Goal: Task Accomplishment & Management: Use online tool/utility

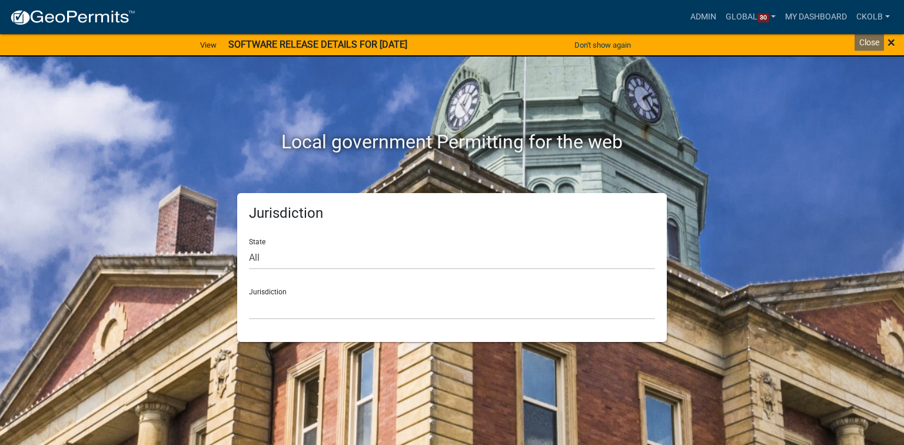
click at [893, 48] on span "×" at bounding box center [891, 42] width 8 height 16
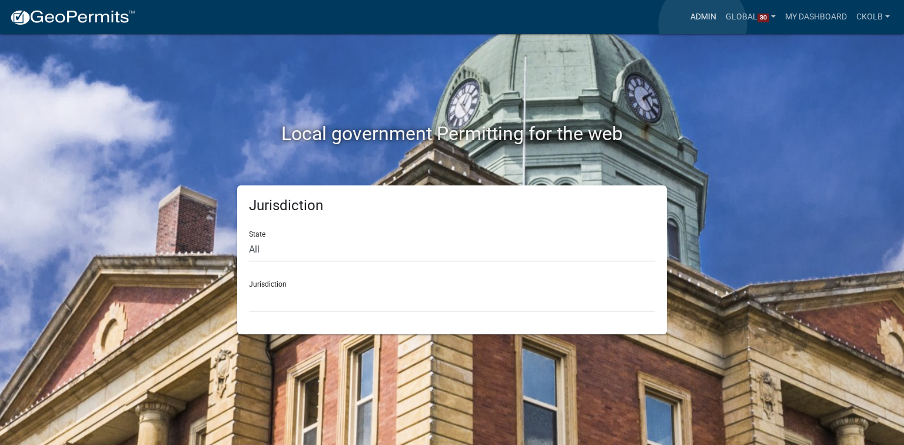
click at [703, 25] on link "Admin" at bounding box center [702, 17] width 35 height 22
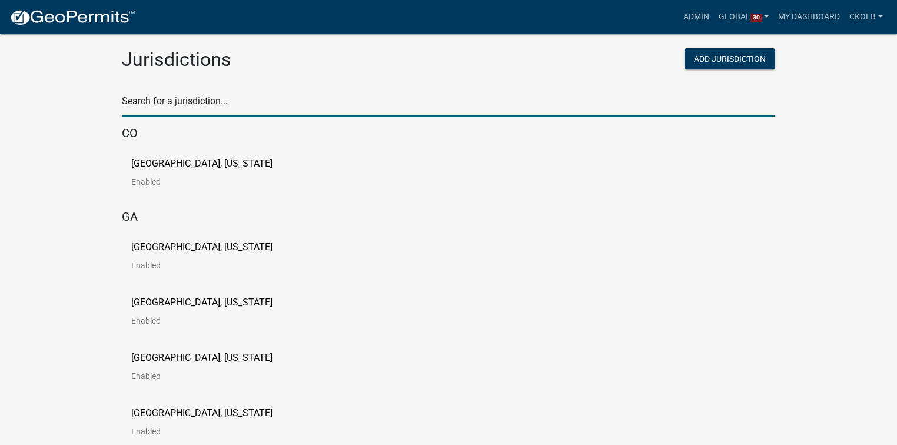
click at [241, 98] on input "text" at bounding box center [448, 104] width 653 height 24
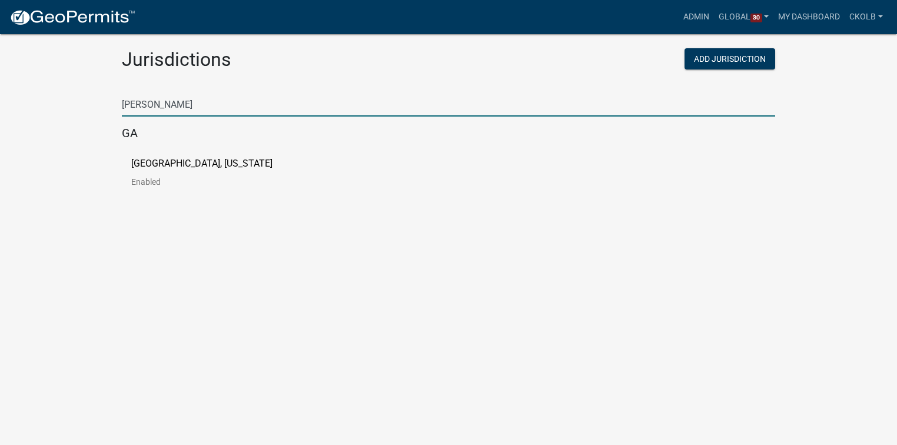
type input "putnam"
click at [185, 165] on p "[GEOGRAPHIC_DATA], [US_STATE]" at bounding box center [201, 163] width 141 height 9
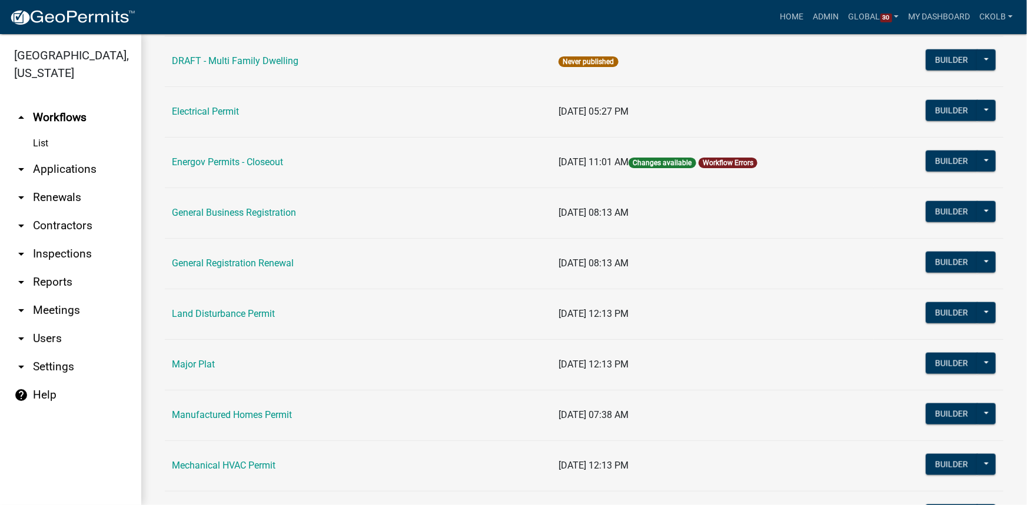
scroll to position [695, 0]
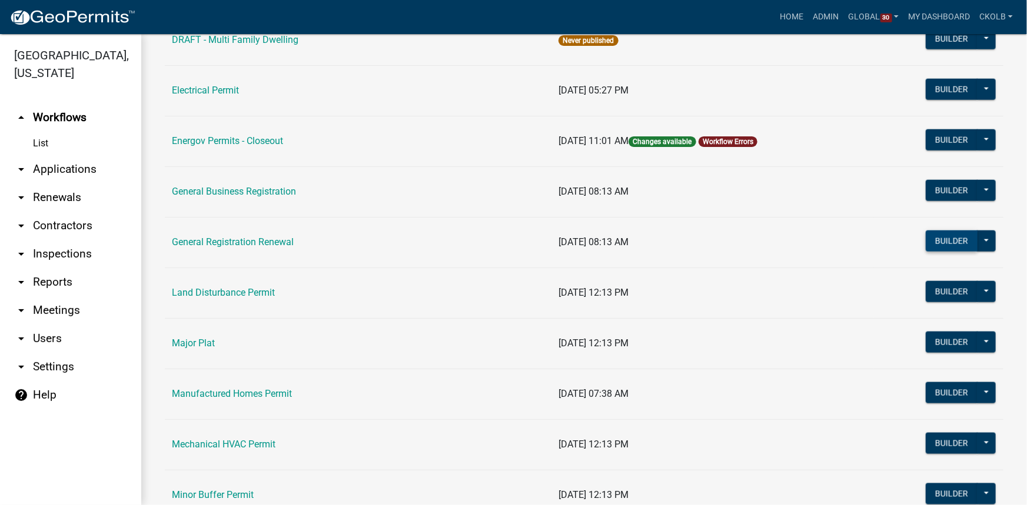
click at [903, 241] on button "Builder" at bounding box center [952, 241] width 52 height 21
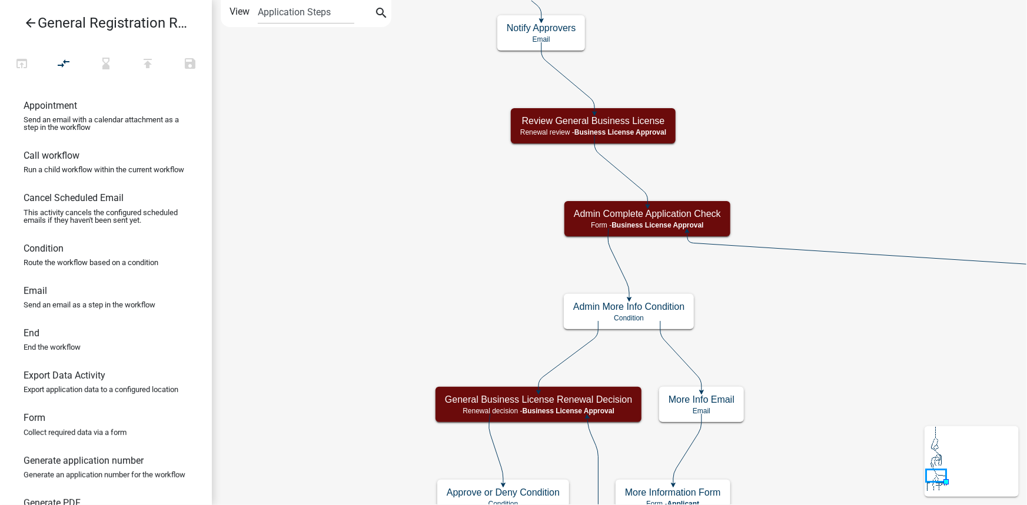
click at [26, 24] on icon "arrow_back" at bounding box center [31, 24] width 14 height 16
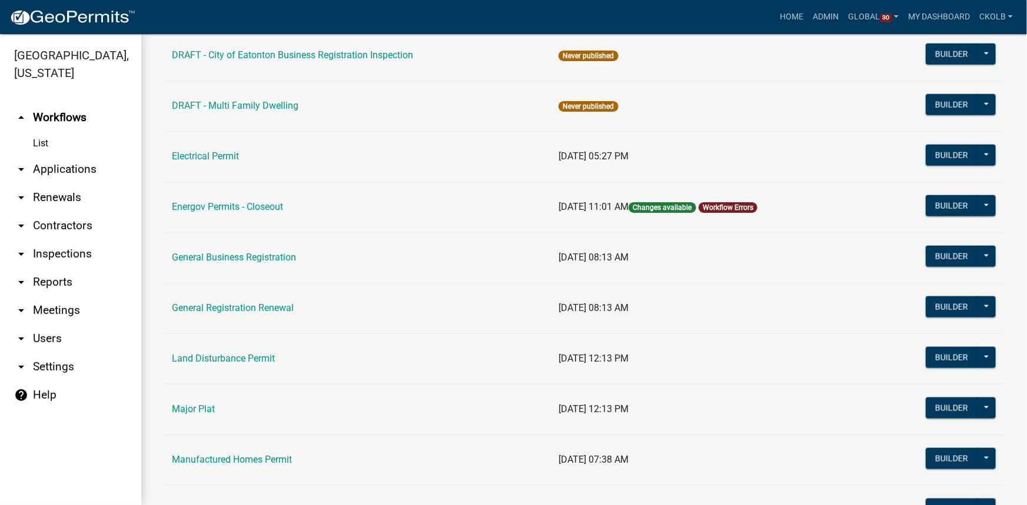
scroll to position [641, 0]
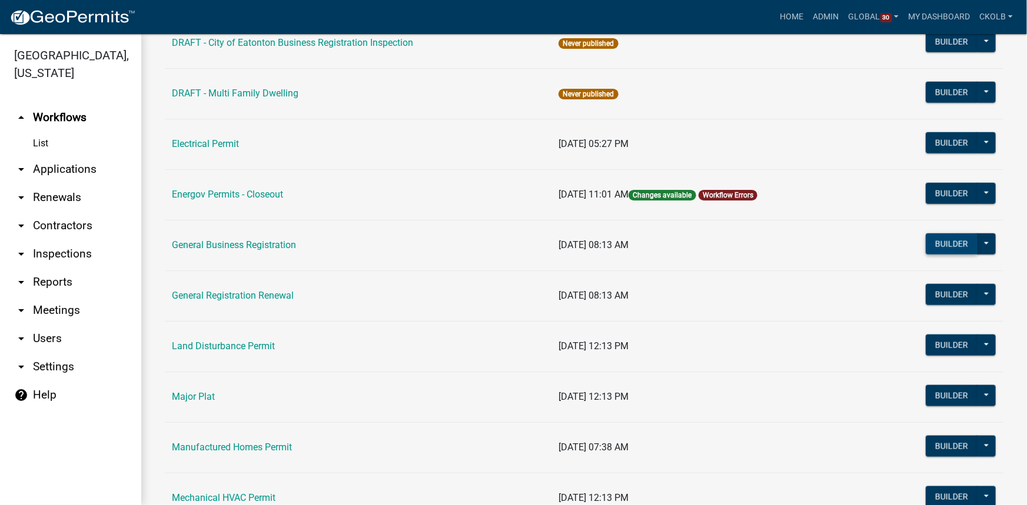
click at [903, 238] on button "Builder" at bounding box center [952, 244] width 52 height 21
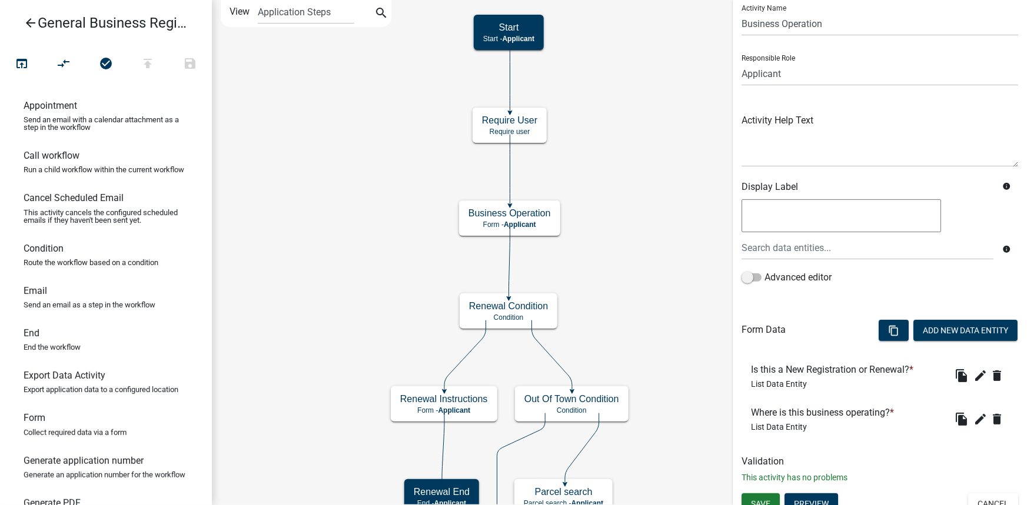
scroll to position [50, 0]
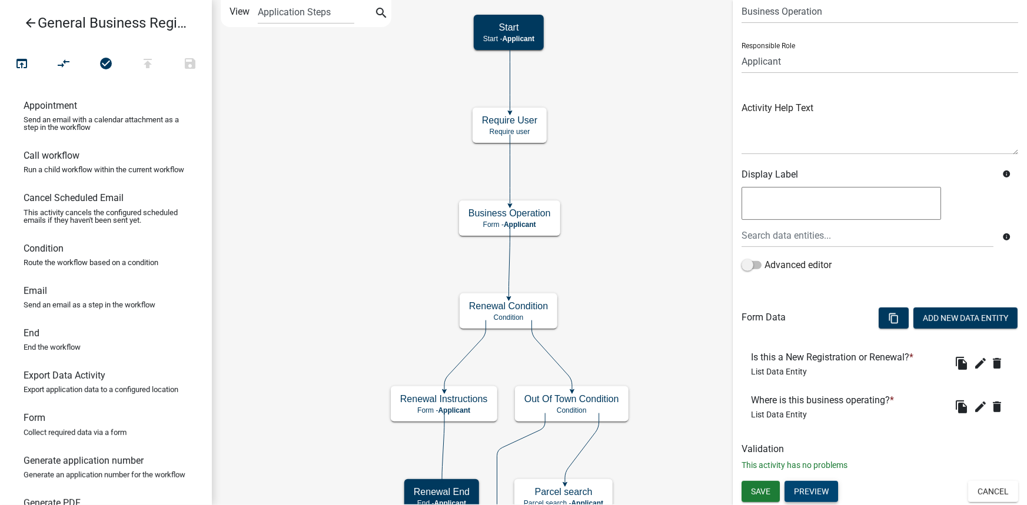
click at [816, 444] on button "Preview" at bounding box center [811, 491] width 54 height 21
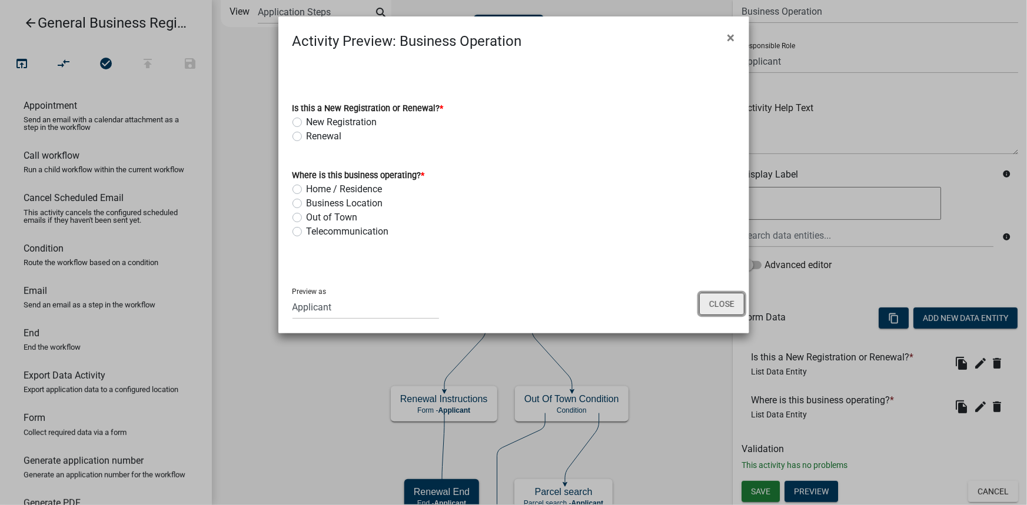
click at [725, 300] on button "Close" at bounding box center [721, 304] width 45 height 22
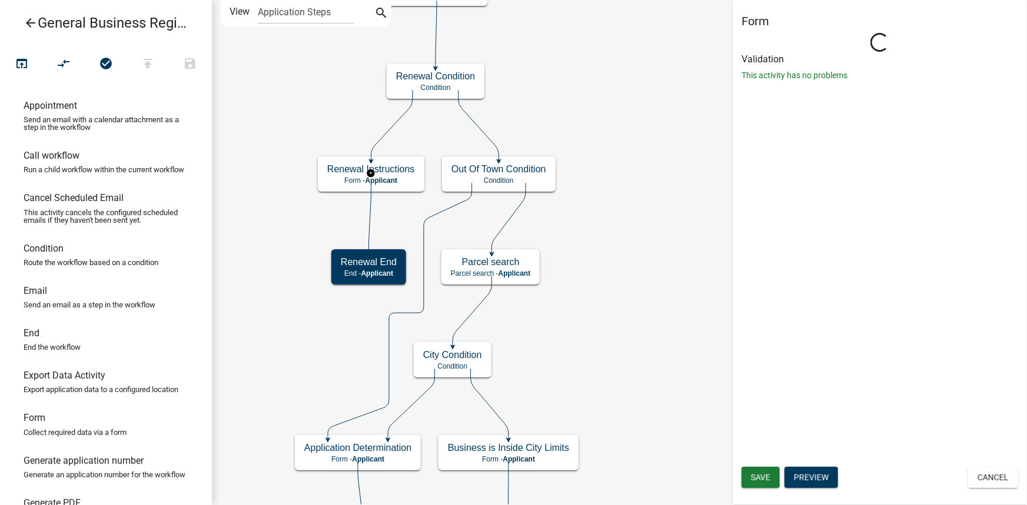
scroll to position [0, 0]
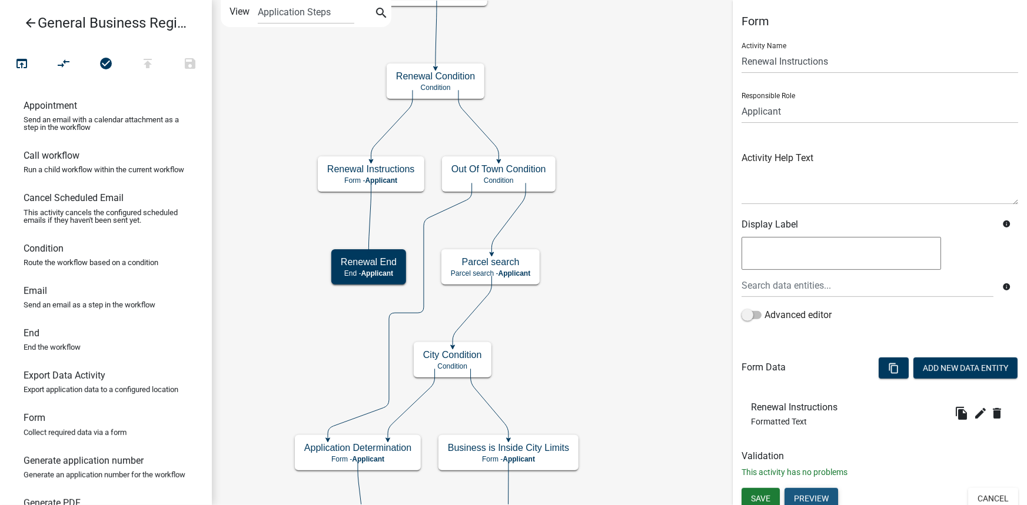
click at [817, 444] on button "Preview" at bounding box center [811, 498] width 54 height 21
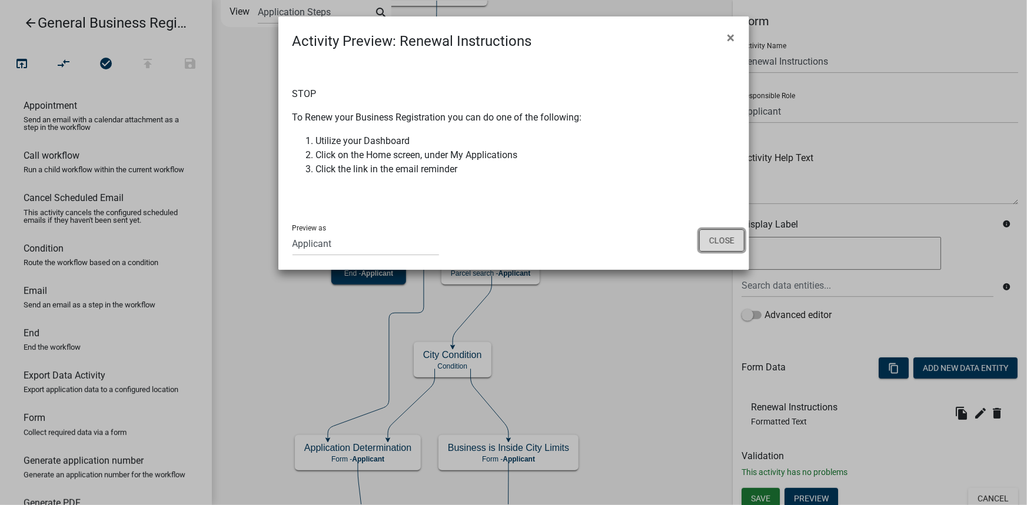
click at [717, 235] on button "Close" at bounding box center [721, 240] width 45 height 22
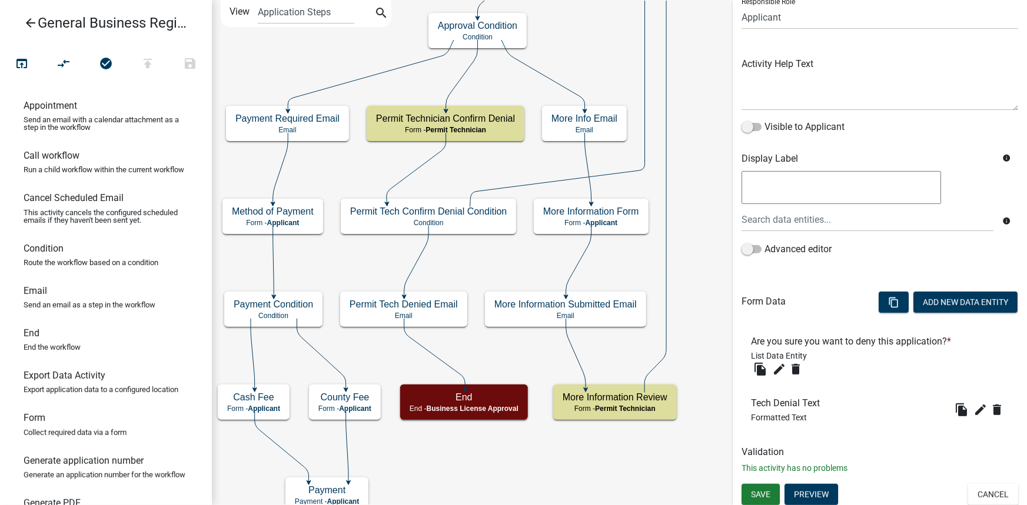
scroll to position [97, 0]
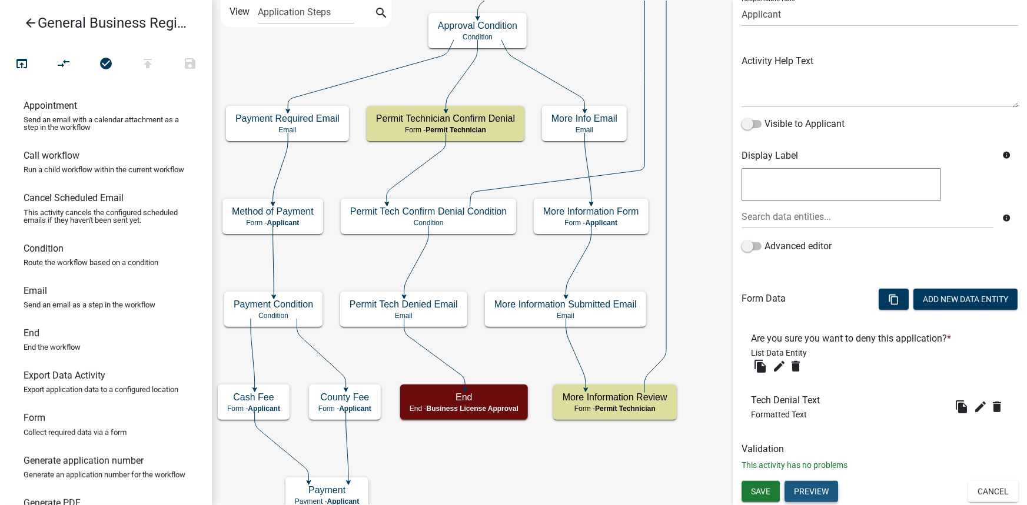
click at [816, 444] on button "Preview" at bounding box center [811, 491] width 54 height 21
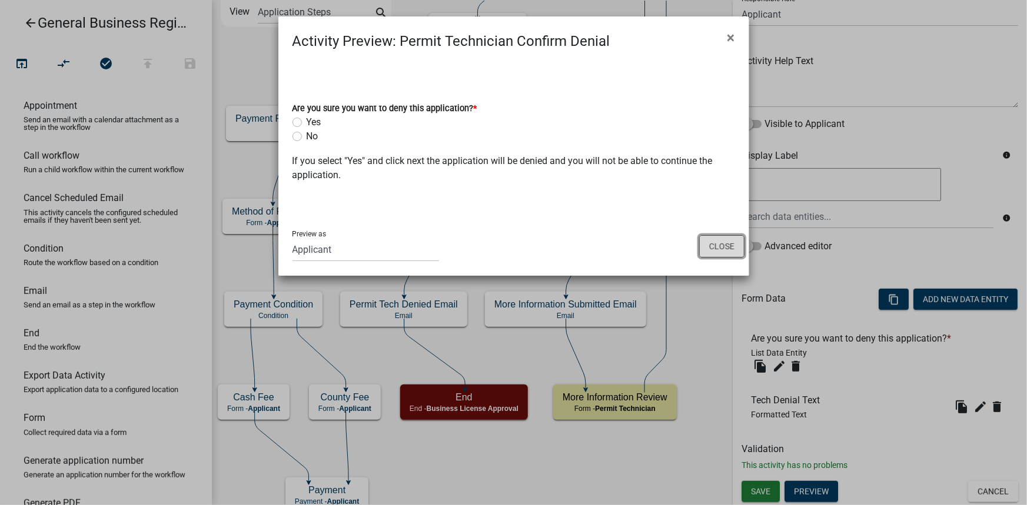
click at [710, 246] on button "Close" at bounding box center [721, 246] width 45 height 22
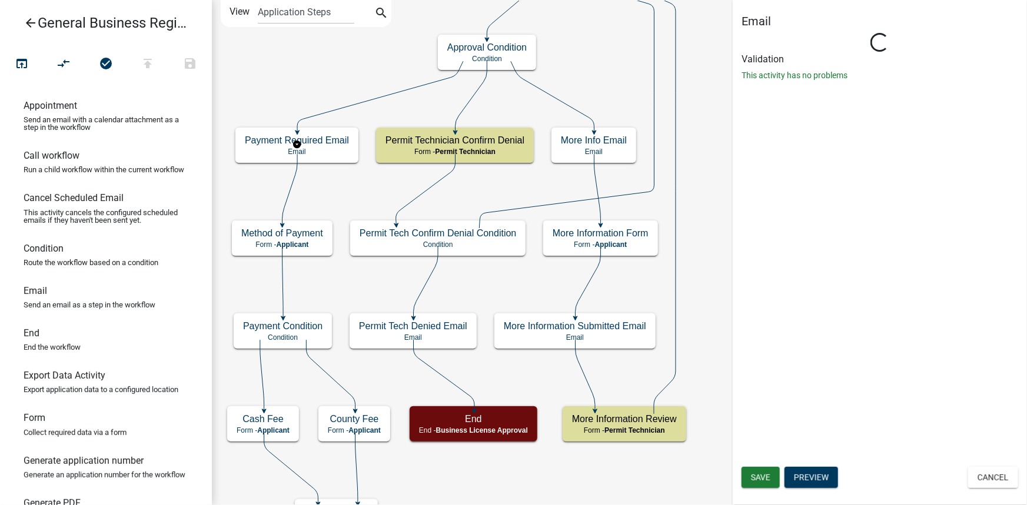
scroll to position [0, 0]
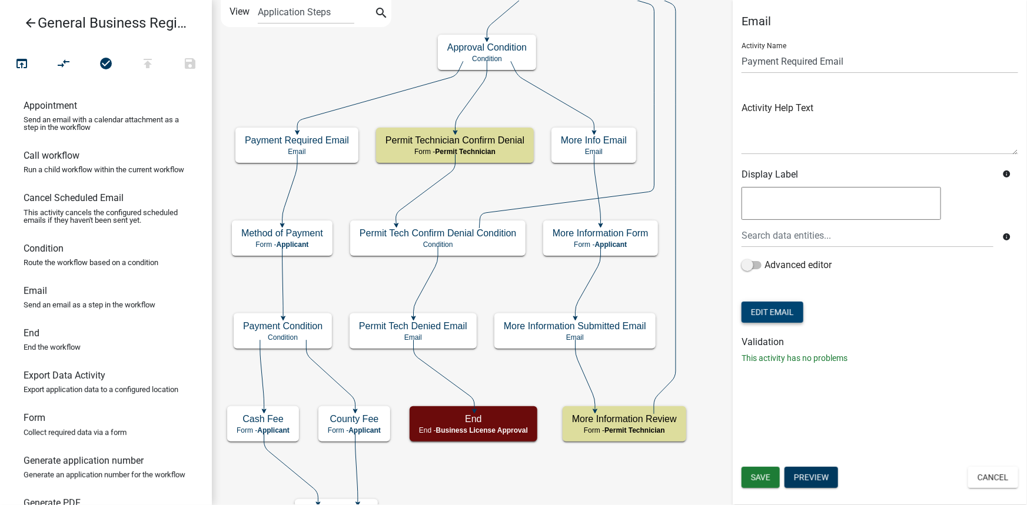
click at [778, 316] on button "Edit Email" at bounding box center [772, 312] width 62 height 21
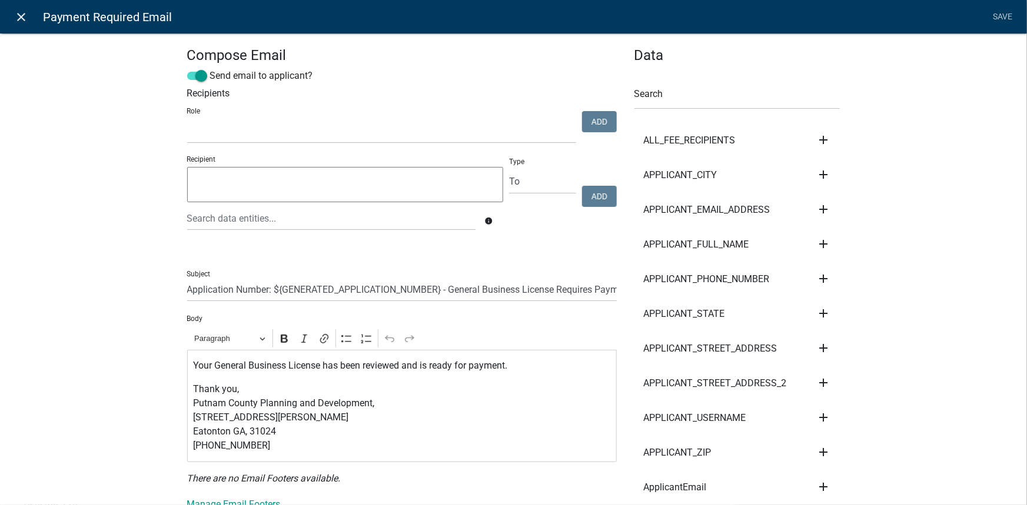
click at [17, 21] on icon "close" at bounding box center [22, 17] width 14 height 14
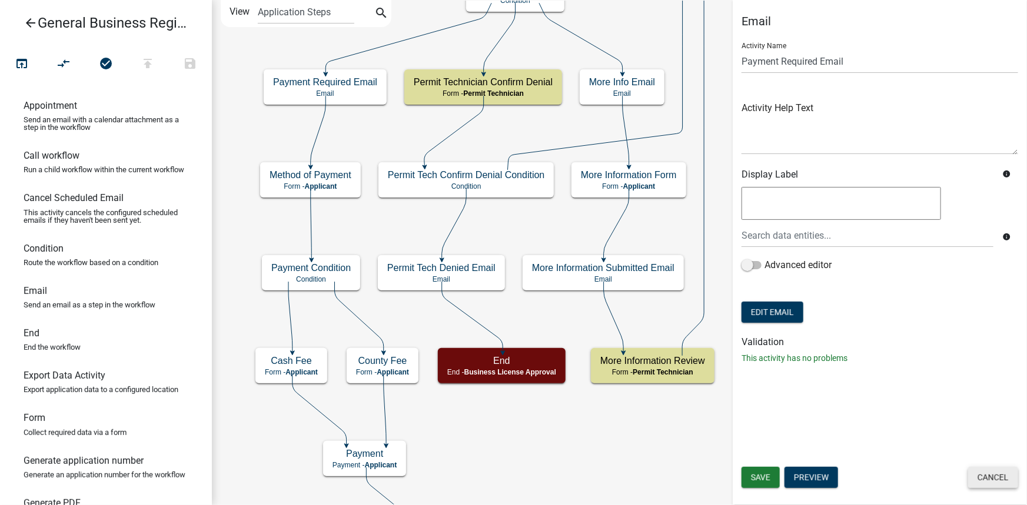
click at [903, 444] on button "Cancel" at bounding box center [993, 477] width 50 height 21
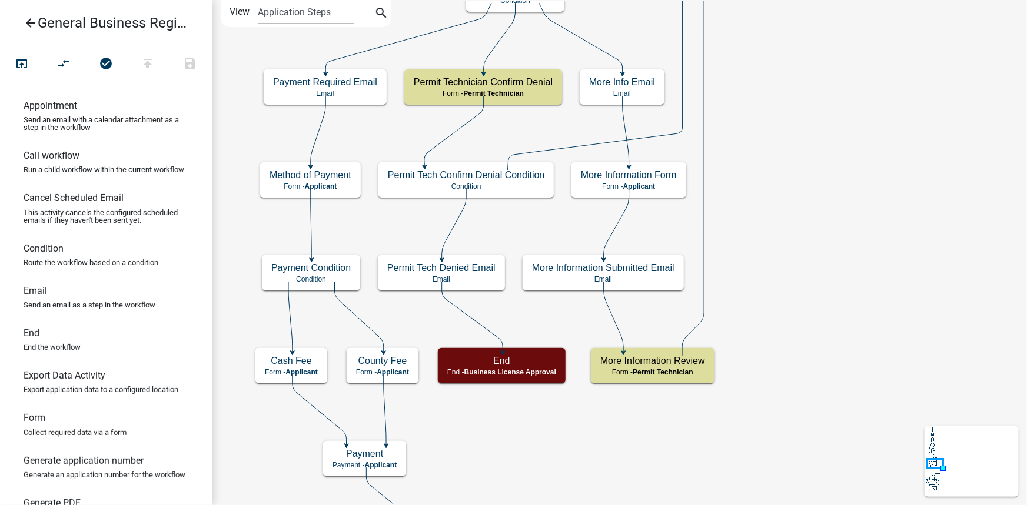
click at [31, 20] on icon "arrow_back" at bounding box center [31, 24] width 14 height 16
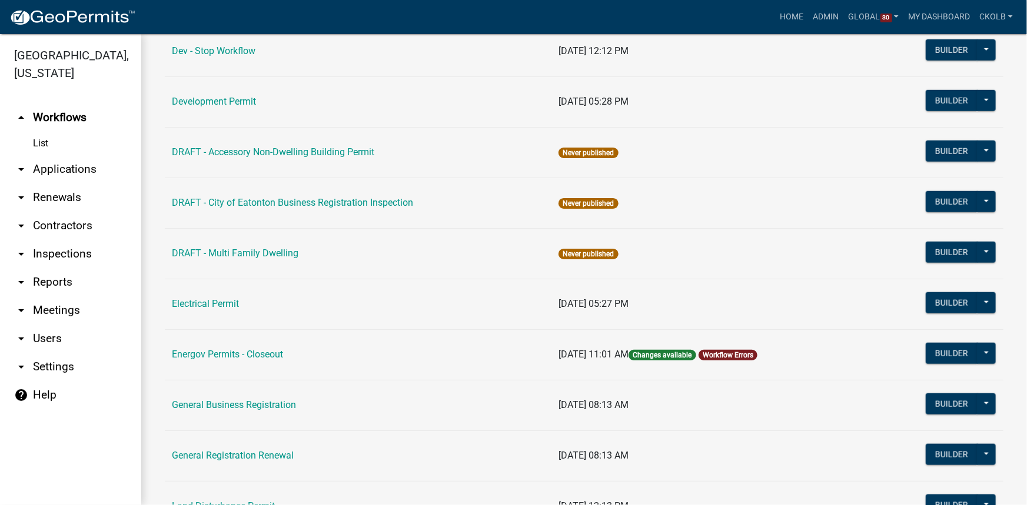
scroll to position [588, 0]
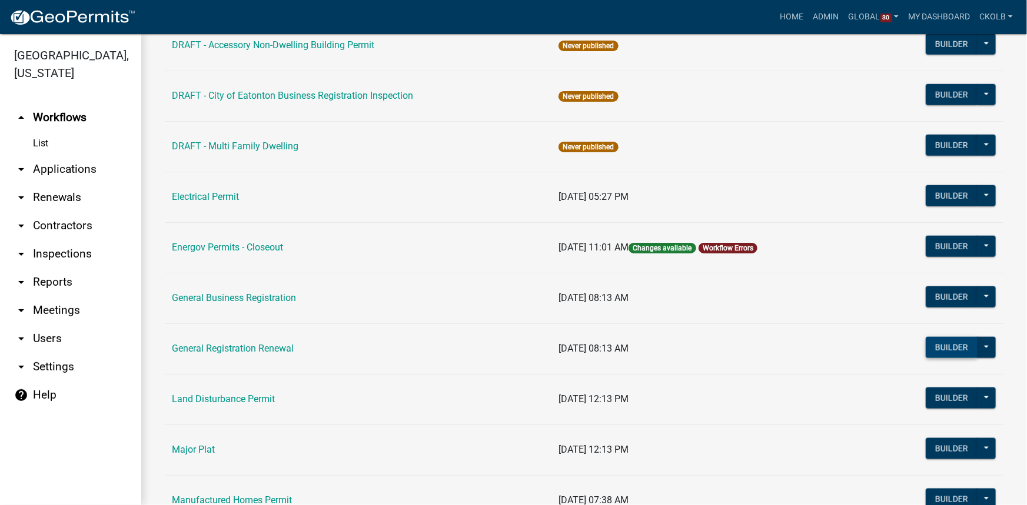
click at [903, 350] on button "Builder" at bounding box center [952, 347] width 52 height 21
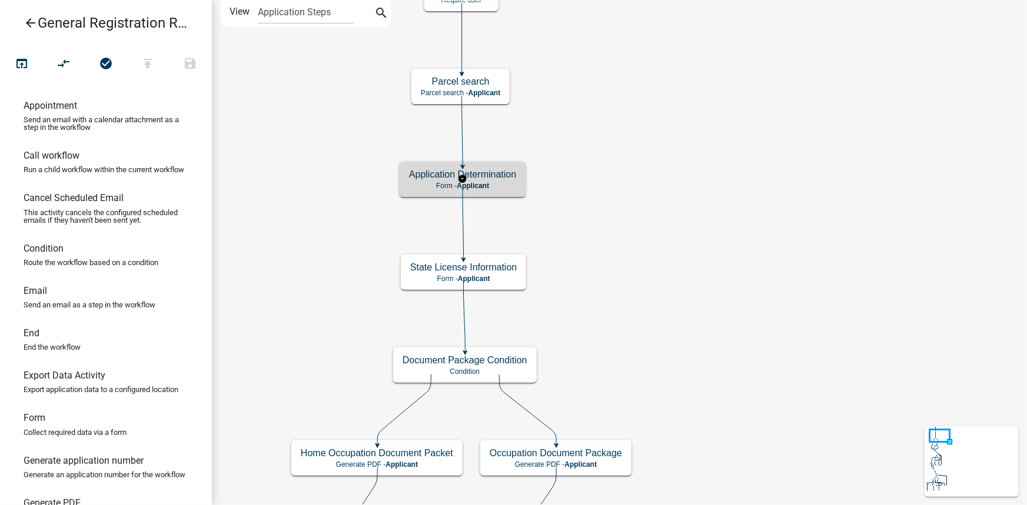
click at [505, 177] on h5 "Application Determination" at bounding box center [462, 174] width 107 height 11
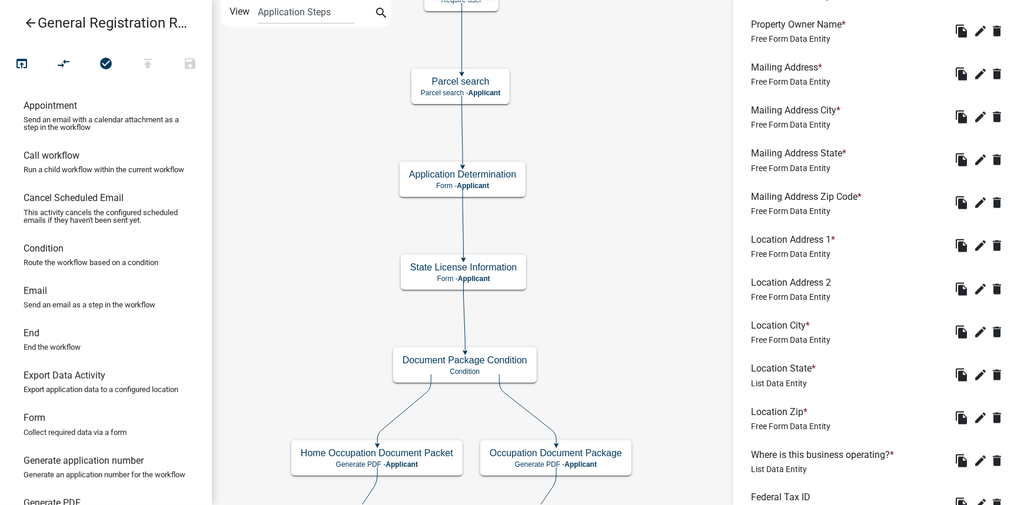
scroll to position [954, 0]
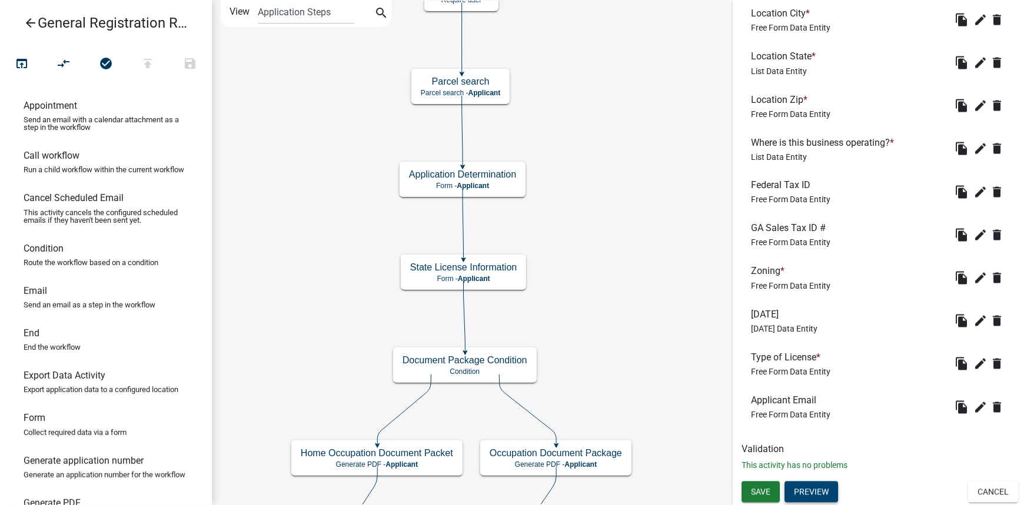
click at [830, 444] on button "Preview" at bounding box center [811, 492] width 54 height 21
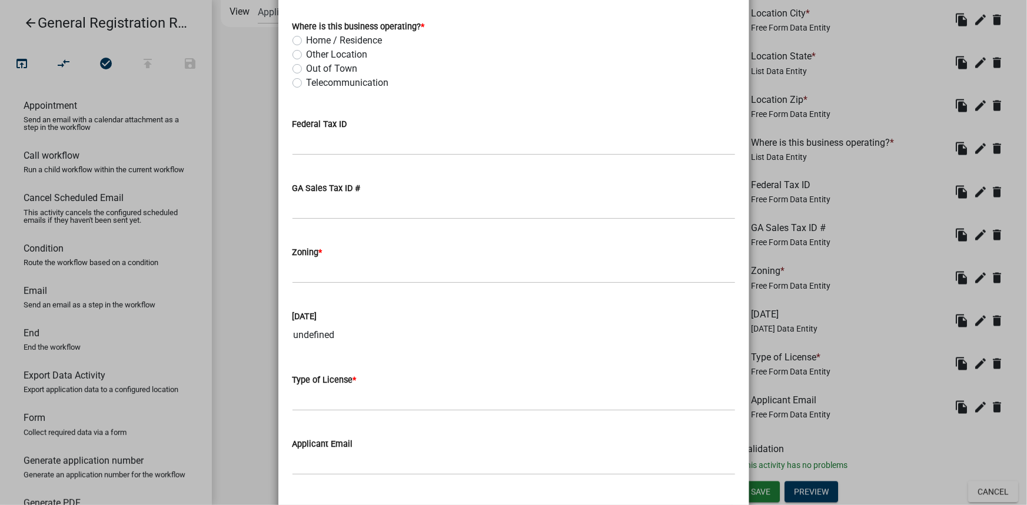
scroll to position [1203, 0]
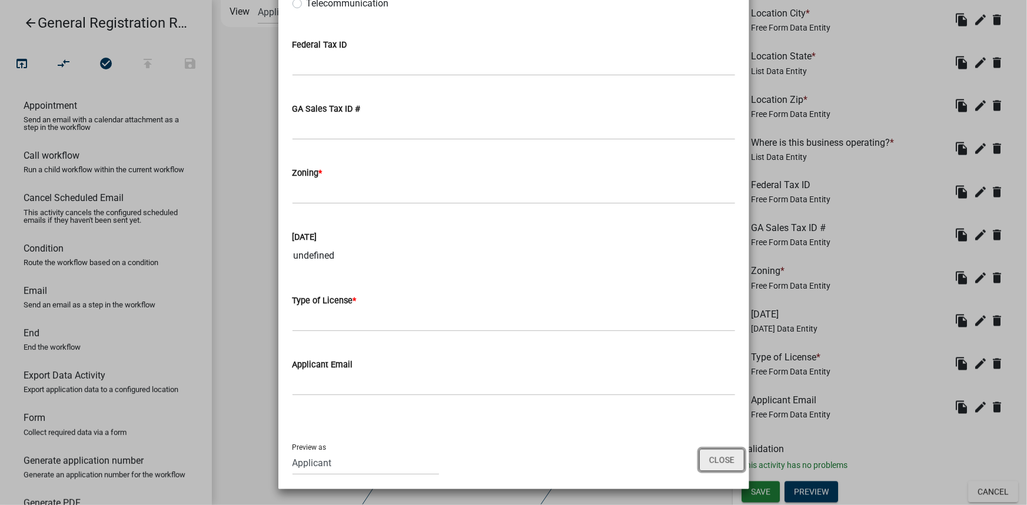
click at [709, 444] on button "Close" at bounding box center [721, 460] width 45 height 22
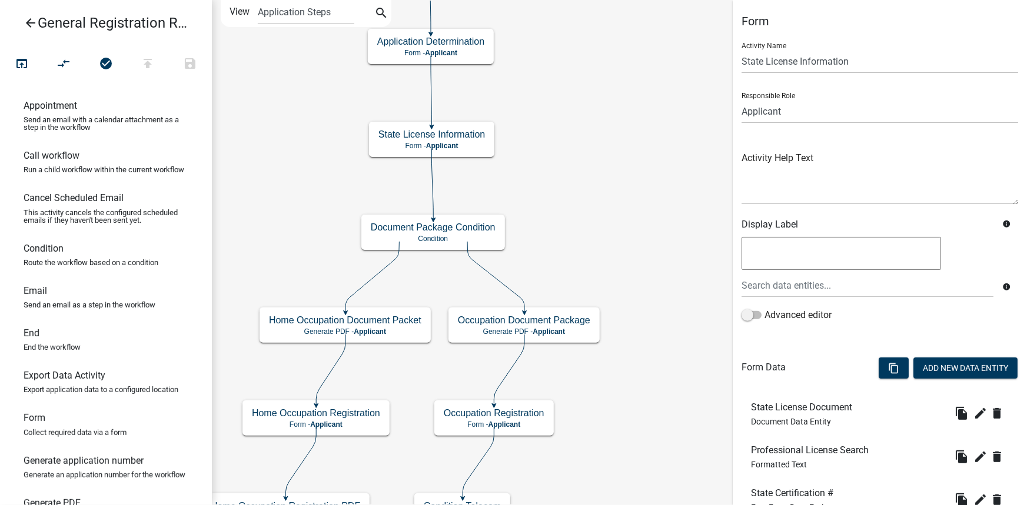
scroll to position [136, 0]
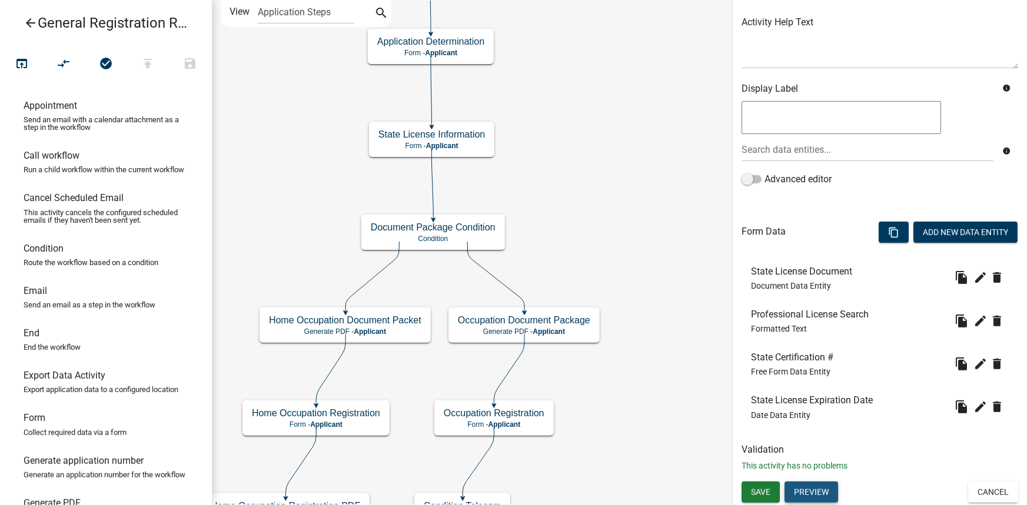
click at [818, 444] on button "Preview" at bounding box center [811, 492] width 54 height 21
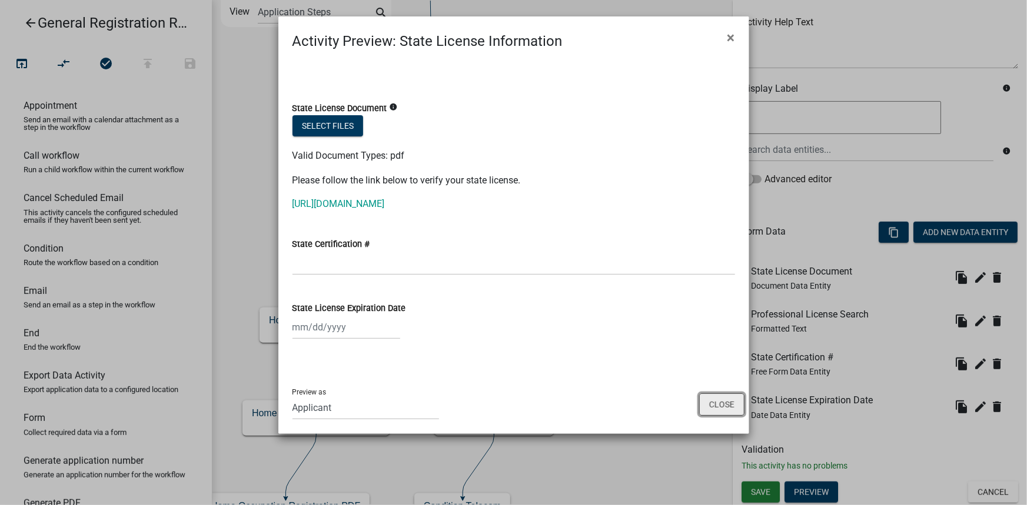
click at [723, 403] on button "Close" at bounding box center [721, 405] width 45 height 22
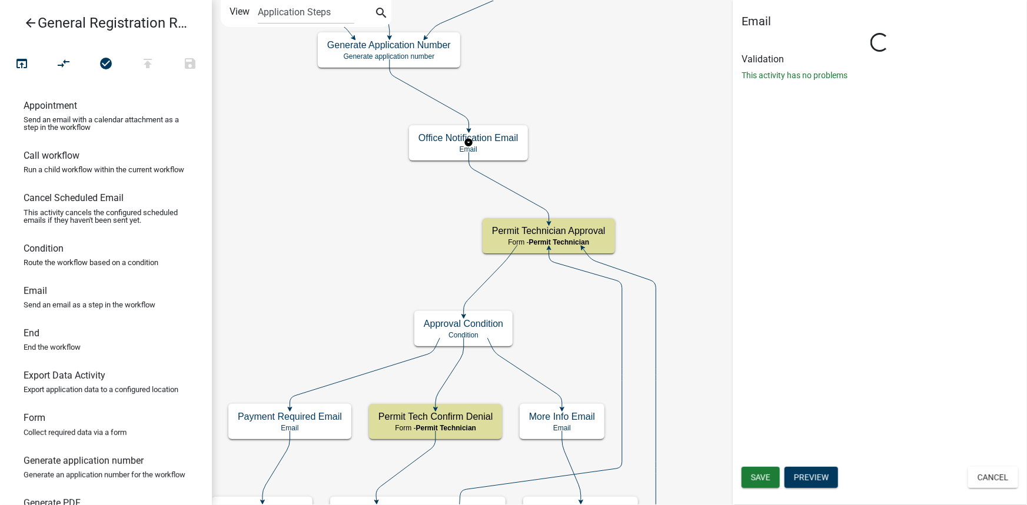
scroll to position [0, 0]
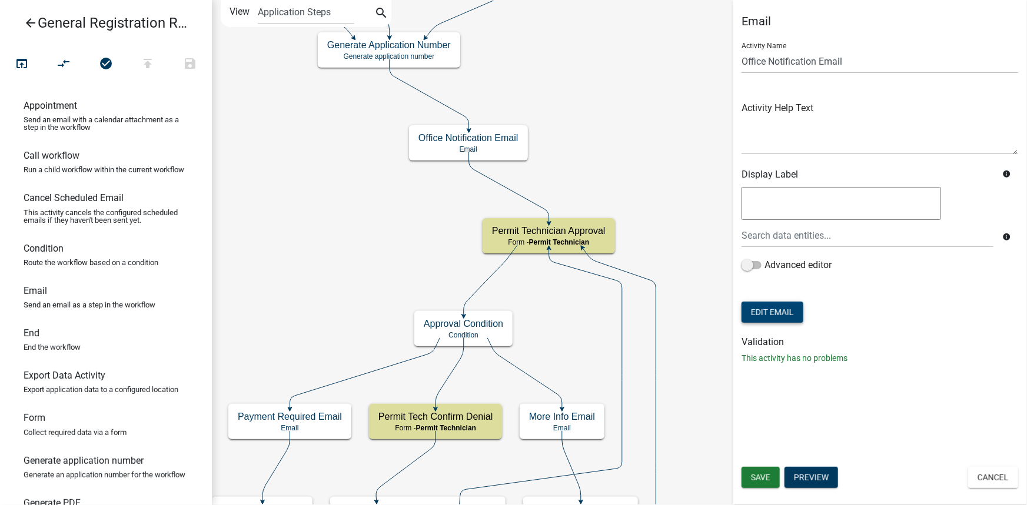
click at [777, 311] on button "Edit Email" at bounding box center [772, 312] width 62 height 21
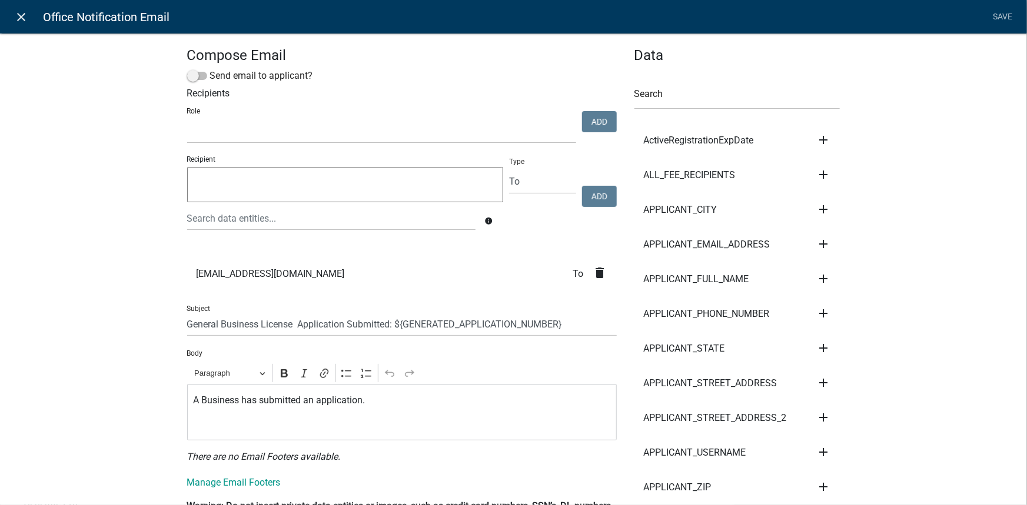
click at [24, 16] on icon "close" at bounding box center [22, 17] width 14 height 14
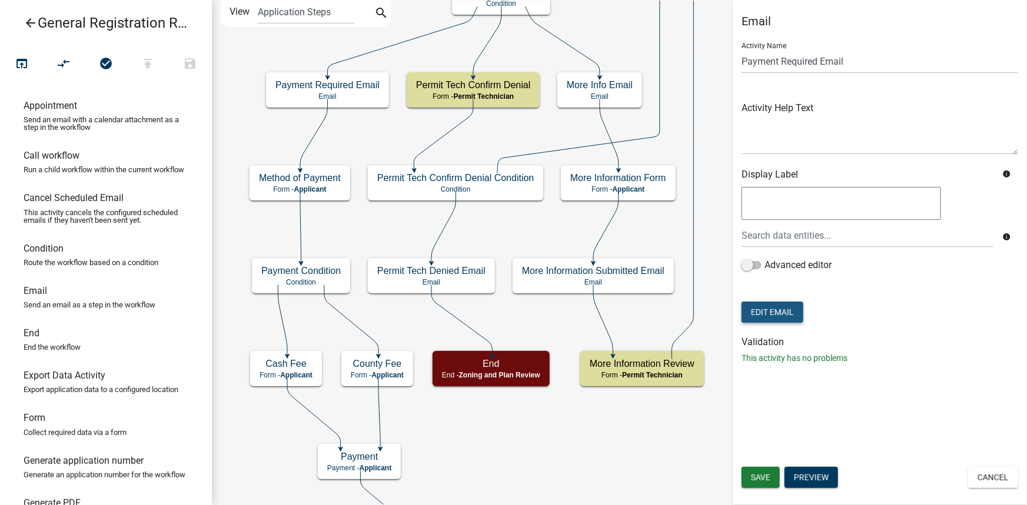
click at [777, 312] on button "Edit Email" at bounding box center [772, 312] width 62 height 21
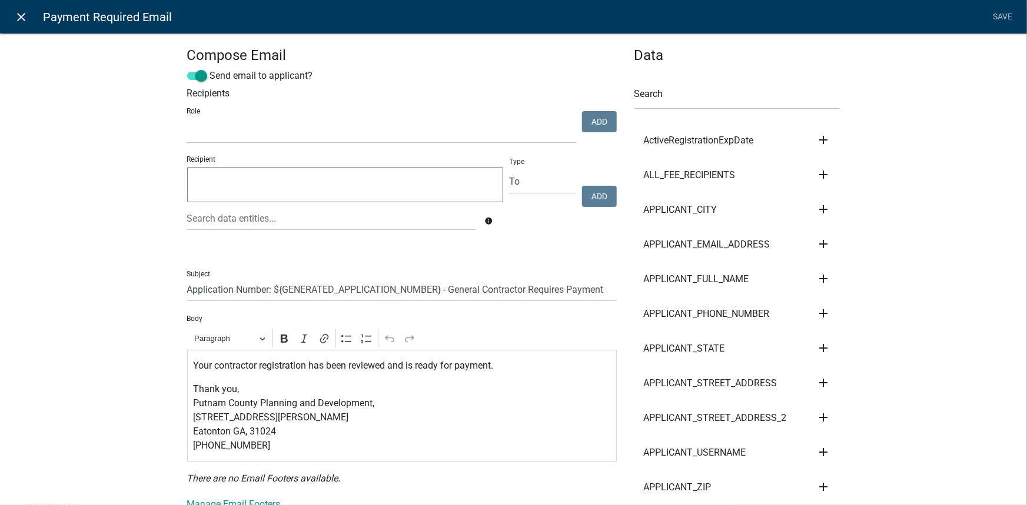
click at [22, 18] on icon "close" at bounding box center [22, 17] width 14 height 14
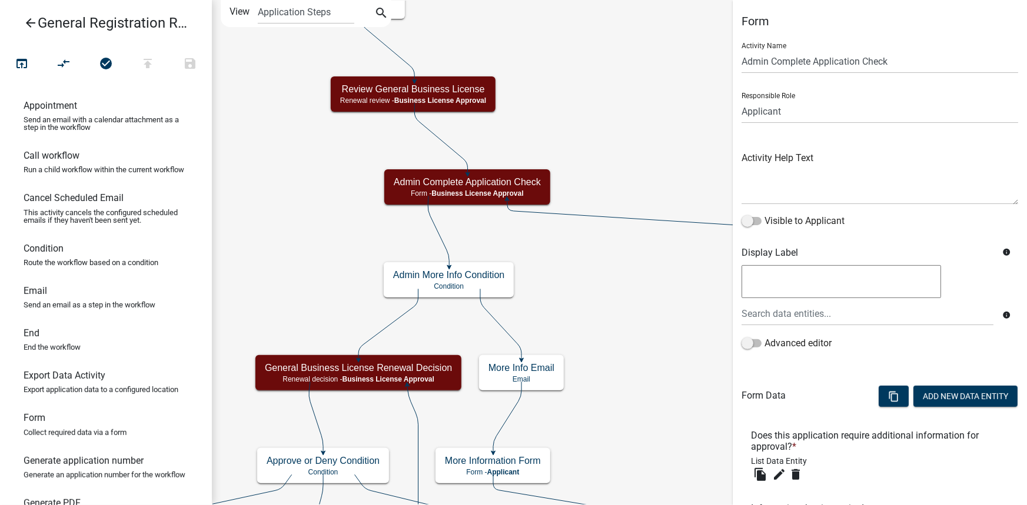
scroll to position [151, 0]
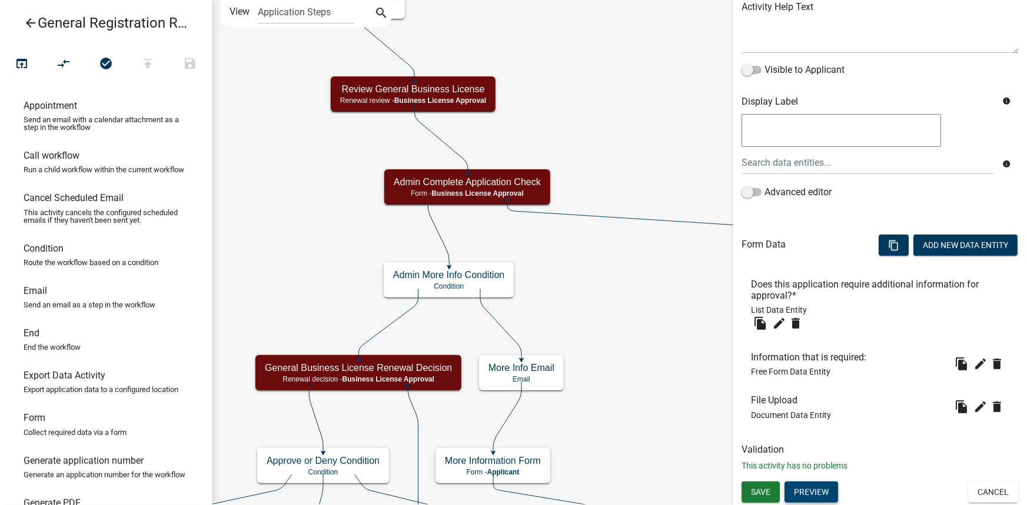
click at [810, 444] on button "Preview" at bounding box center [811, 492] width 54 height 21
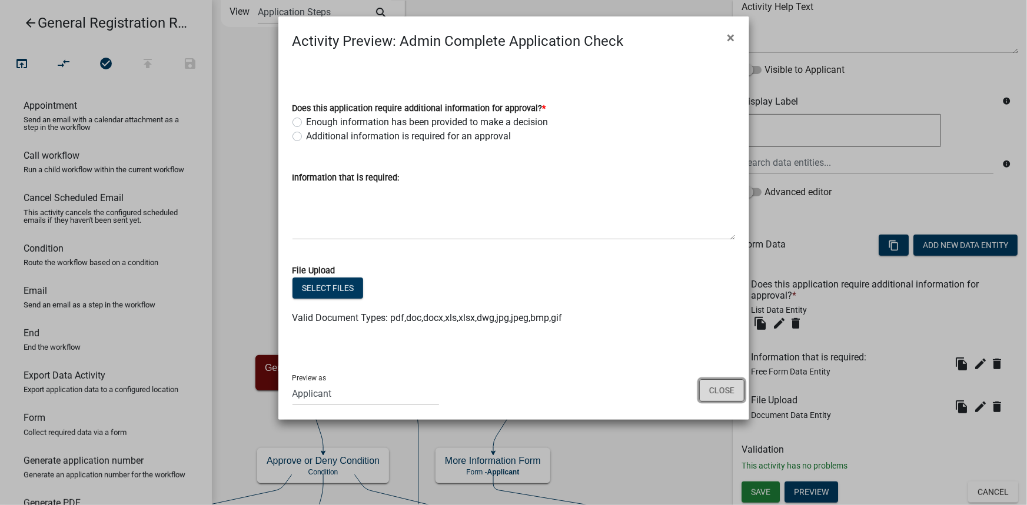
click at [708, 392] on button "Close" at bounding box center [721, 391] width 45 height 22
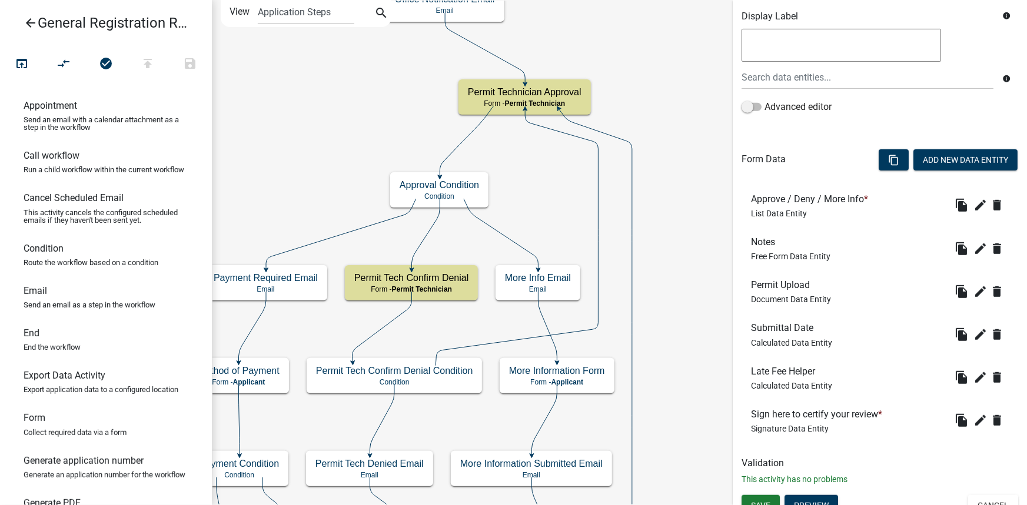
scroll to position [250, 0]
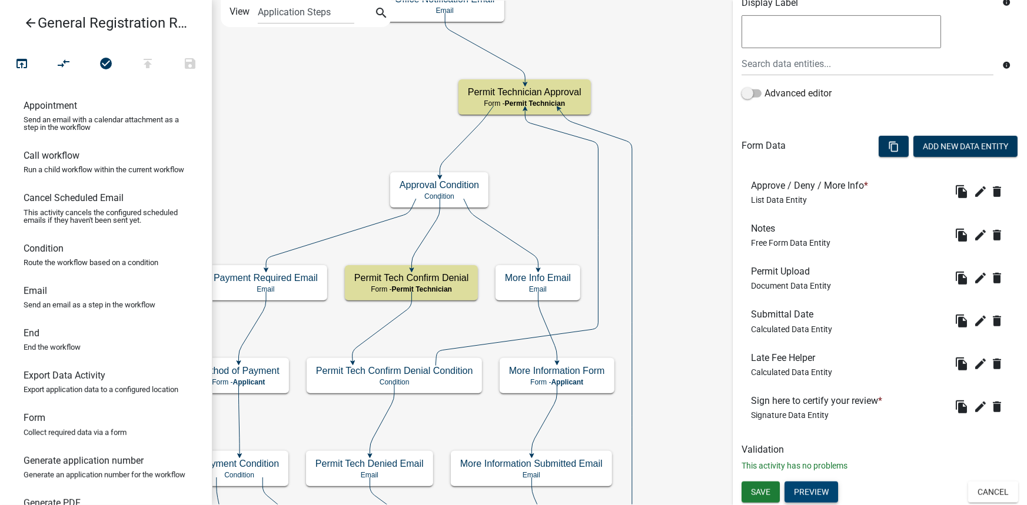
click at [822, 444] on button "Preview" at bounding box center [811, 492] width 54 height 21
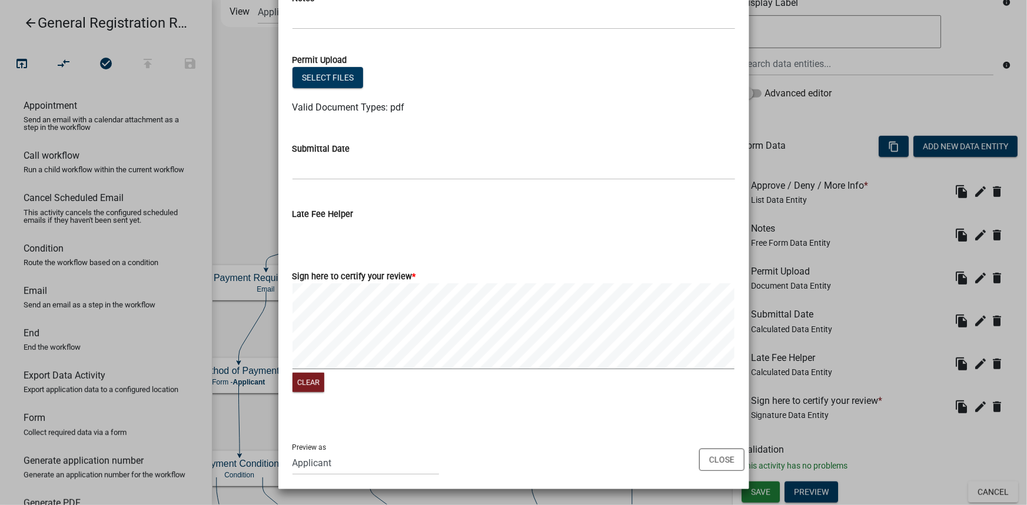
scroll to position [194, 0]
click at [717, 444] on button "Close" at bounding box center [721, 459] width 45 height 22
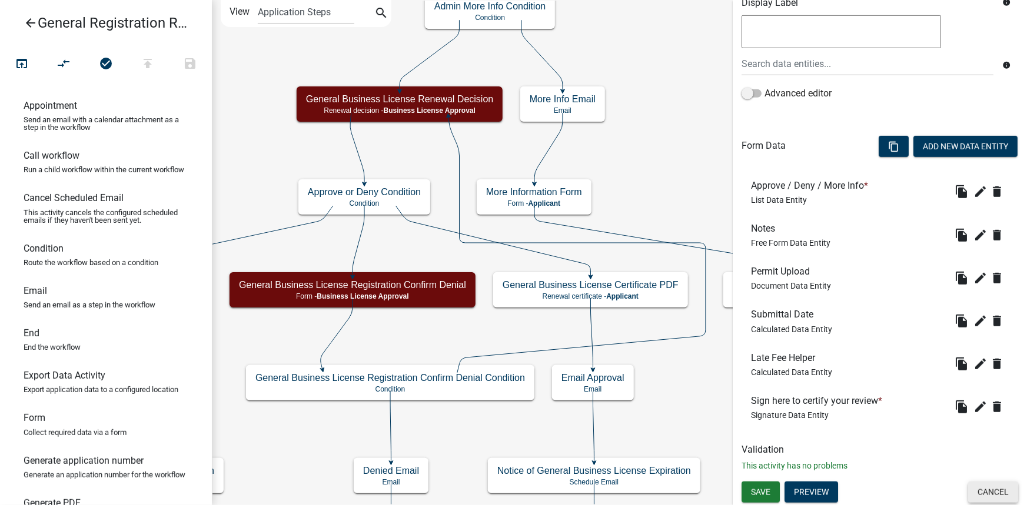
click at [903, 444] on button "Cancel" at bounding box center [993, 492] width 50 height 21
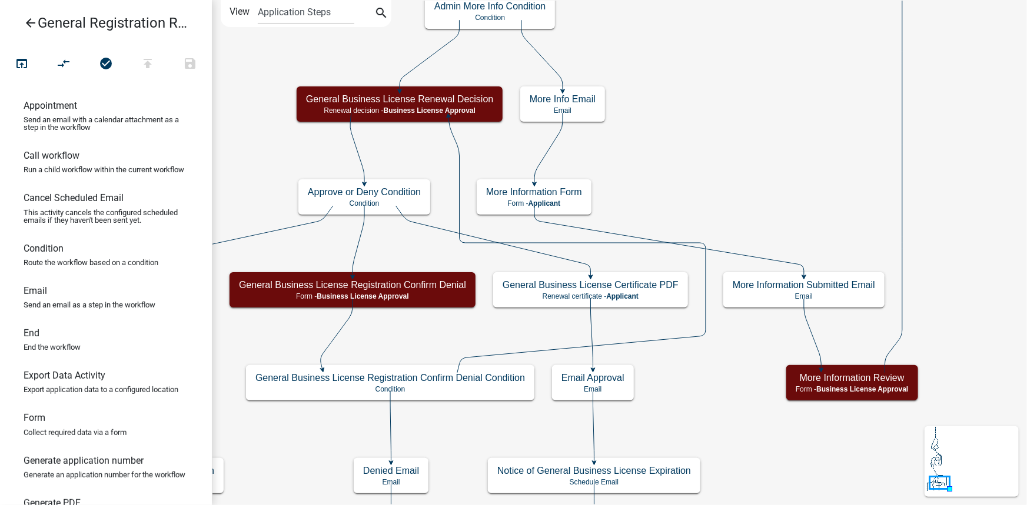
scroll to position [0, 0]
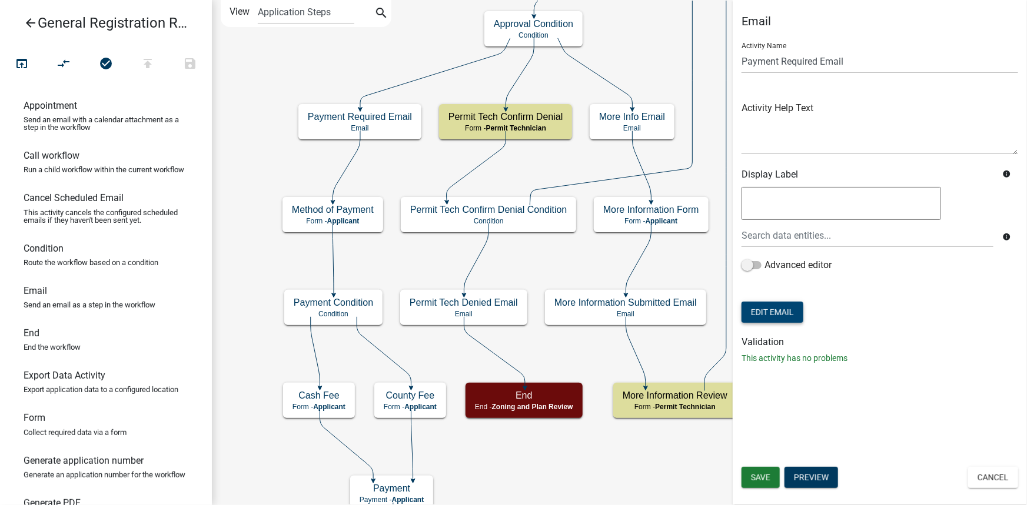
click at [784, 308] on button "Edit Email" at bounding box center [772, 312] width 62 height 21
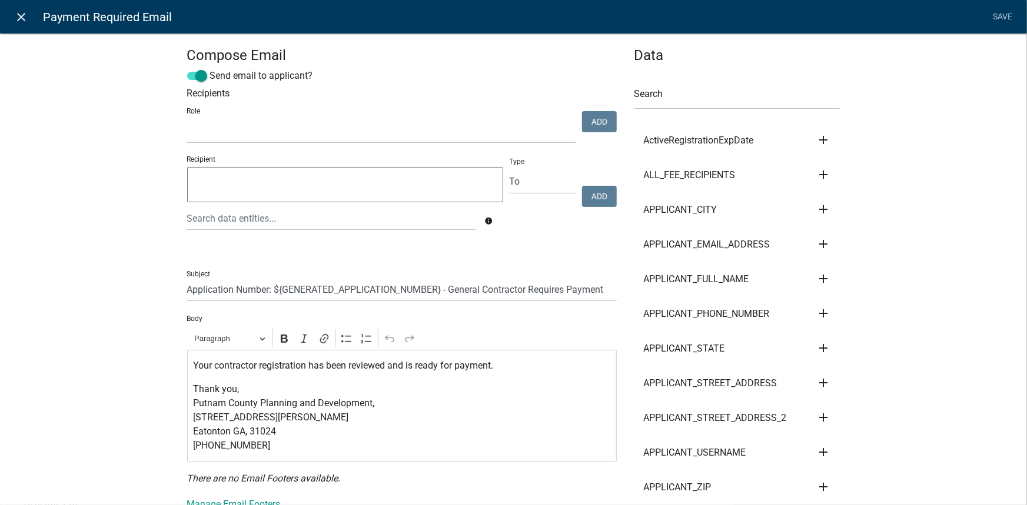
click at [28, 21] on icon "close" at bounding box center [22, 17] width 14 height 14
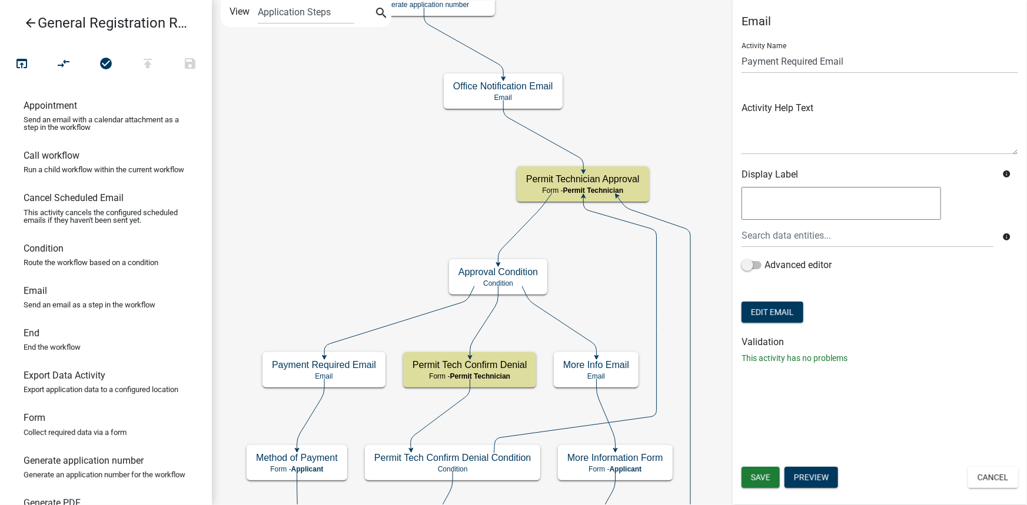
click at [22, 25] on link "arrow_back General Registration Renewal" at bounding box center [101, 22] width 184 height 27
click at [29, 22] on icon "arrow_back" at bounding box center [31, 24] width 14 height 16
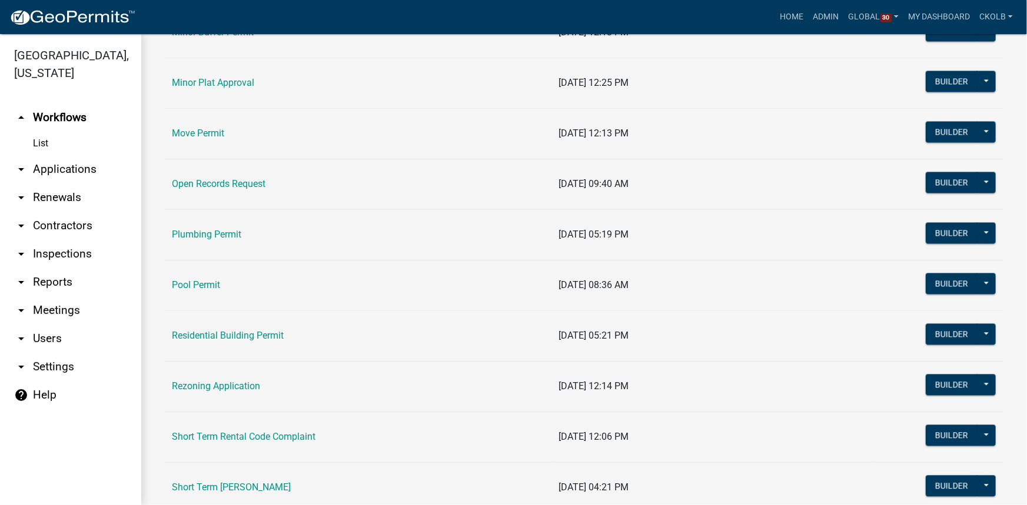
scroll to position [1177, 0]
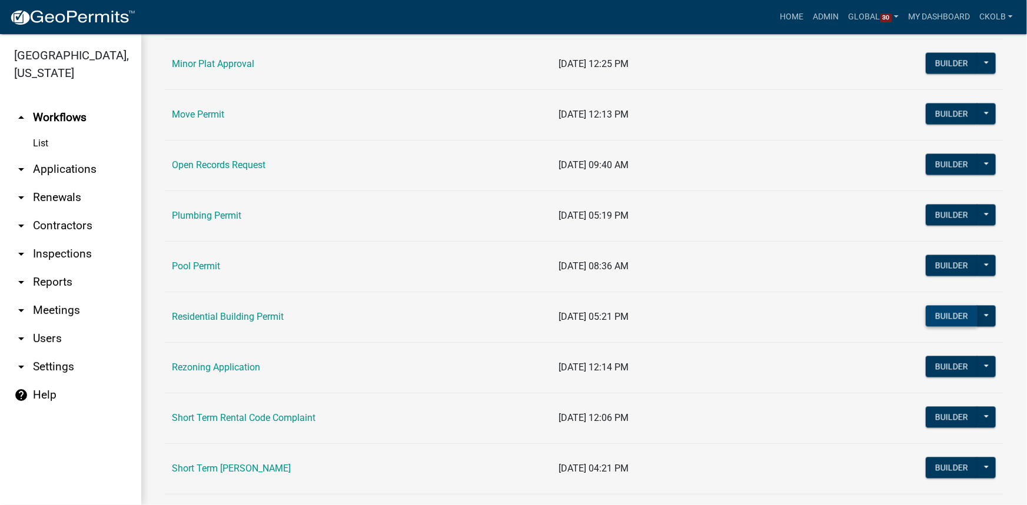
click at [903, 315] on button "Builder" at bounding box center [952, 315] width 52 height 21
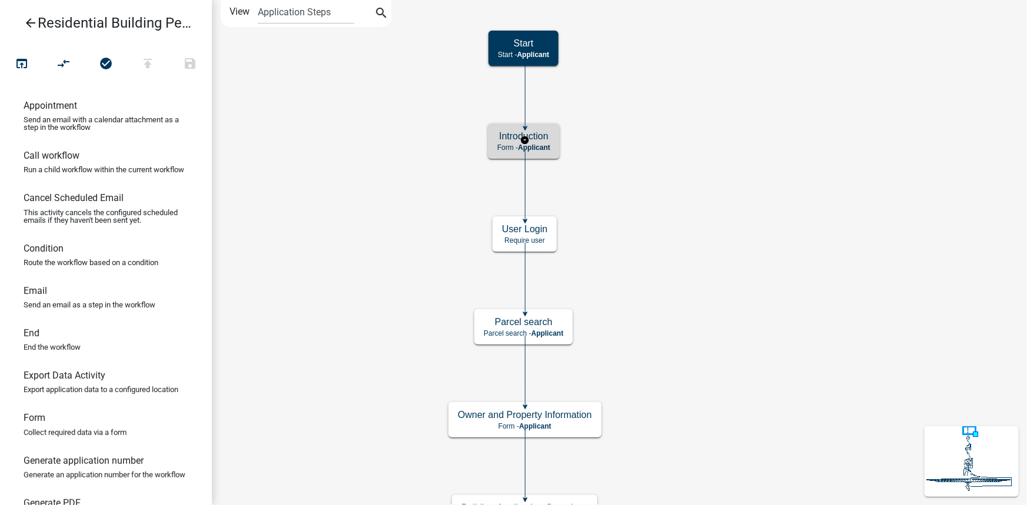
click at [554, 142] on div "Introduction Form - Applicant" at bounding box center [524, 141] width 72 height 35
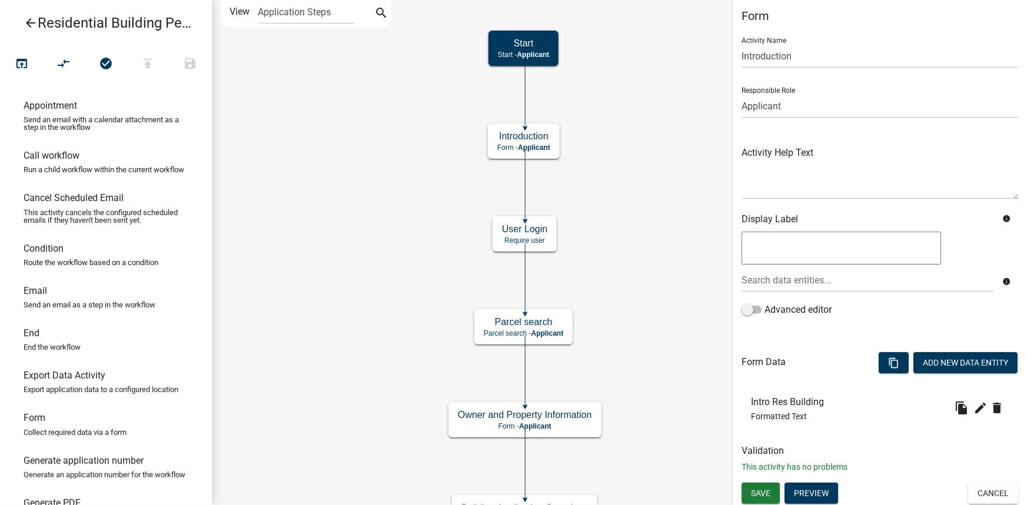
scroll to position [6, 0]
click at [814, 444] on button "Preview" at bounding box center [811, 492] width 54 height 21
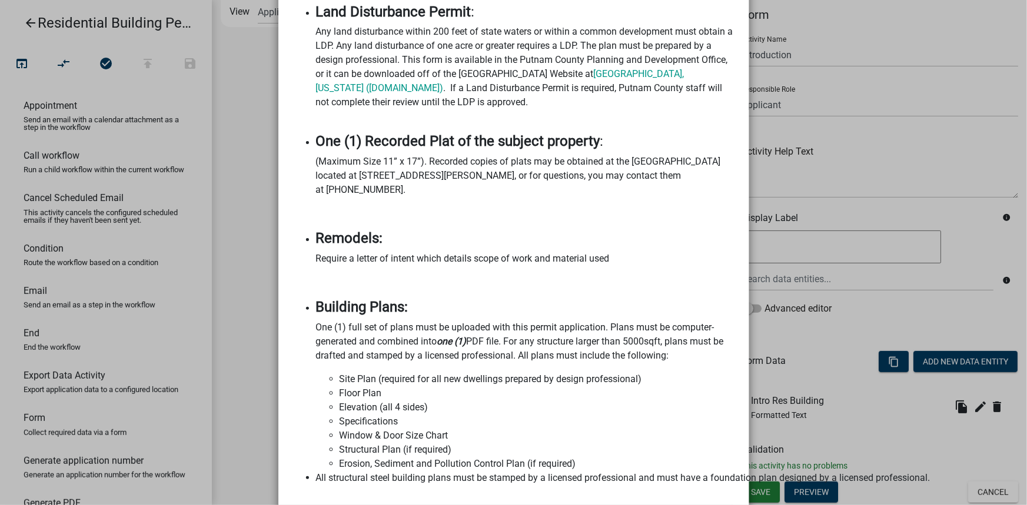
scroll to position [974, 0]
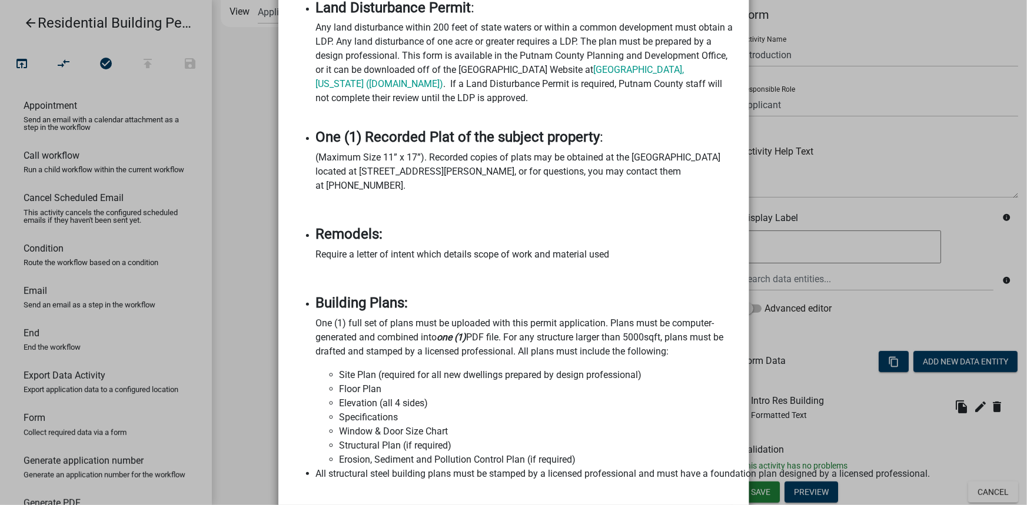
click at [236, 138] on ngb-modal-window "Activity Preview : Introduction × Welcome to the application for a Putnam Count…" at bounding box center [513, 252] width 1027 height 505
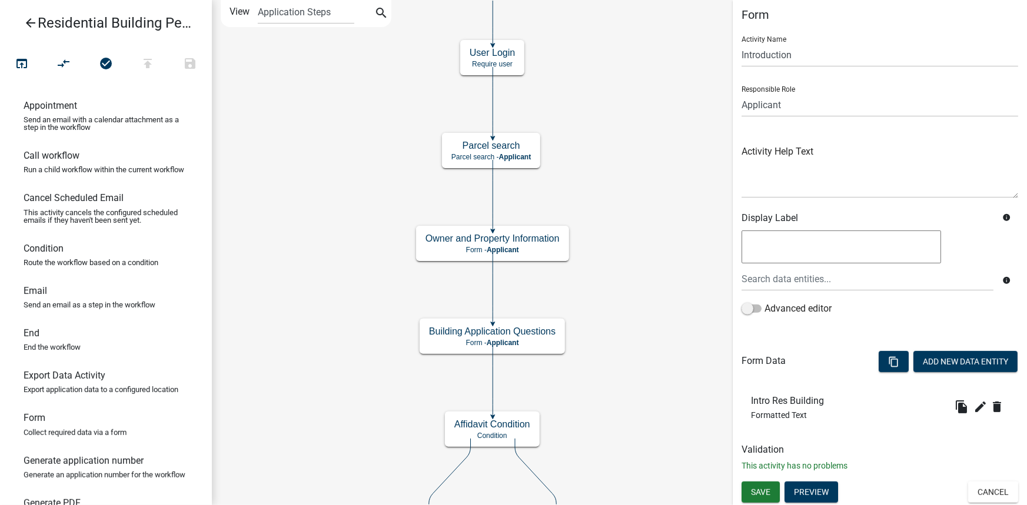
click at [22, 24] on link "arrow_back Residential Building Permit" at bounding box center [101, 22] width 184 height 27
click at [28, 26] on icon "arrow_back" at bounding box center [31, 24] width 14 height 16
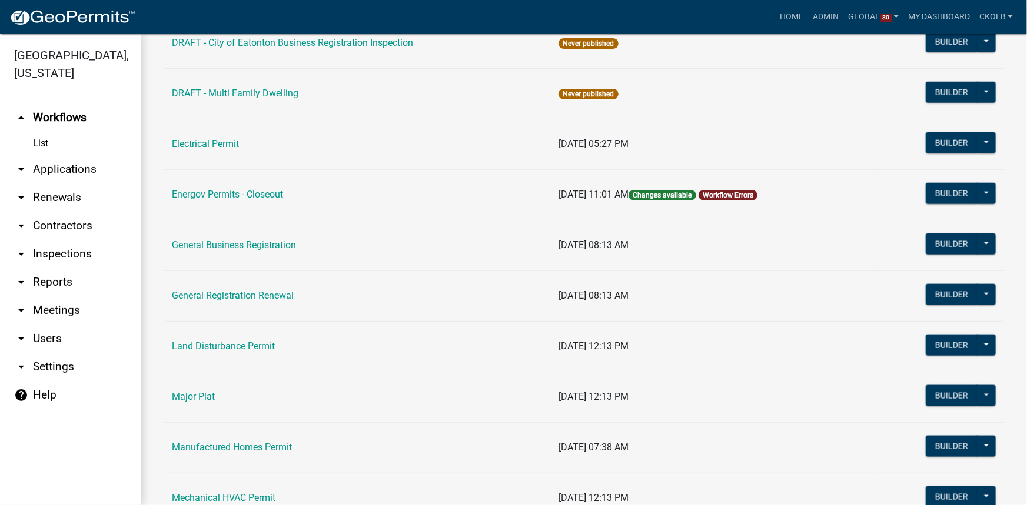
scroll to position [748, 0]
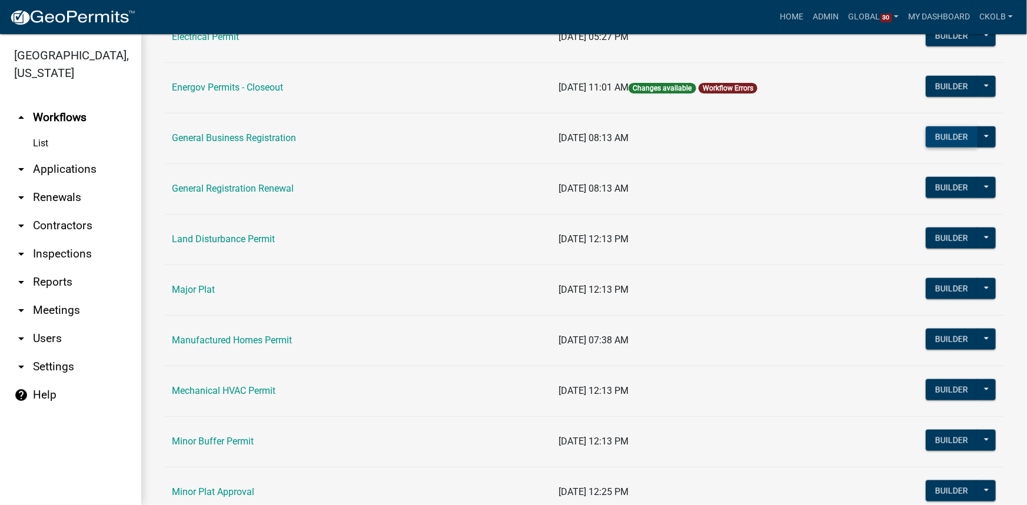
click at [903, 135] on button "Builder" at bounding box center [952, 137] width 52 height 21
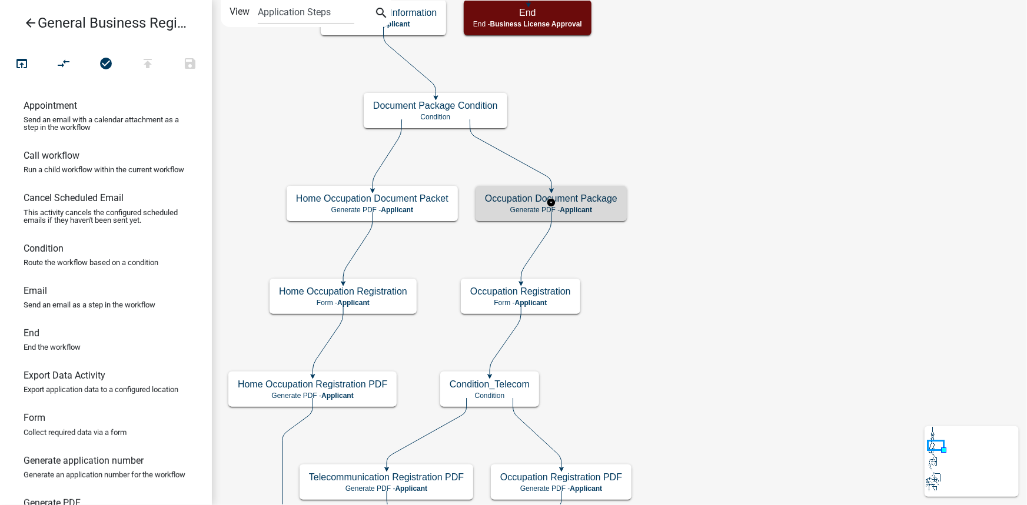
click at [600, 206] on p "Generate PDF - Applicant" at bounding box center [551, 210] width 132 height 8
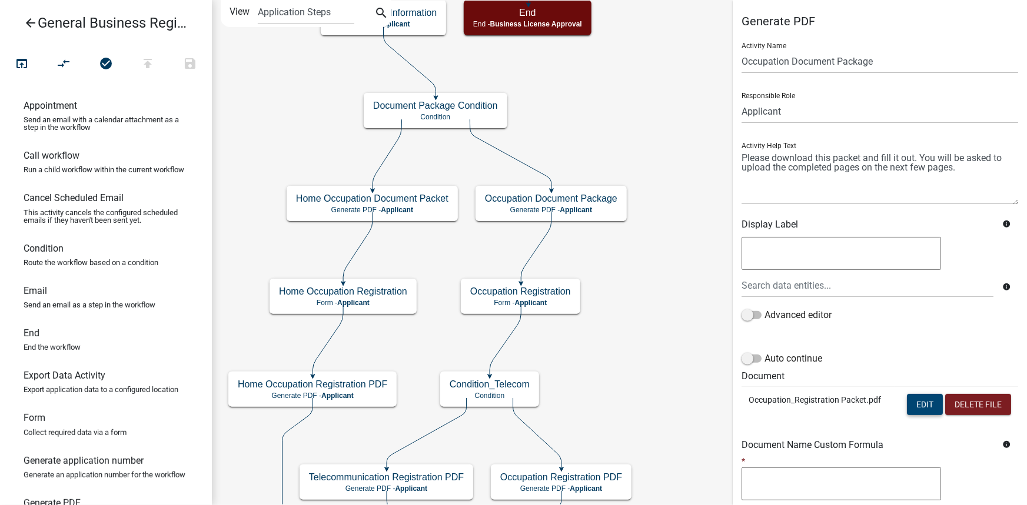
click at [903, 406] on button "Edit" at bounding box center [925, 404] width 36 height 21
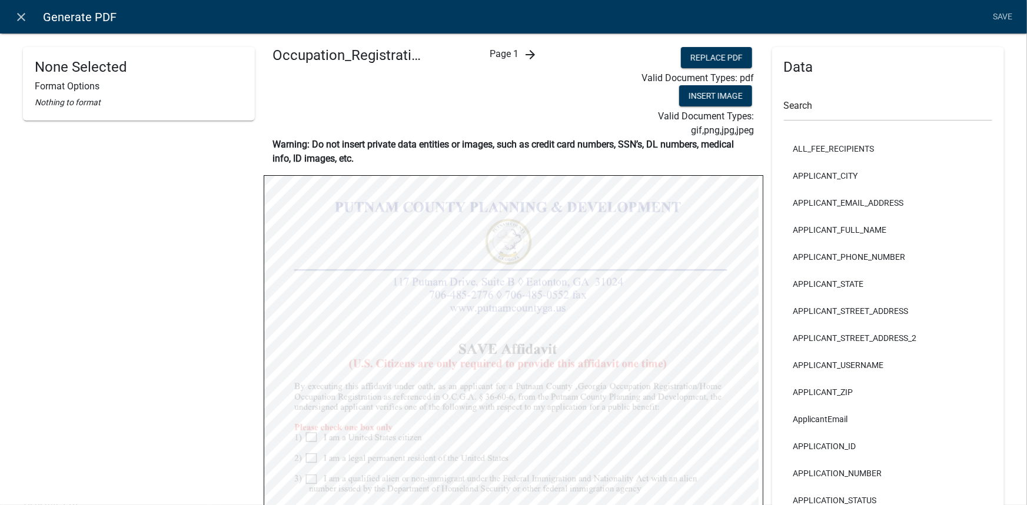
click at [529, 57] on icon "arrow_forward" at bounding box center [530, 55] width 14 height 14
click at [536, 55] on icon "arrow_forward" at bounding box center [540, 55] width 14 height 14
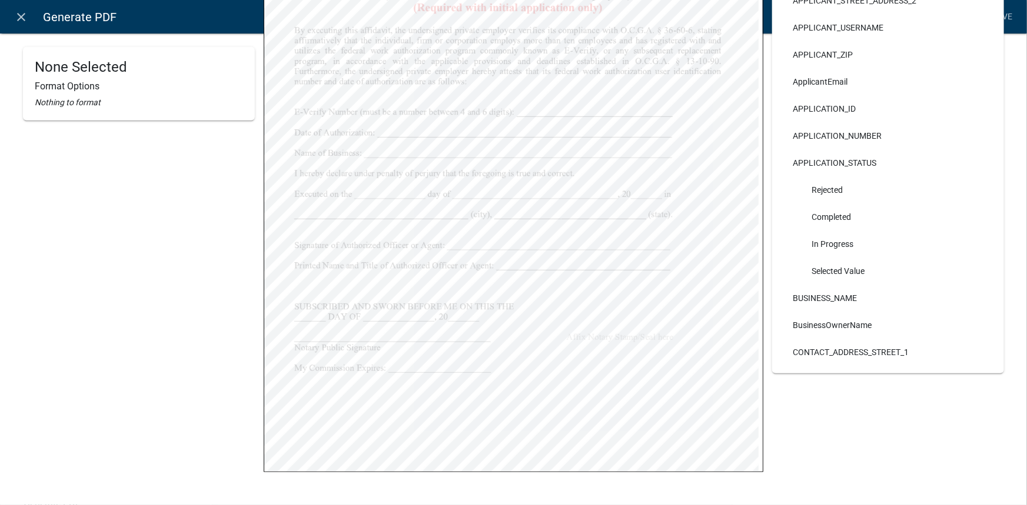
scroll to position [353, 0]
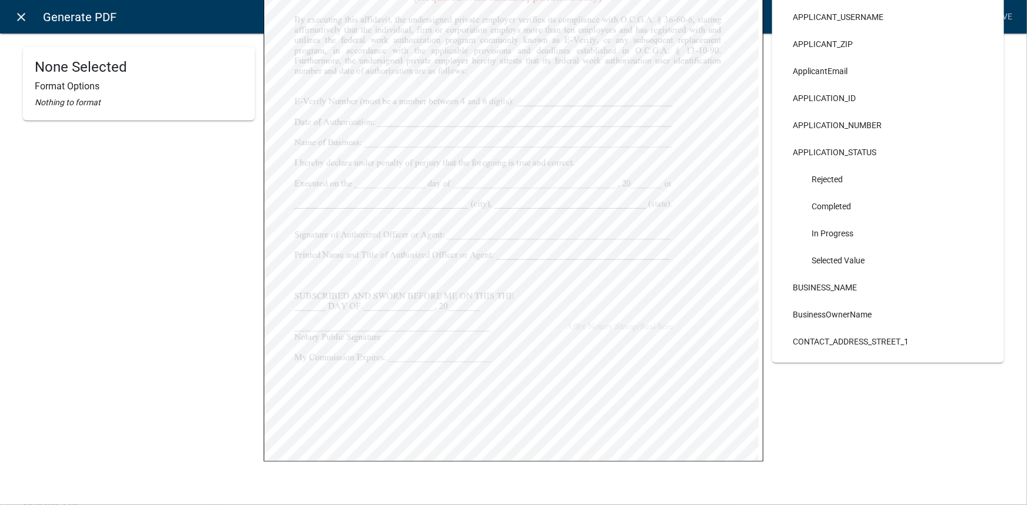
click at [14, 15] on link "close" at bounding box center [21, 17] width 24 height 24
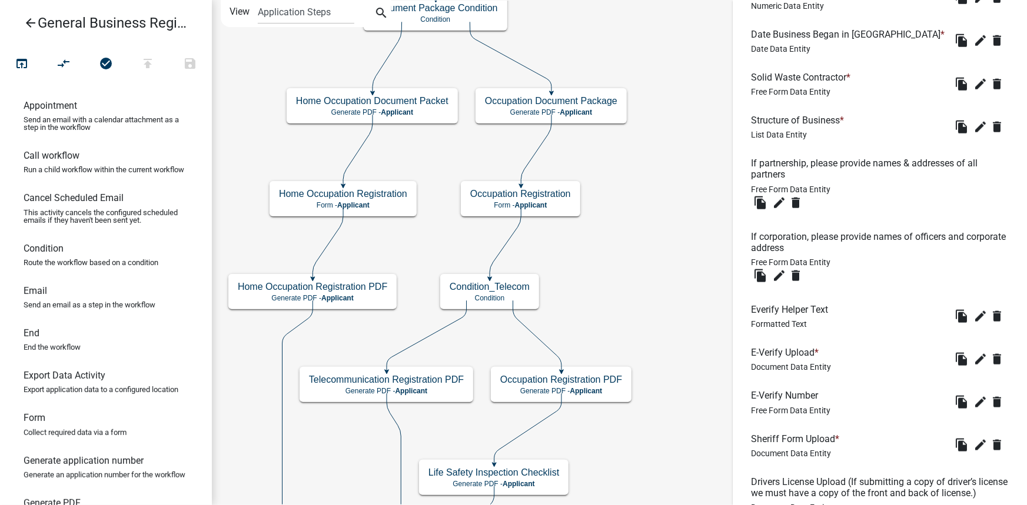
scroll to position [1030, 0]
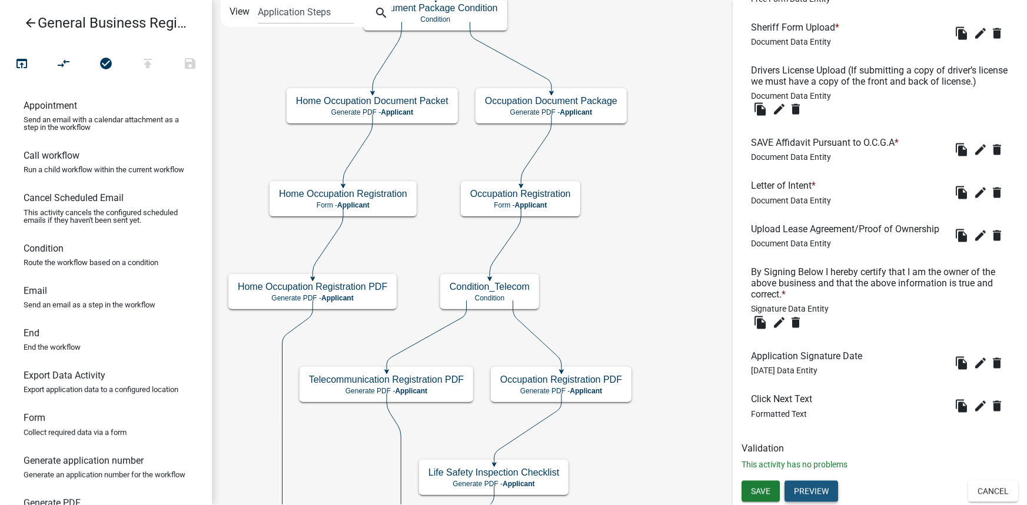
click at [823, 444] on button "Preview" at bounding box center [811, 491] width 54 height 21
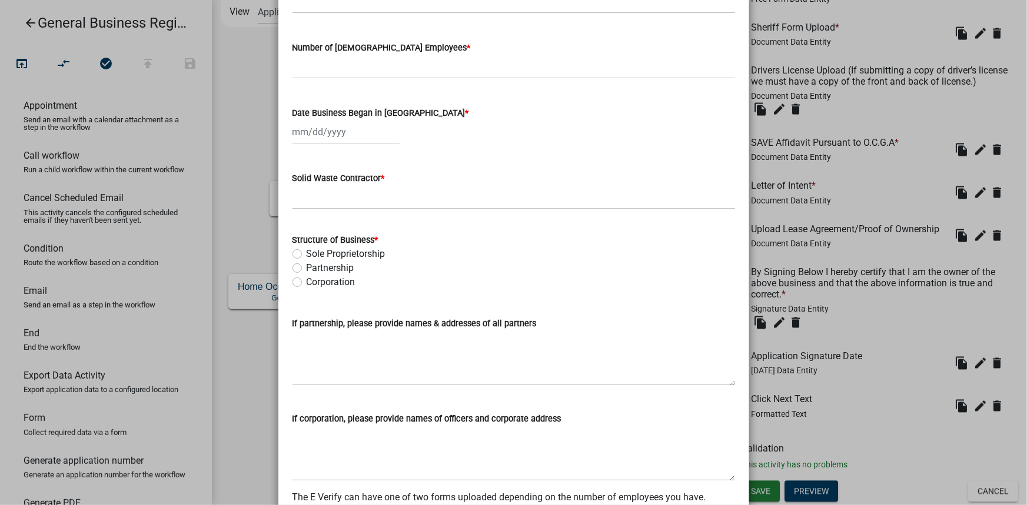
scroll to position [160, 0]
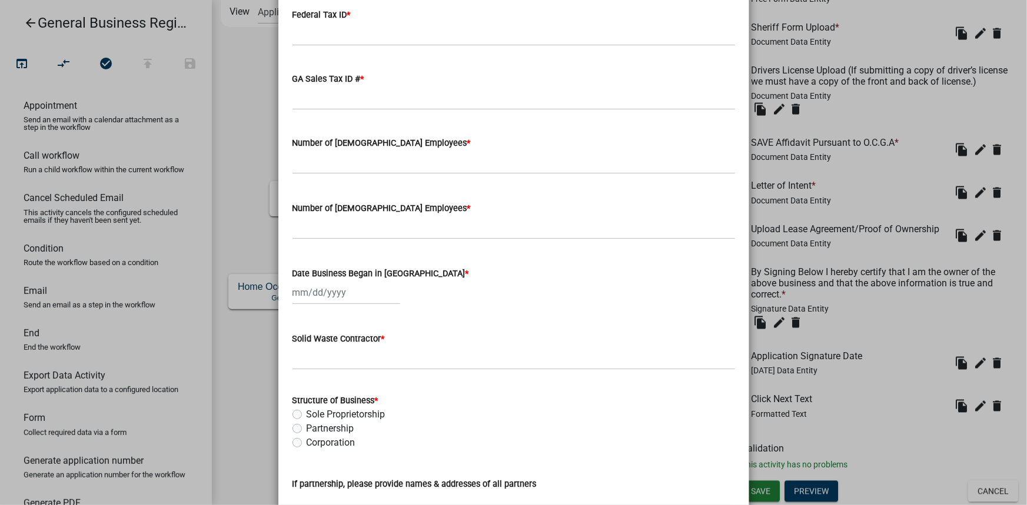
click at [247, 401] on ngb-modal-window "Activity Preview : Occupation Registration × Owner Address * Federal Tax ID * G…" at bounding box center [513, 252] width 1027 height 505
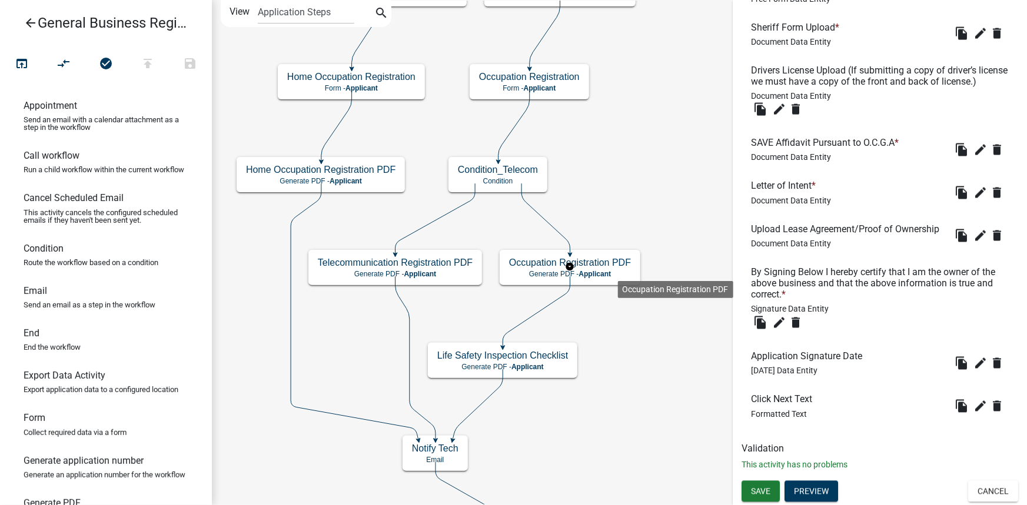
scroll to position [0, 0]
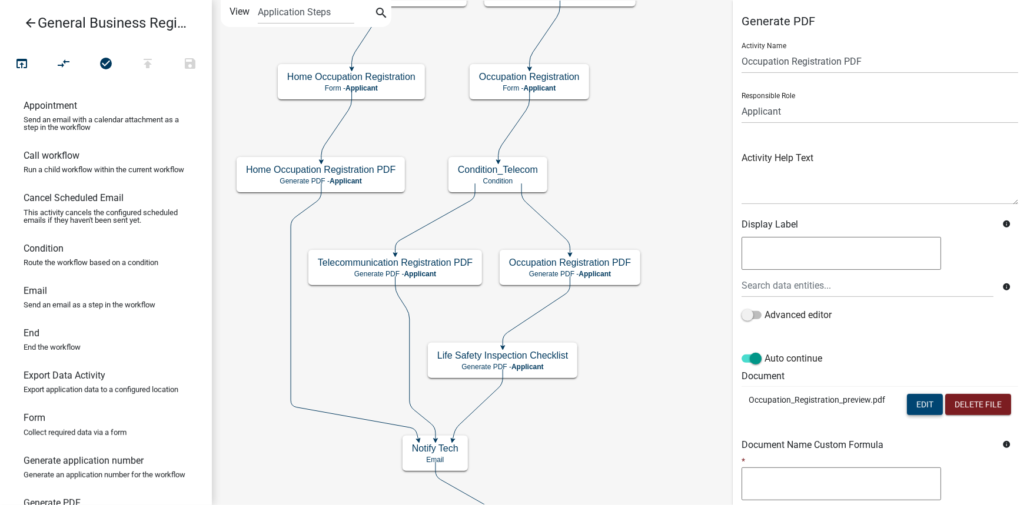
click at [903, 403] on button "Edit" at bounding box center [925, 404] width 36 height 21
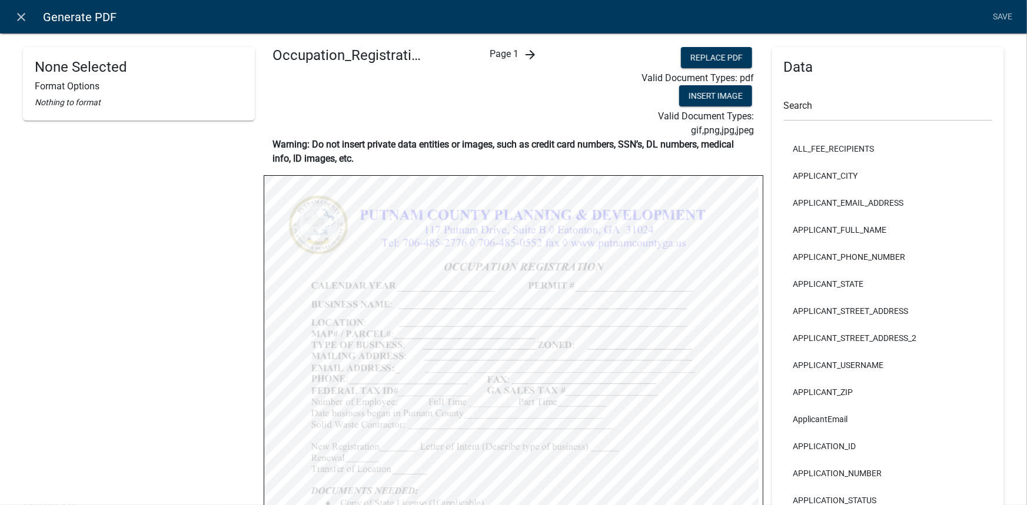
click at [526, 49] on icon "arrow_forward" at bounding box center [530, 55] width 14 height 14
click at [533, 57] on icon "arrow_forward" at bounding box center [540, 55] width 14 height 14
click at [31, 18] on link "close" at bounding box center [21, 17] width 24 height 24
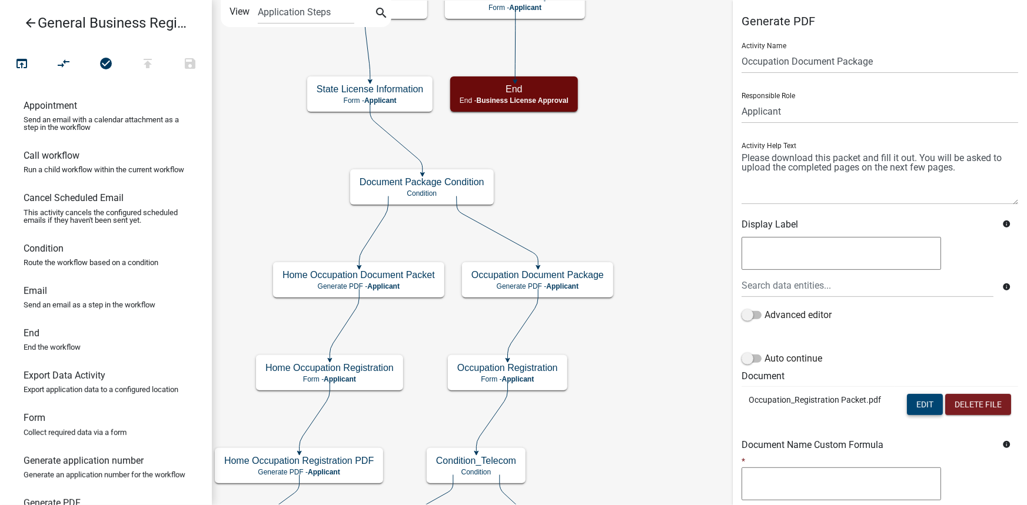
click at [903, 404] on button "Edit" at bounding box center [925, 404] width 36 height 21
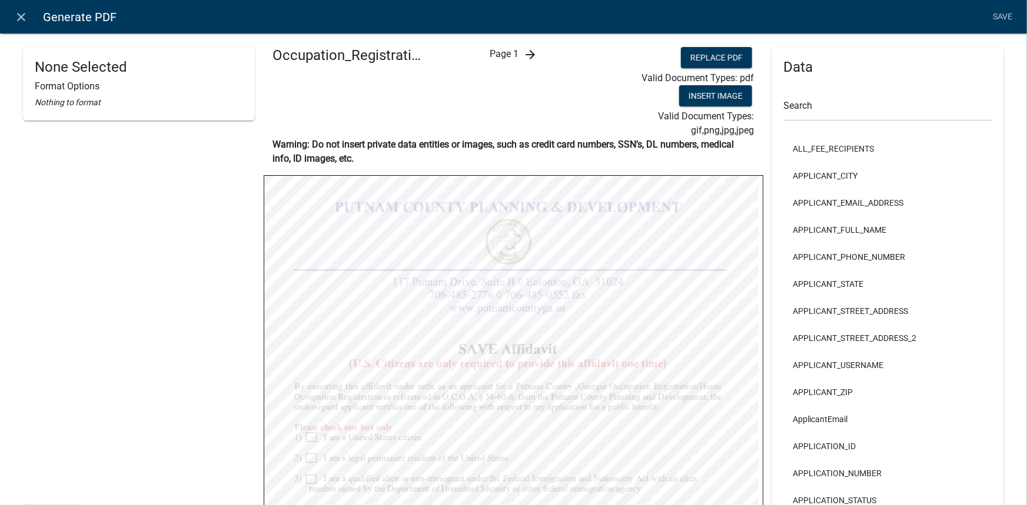
click at [525, 54] on icon "arrow_forward" at bounding box center [530, 55] width 14 height 14
click at [537, 53] on icon "arrow_forward" at bounding box center [540, 55] width 14 height 14
click at [482, 55] on icon "arrow_back" at bounding box center [487, 55] width 14 height 14
click at [539, 57] on icon "arrow_forward" at bounding box center [540, 55] width 14 height 14
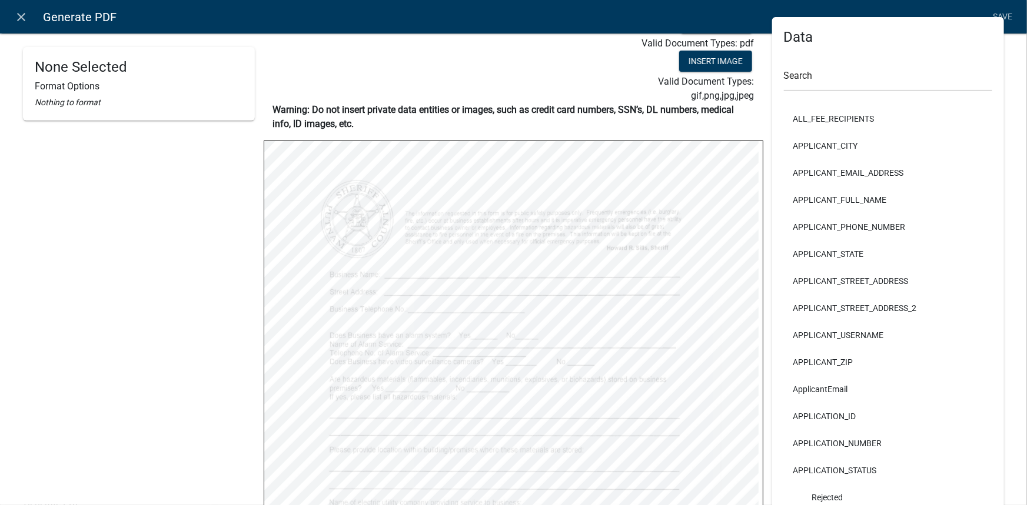
scroll to position [53, 0]
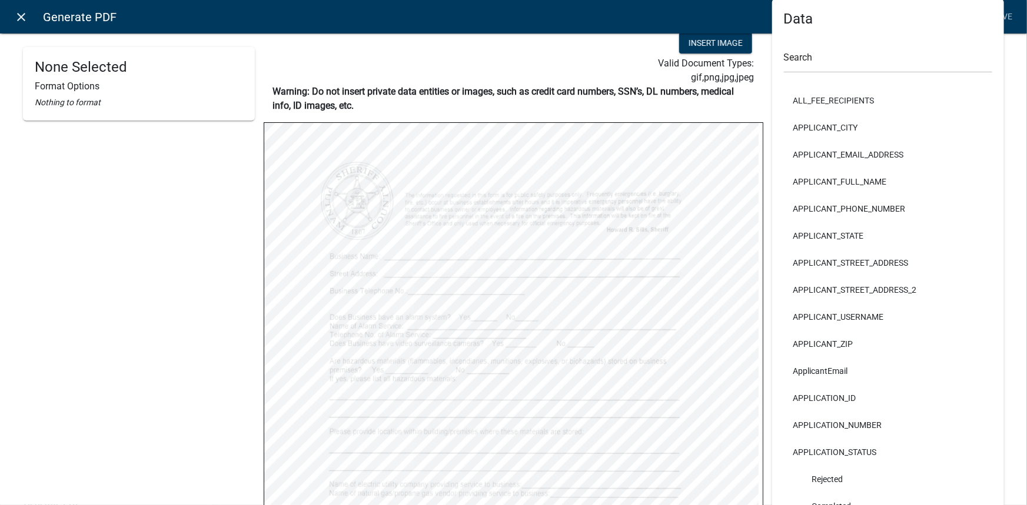
click at [22, 15] on icon "close" at bounding box center [22, 17] width 14 height 14
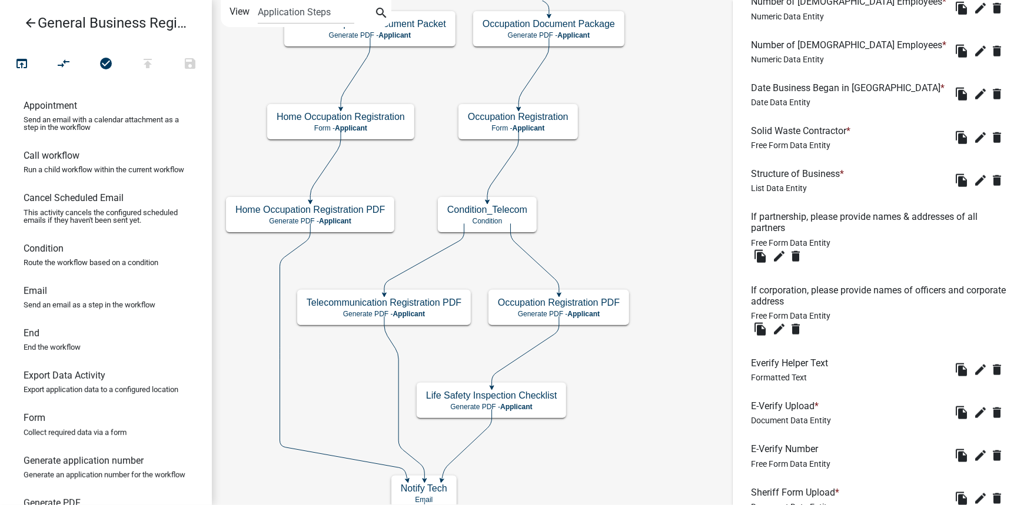
scroll to position [1030, 0]
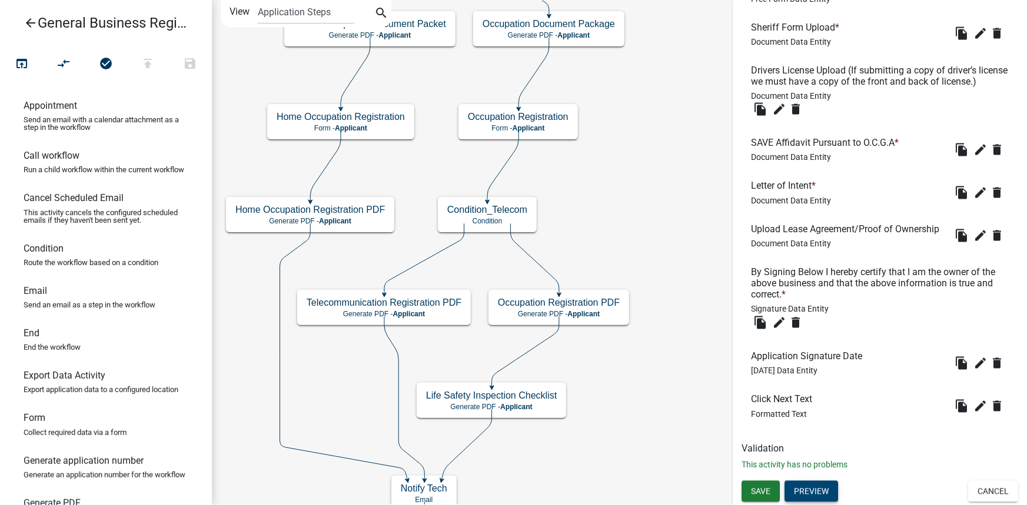
click at [827, 444] on button "Preview" at bounding box center [811, 491] width 54 height 21
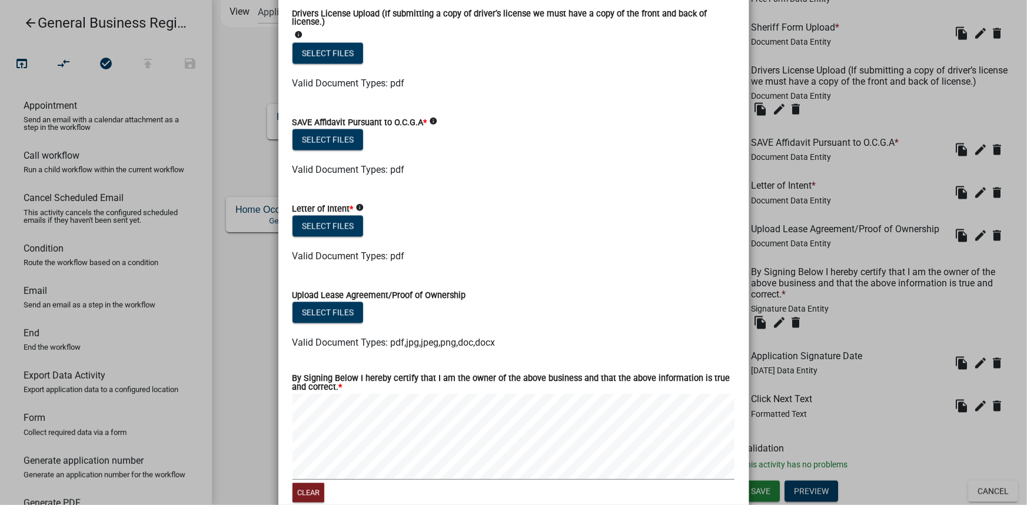
scroll to position [1322, 0]
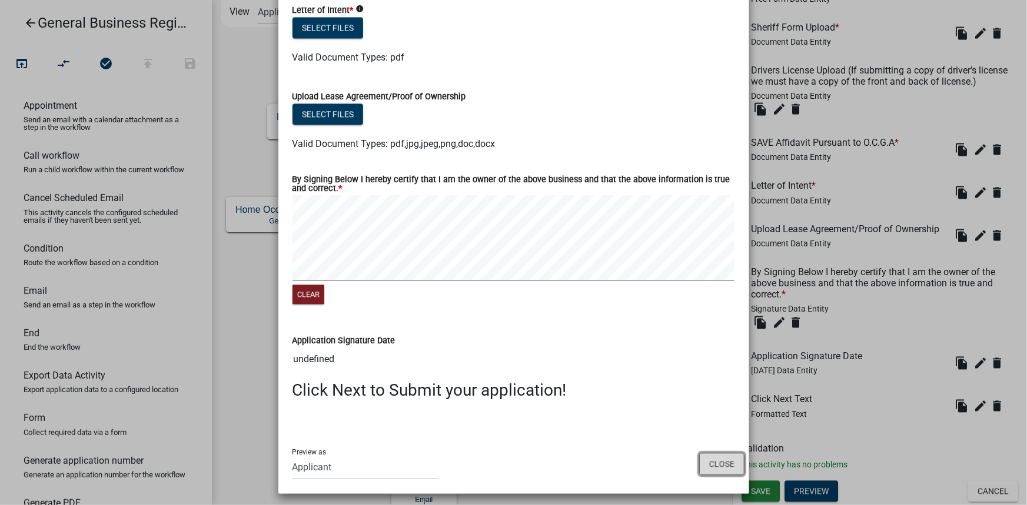
click at [721, 444] on button "Close" at bounding box center [721, 464] width 45 height 22
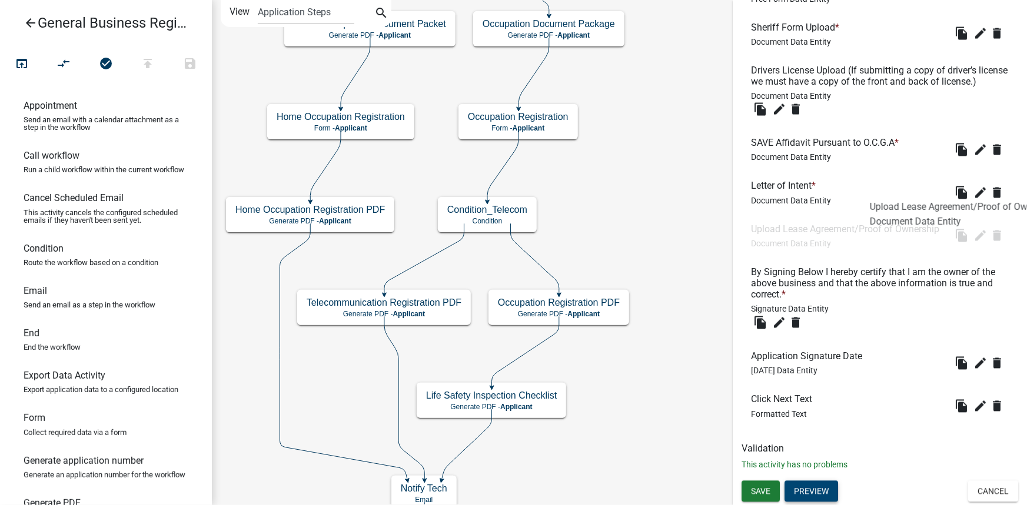
drag, startPoint x: 752, startPoint y: 211, endPoint x: 816, endPoint y: 213, distance: 63.6
click at [816, 224] on h6 "Upload Lease Agreement/Proof of Ownership" at bounding box center [847, 229] width 193 height 11
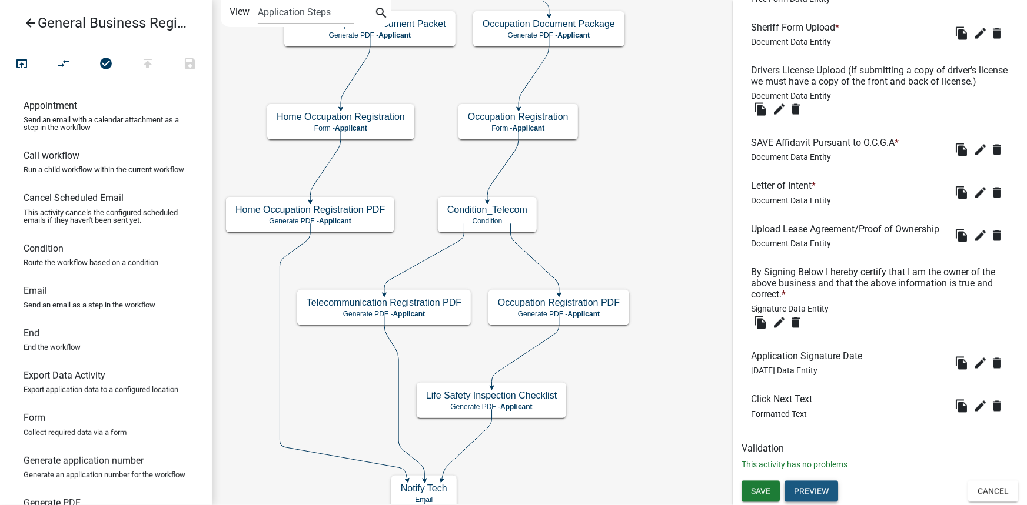
click at [821, 444] on button "Preview" at bounding box center [811, 491] width 54 height 21
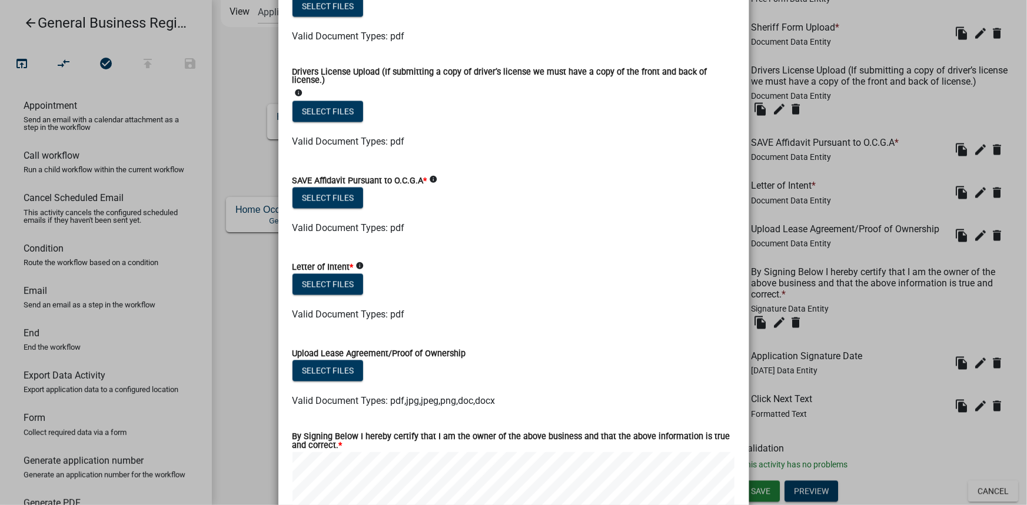
scroll to position [1070, 0]
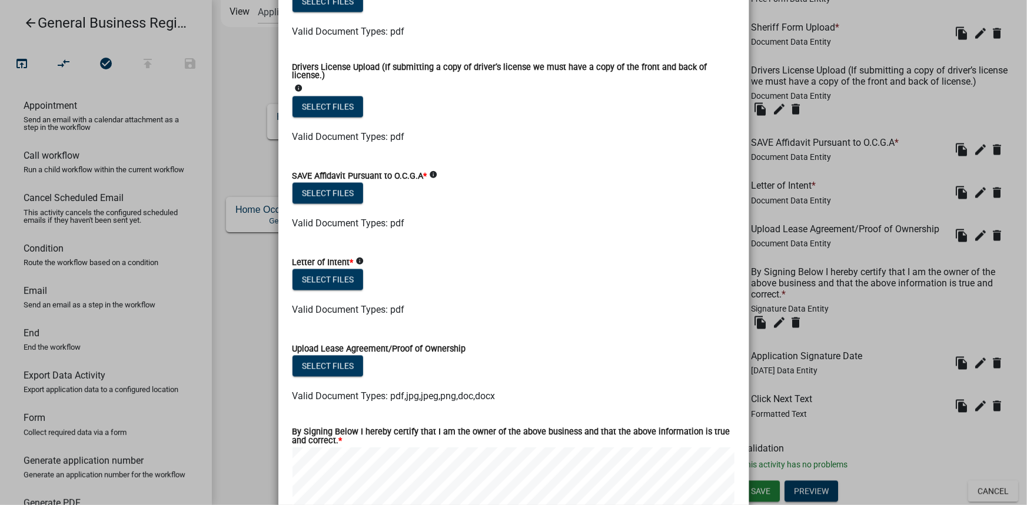
drag, startPoint x: 290, startPoint y: 341, endPoint x: 471, endPoint y: 347, distance: 180.8
click at [471, 347] on div "Upload Lease Agreement/Proof of Ownership" at bounding box center [513, 349] width 442 height 14
click at [489, 348] on div "Upload Lease Agreement/Proof of Ownership" at bounding box center [513, 349] width 442 height 14
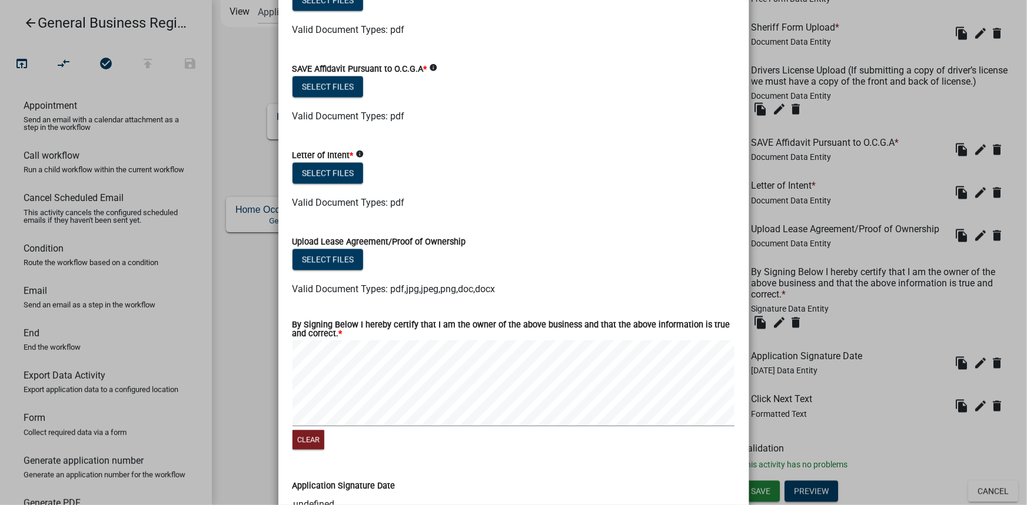
click at [265, 312] on ngb-modal-window "Activity Preview : Occupation Registration × Owner Address * Federal Tax ID * G…" at bounding box center [513, 252] width 1027 height 505
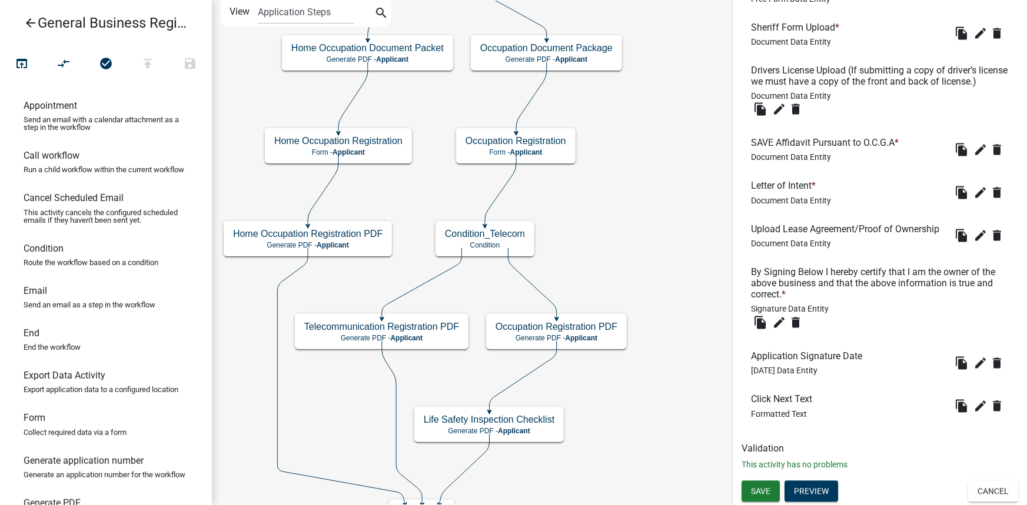
click at [30, 21] on icon "arrow_back" at bounding box center [31, 24] width 14 height 16
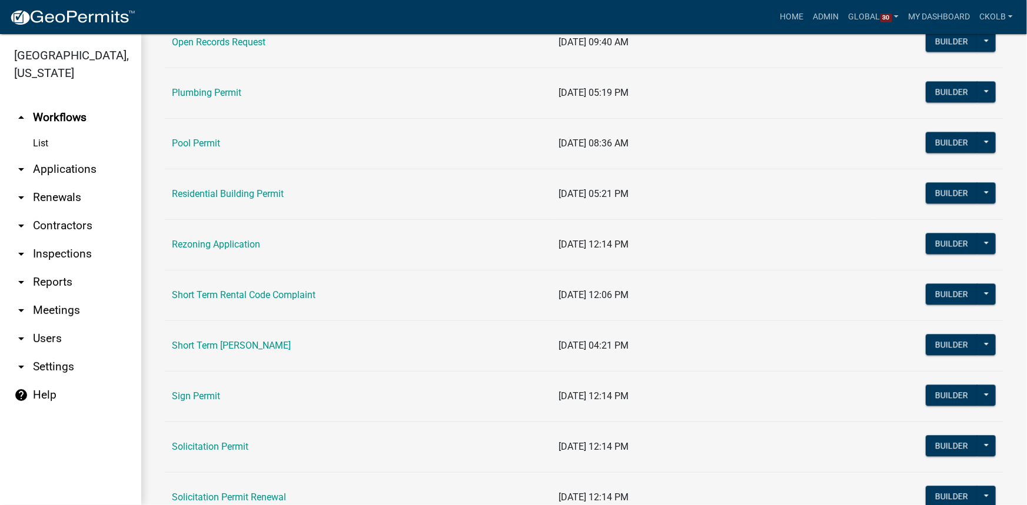
scroll to position [1268, 0]
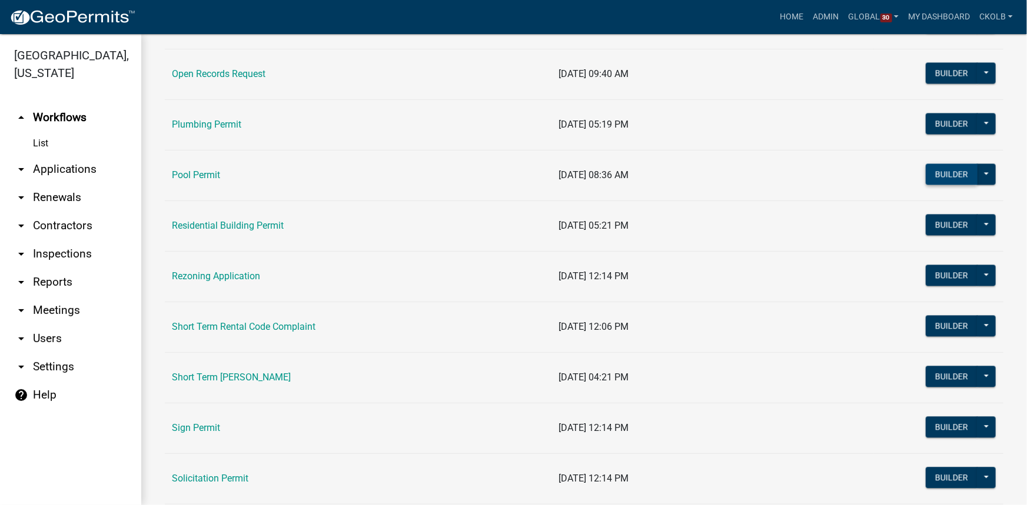
click at [903, 172] on button "Builder" at bounding box center [952, 174] width 52 height 21
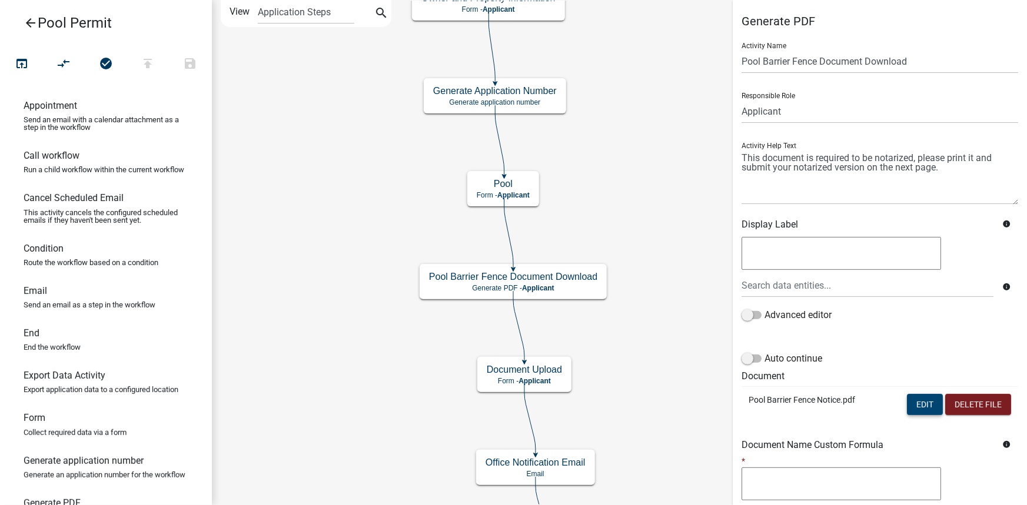
click at [903, 410] on button "Edit" at bounding box center [925, 404] width 36 height 21
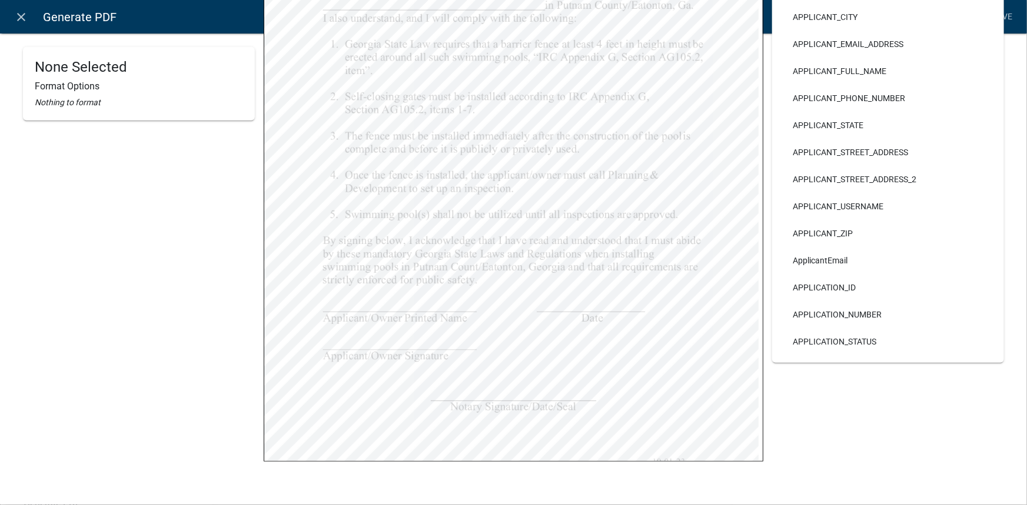
scroll to position [192, 0]
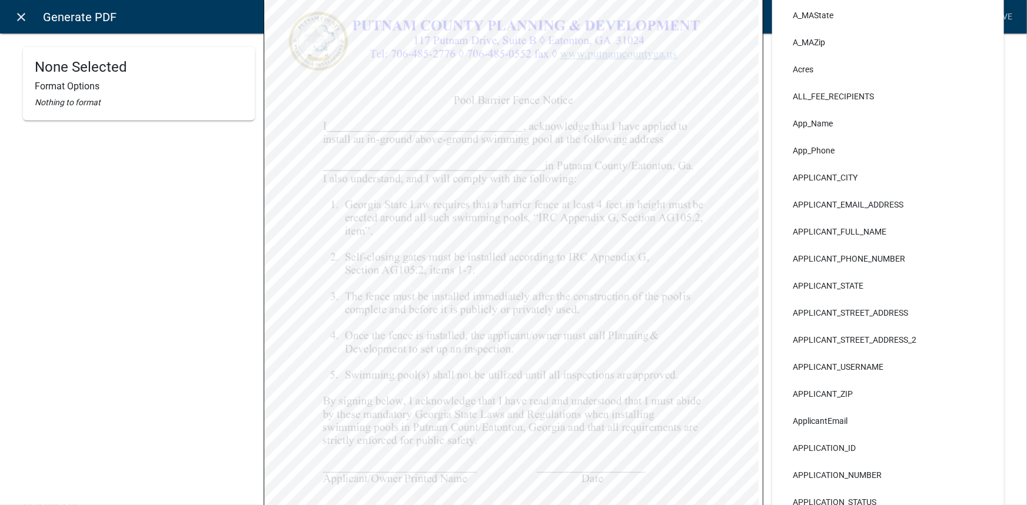
click at [24, 16] on icon "close" at bounding box center [22, 17] width 14 height 14
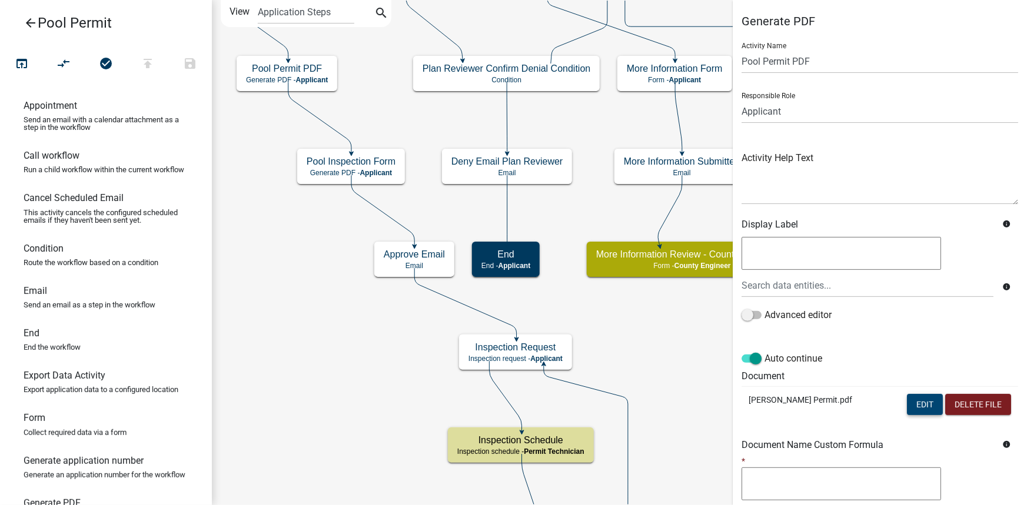
click at [903, 408] on button "Edit" at bounding box center [925, 404] width 36 height 21
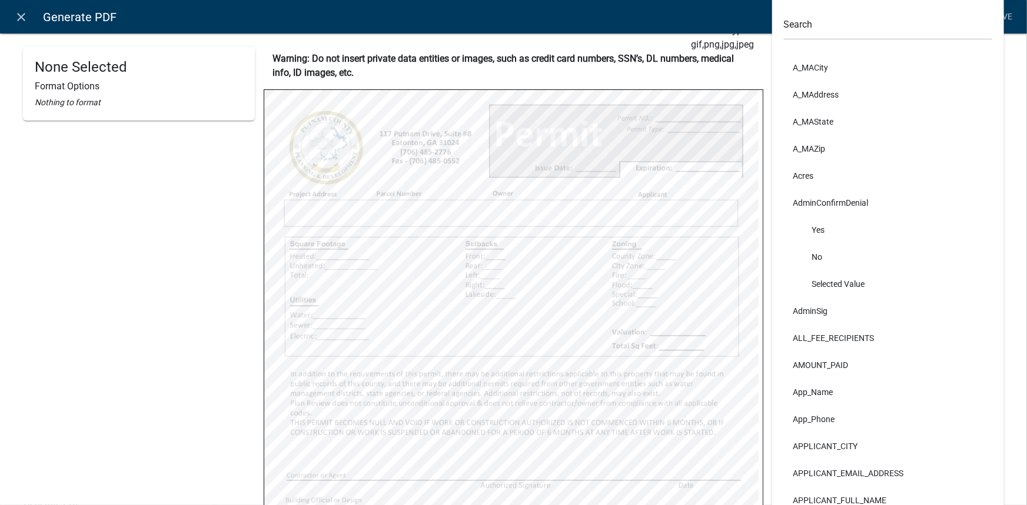
scroll to position [107, 0]
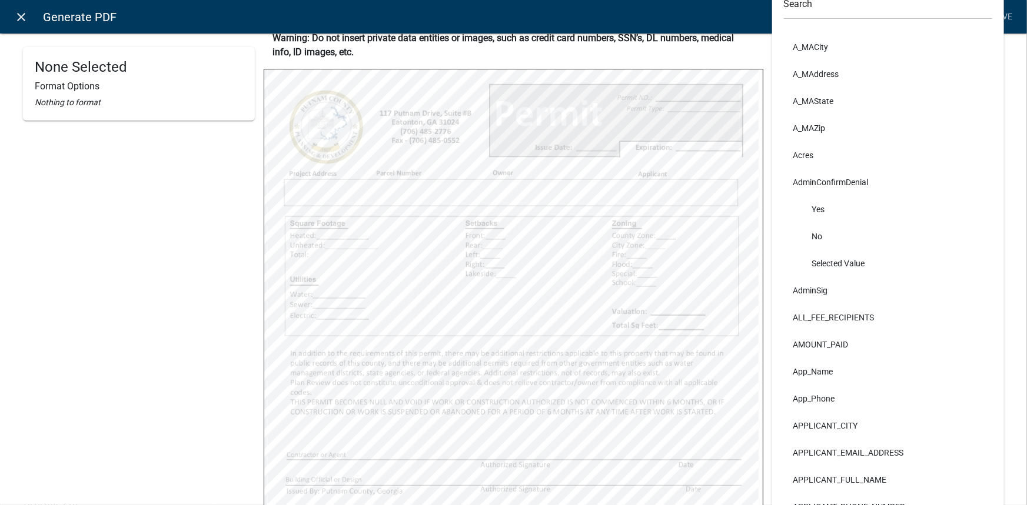
click at [32, 19] on link "close" at bounding box center [21, 17] width 24 height 24
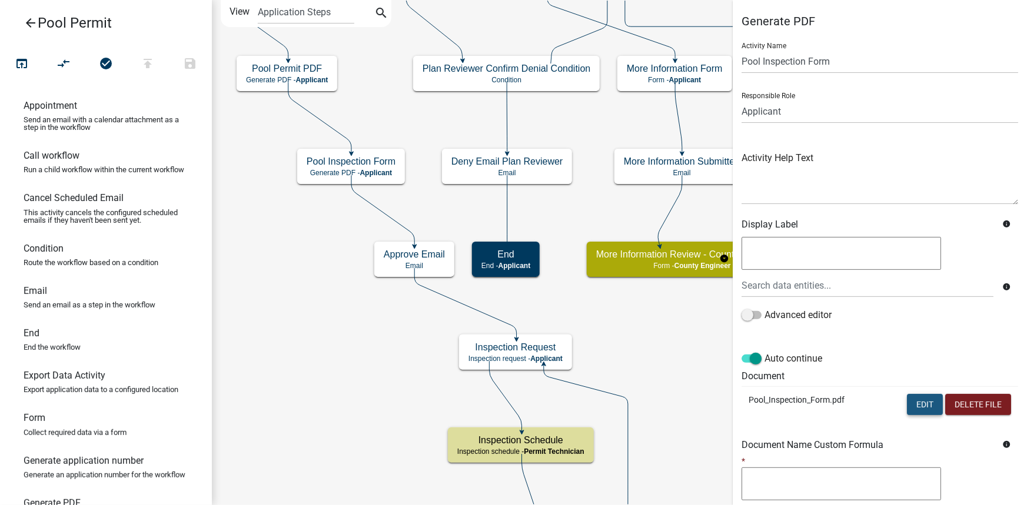
click at [903, 401] on button "Edit" at bounding box center [925, 404] width 36 height 21
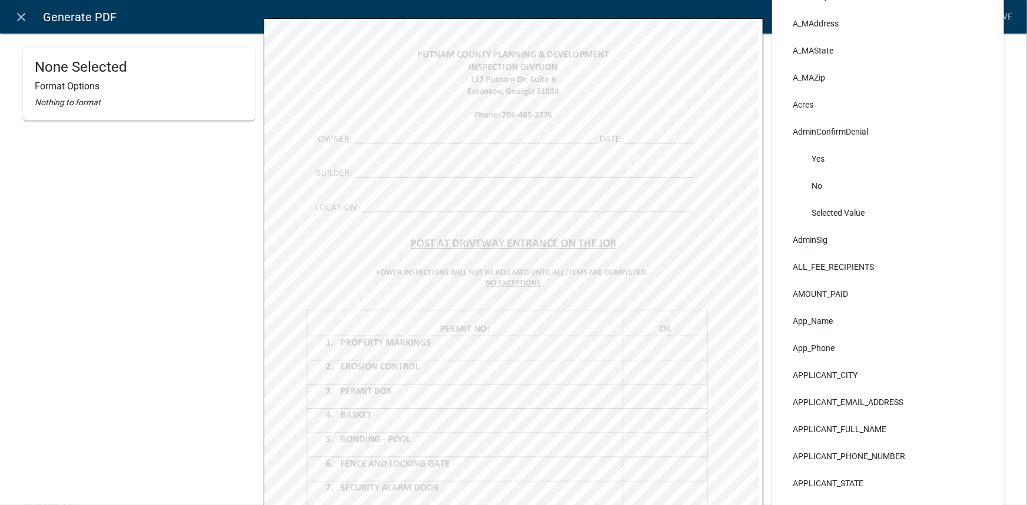
scroll to position [139, 0]
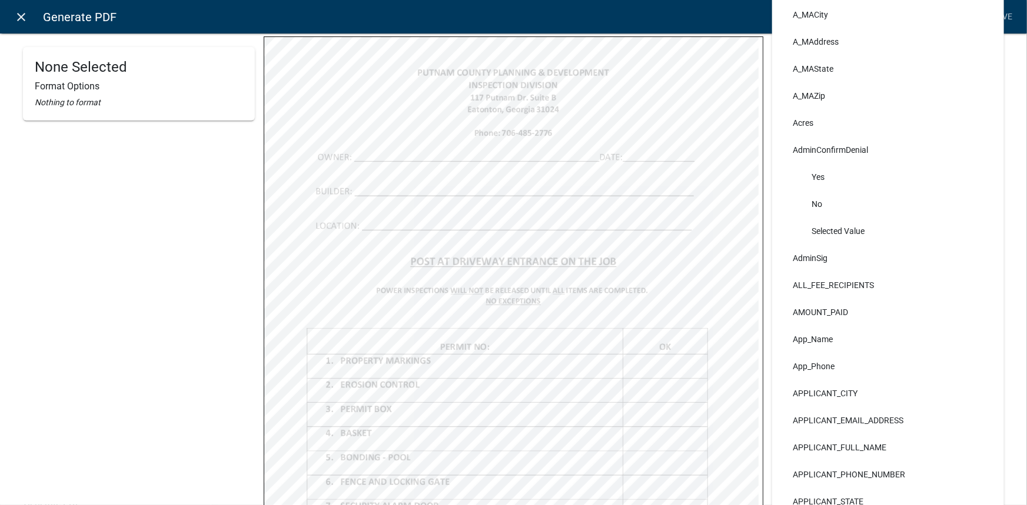
click at [17, 19] on icon "close" at bounding box center [22, 17] width 14 height 14
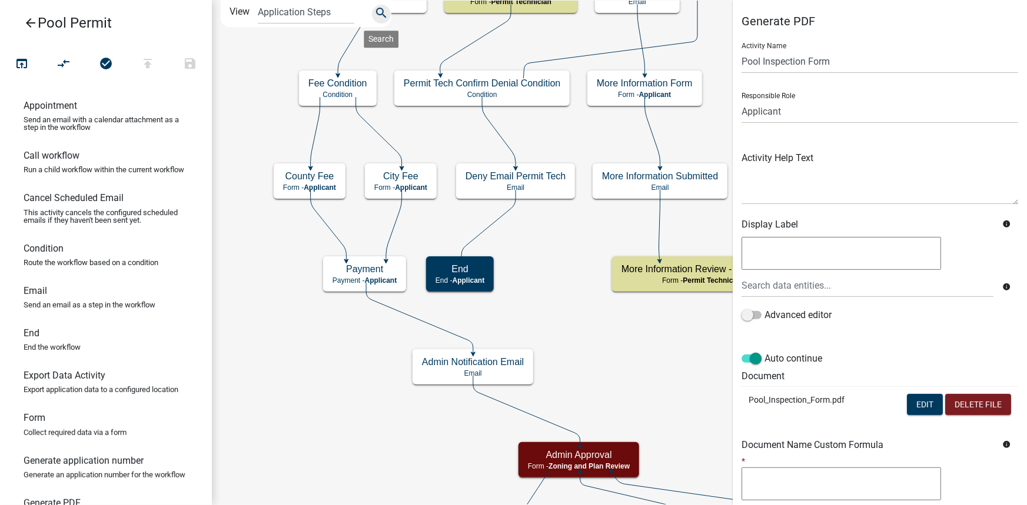
click at [381, 6] on icon "search" at bounding box center [381, 14] width 14 height 16
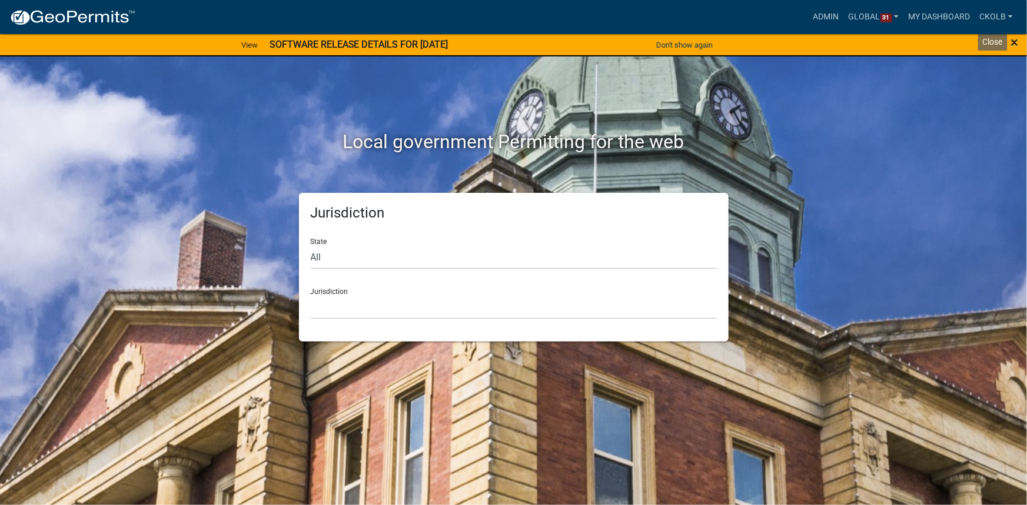
click at [1011, 43] on span "×" at bounding box center [1014, 42] width 8 height 16
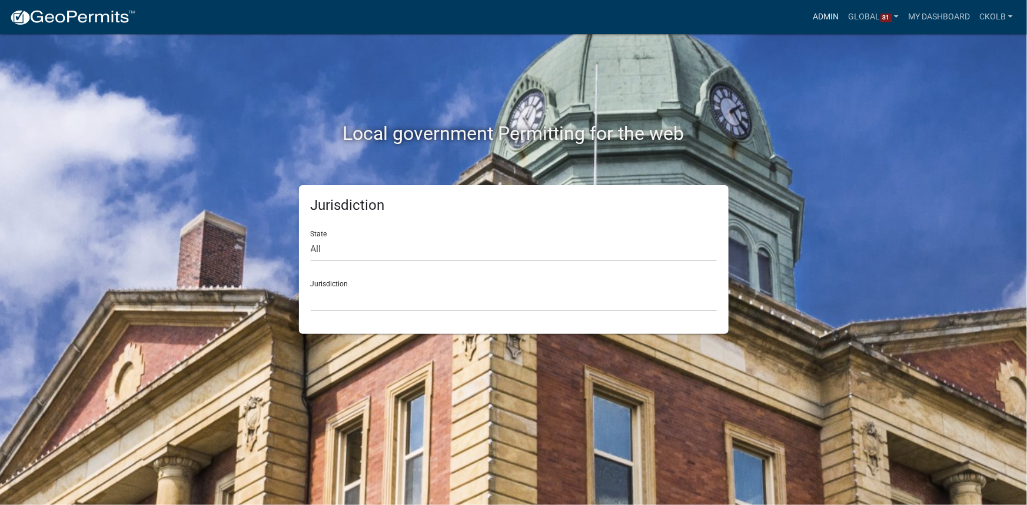
click at [809, 19] on link "Admin" at bounding box center [825, 17] width 35 height 22
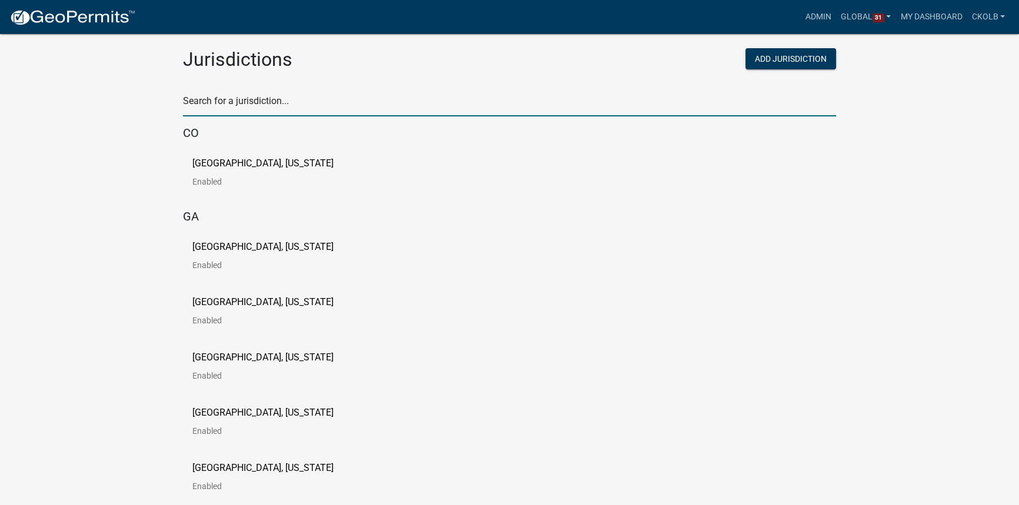
click at [233, 99] on input "text" at bounding box center [509, 104] width 653 height 24
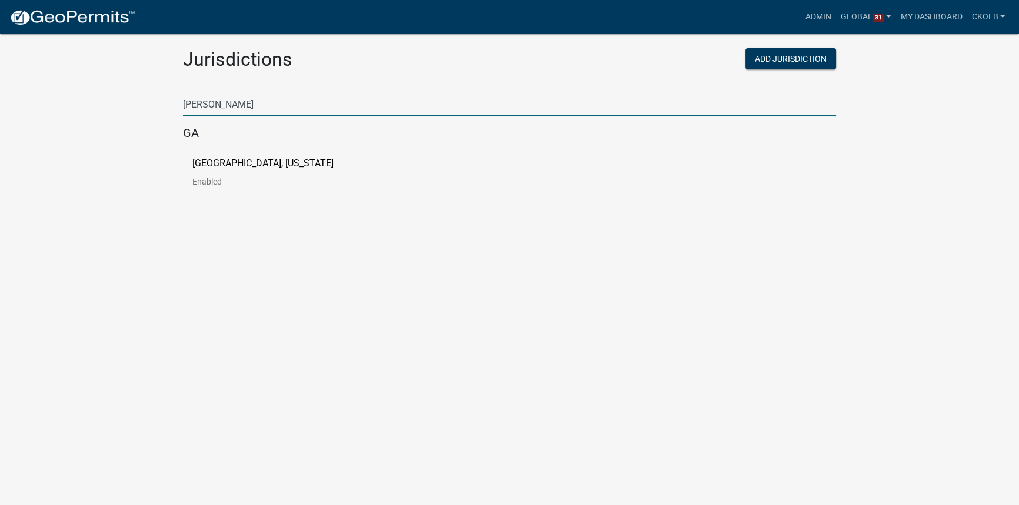
type input "putnam"
click at [244, 162] on p "[GEOGRAPHIC_DATA], [US_STATE]" at bounding box center [262, 163] width 141 height 9
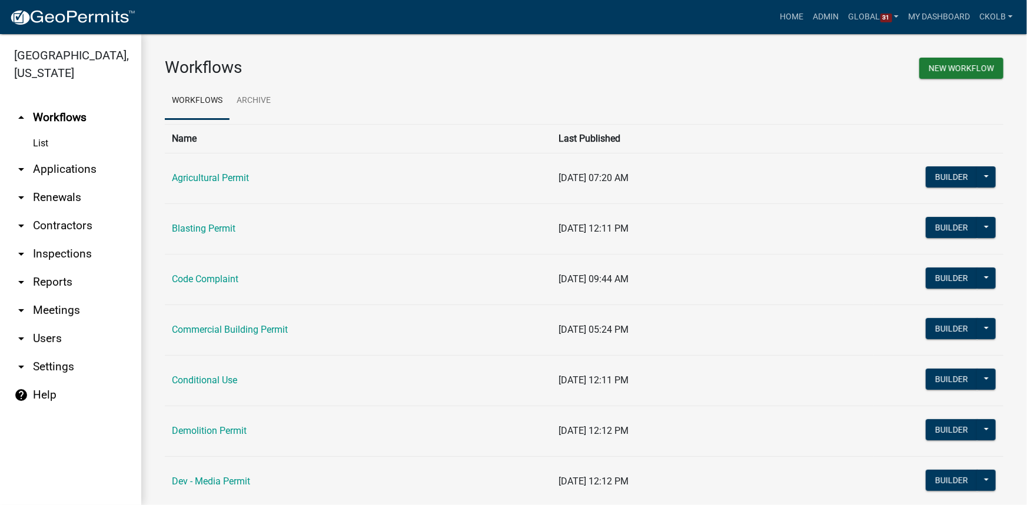
click at [73, 224] on link "arrow_drop_down Contractors" at bounding box center [70, 226] width 141 height 28
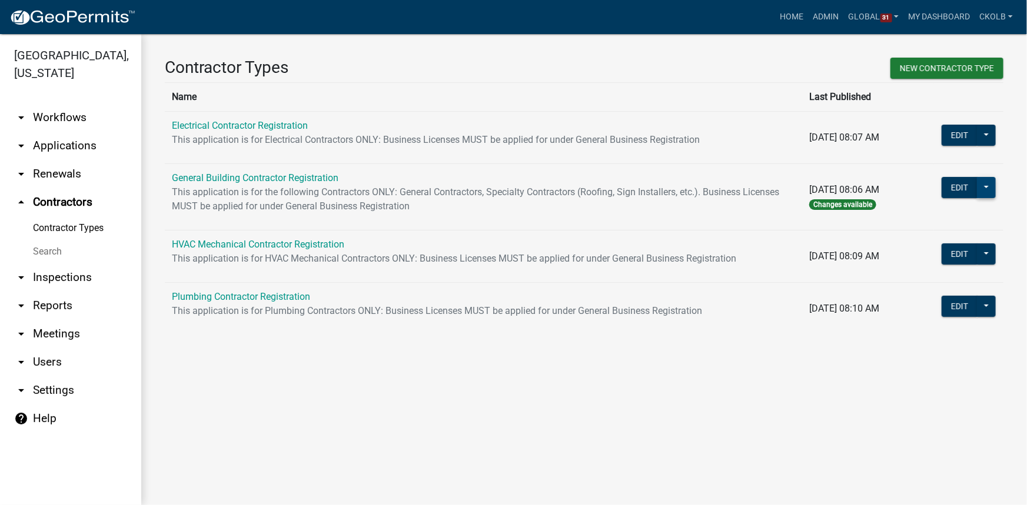
click at [986, 191] on button at bounding box center [986, 187] width 19 height 21
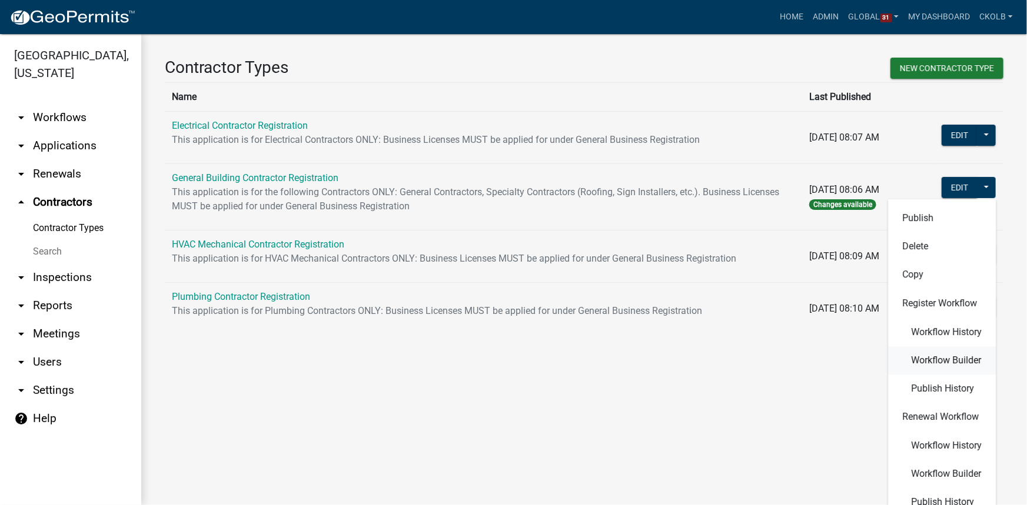
click at [950, 361] on span "Workflow Builder" at bounding box center [946, 360] width 70 height 9
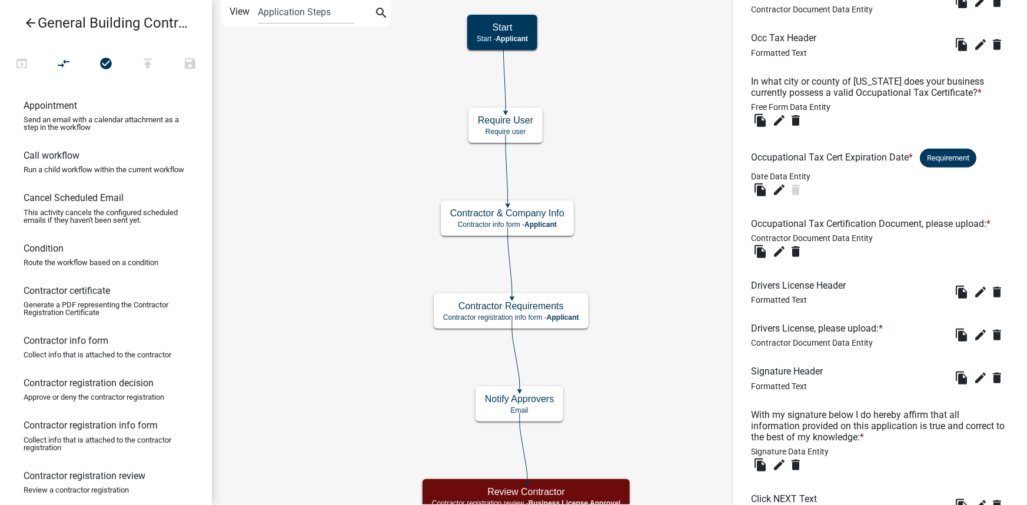
scroll to position [647, 0]
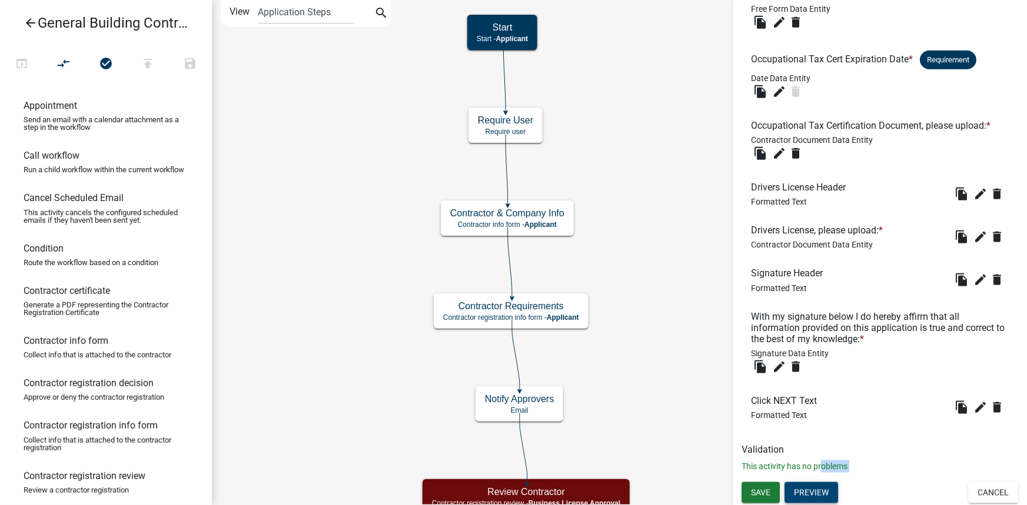
click at [822, 491] on button "Preview" at bounding box center [811, 492] width 54 height 21
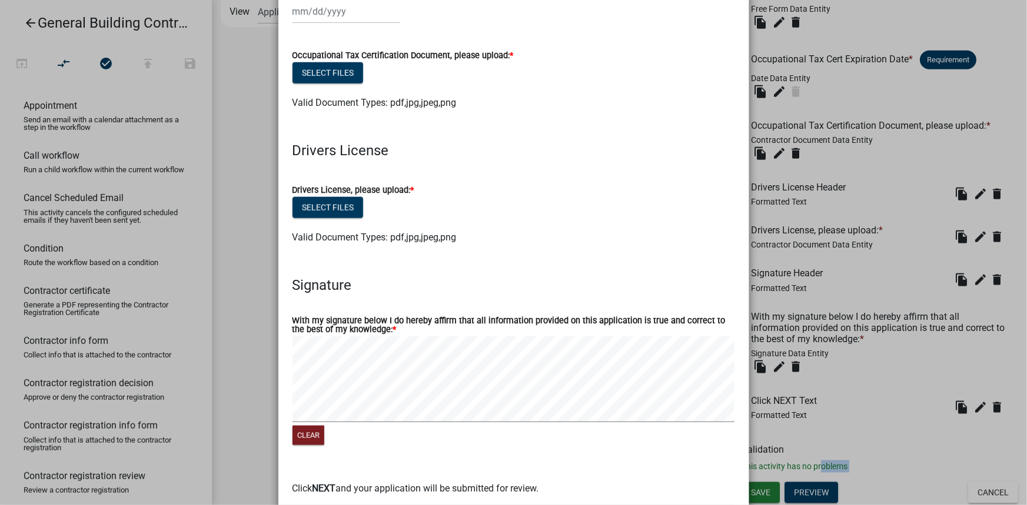
scroll to position [535, 0]
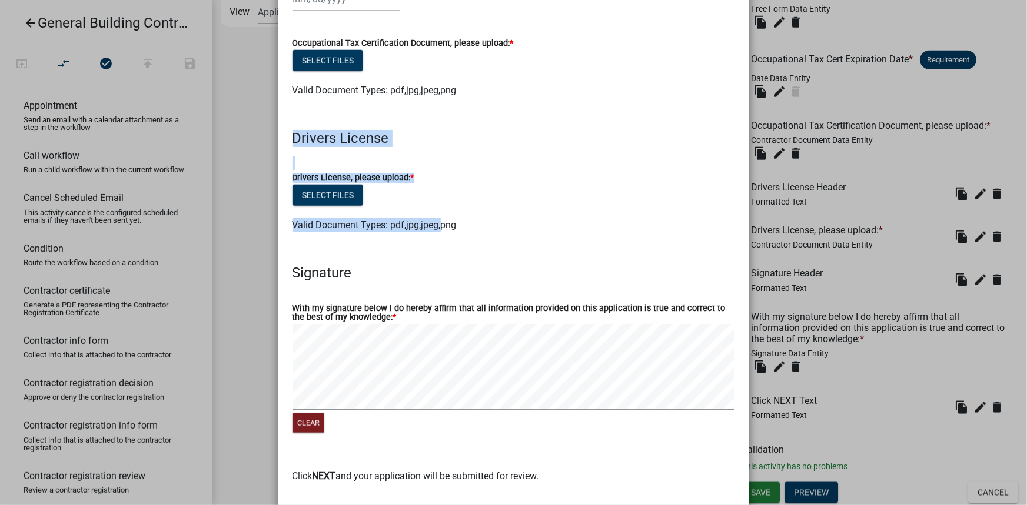
drag, startPoint x: 288, startPoint y: 138, endPoint x: 437, endPoint y: 228, distance: 173.2
click at [437, 228] on wm-data-entity-input-list "State License Please follow the link below to verify your state license. https:…" at bounding box center [513, 22] width 442 height 941
click at [465, 229] on div "Valid Document Types: pdf,jpg,jpeg,png" at bounding box center [514, 225] width 460 height 14
click at [251, 277] on ngb-modal-window "Activity Preview : Contractor Requirements × State License Please follow the li…" at bounding box center [513, 252] width 1027 height 505
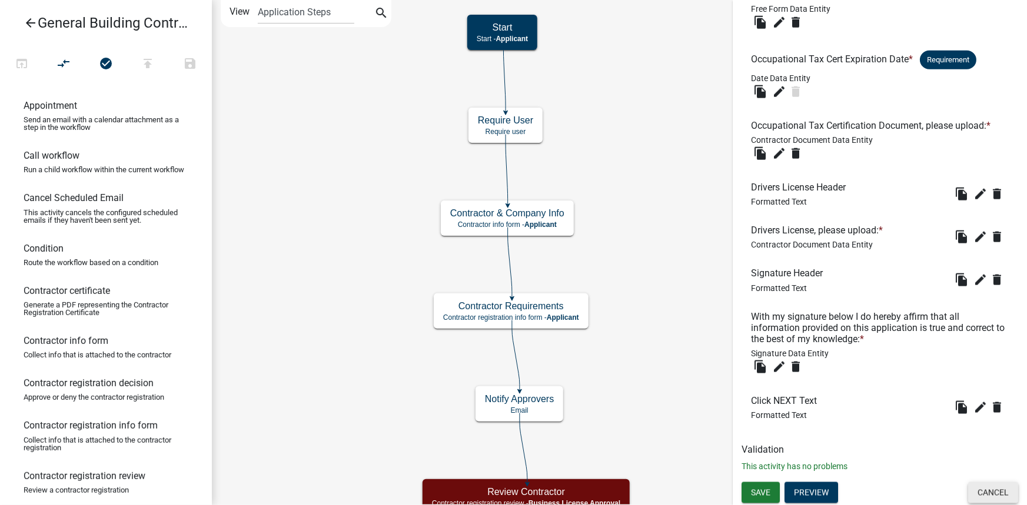
drag, startPoint x: 981, startPoint y: 491, endPoint x: 984, endPoint y: 485, distance: 6.1
click at [981, 491] on button "Cancel" at bounding box center [993, 492] width 50 height 21
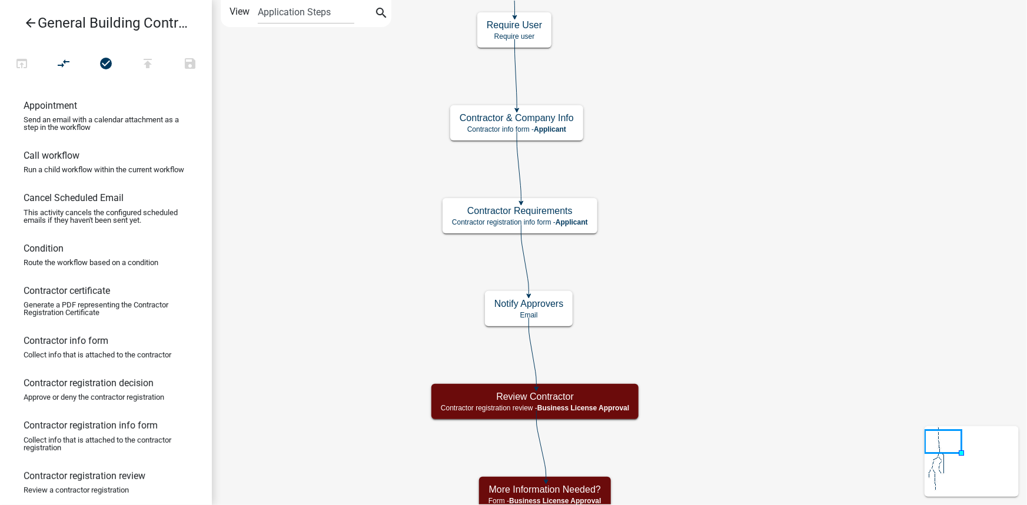
click at [31, 26] on icon "arrow_back" at bounding box center [31, 24] width 14 height 16
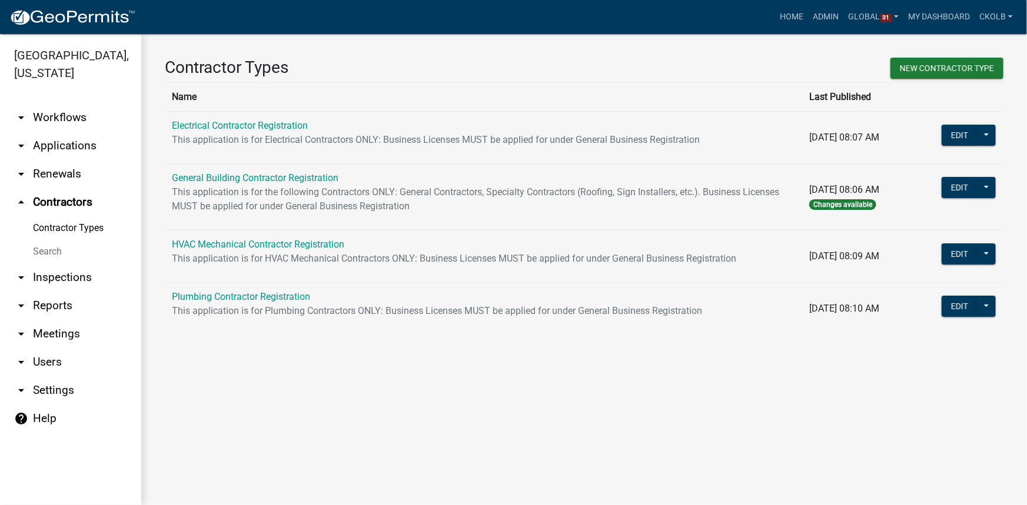
click at [615, 369] on main "Contractor Types New Contractor Type Name Last Published Electrical Contractor …" at bounding box center [584, 269] width 886 height 471
click at [83, 117] on link "arrow_drop_down Workflows" at bounding box center [70, 118] width 141 height 28
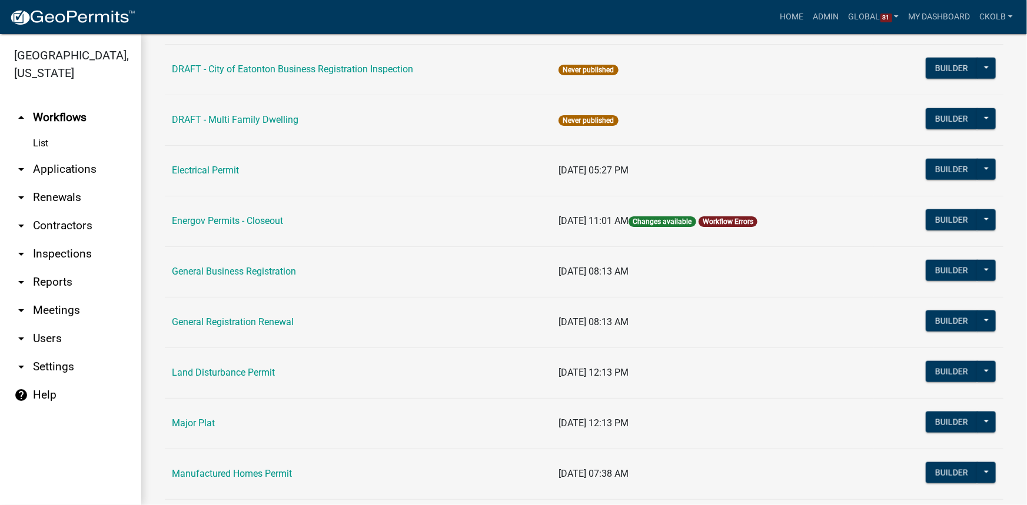
scroll to position [641, 0]
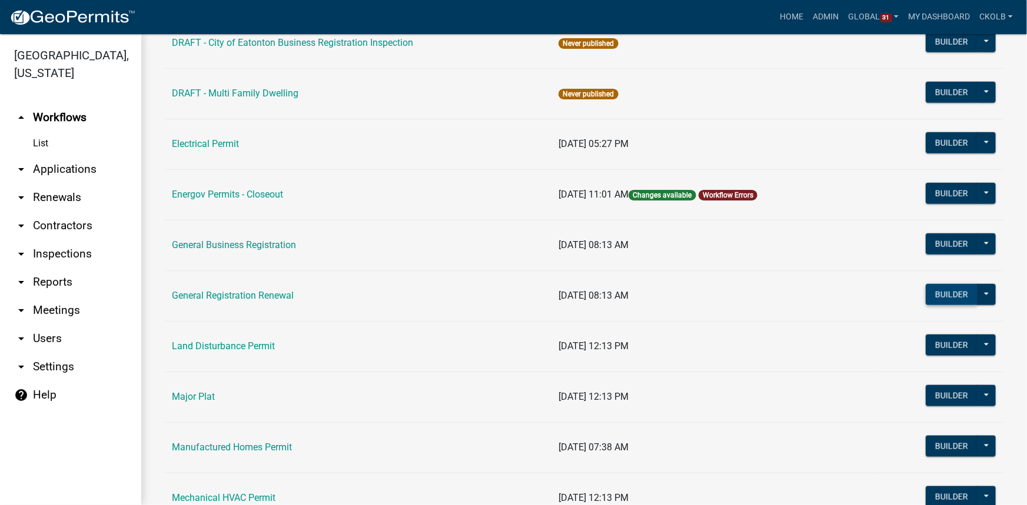
click at [939, 293] on button "Builder" at bounding box center [952, 294] width 52 height 21
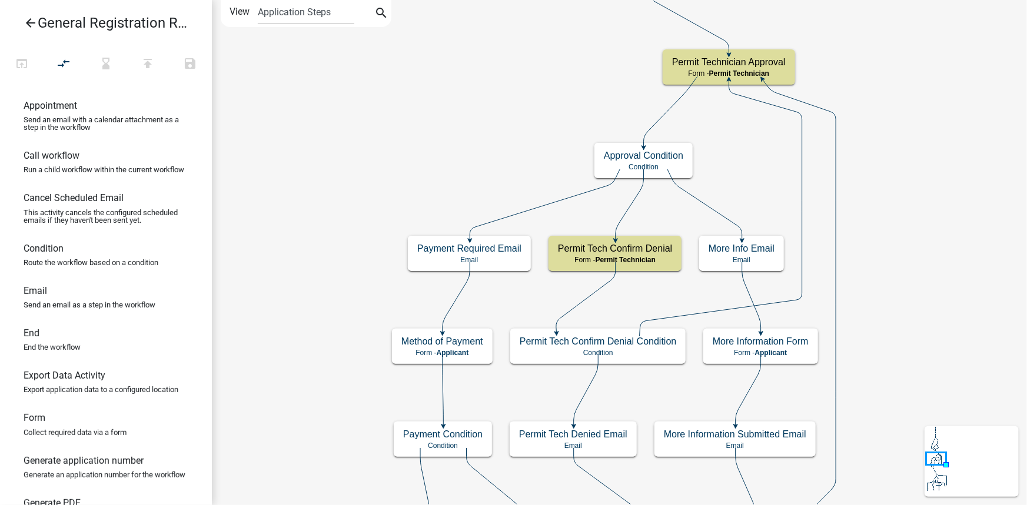
click at [32, 21] on icon "arrow_back" at bounding box center [31, 24] width 14 height 16
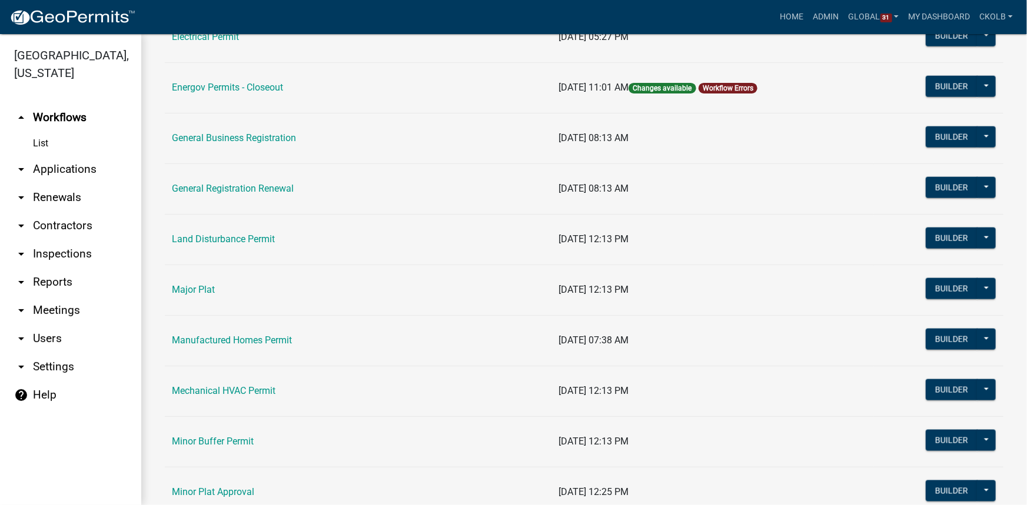
scroll to position [588, 0]
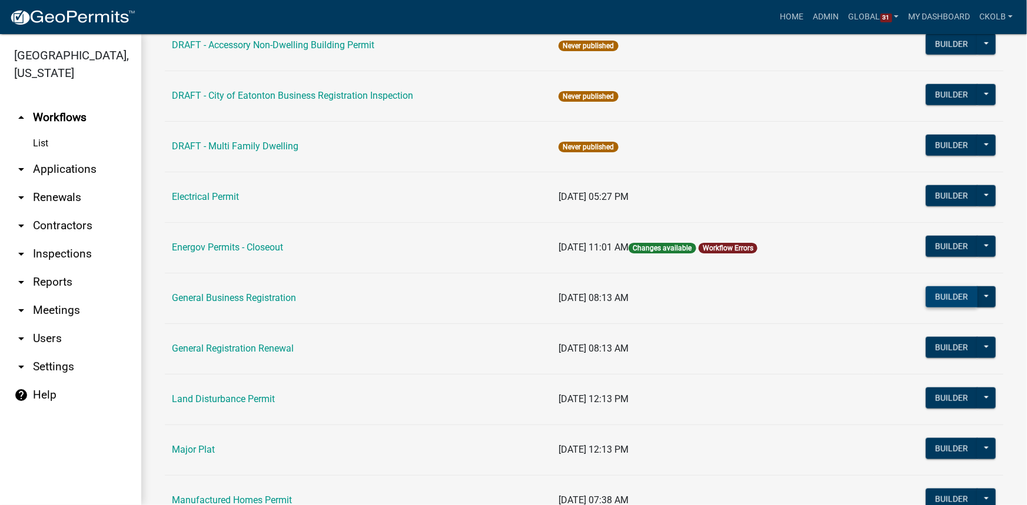
click at [927, 298] on button "Builder" at bounding box center [952, 297] width 52 height 21
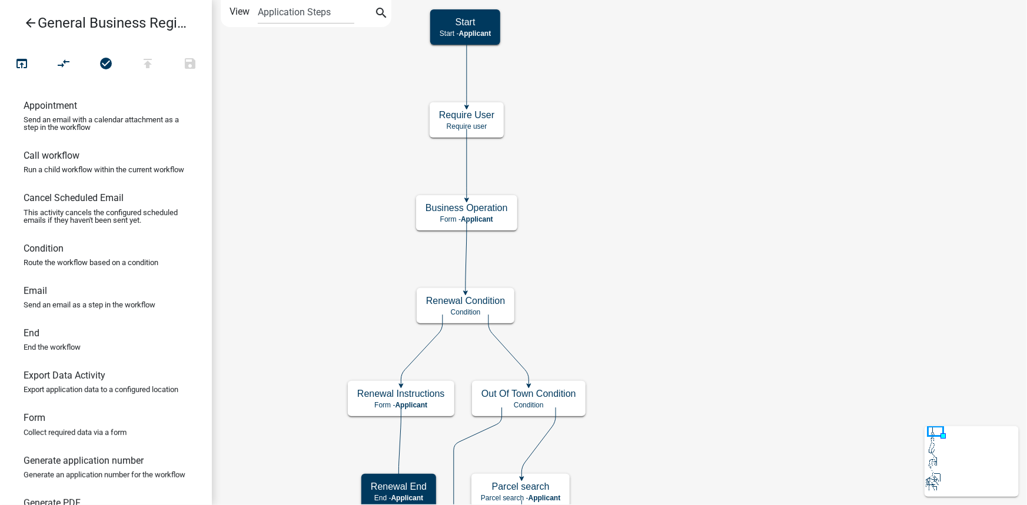
click at [30, 22] on icon "arrow_back" at bounding box center [31, 24] width 14 height 16
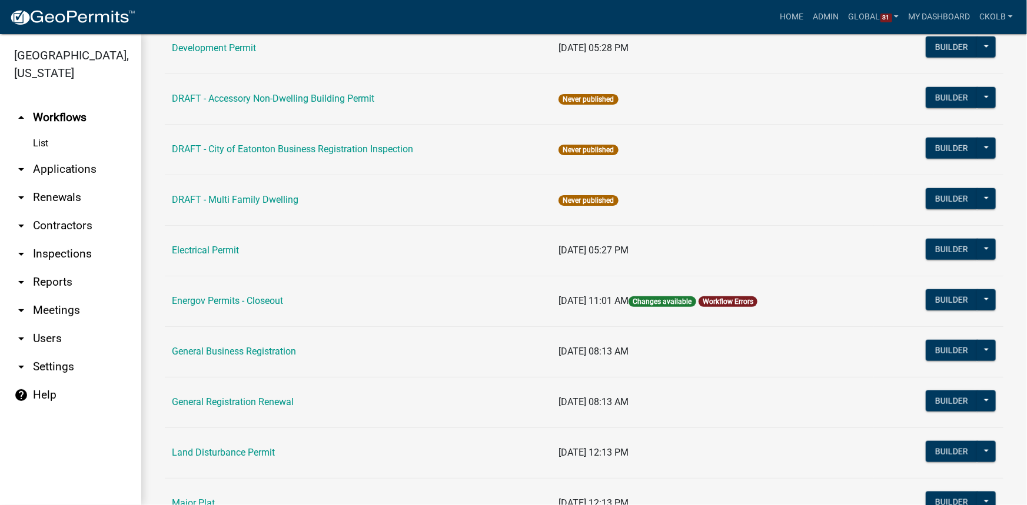
scroll to position [641, 0]
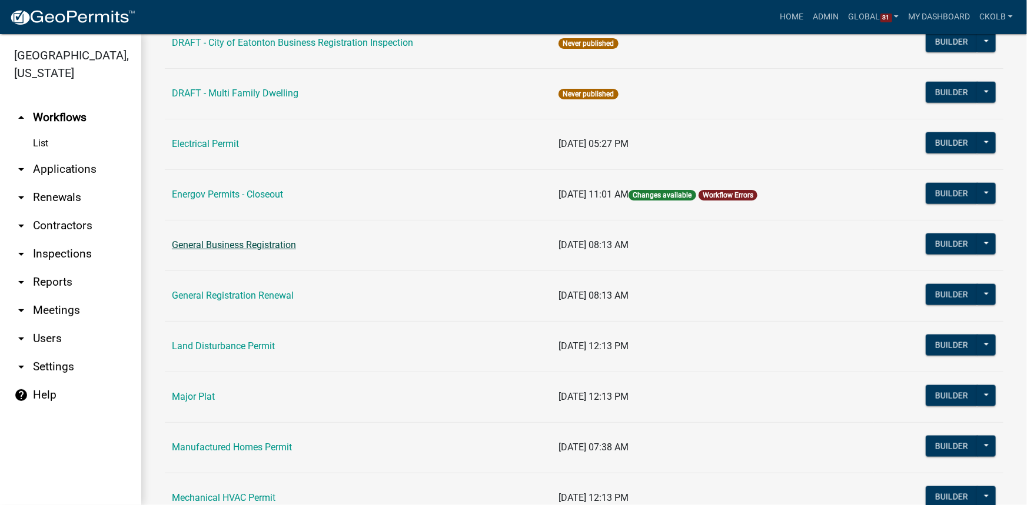
click at [245, 246] on link "General Business Registration" at bounding box center [234, 244] width 124 height 11
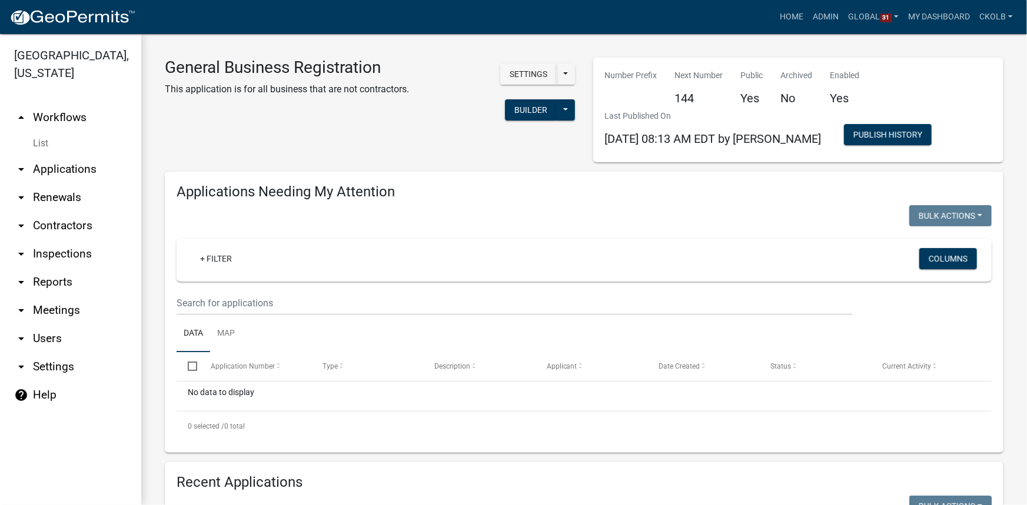
select select "3: 100"
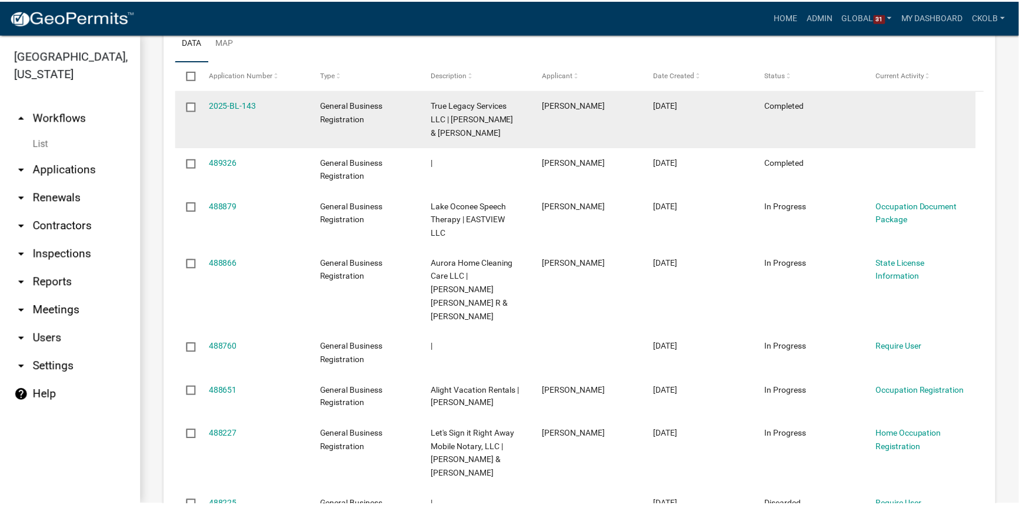
scroll to position [563, 0]
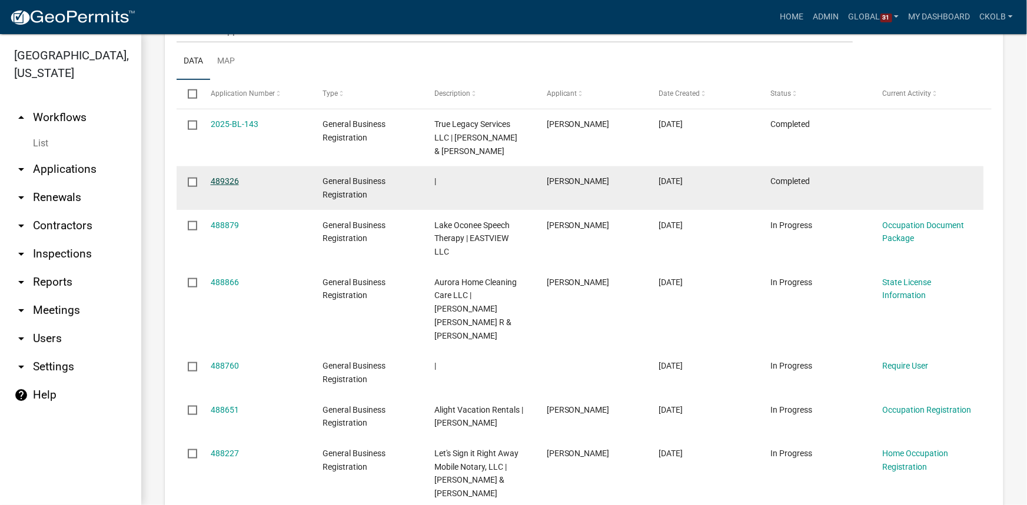
click at [229, 181] on link "489326" at bounding box center [225, 181] width 28 height 9
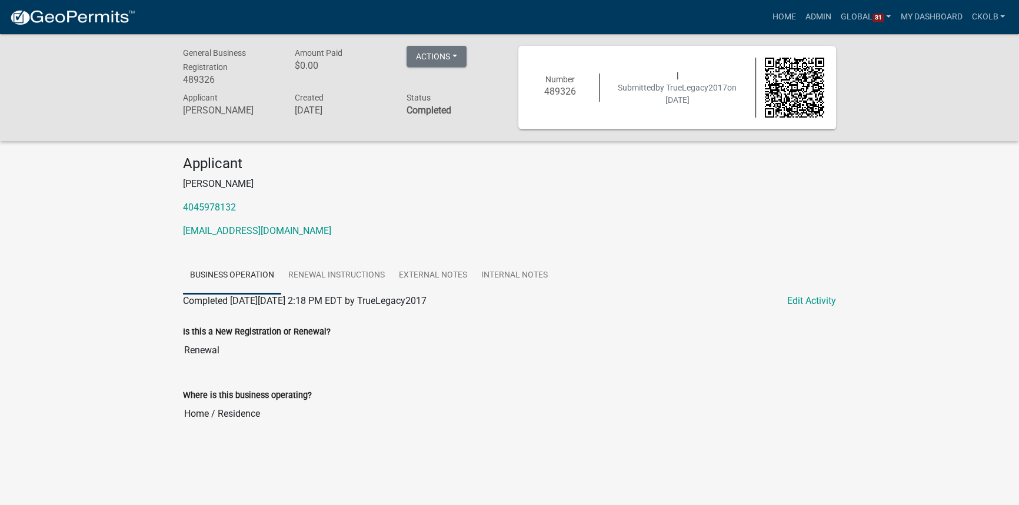
scroll to position [34, 0]
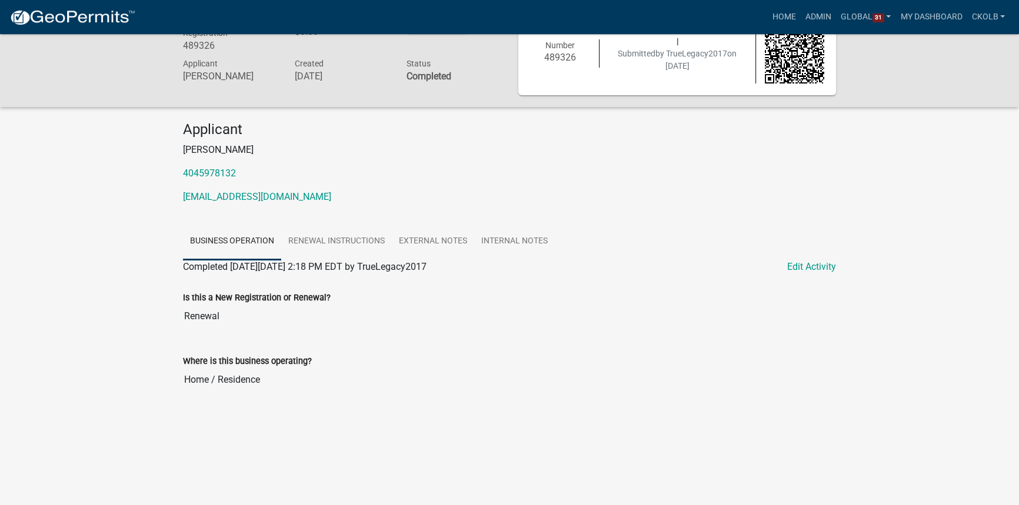
click at [195, 314] on input "Renewal" at bounding box center [509, 317] width 653 height 24
click at [348, 241] on link "Renewal Instructions" at bounding box center [336, 242] width 111 height 38
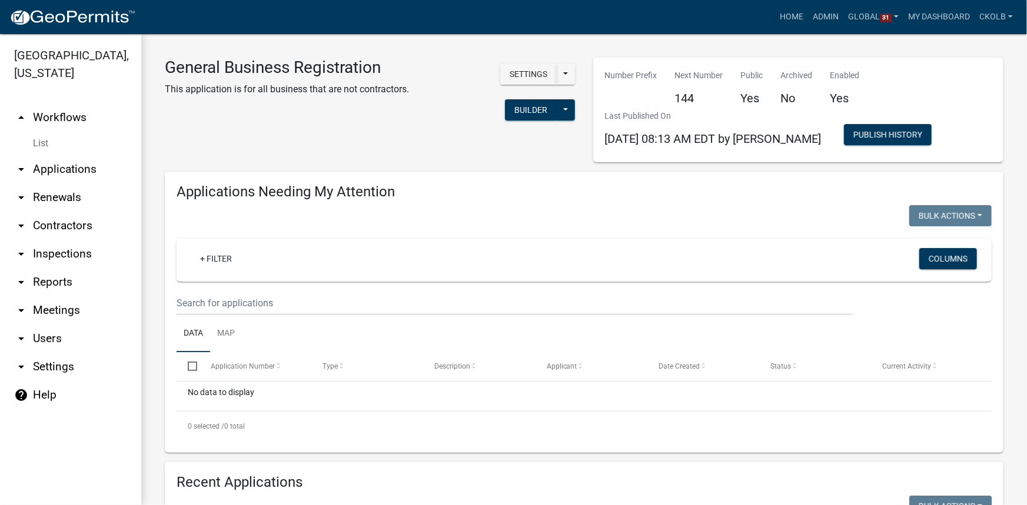
select select "3: 100"
click at [519, 106] on button "Builder" at bounding box center [531, 109] width 52 height 21
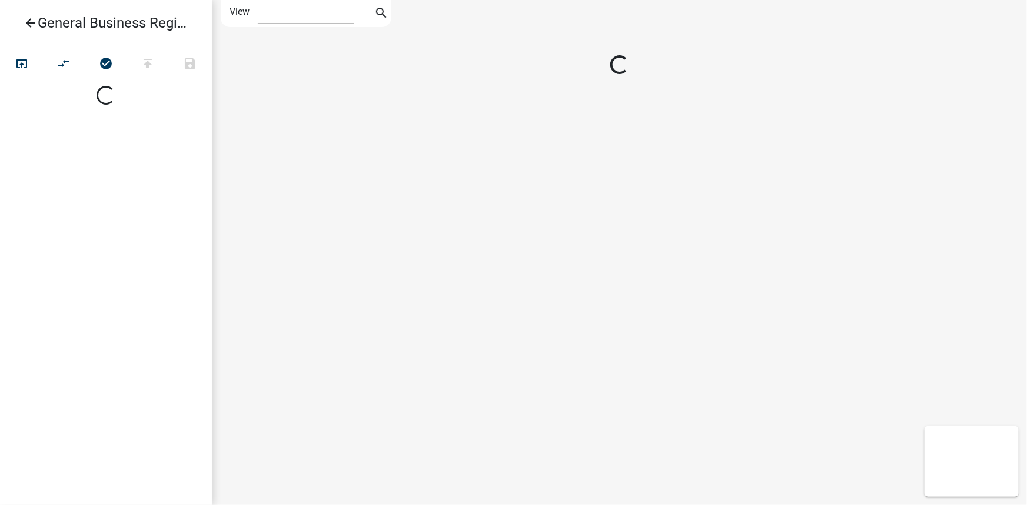
select select "1"
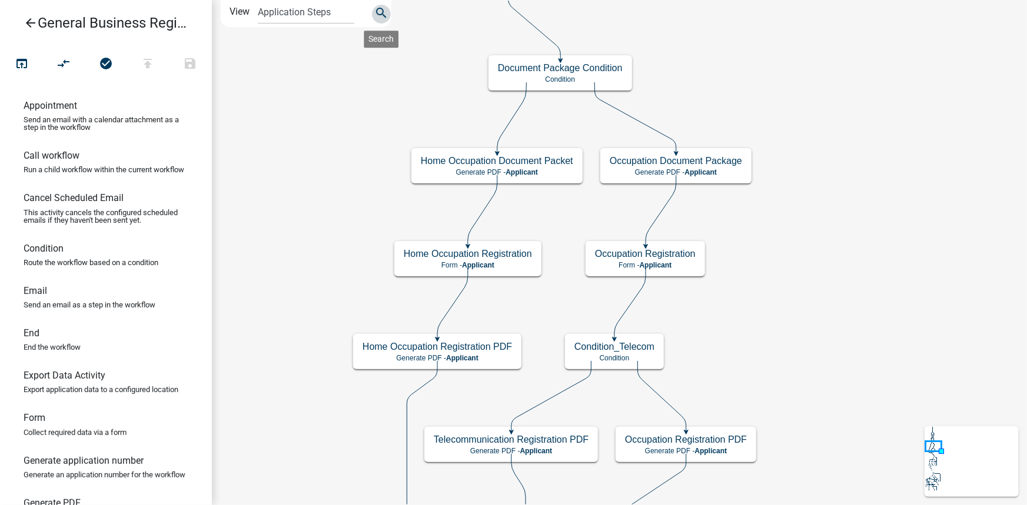
click at [382, 15] on icon "search" at bounding box center [381, 14] width 14 height 16
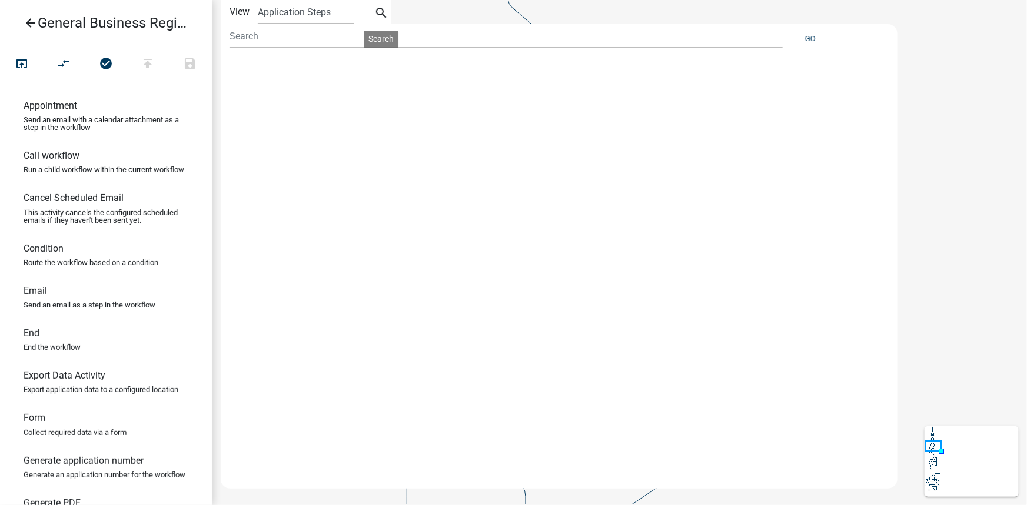
click at [814, 36] on button "Go" at bounding box center [810, 38] width 20 height 19
click at [385, 14] on icon "search" at bounding box center [381, 14] width 14 height 16
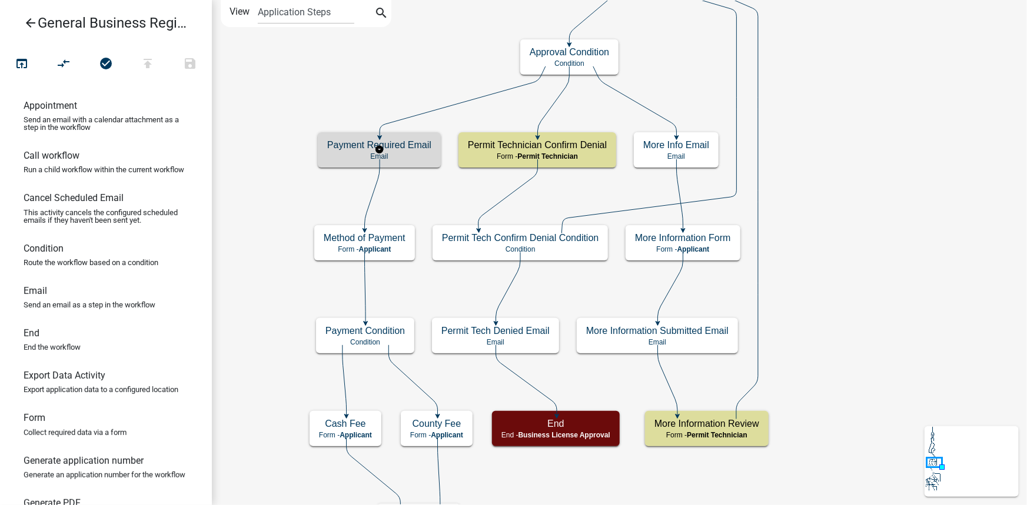
click at [410, 147] on h5 "Payment Required Email" at bounding box center [379, 144] width 104 height 11
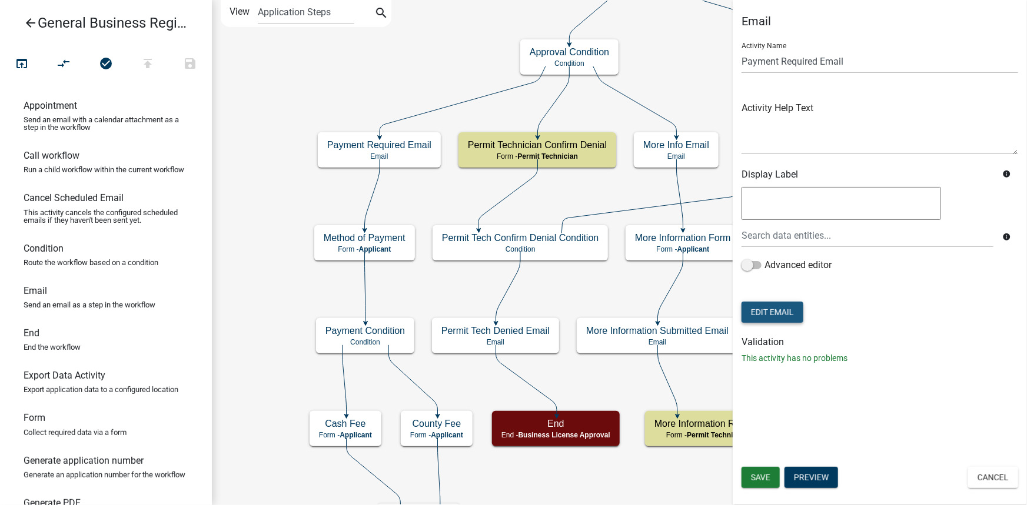
click at [780, 314] on button "Edit Email" at bounding box center [772, 312] width 62 height 21
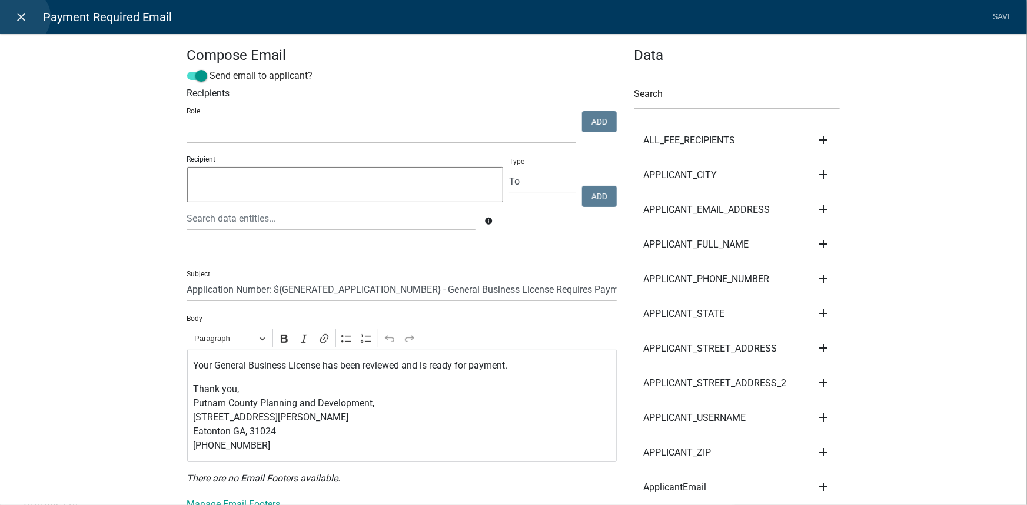
click at [21, 17] on icon "close" at bounding box center [22, 17] width 14 height 14
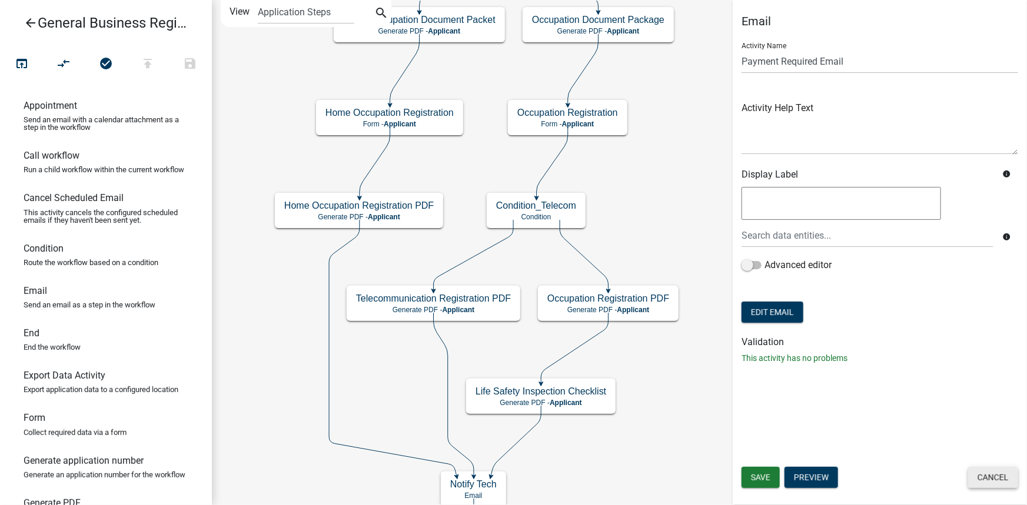
click at [990, 482] on button "Cancel" at bounding box center [993, 477] width 50 height 21
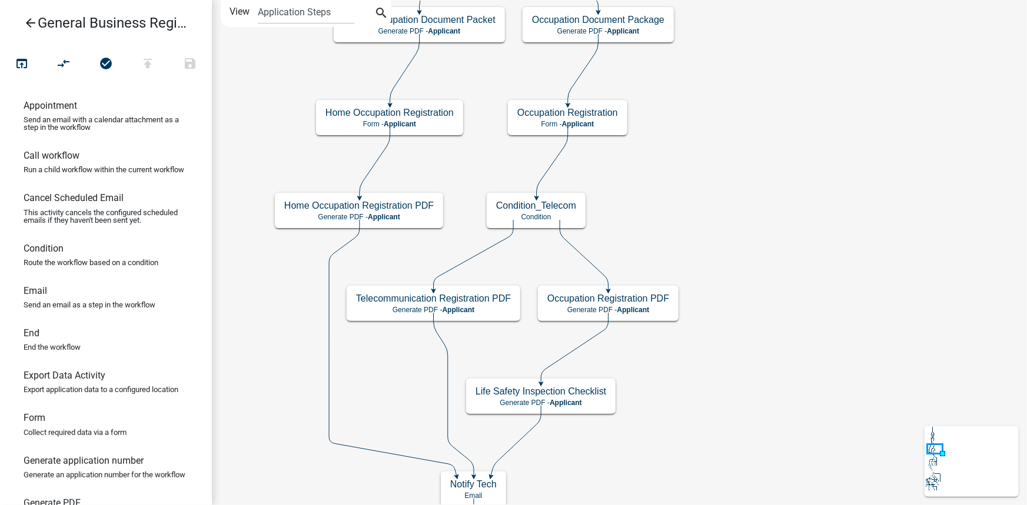
click at [28, 24] on icon "arrow_back" at bounding box center [31, 24] width 14 height 16
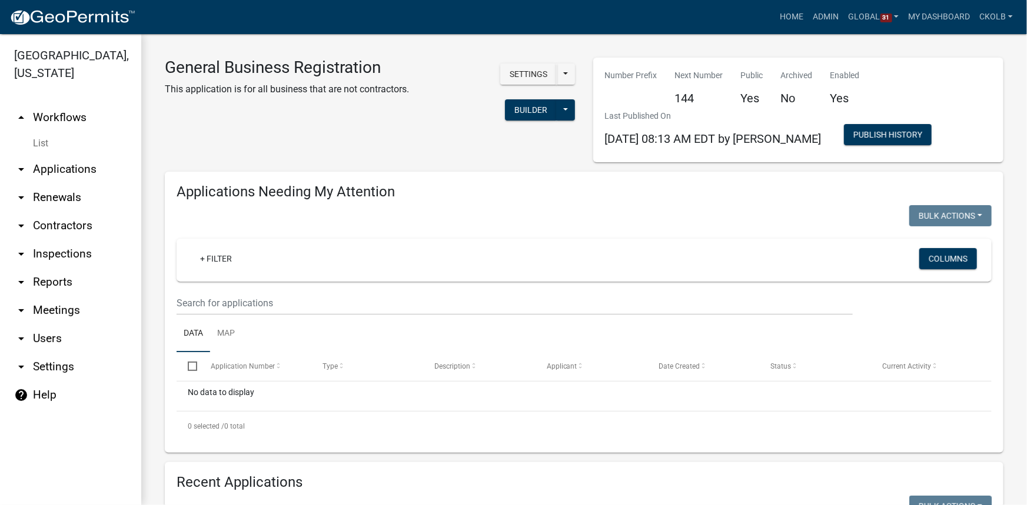
select select "3: 100"
click at [60, 118] on link "arrow_drop_up Workflows" at bounding box center [70, 118] width 141 height 28
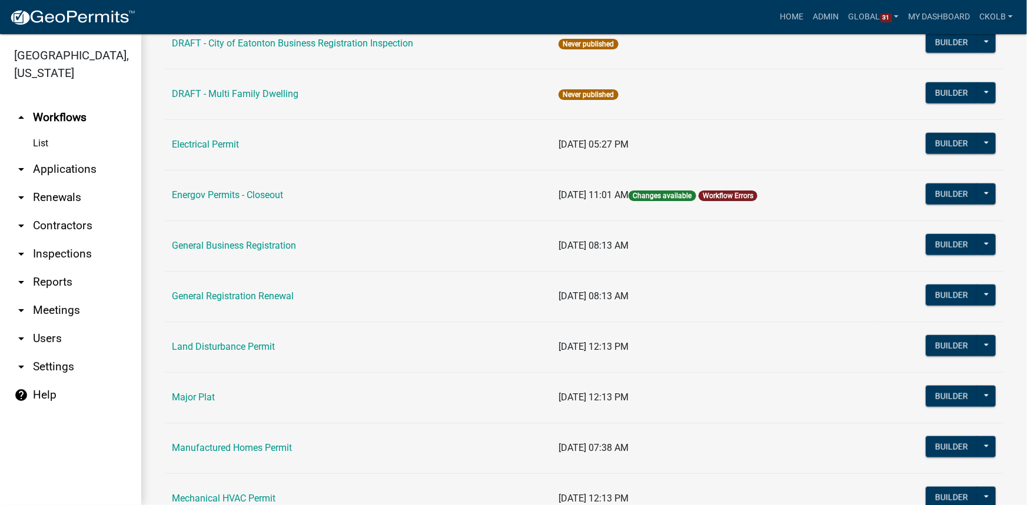
scroll to position [641, 0]
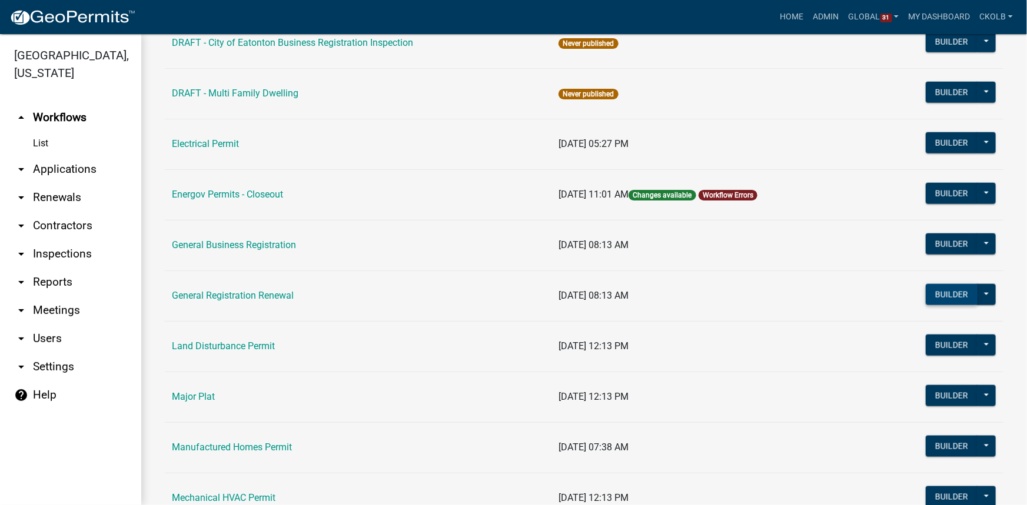
click at [936, 294] on button "Builder" at bounding box center [952, 294] width 52 height 21
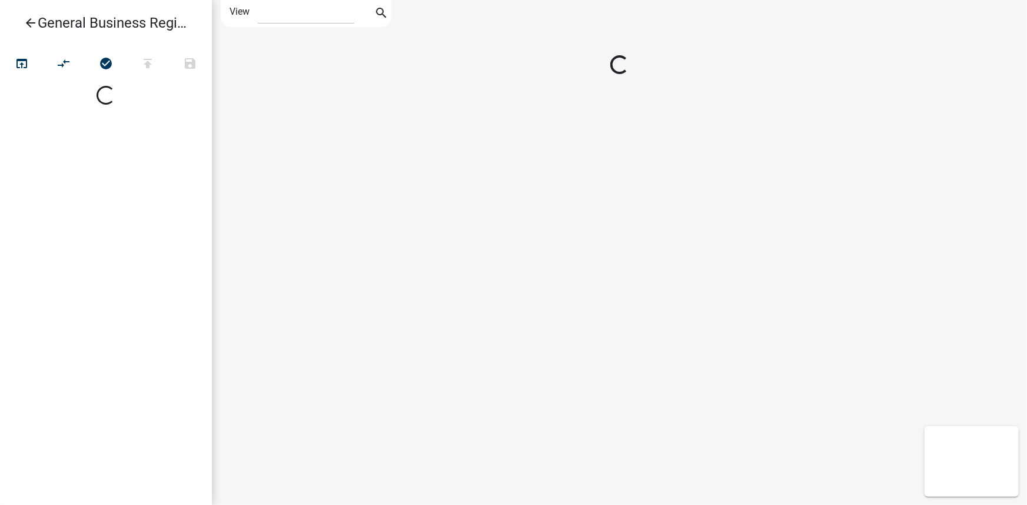
select select "1"
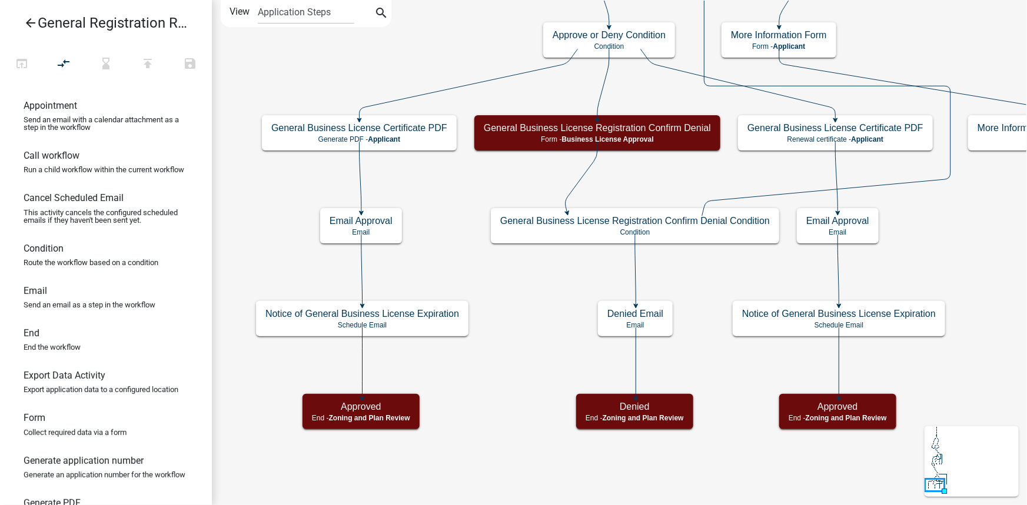
click at [35, 23] on icon "arrow_back" at bounding box center [31, 24] width 14 height 16
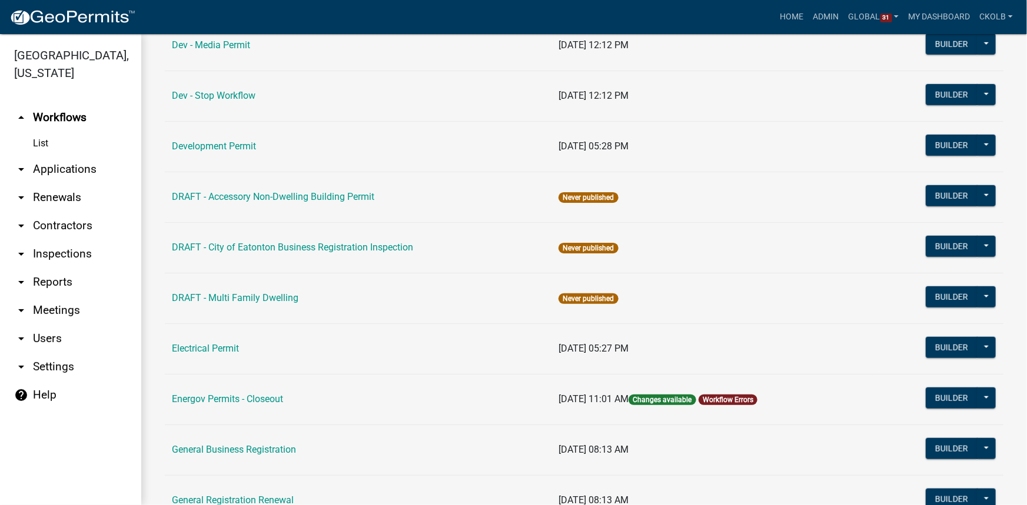
scroll to position [481, 0]
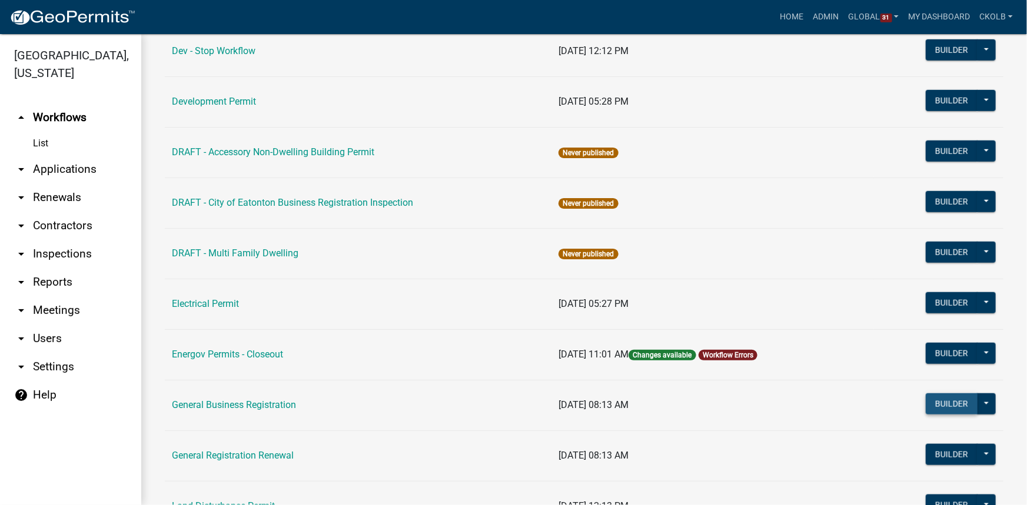
click at [944, 401] on button "Builder" at bounding box center [952, 404] width 52 height 21
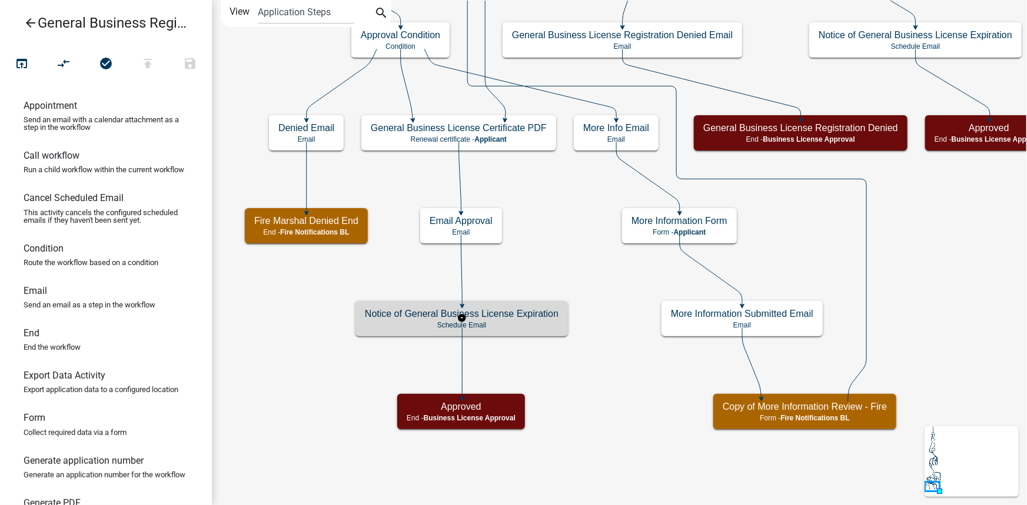
click at [525, 320] on div "Notice of General Business License Expiration Schedule Email" at bounding box center [461, 318] width 212 height 35
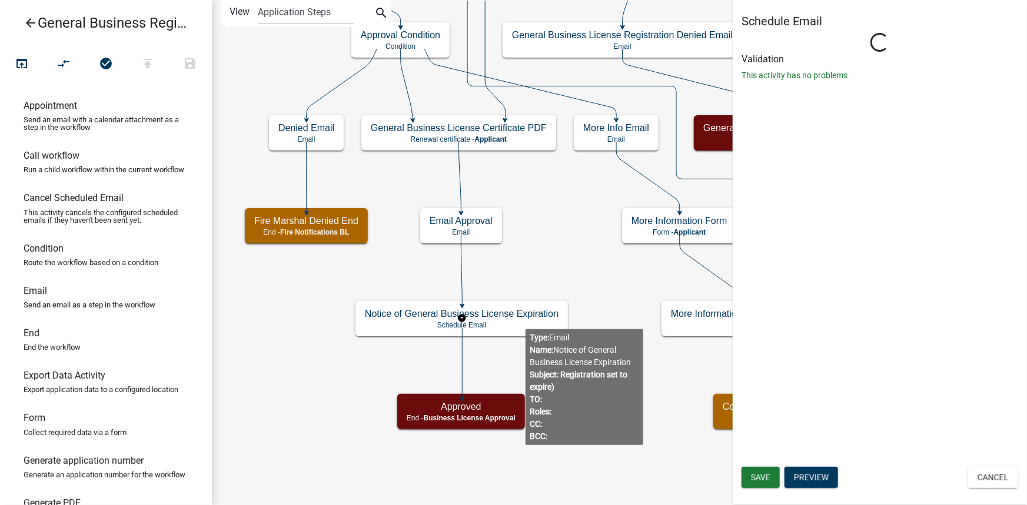
select select "12: 12:00 PM"
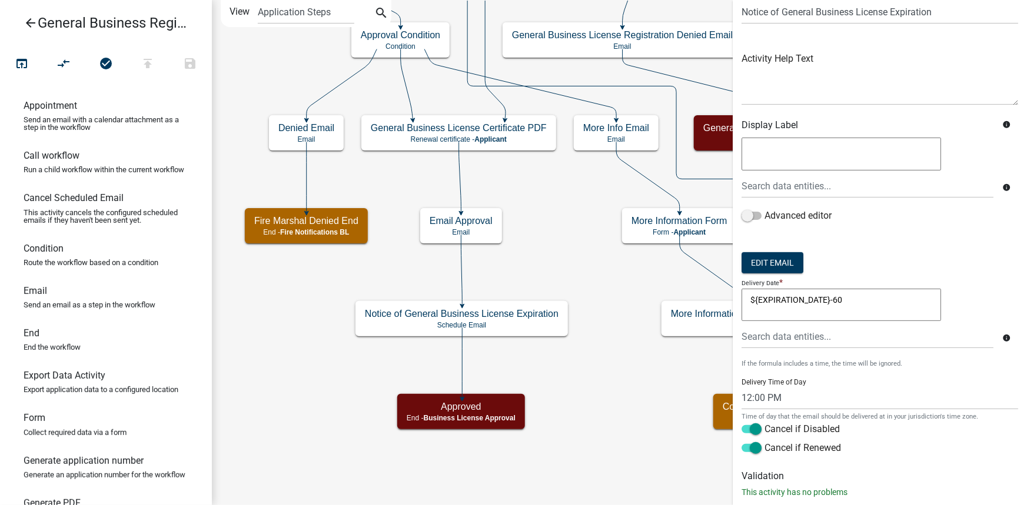
scroll to position [76, 0]
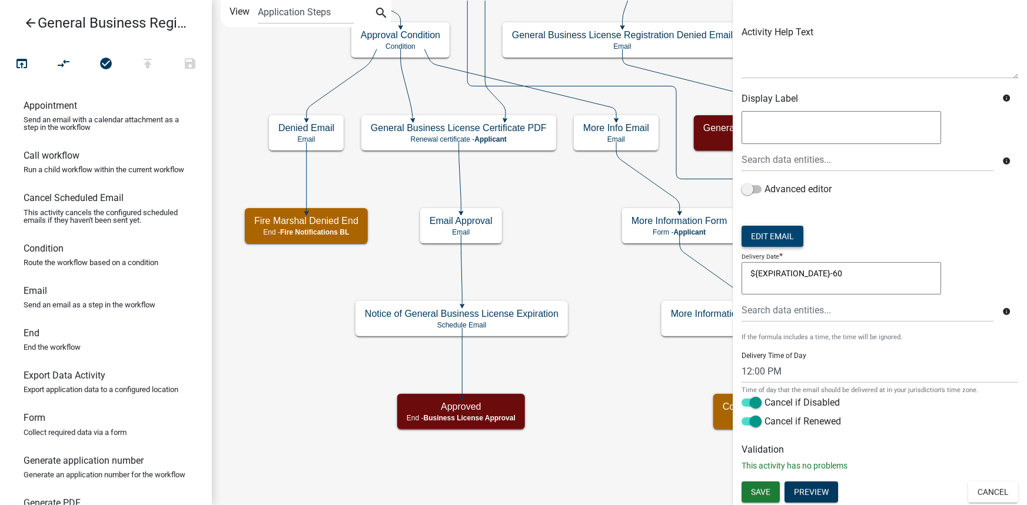
click at [793, 234] on button "Edit Email" at bounding box center [772, 236] width 62 height 21
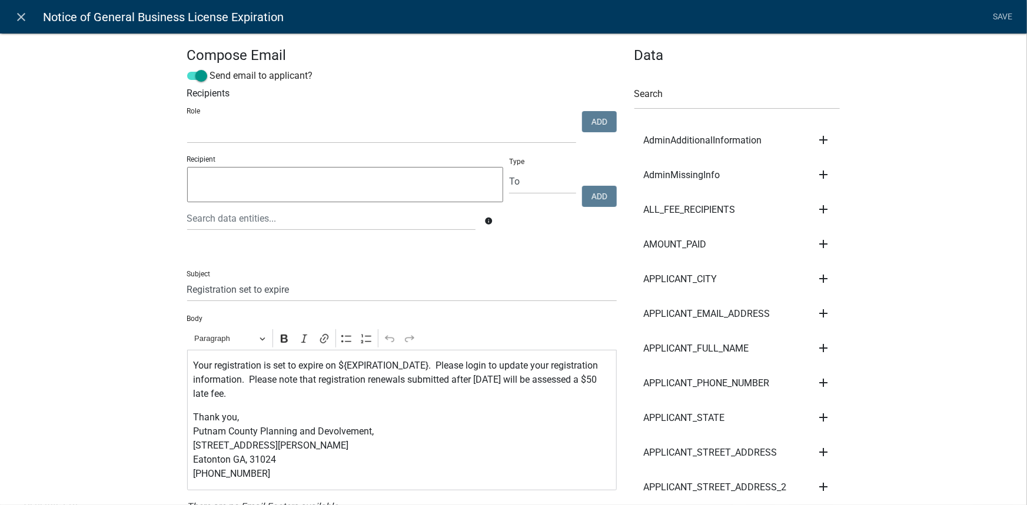
scroll to position [107, 0]
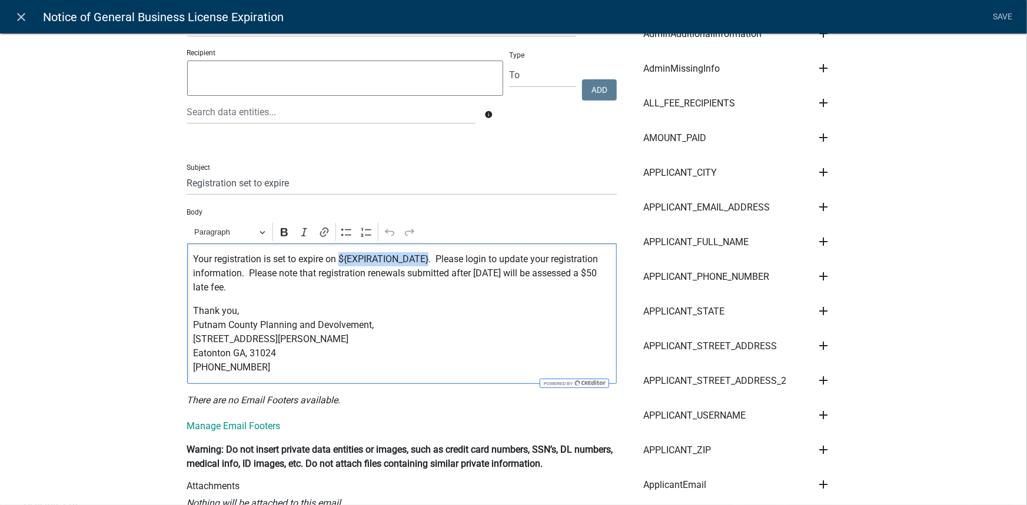
drag, startPoint x: 336, startPoint y: 258, endPoint x: 427, endPoint y: 261, distance: 90.6
click at [427, 261] on p "Your registration is set to expire on ${EXPIRATION_DATE}. Please login to updat…" at bounding box center [401, 273] width 417 height 42
click at [477, 277] on p "Your registration is set to expire on ${EXPIRATION_DATE}. Please login to updat…" at bounding box center [401, 273] width 417 height 42
drag, startPoint x: 471, startPoint y: 273, endPoint x: 526, endPoint y: 275, distance: 54.8
click at [526, 275] on p "Your registration is set to expire on ${EXPIRATION_DATE}. Please login to updat…" at bounding box center [401, 273] width 417 height 42
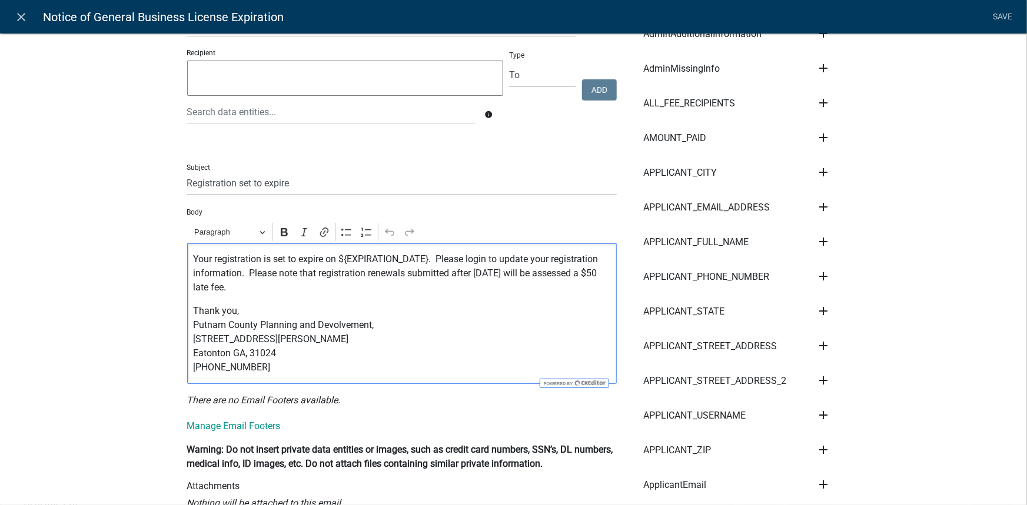
click at [529, 291] on p "Your registration is set to expire on ${EXPIRATION_DATE}. Please login to updat…" at bounding box center [401, 273] width 417 height 42
click at [24, 15] on icon "close" at bounding box center [22, 17] width 14 height 14
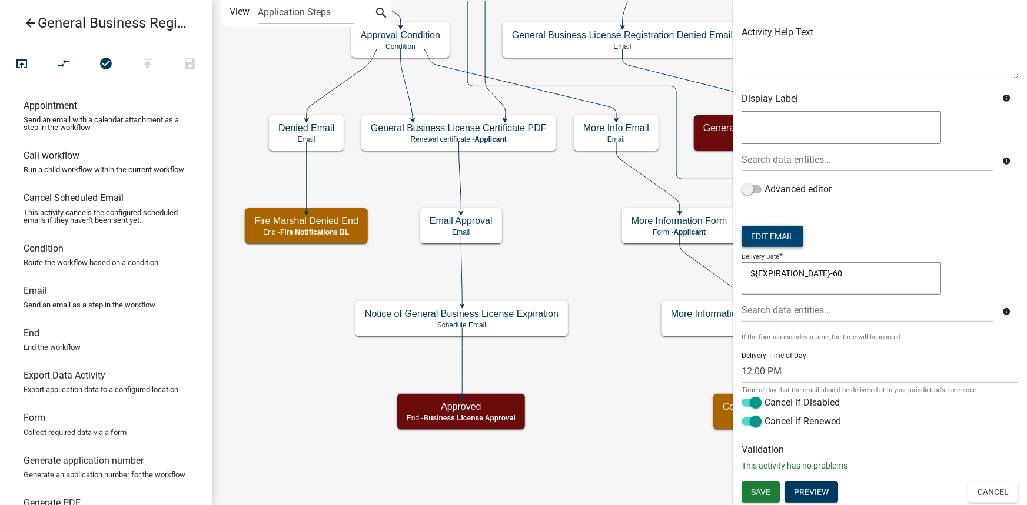
scroll to position [0, 0]
click at [31, 18] on icon "arrow_back" at bounding box center [31, 24] width 14 height 16
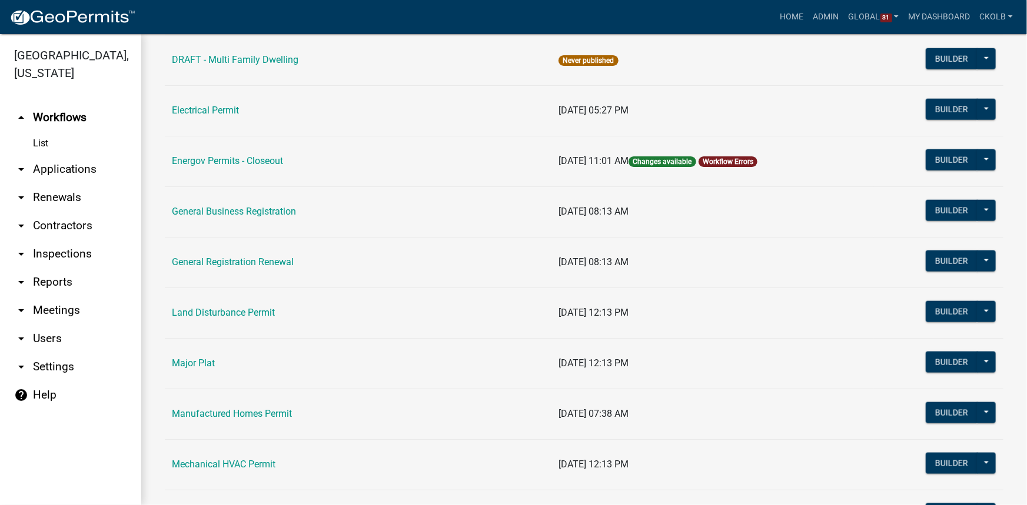
scroll to position [641, 0]
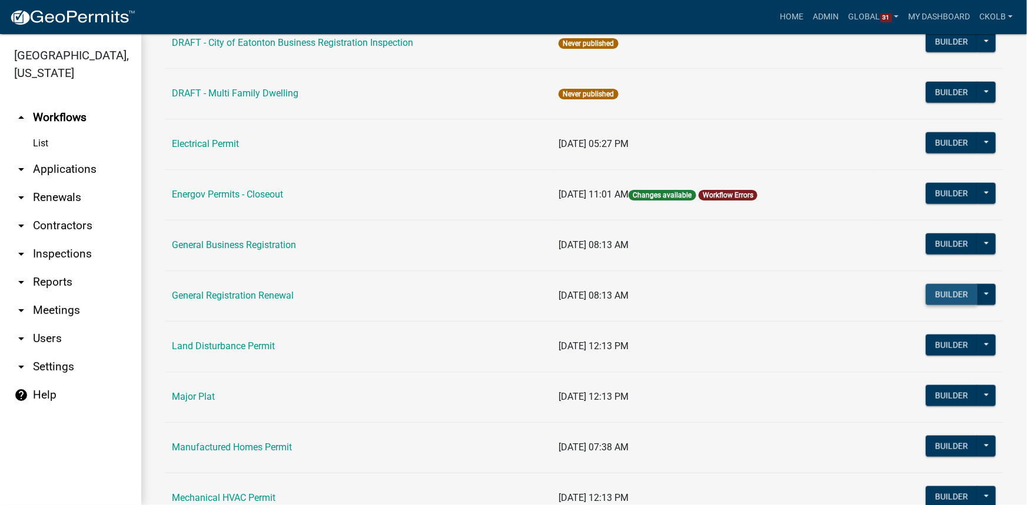
click at [946, 294] on button "Builder" at bounding box center [952, 294] width 52 height 21
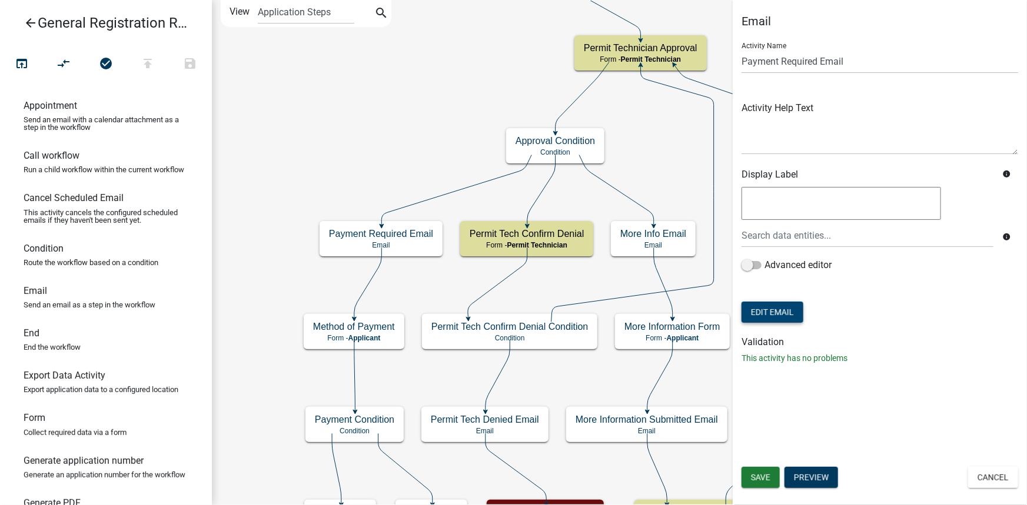
click at [782, 316] on button "Edit Email" at bounding box center [772, 312] width 62 height 21
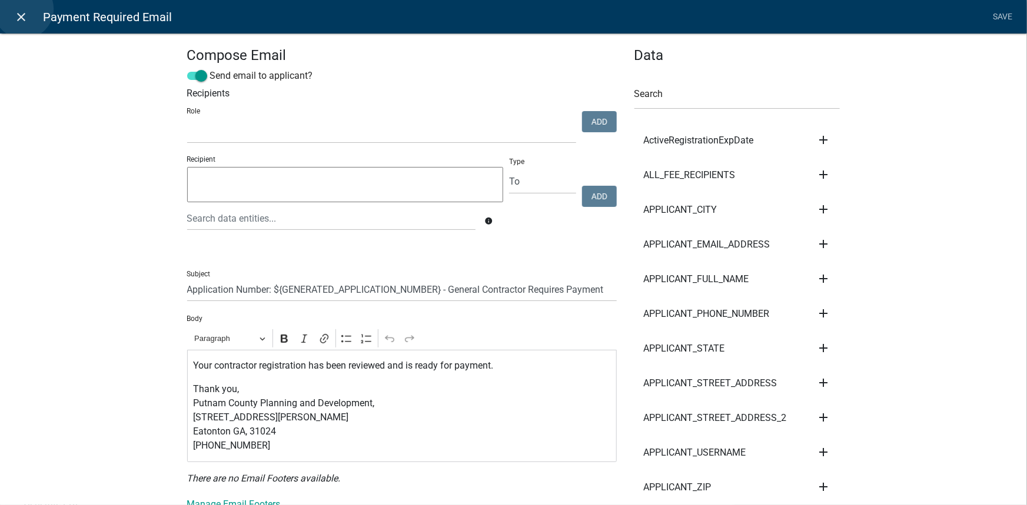
click at [24, 10] on icon "close" at bounding box center [22, 17] width 14 height 14
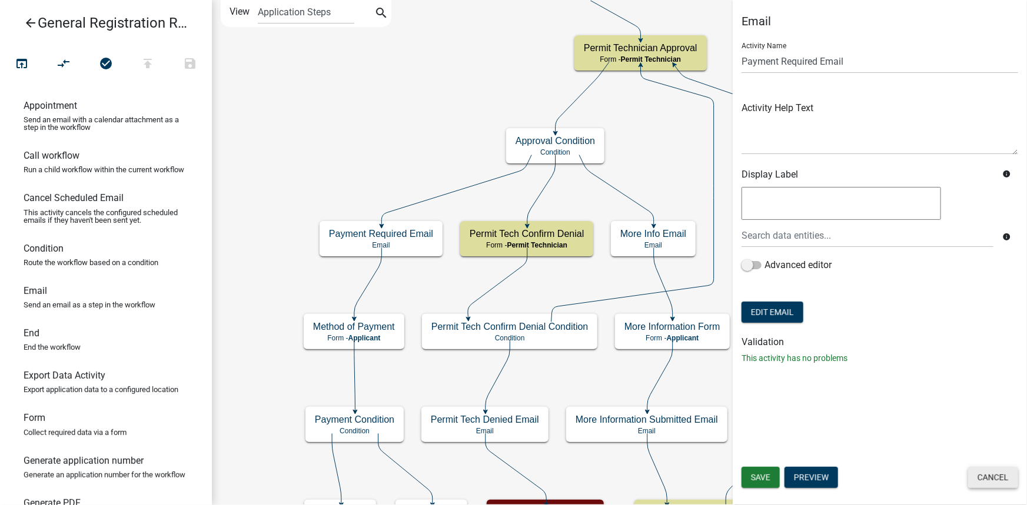
click at [997, 480] on button "Cancel" at bounding box center [993, 477] width 50 height 21
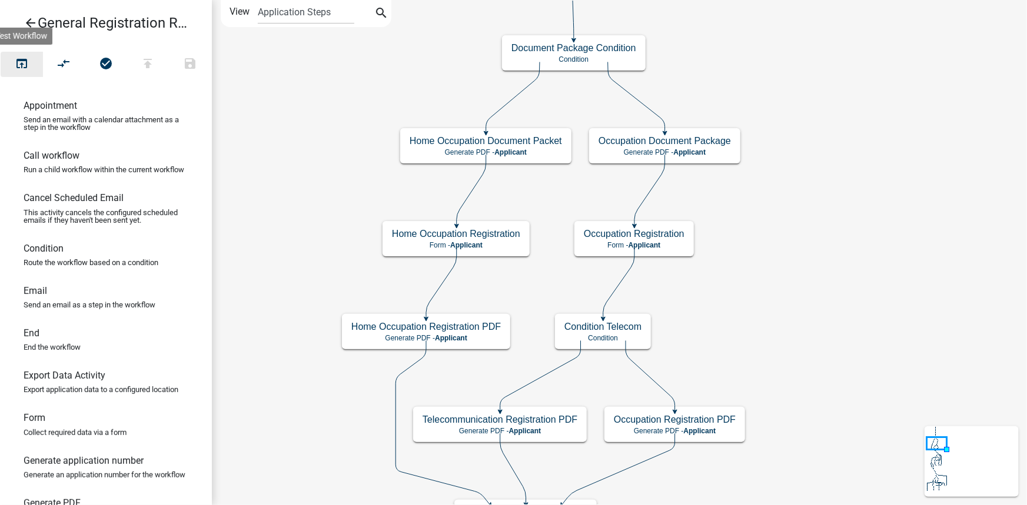
click at [27, 69] on icon "open_in_browser" at bounding box center [22, 64] width 14 height 16
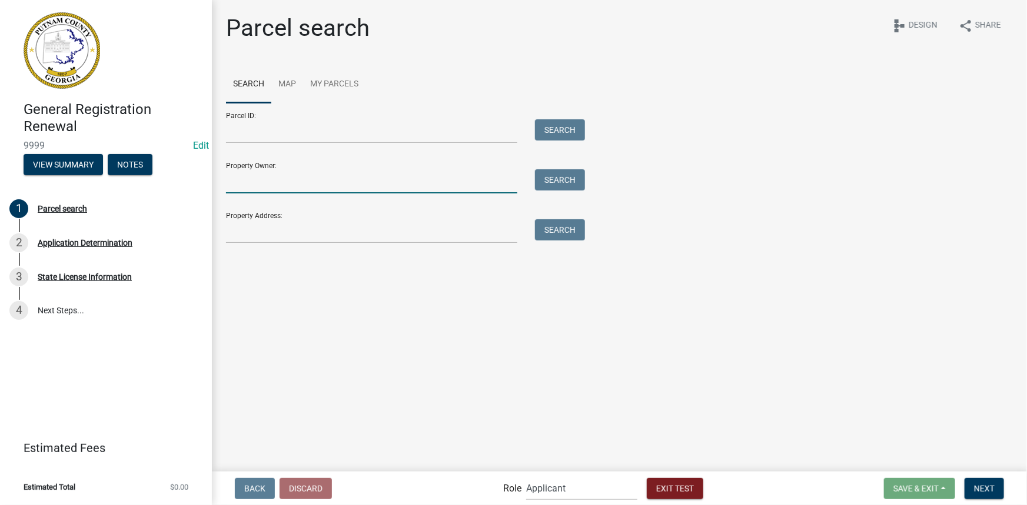
click at [288, 188] on input "Property Owner:" at bounding box center [371, 181] width 291 height 24
type input "colby"
click at [552, 178] on button "Search" at bounding box center [560, 179] width 50 height 21
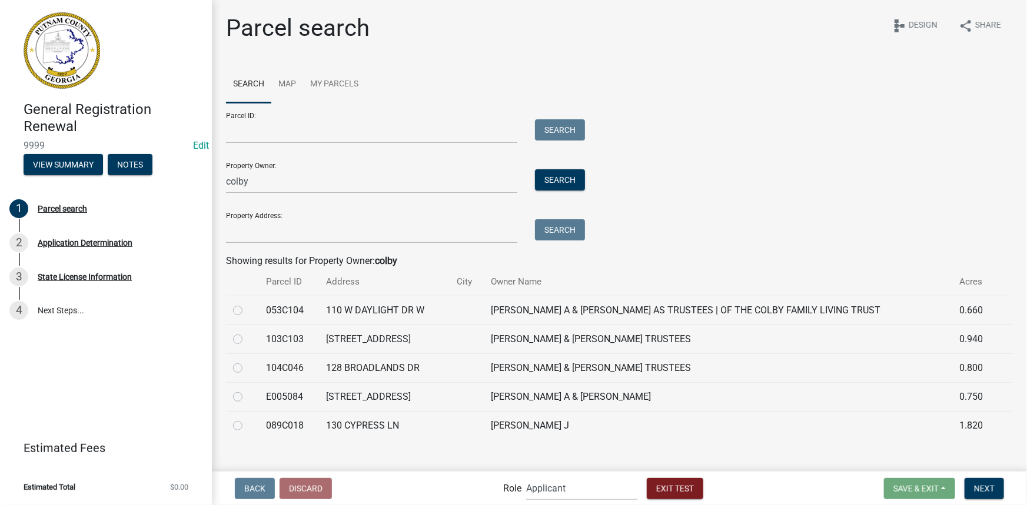
click at [247, 304] on label at bounding box center [247, 304] width 0 height 0
click at [247, 311] on input "radio" at bounding box center [251, 308] width 8 height 8
radio input "true"
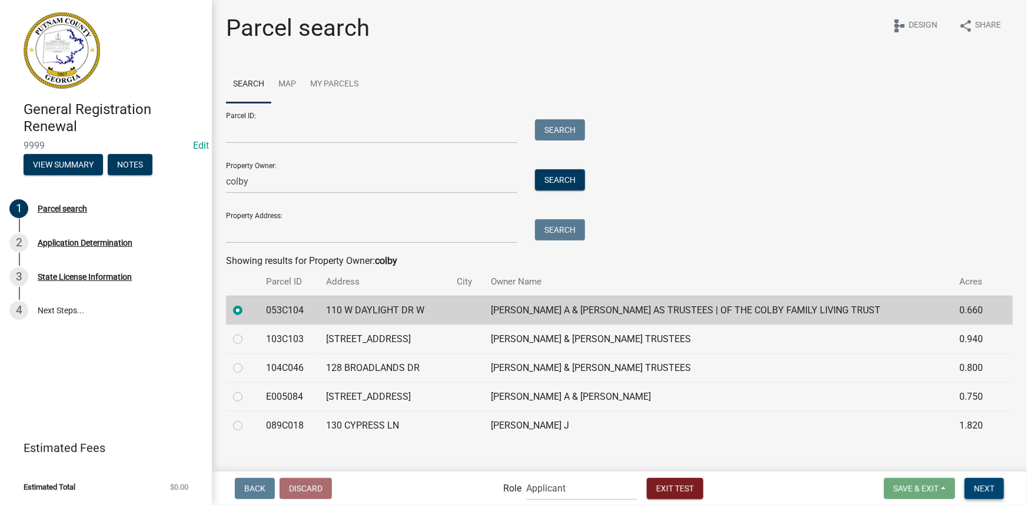
click at [994, 488] on span "Next" at bounding box center [984, 488] width 21 height 9
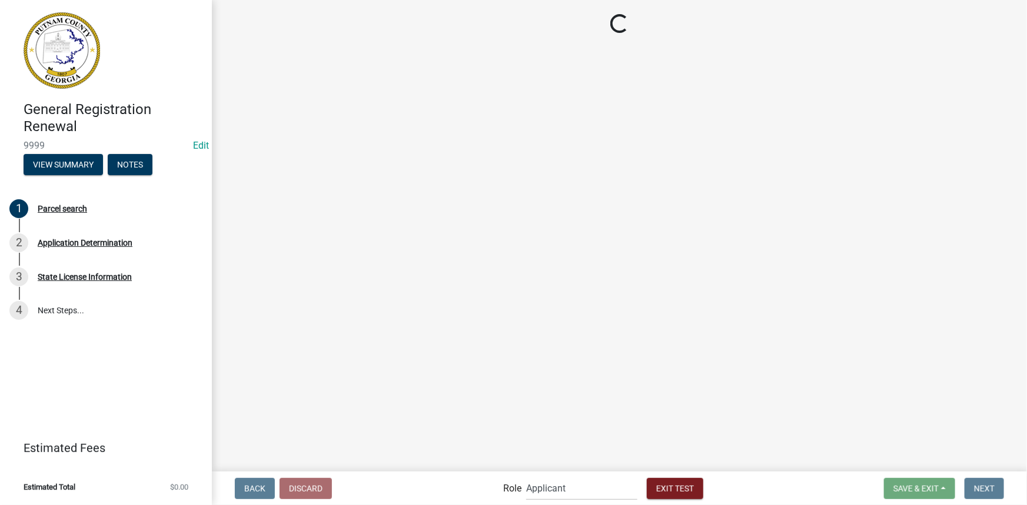
select select "FL"
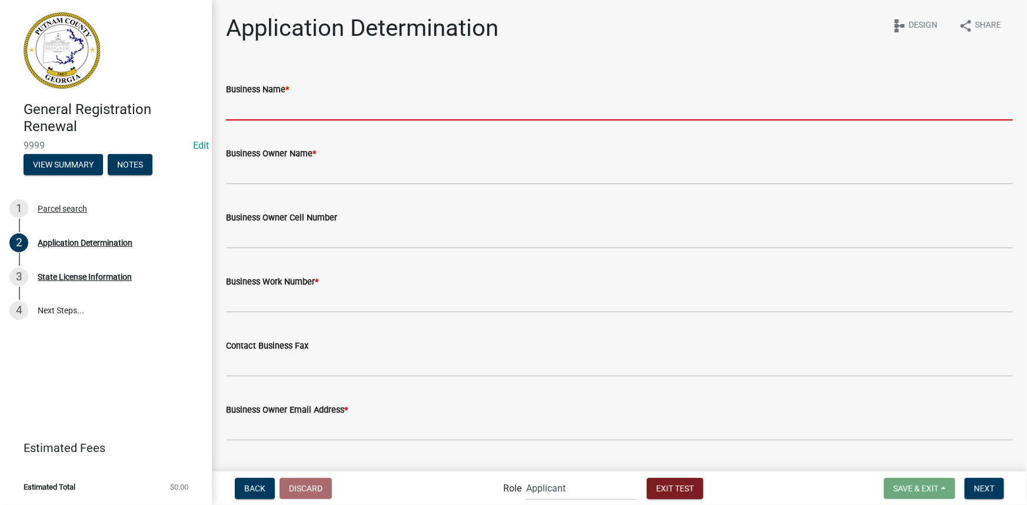
click at [322, 111] on input "Business Name *" at bounding box center [619, 108] width 787 height 24
type input "abc biz"
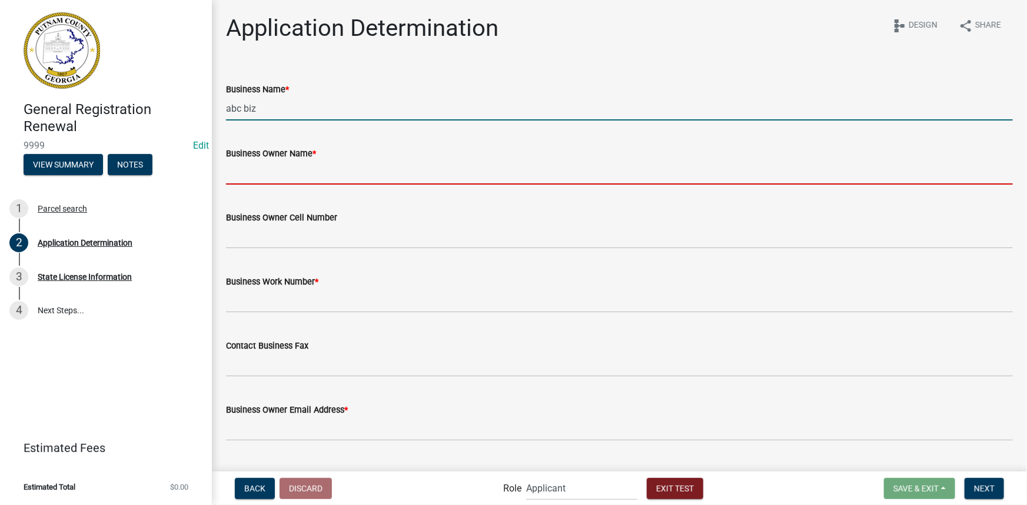
click at [259, 172] on input "Business Owner Name *" at bounding box center [619, 173] width 787 height 24
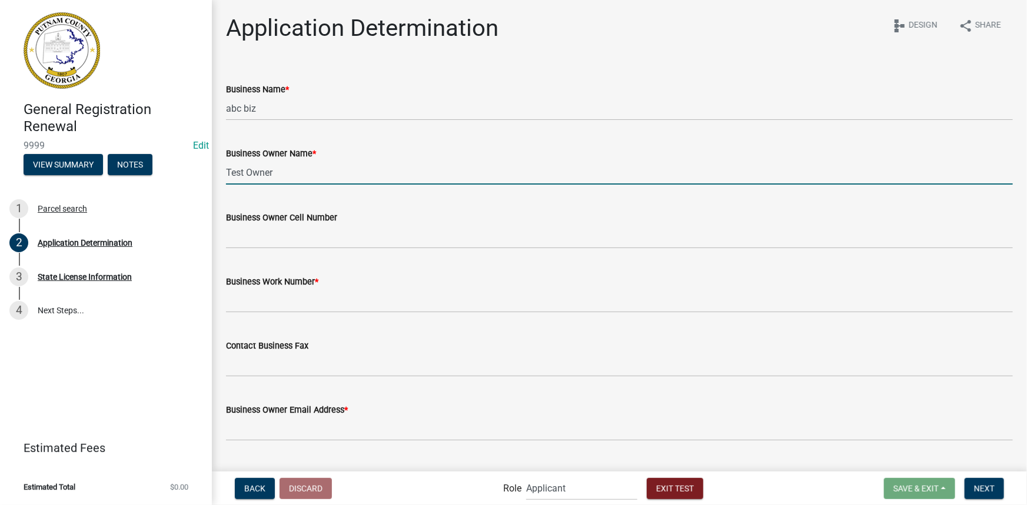
type input "Test Owner"
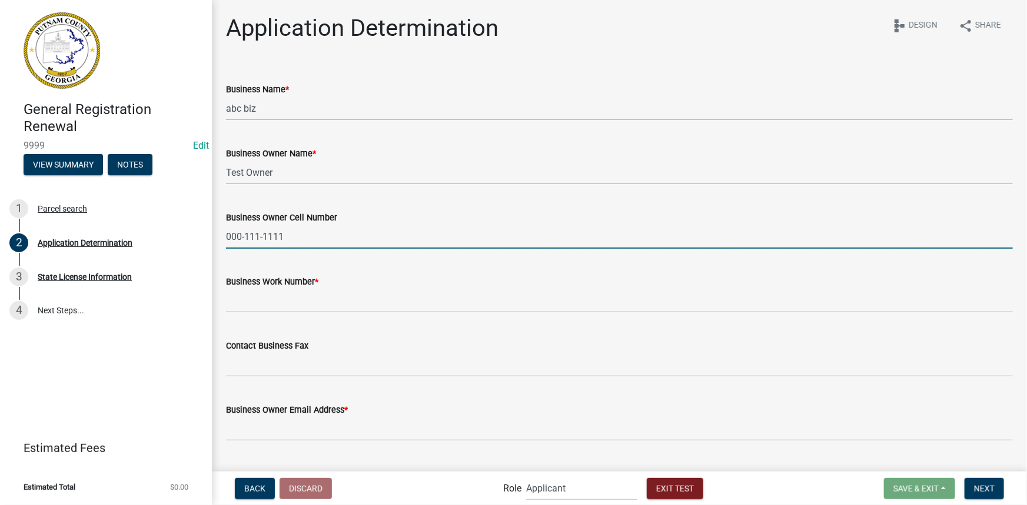
type input "000-111-1111"
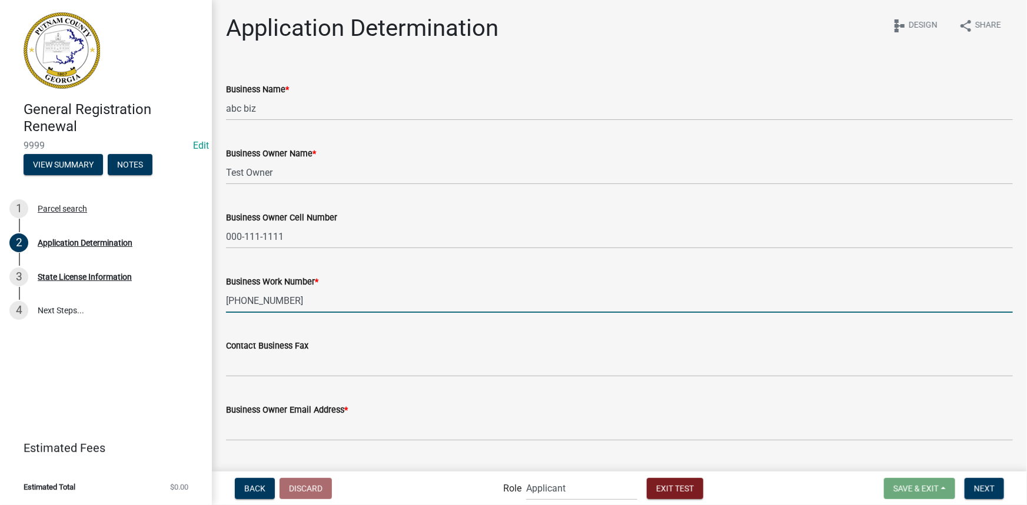
type input "999-999-9999"
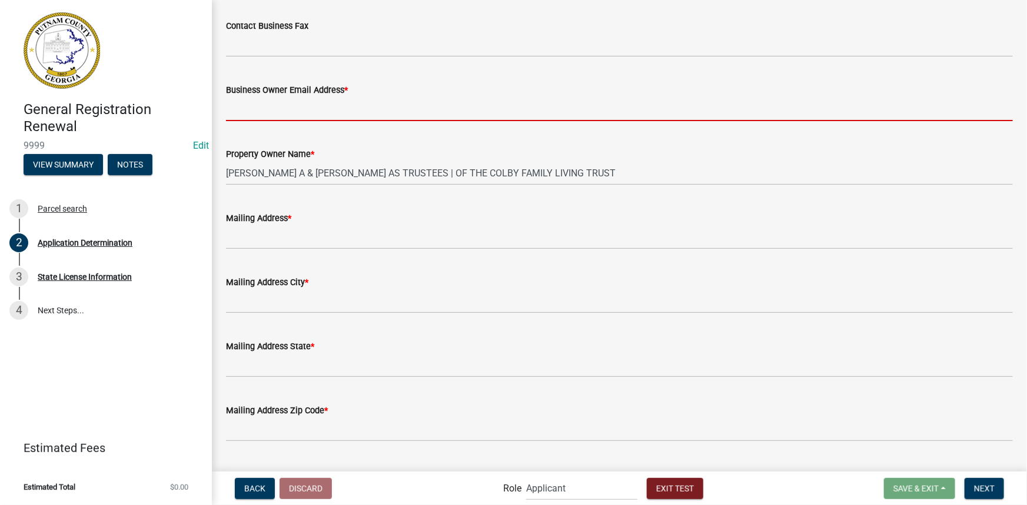
scroll to position [321, 0]
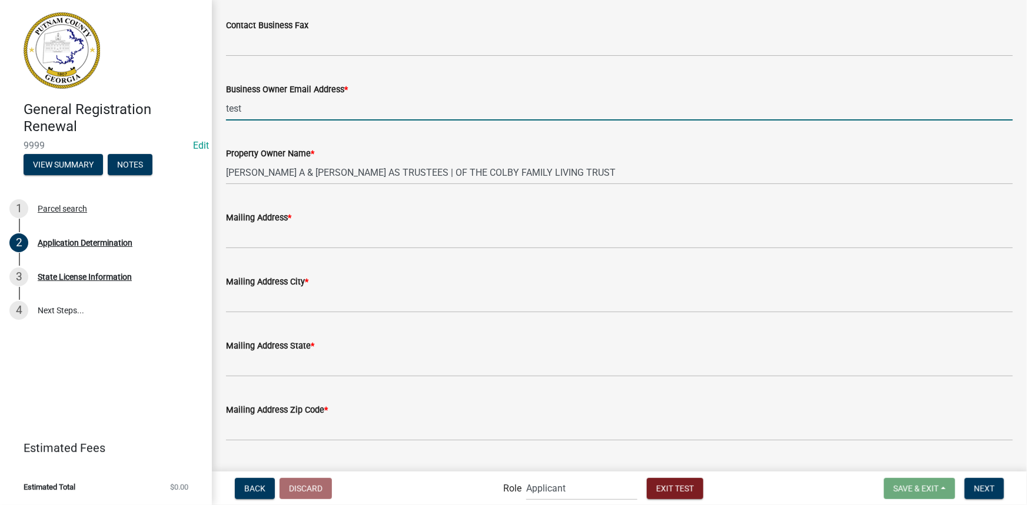
type input "testowner@test.com"
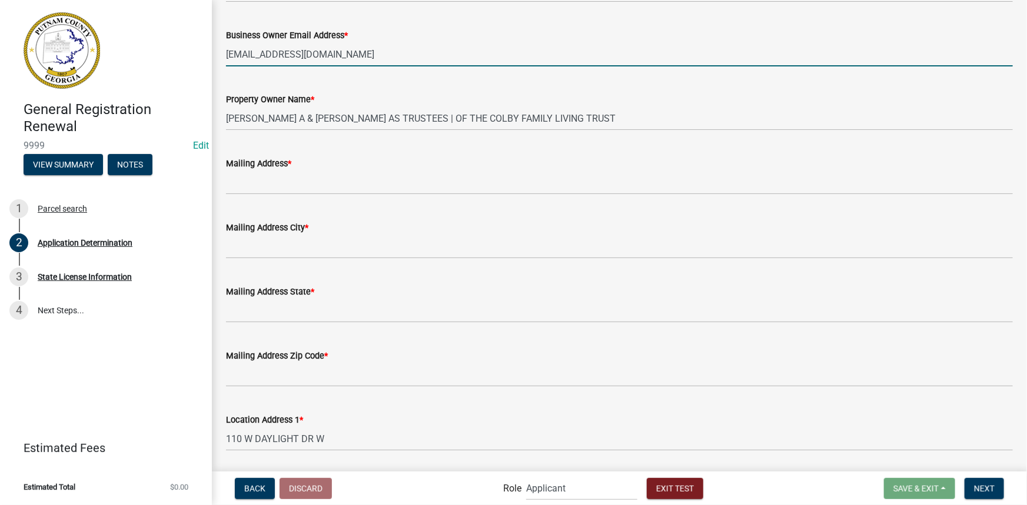
scroll to position [428, 0]
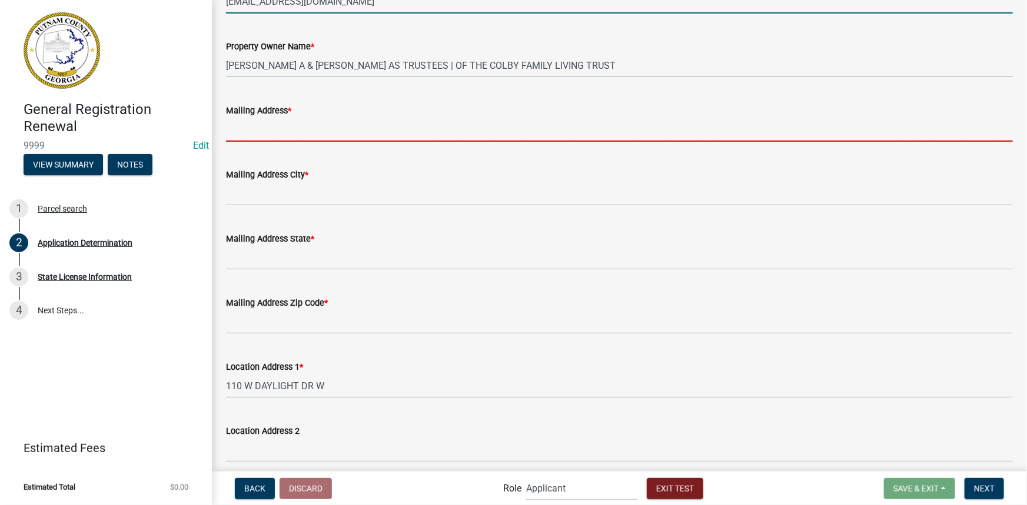
click at [288, 126] on input "Mailing Address *" at bounding box center [619, 130] width 787 height 24
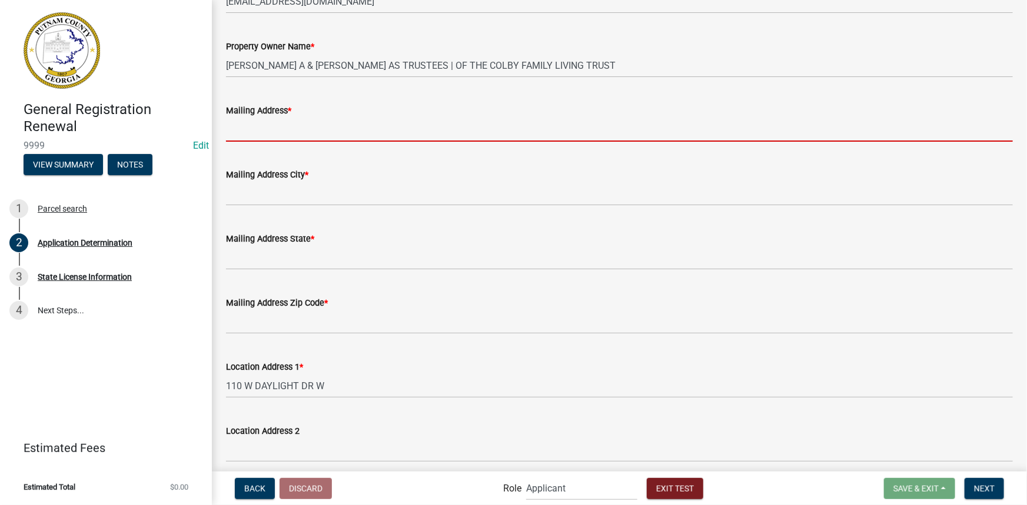
type input "123 Test St"
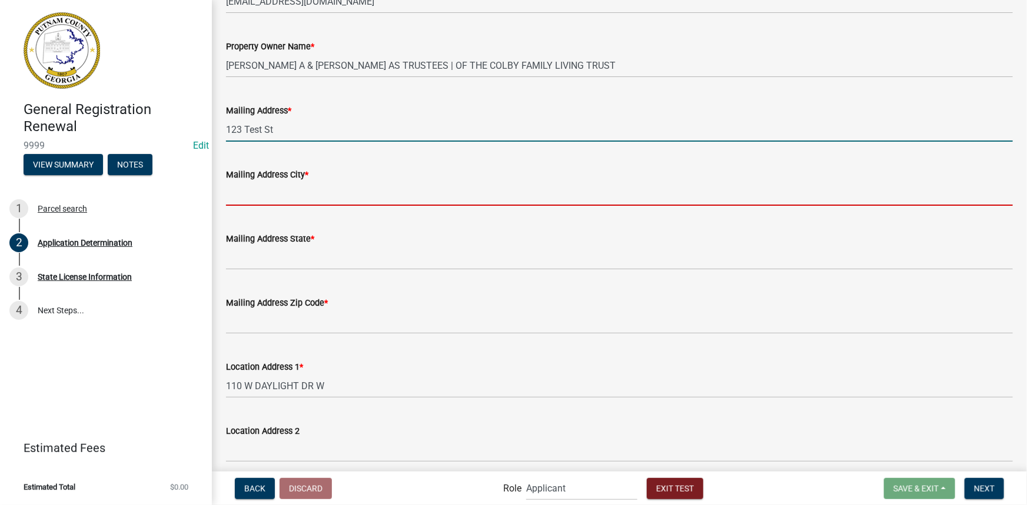
click at [291, 189] on input "Mailing Address City *" at bounding box center [619, 194] width 787 height 24
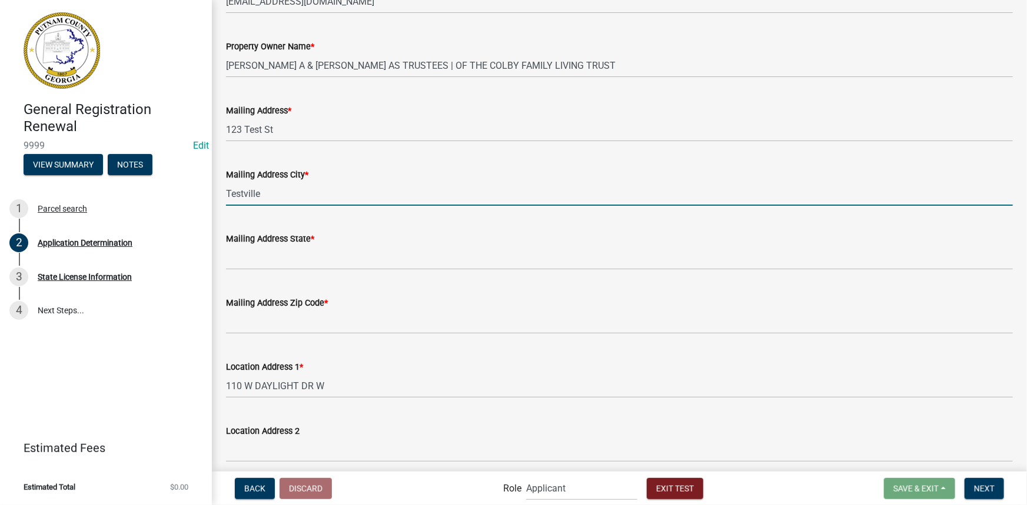
type input "Testville"
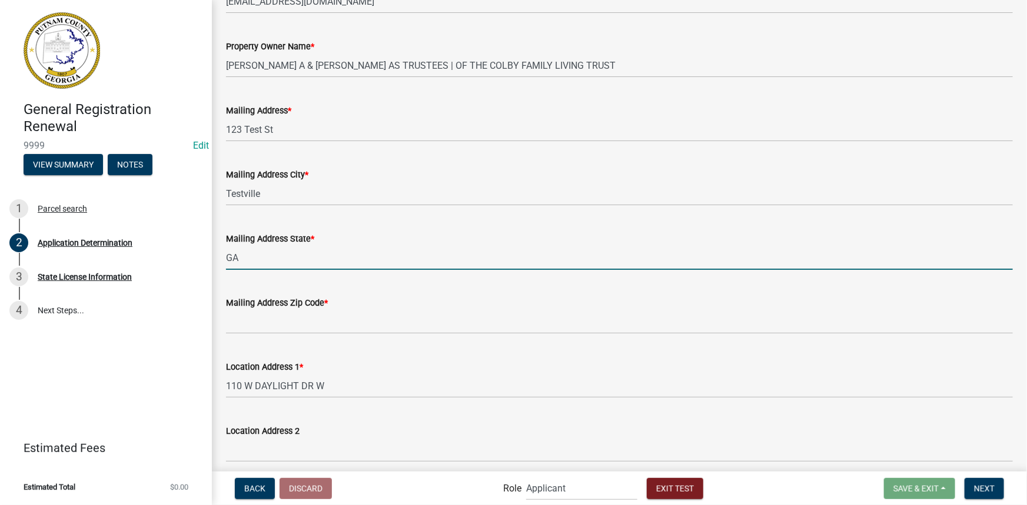
type input "GA"
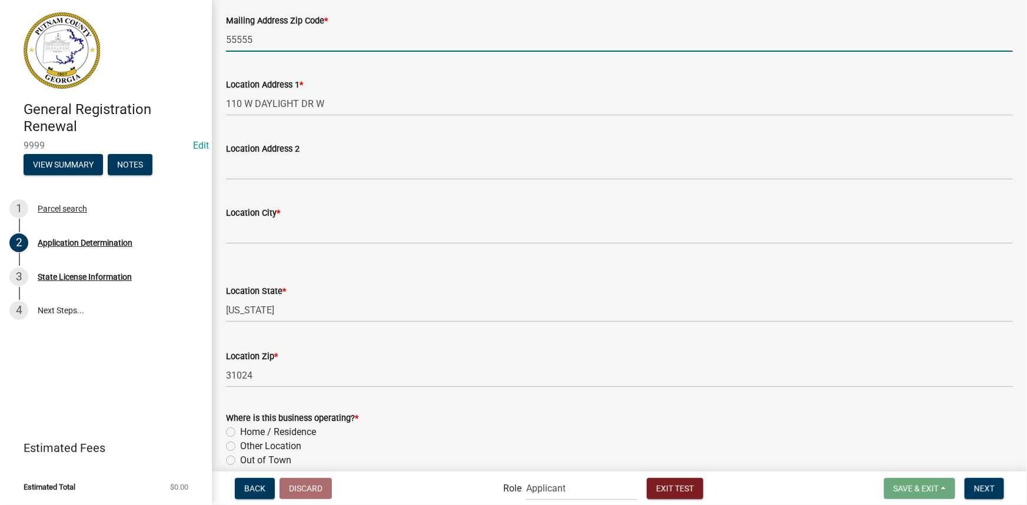
scroll to position [748, 0]
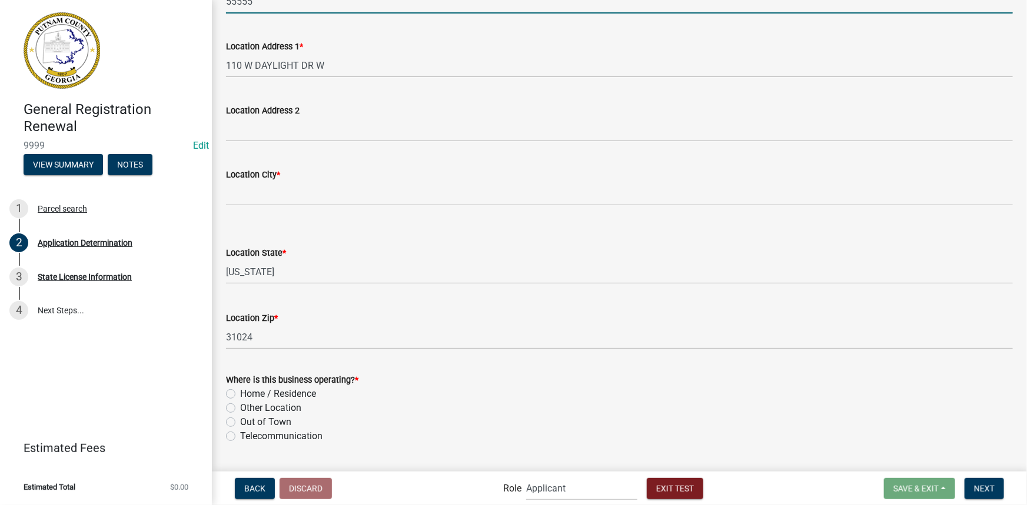
type input "55555"
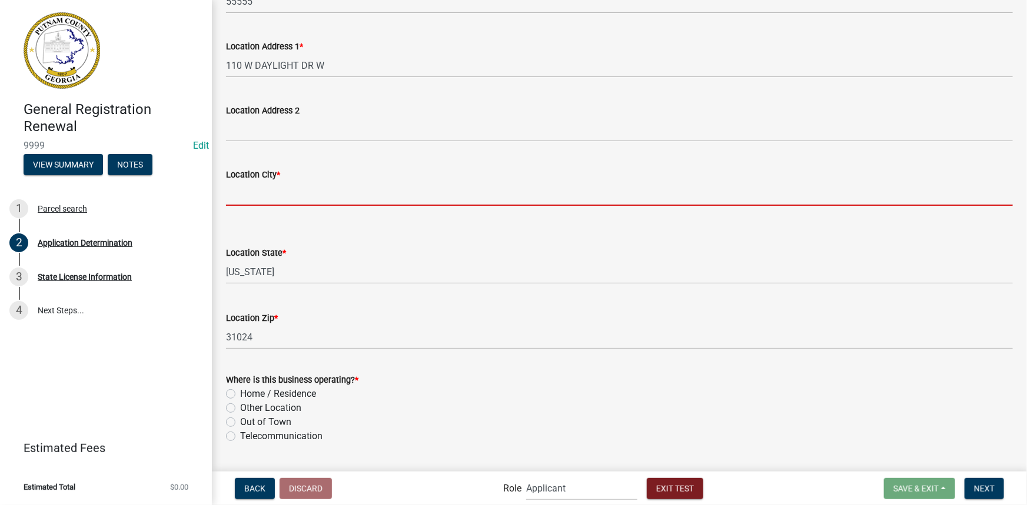
drag, startPoint x: 288, startPoint y: 193, endPoint x: 297, endPoint y: 193, distance: 8.8
click at [288, 193] on input "Location City *" at bounding box center [619, 194] width 787 height 24
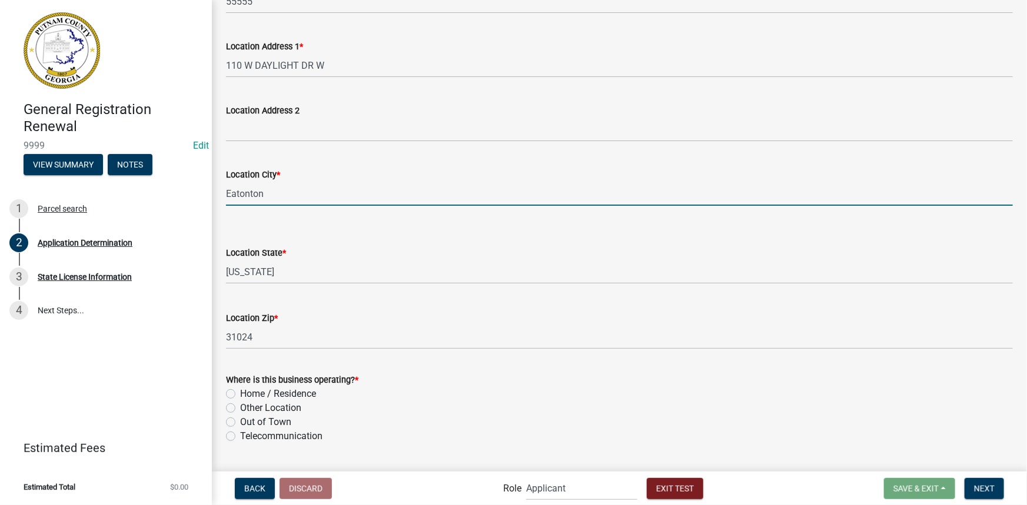
type input "Eatonton"
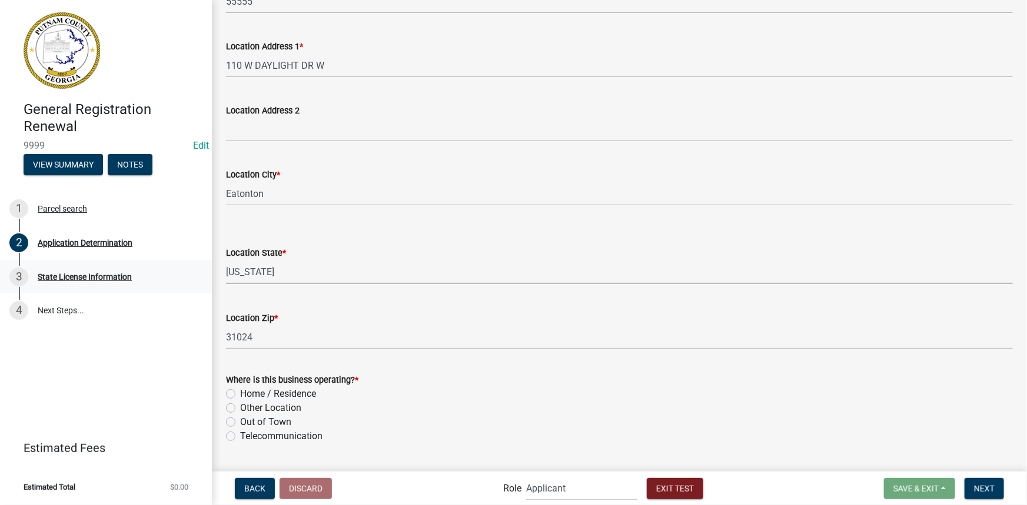
drag, startPoint x: 282, startPoint y: 271, endPoint x: 207, endPoint y: 274, distance: 75.4
click at [207, 274] on div "General Registration Renewal 9999 Edit View Summary Notes 1 Parcel search 2 App…" at bounding box center [513, 252] width 1027 height 505
select select "GA"
click at [226, 260] on select "Select Item... Alabama Alaska Arizona Arkansas California Colorado Connecticut …" at bounding box center [619, 272] width 787 height 24
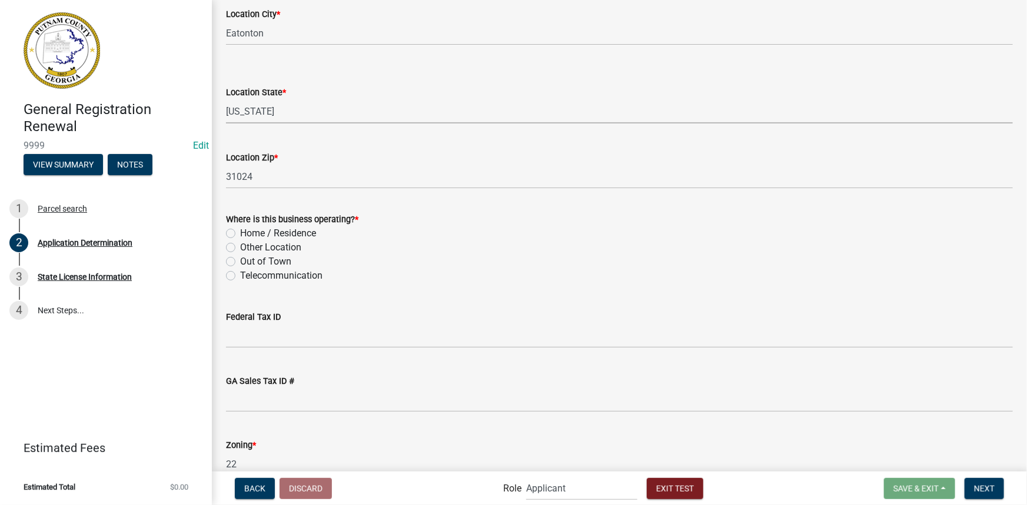
scroll to position [963, 0]
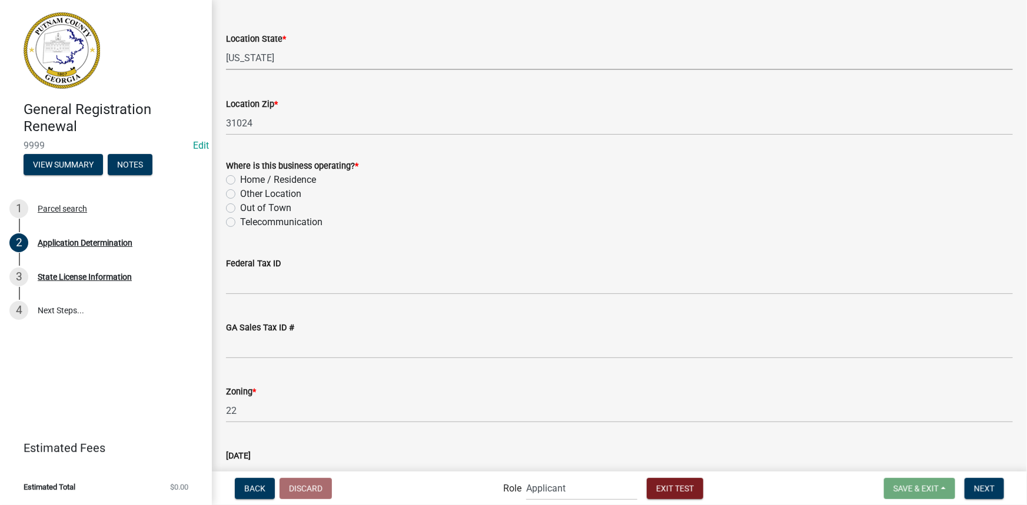
click at [275, 192] on label "Other Location" at bounding box center [270, 194] width 61 height 14
click at [248, 192] on input "Other Location" at bounding box center [244, 191] width 8 height 8
radio input "true"
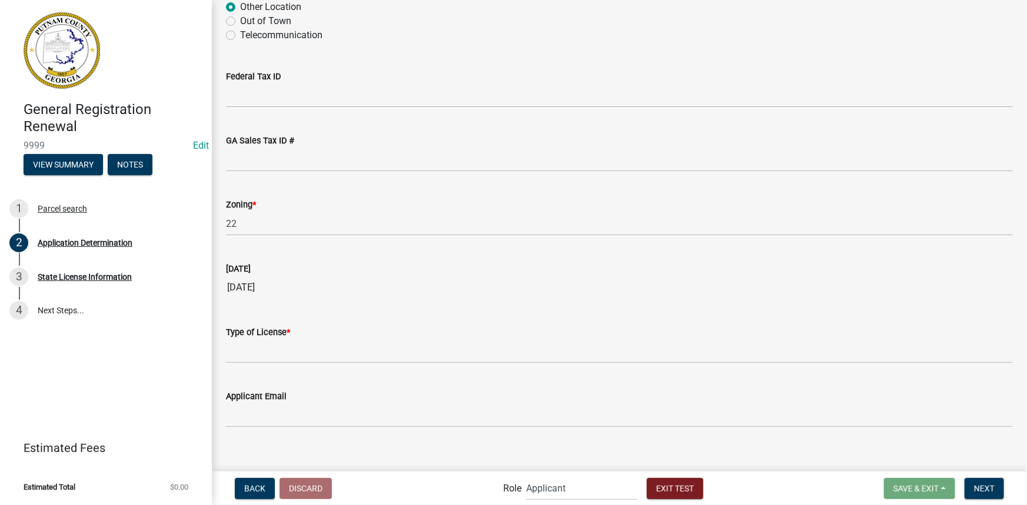
scroll to position [1162, 0]
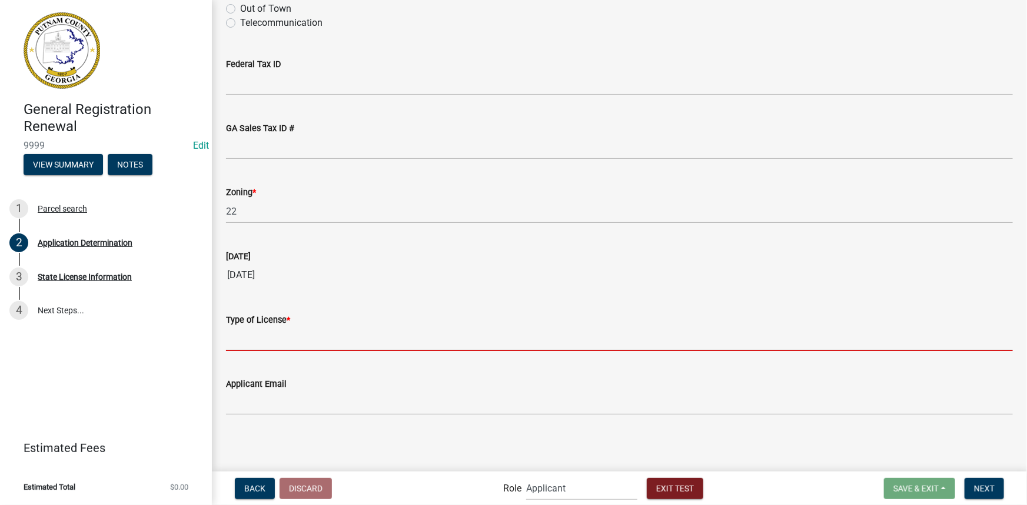
click at [312, 341] on input "Type of License *" at bounding box center [619, 339] width 787 height 24
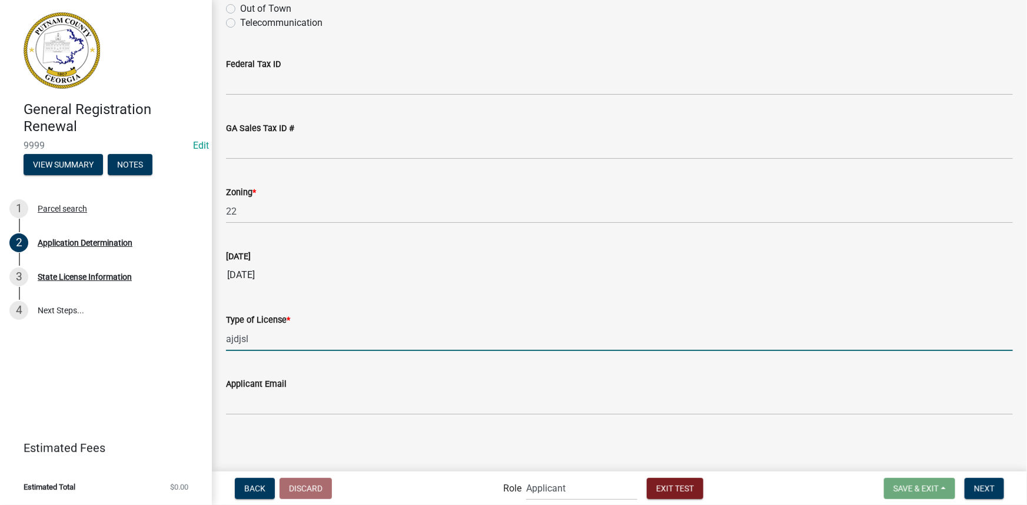
type input "ajdjsl"
click at [1000, 447] on main "Application Determination share Share schema Design Business Name * abc biz Bus…" at bounding box center [619, 235] width 815 height 470
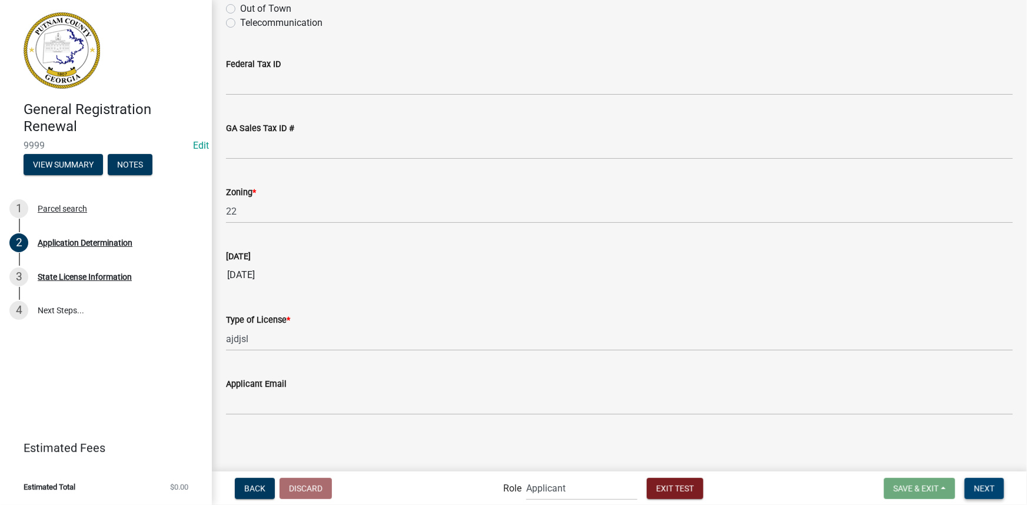
click at [980, 492] on span "Next" at bounding box center [984, 488] width 21 height 9
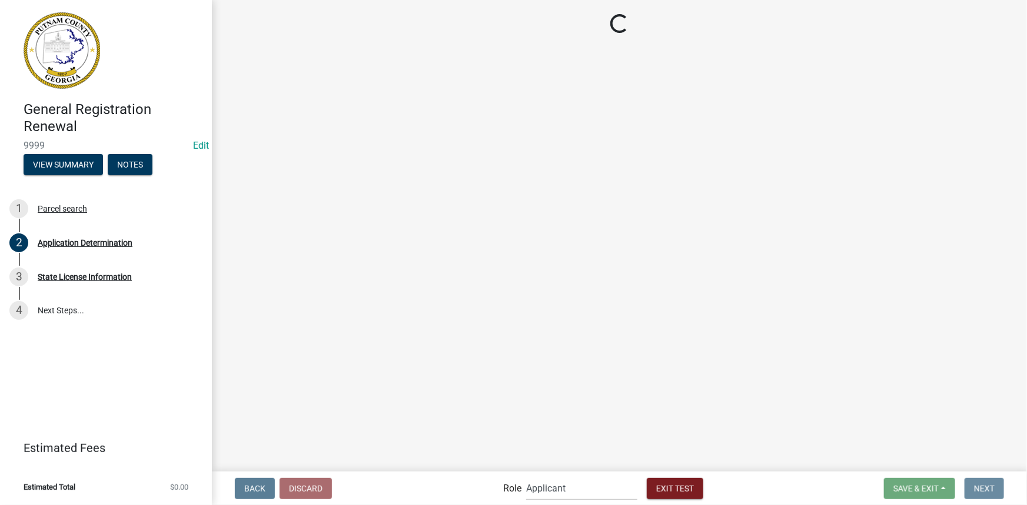
scroll to position [0, 0]
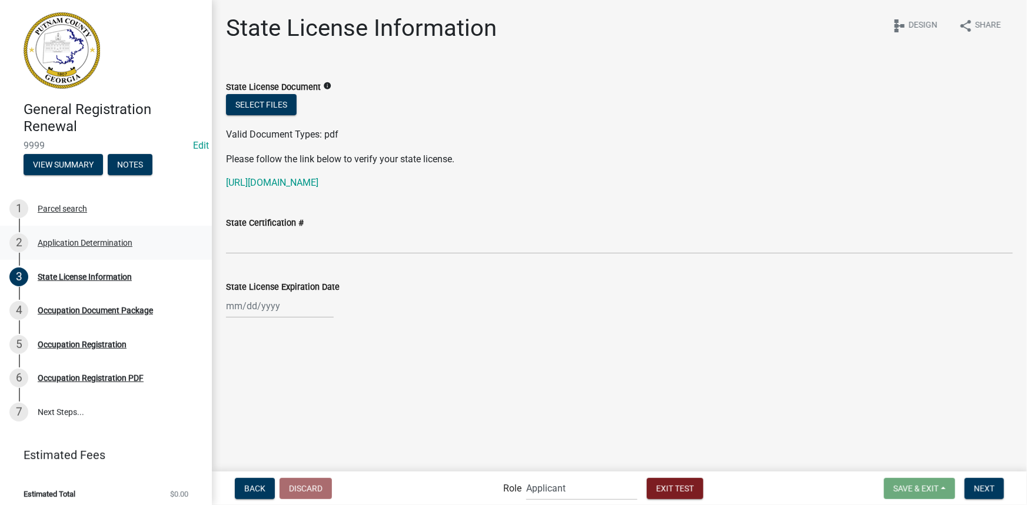
click at [77, 247] on div "Application Determination" at bounding box center [85, 243] width 95 height 8
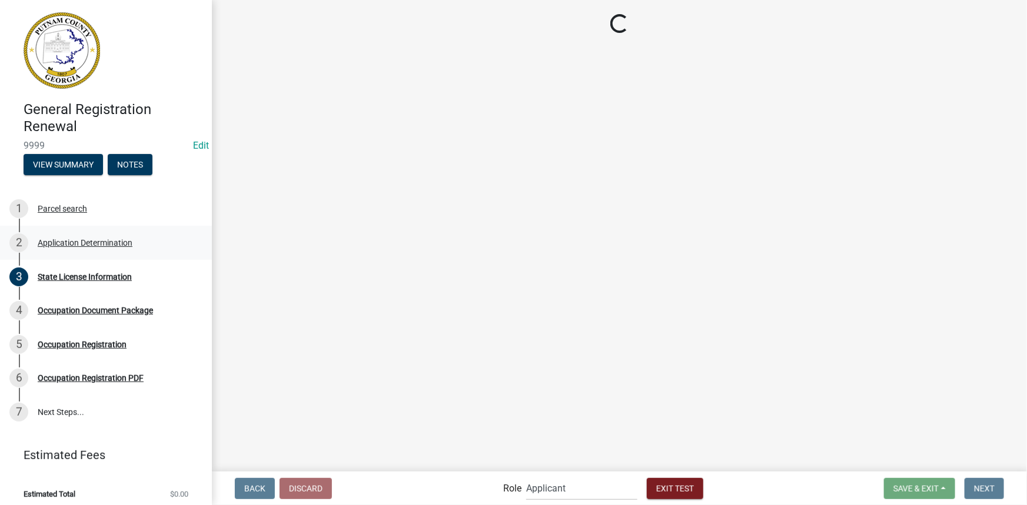
select select "GA"
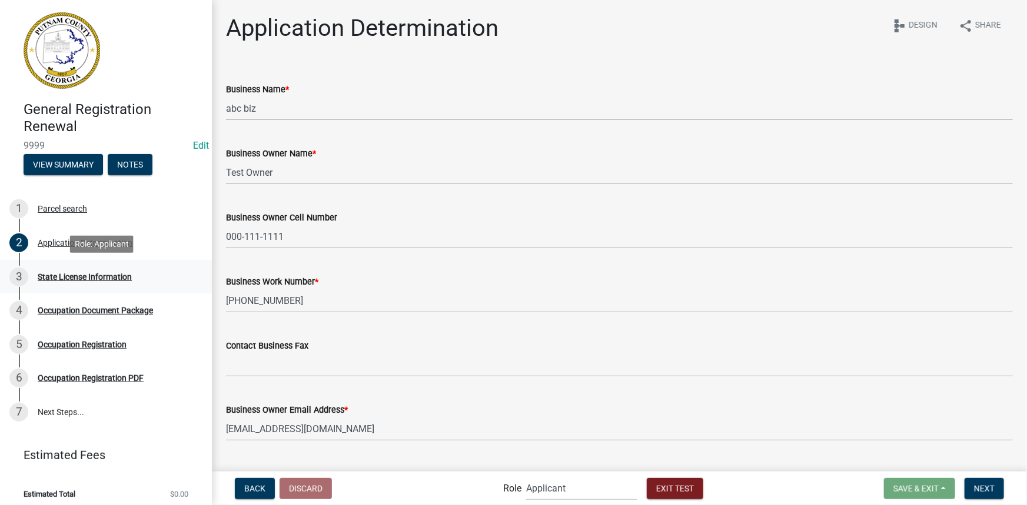
click at [93, 281] on div "State License Information" at bounding box center [85, 277] width 94 height 8
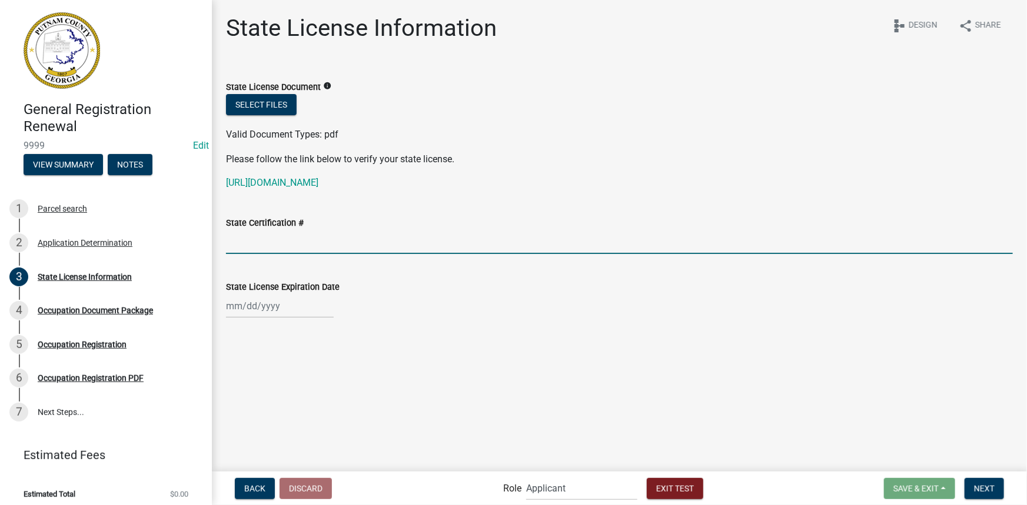
click at [276, 241] on input "State Certification #" at bounding box center [619, 242] width 787 height 24
type input "123lic"
click at [297, 314] on div at bounding box center [280, 306] width 108 height 24
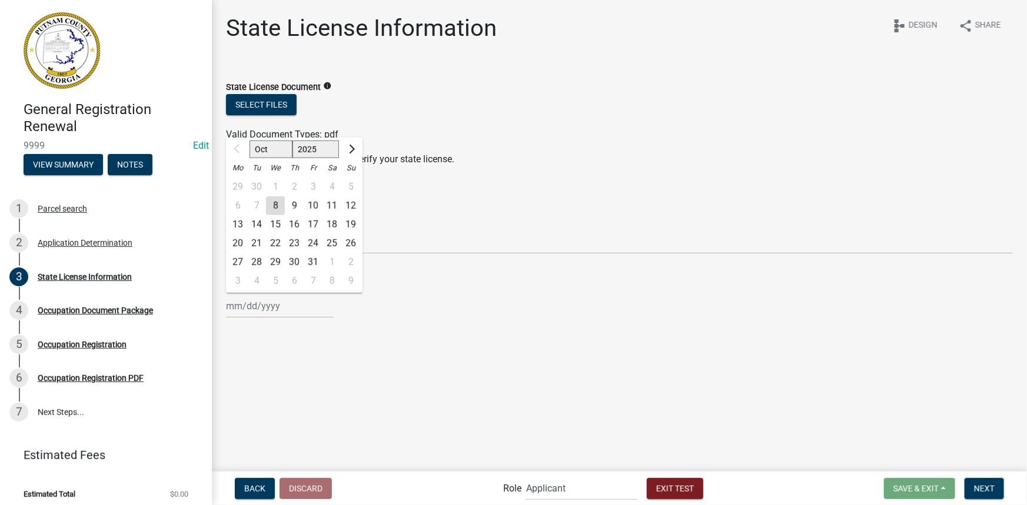
click at [332, 264] on div "1" at bounding box center [331, 262] width 19 height 19
type input "11/01/2025"
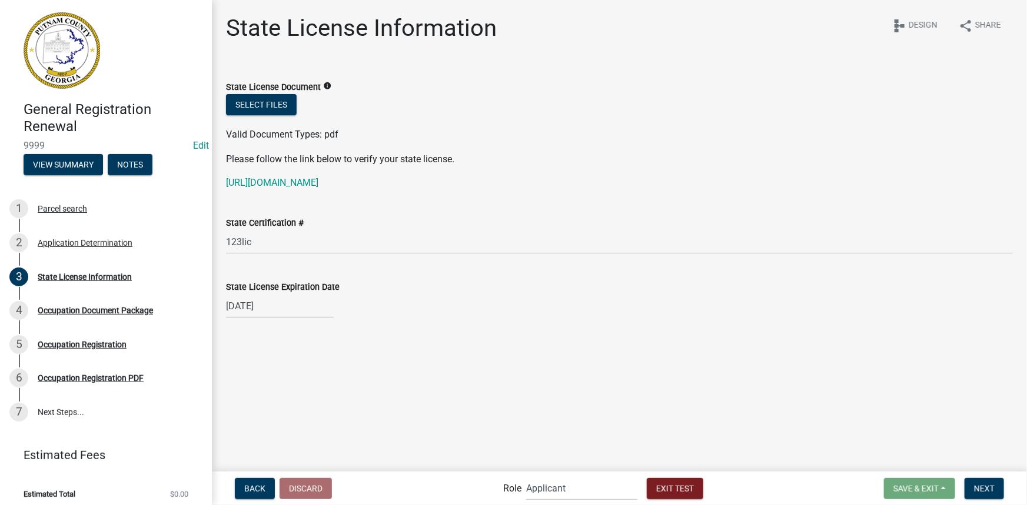
click at [457, 341] on main "State License Information share Share schema Design State License Document info…" at bounding box center [619, 235] width 815 height 470
click at [982, 486] on span "Next" at bounding box center [984, 488] width 21 height 9
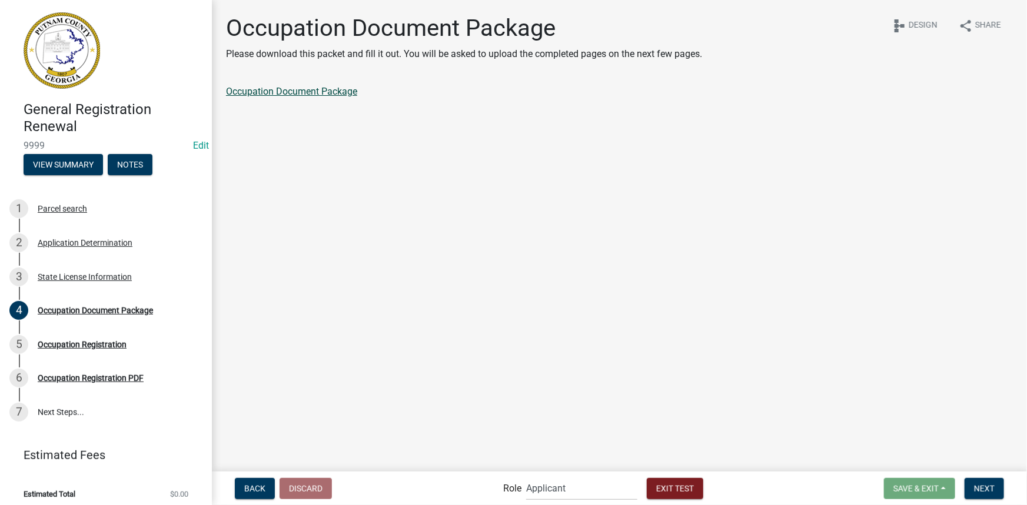
click at [317, 88] on link "Occupation Document Package" at bounding box center [291, 91] width 131 height 11
click at [988, 486] on span "Next" at bounding box center [984, 488] width 21 height 9
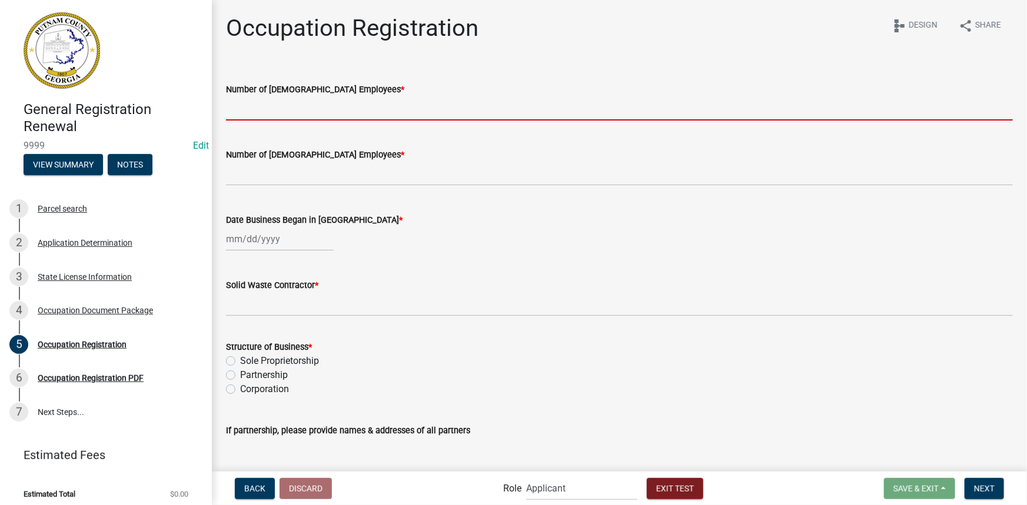
click at [247, 114] on input "text" at bounding box center [619, 108] width 787 height 24
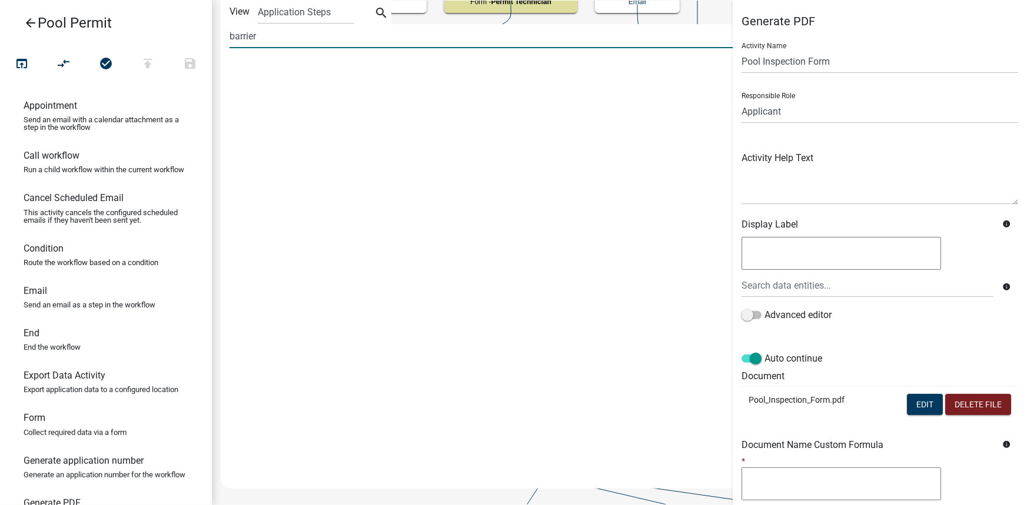
type input "barrier"
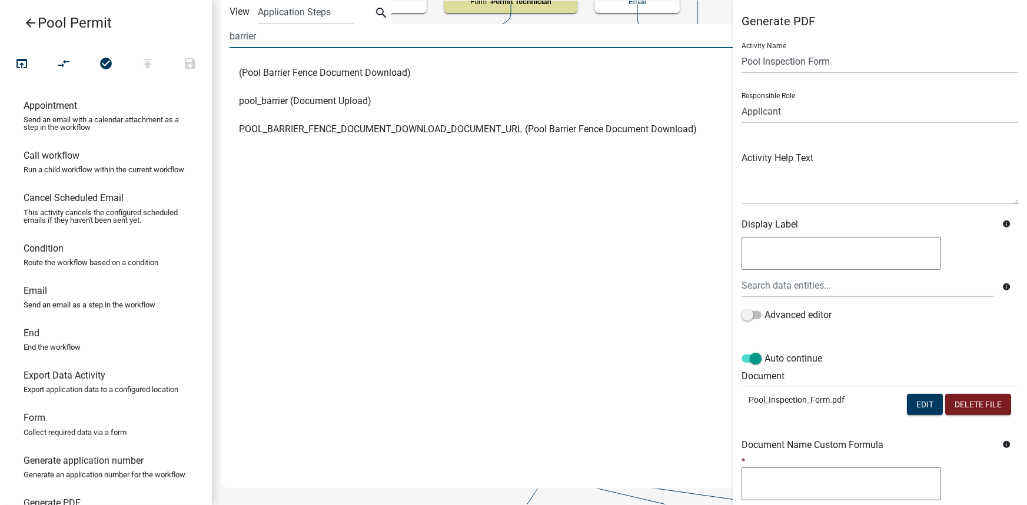
scroll to position [138, 0]
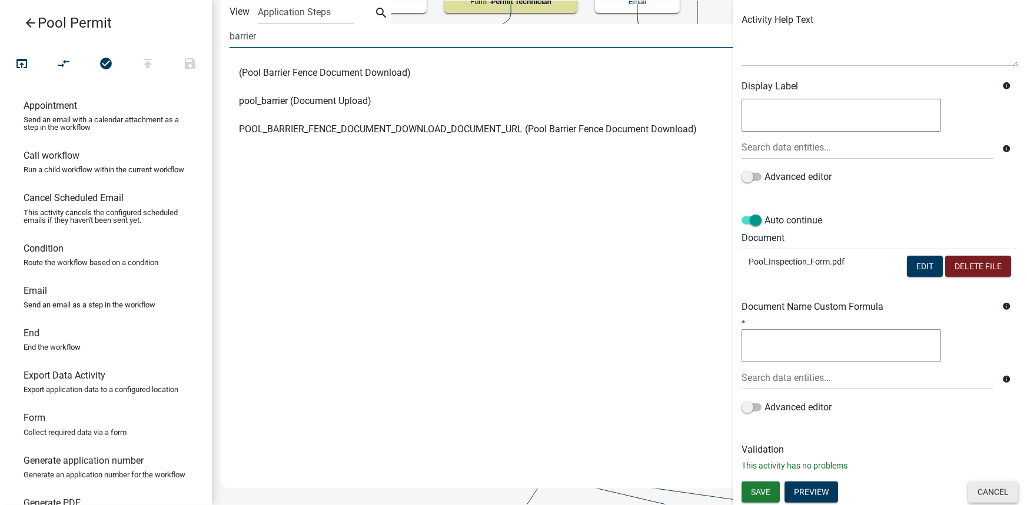
click at [987, 489] on button "Cancel" at bounding box center [993, 492] width 50 height 21
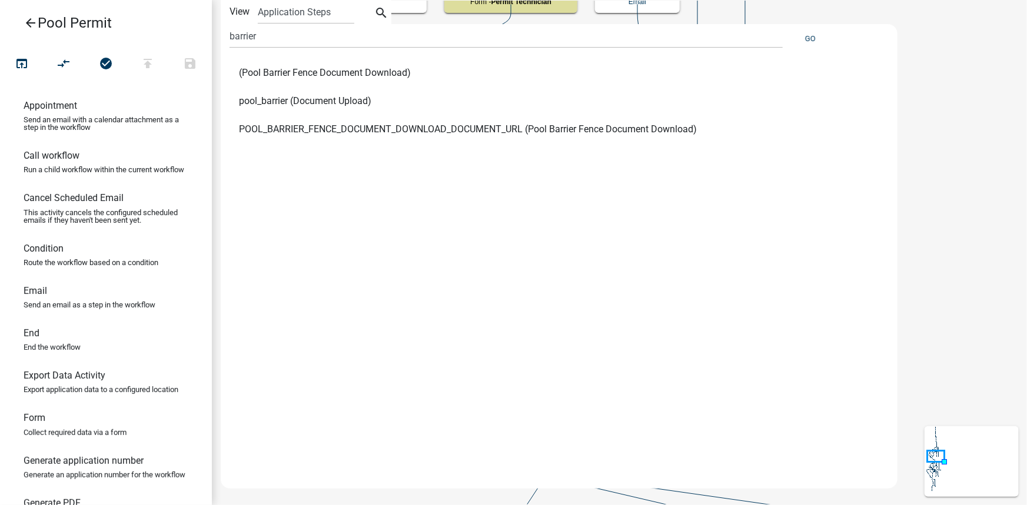
click at [379, 15] on icon "search" at bounding box center [381, 14] width 14 height 16
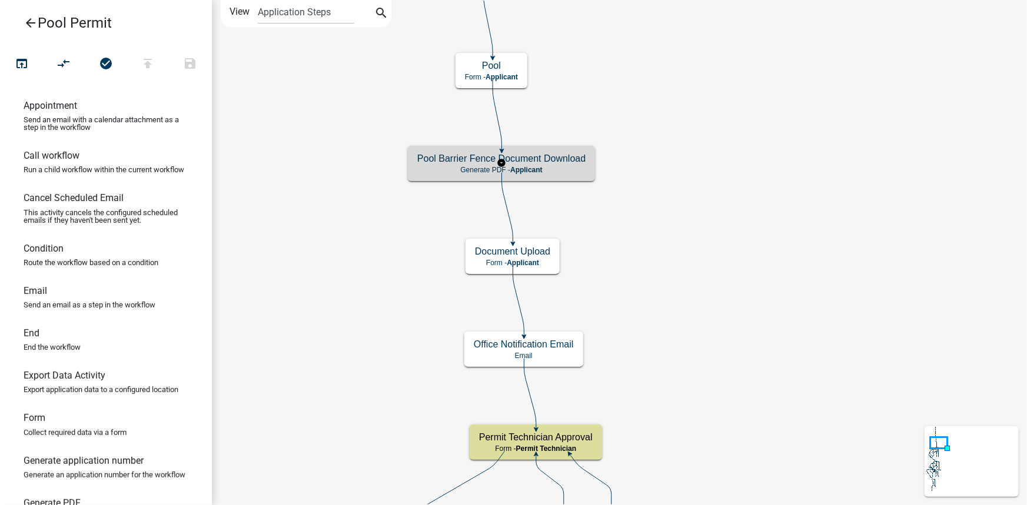
click at [555, 159] on h5 "Pool Barrier Fence Document Download" at bounding box center [501, 158] width 168 height 11
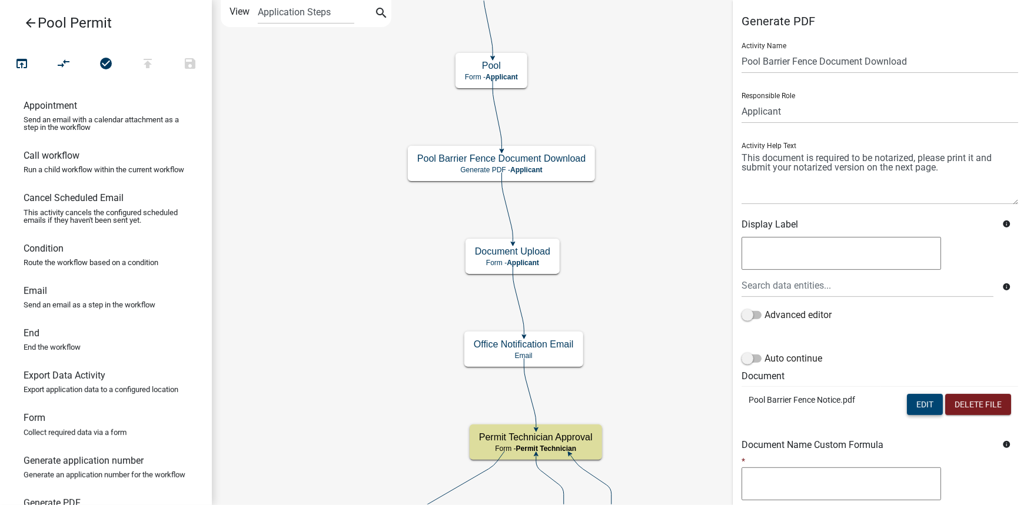
click at [913, 402] on button "Edit" at bounding box center [925, 404] width 36 height 21
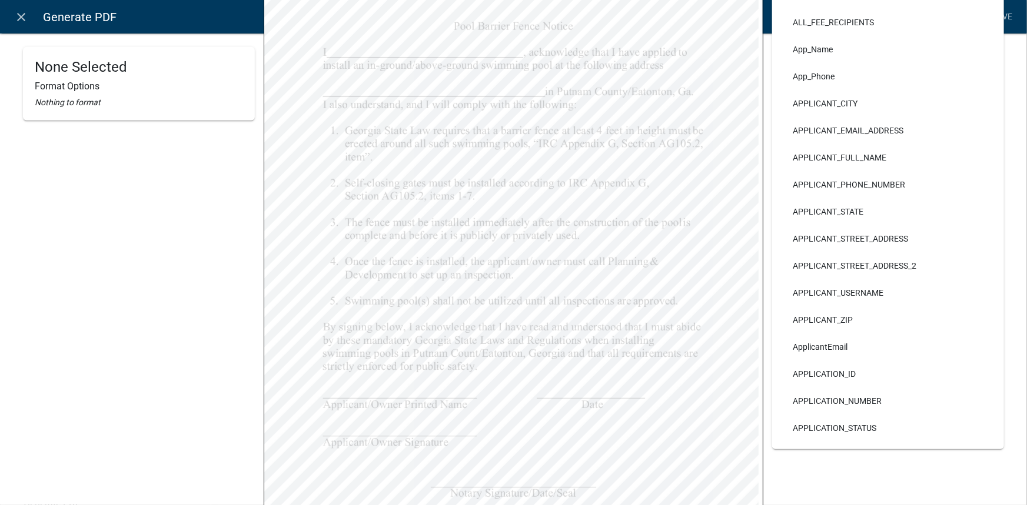
scroll to position [267, 0]
click at [17, 14] on icon "close" at bounding box center [22, 17] width 14 height 14
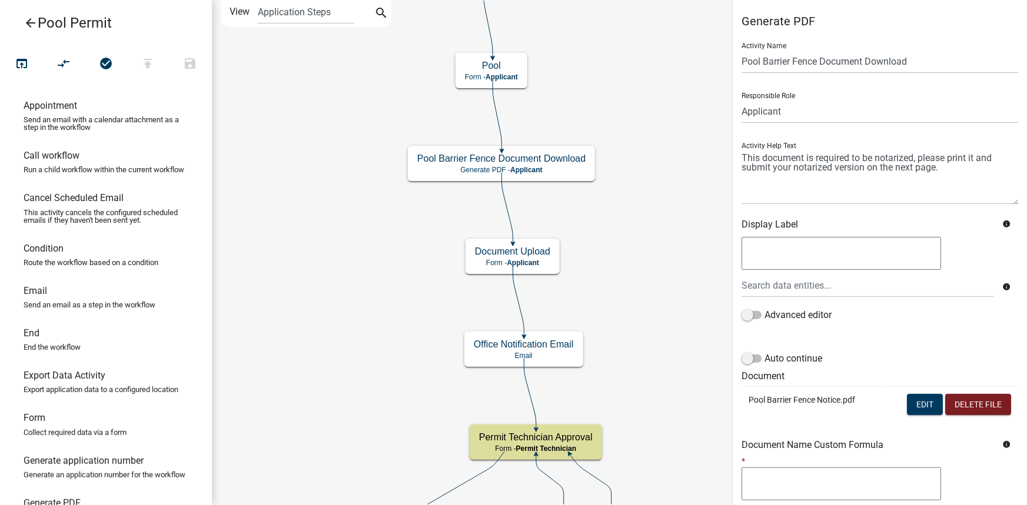
click at [33, 25] on icon "arrow_back" at bounding box center [31, 24] width 14 height 16
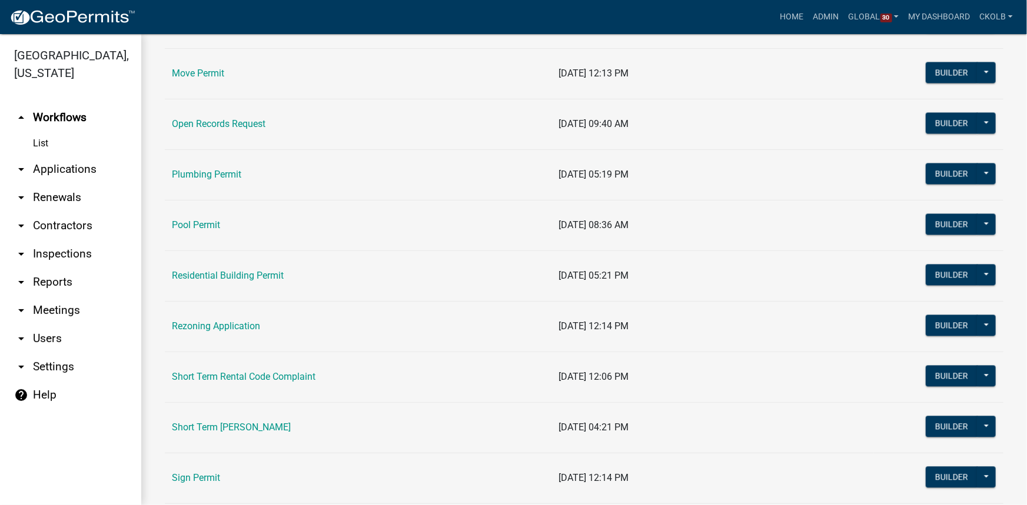
scroll to position [1230, 0]
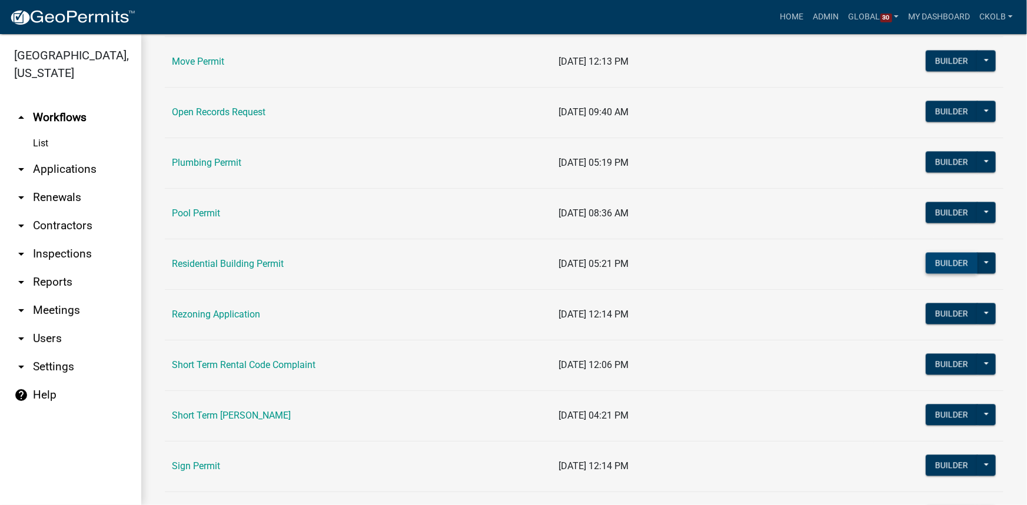
click at [935, 260] on button "Builder" at bounding box center [952, 262] width 52 height 21
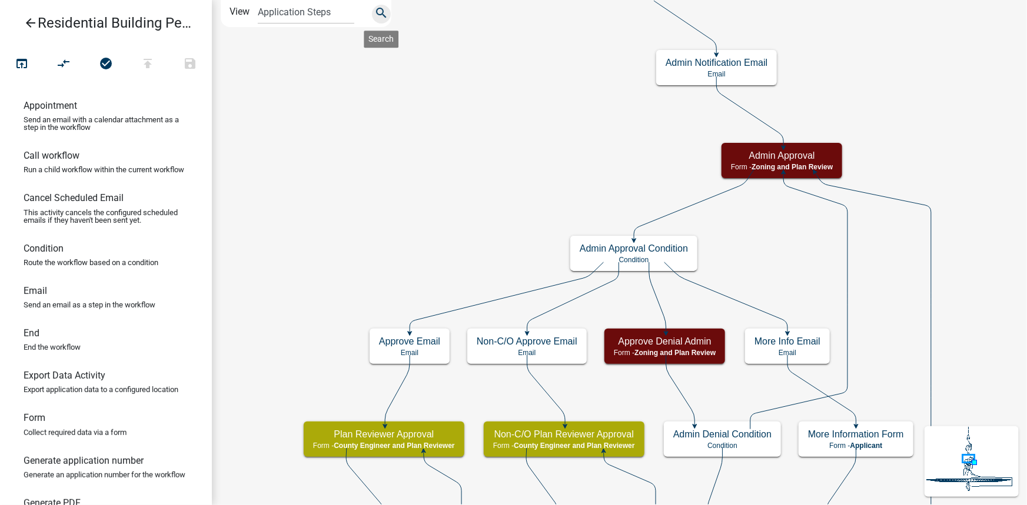
click at [382, 12] on icon "search" at bounding box center [381, 14] width 14 height 16
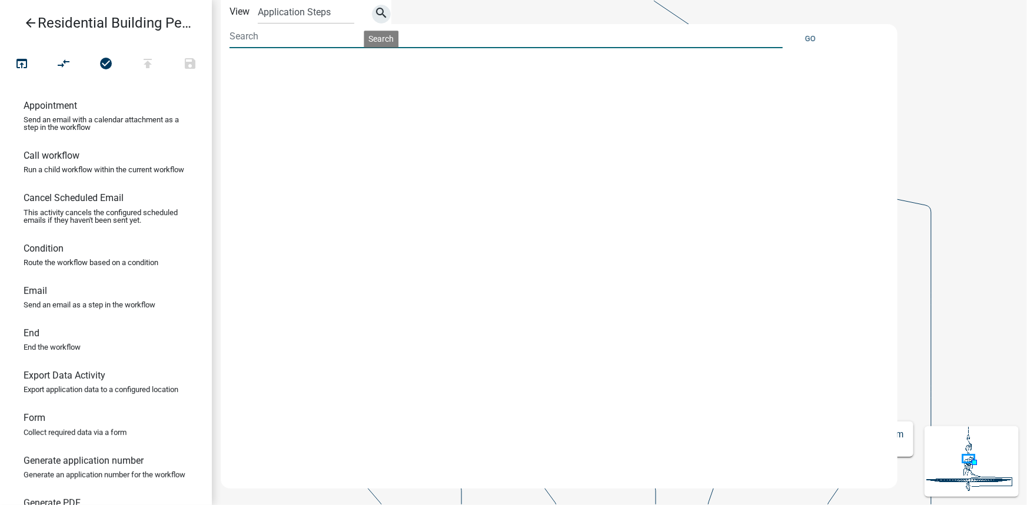
click at [292, 44] on input at bounding box center [505, 36] width 553 height 24
type input "p"
type input "address"
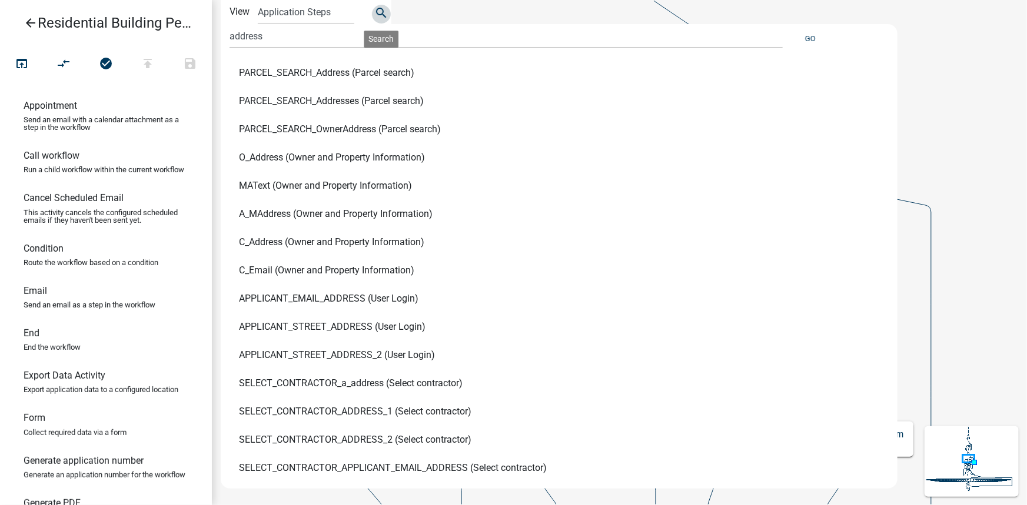
click at [384, 10] on icon "search" at bounding box center [381, 14] width 14 height 16
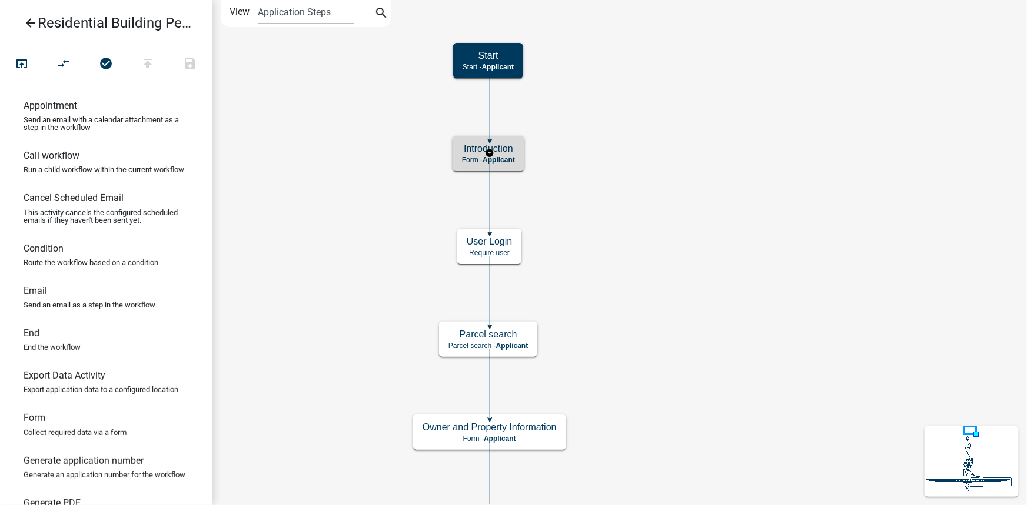
click at [518, 159] on div "Introduction Form - Applicant" at bounding box center [488, 153] width 72 height 35
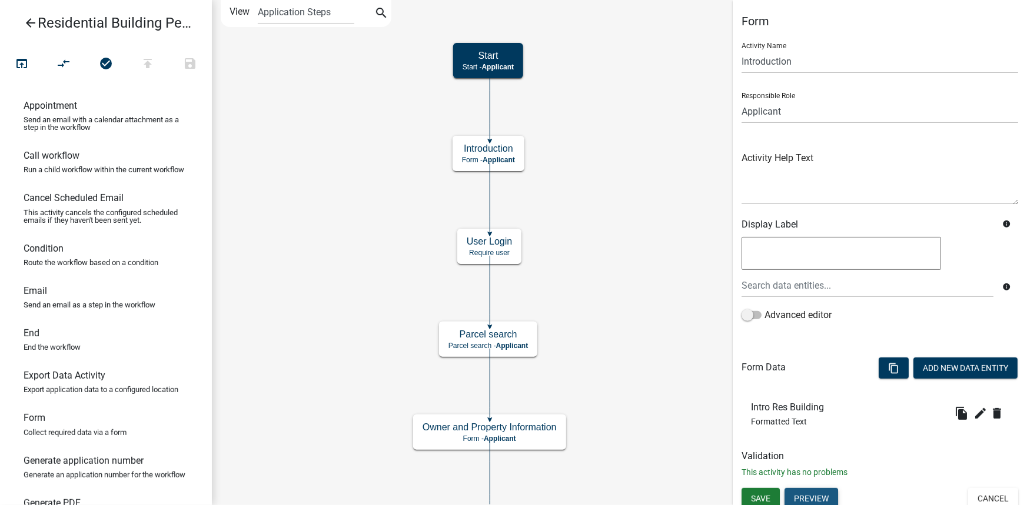
click at [818, 497] on button "Preview" at bounding box center [811, 498] width 54 height 21
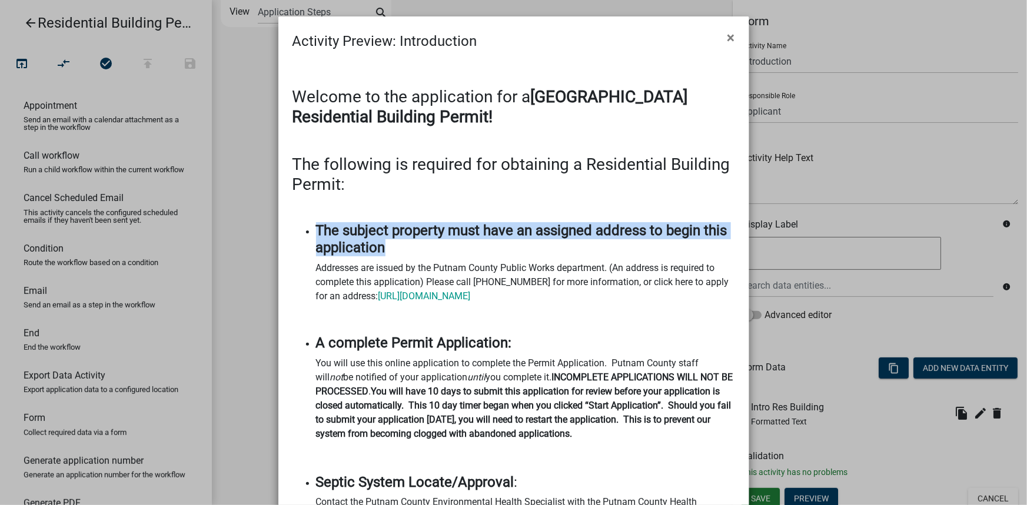
drag, startPoint x: 312, startPoint y: 227, endPoint x: 430, endPoint y: 252, distance: 119.8
click at [430, 252] on h4 "The subject property must have an assigned address to begin this application" at bounding box center [525, 239] width 419 height 34
click at [570, 249] on h4 "The subject property must have an assigned address to begin this application" at bounding box center [525, 239] width 419 height 34
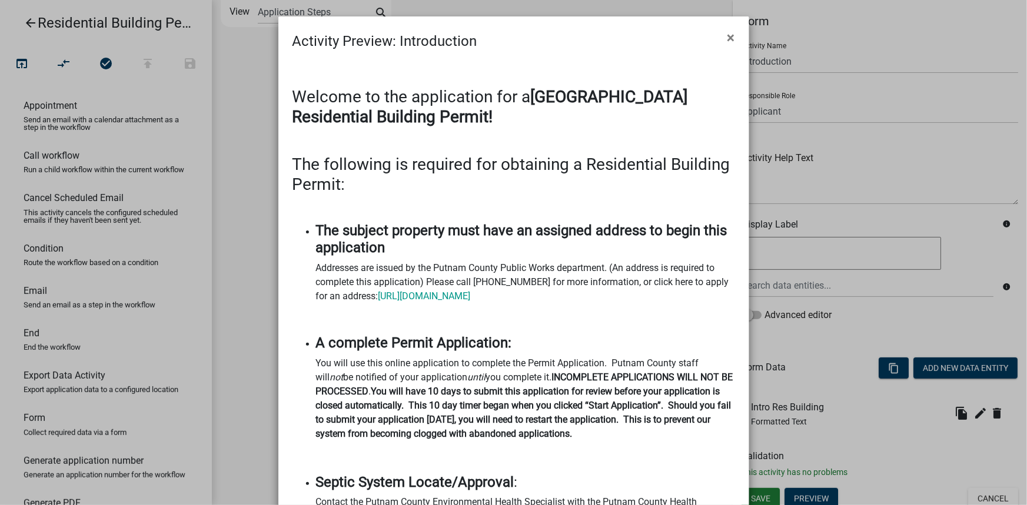
scroll to position [53, 0]
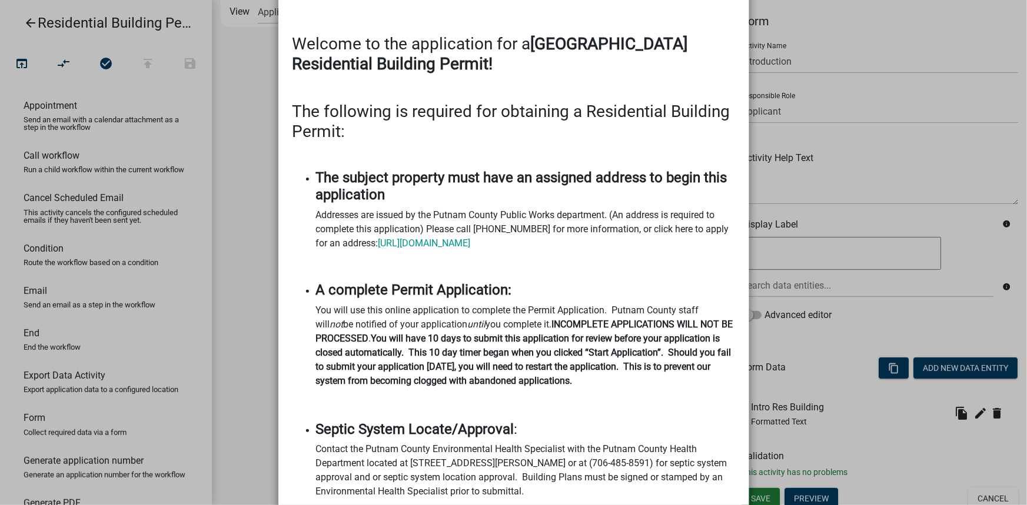
click at [24, 20] on ngb-modal-window "Activity Preview : Introduction × Welcome to the application for a Putnam Count…" at bounding box center [513, 252] width 1027 height 505
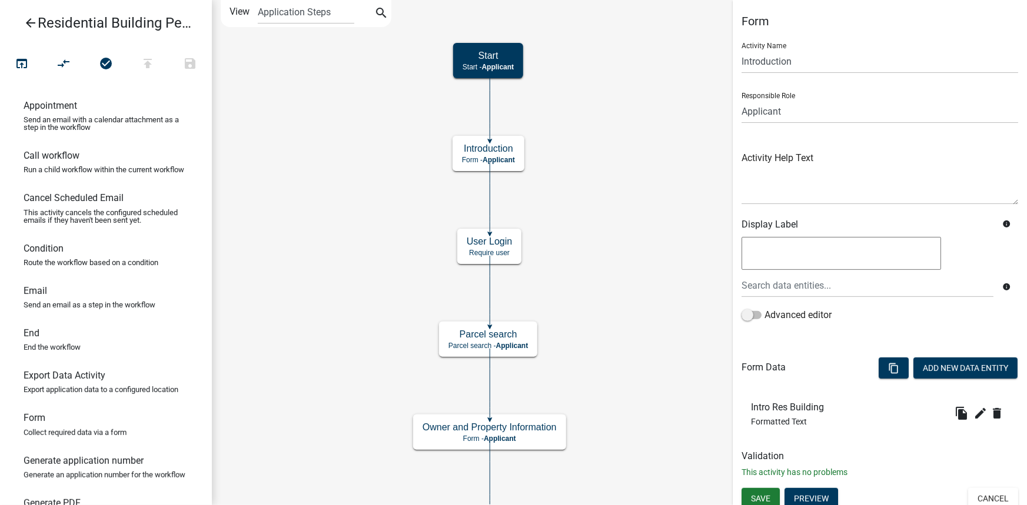
click at [27, 23] on ngb-modal-window "Activity Preview : Introduction × Welcome to the application for a Putnam Count…" at bounding box center [513, 252] width 1027 height 505
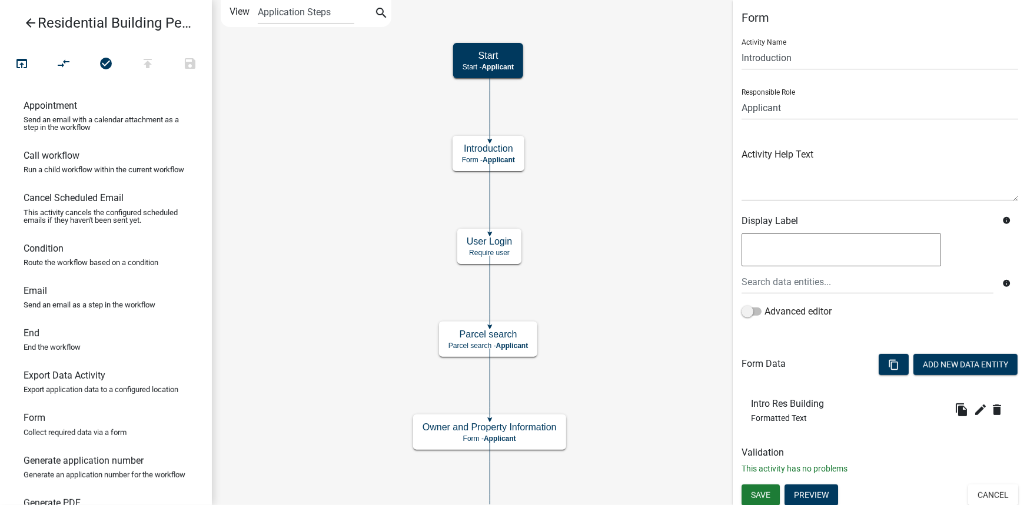
click at [29, 23] on icon "arrow_back" at bounding box center [31, 24] width 14 height 16
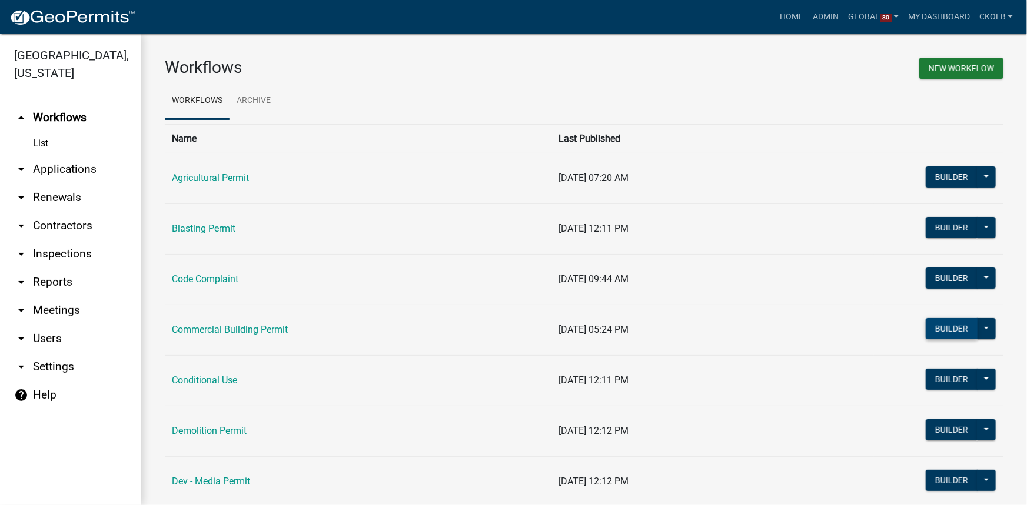
click at [963, 333] on button "Builder" at bounding box center [952, 328] width 52 height 21
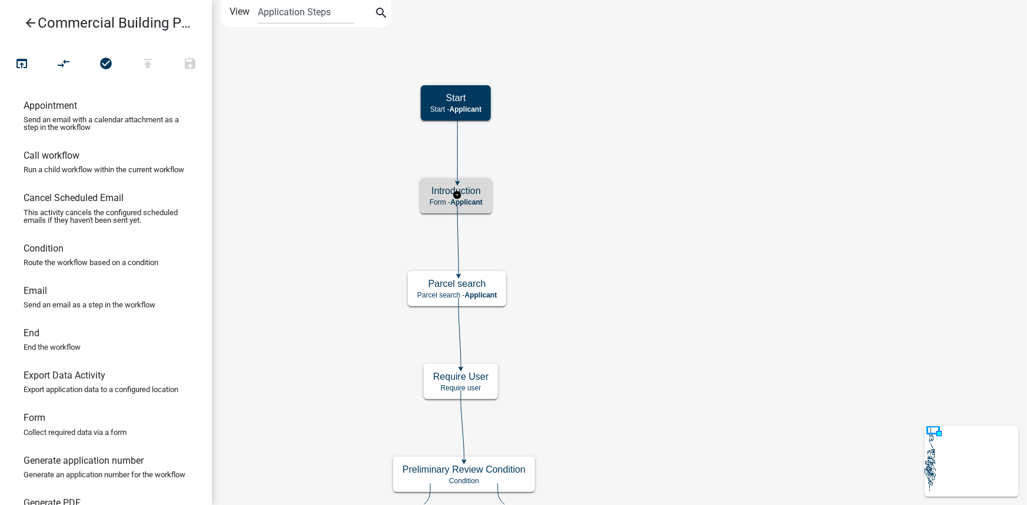
click at [482, 201] on span "Applicant" at bounding box center [466, 202] width 32 height 8
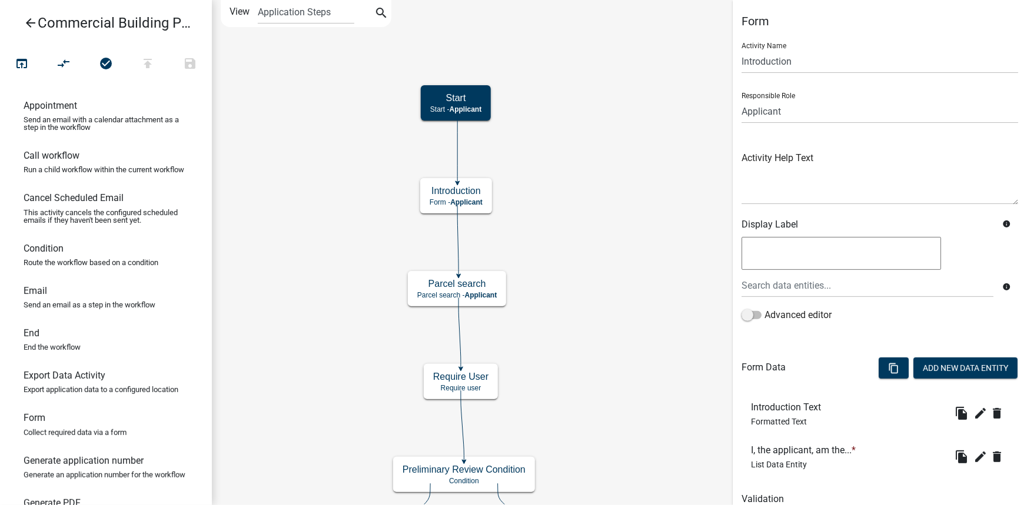
scroll to position [50, 0]
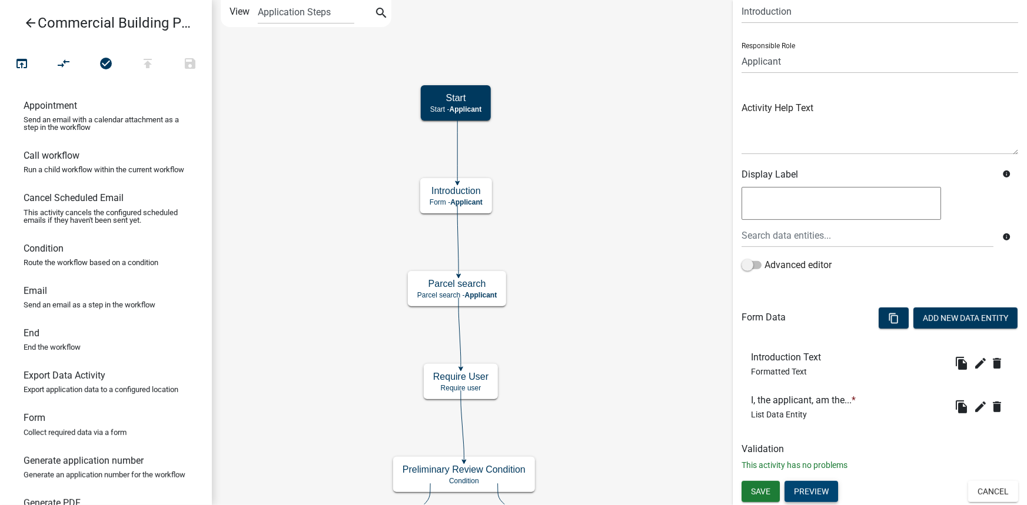
click at [810, 498] on button "Preview" at bounding box center [811, 491] width 54 height 21
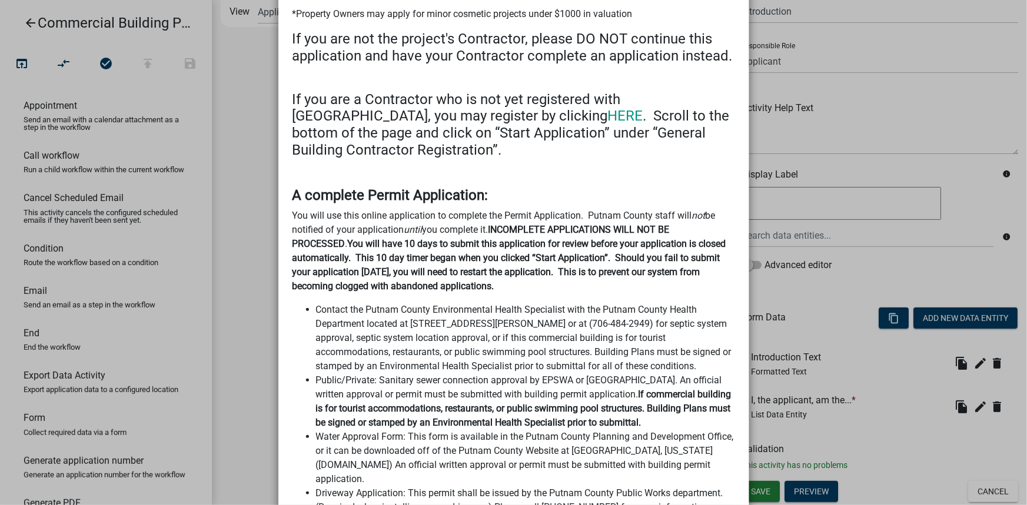
scroll to position [53, 0]
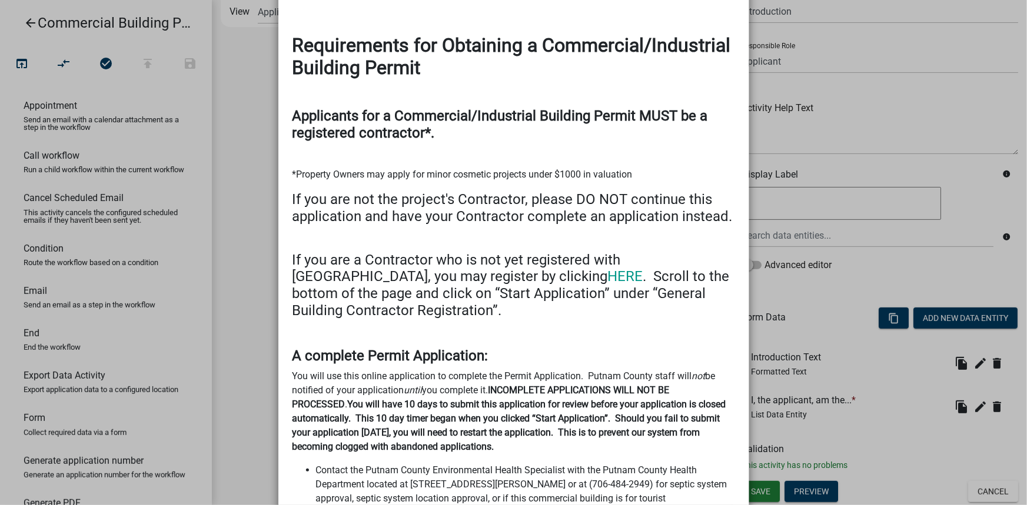
click at [263, 122] on ngb-modal-window "Activity Preview : Introduction × Requirements for Obtaining a Commercial/Indus…" at bounding box center [513, 252] width 1027 height 505
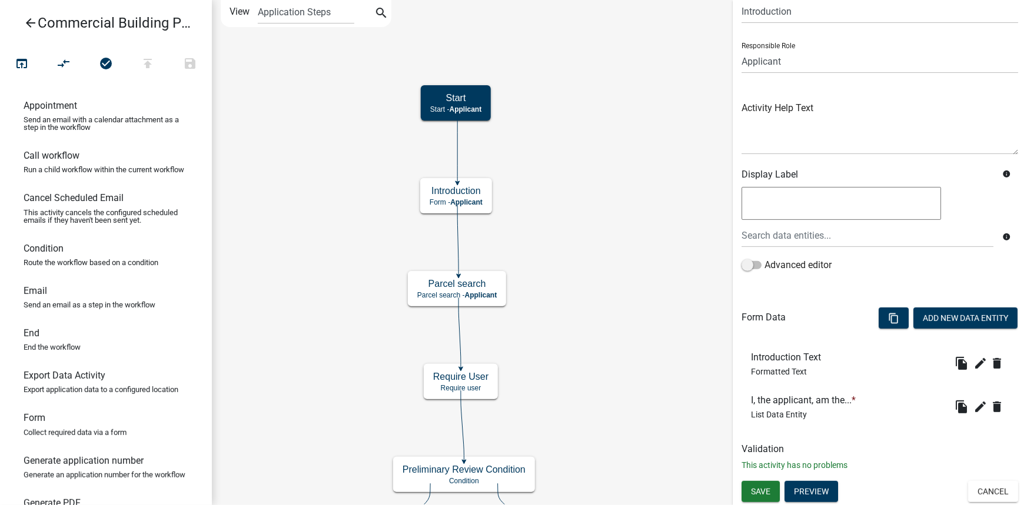
click at [263, 122] on ngb-modal-window "Activity Preview : Introduction × Requirements for Obtaining a Commercial/Indus…" at bounding box center [513, 252] width 1027 height 505
click at [32, 24] on icon "arrow_back" at bounding box center [31, 24] width 14 height 16
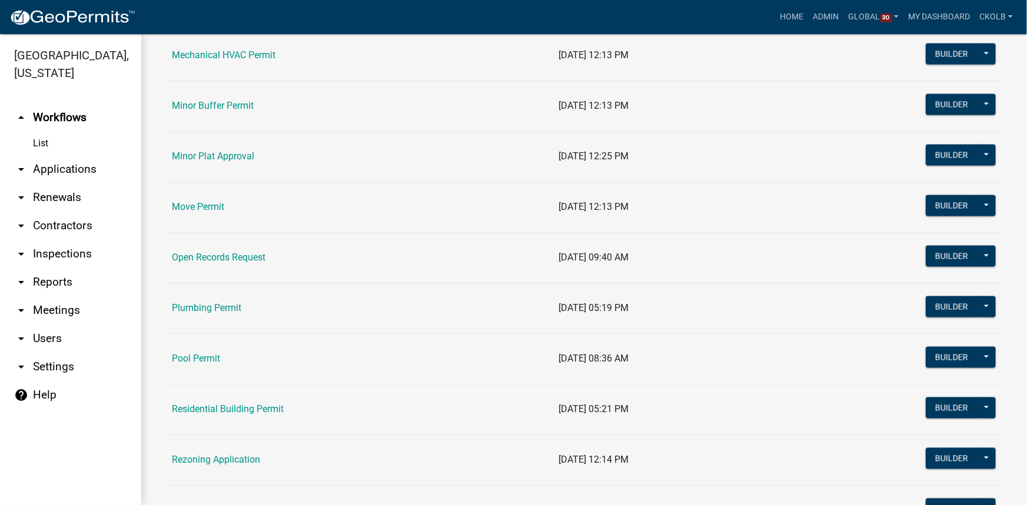
scroll to position [1123, 0]
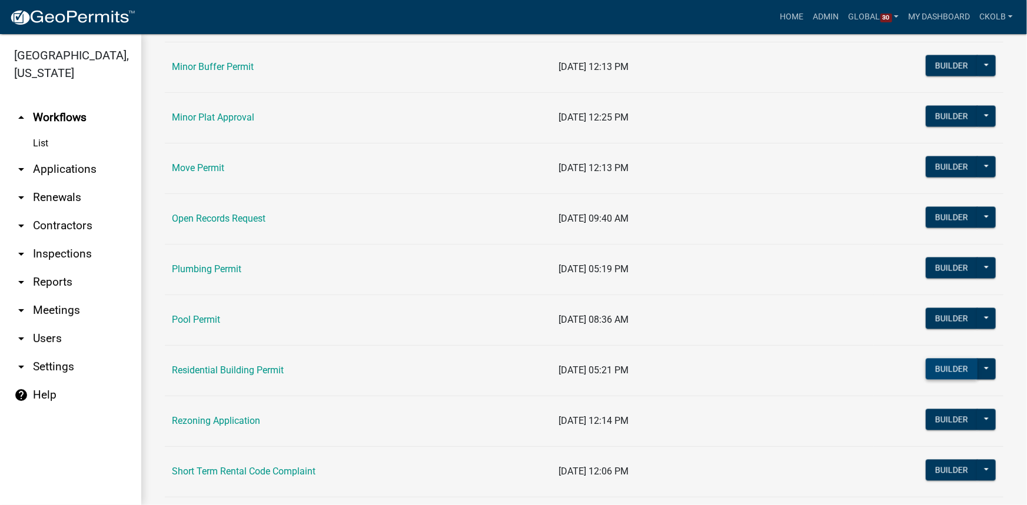
click at [939, 364] on button "Builder" at bounding box center [952, 369] width 52 height 21
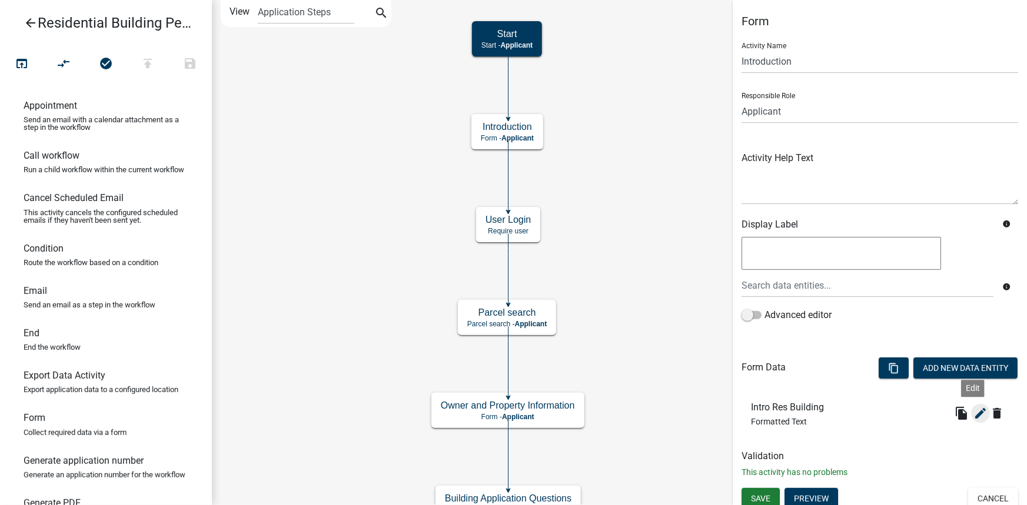
click at [973, 413] on icon "edit" at bounding box center [980, 414] width 14 height 14
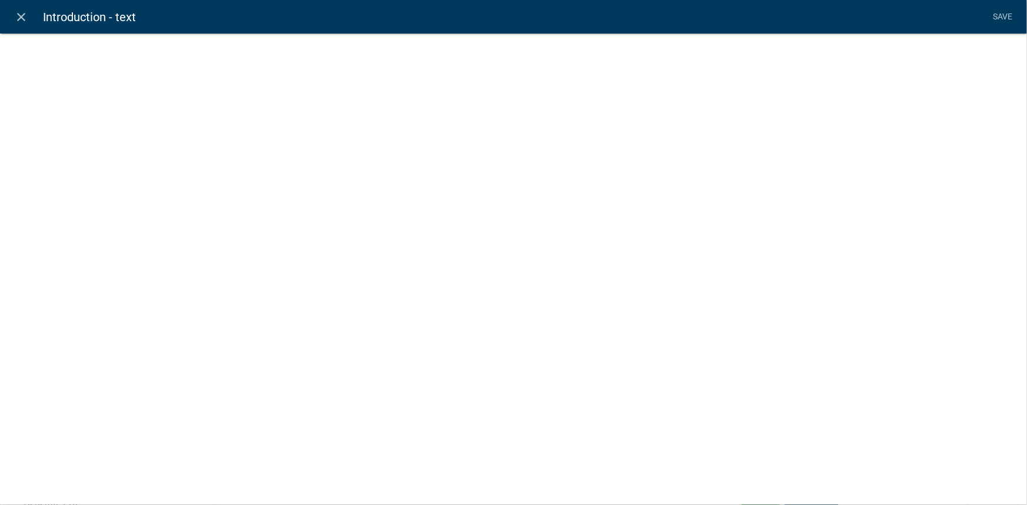
select select "rich-text"
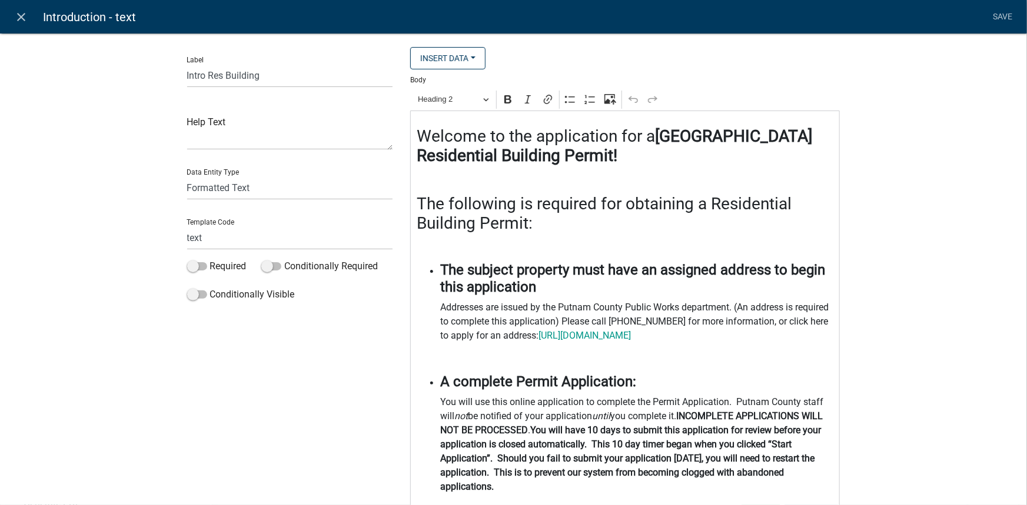
scroll to position [53, 0]
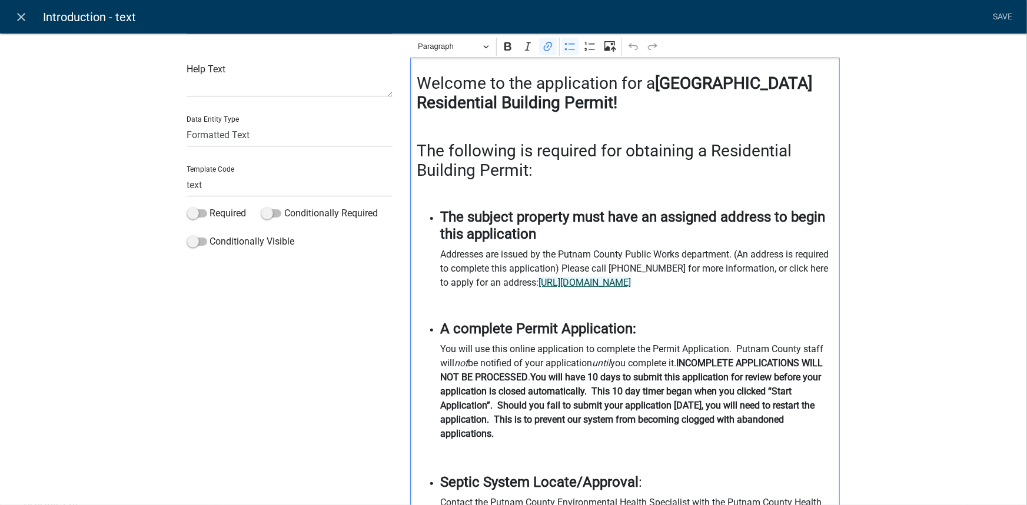
click at [587, 288] on link "https://putnamcountyga.portal.iworq.net/portalhome/putnamcountyga" at bounding box center [584, 282] width 92 height 11
click at [787, 290] on p "Addresses are issued by the Putnam County Public Works department. (An address …" at bounding box center [637, 269] width 394 height 42
click at [25, 18] on icon "close" at bounding box center [22, 17] width 14 height 14
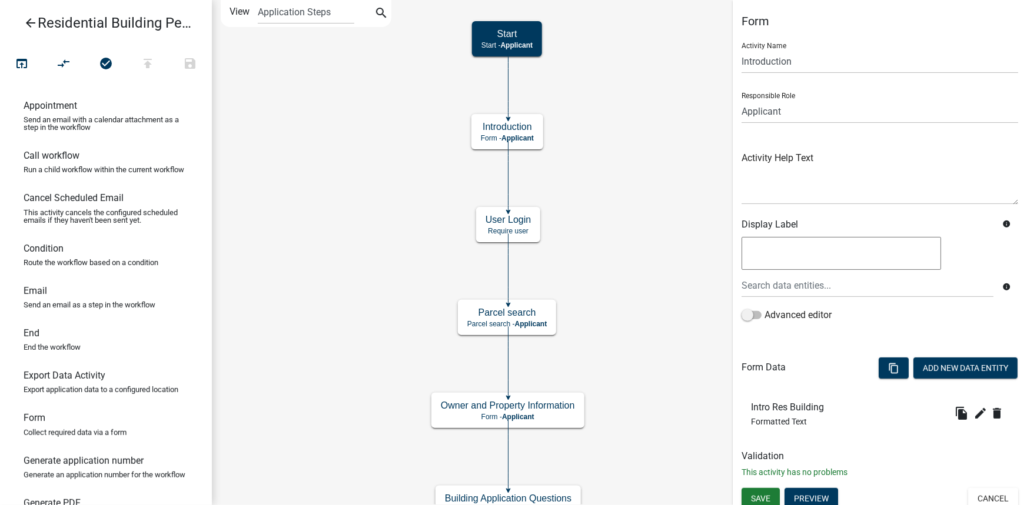
scroll to position [0, 0]
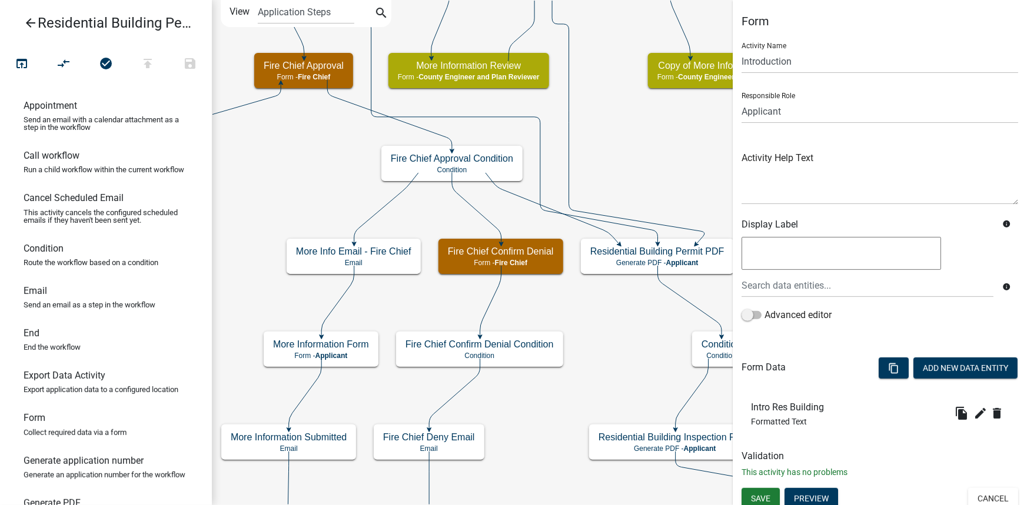
click at [981, 500] on button "Cancel" at bounding box center [993, 498] width 50 height 21
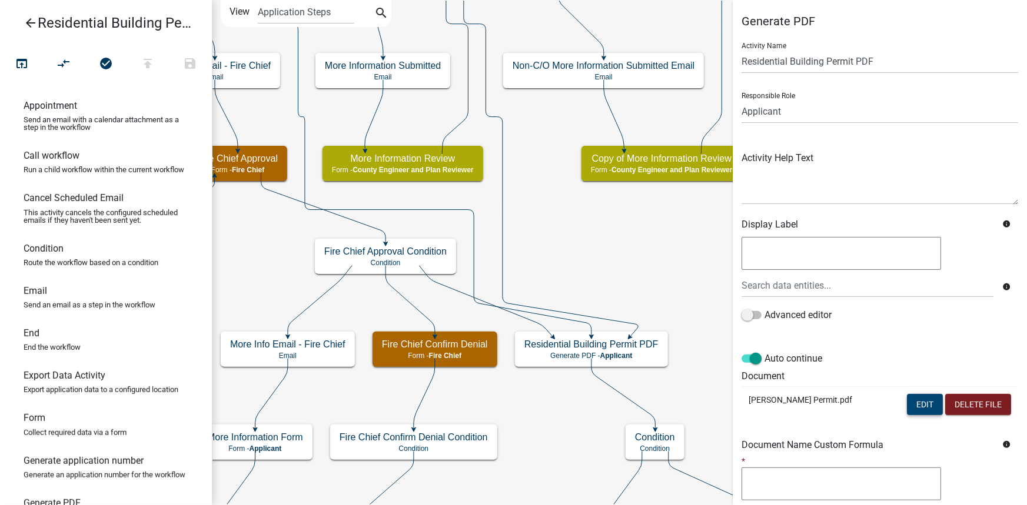
click at [913, 408] on button "Edit" at bounding box center [925, 404] width 36 height 21
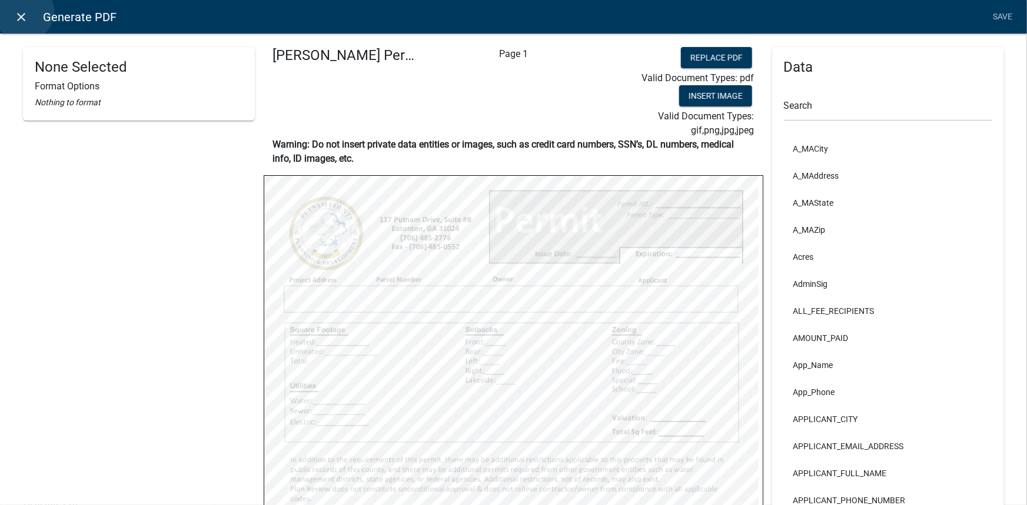
click at [24, 12] on icon "close" at bounding box center [22, 17] width 14 height 14
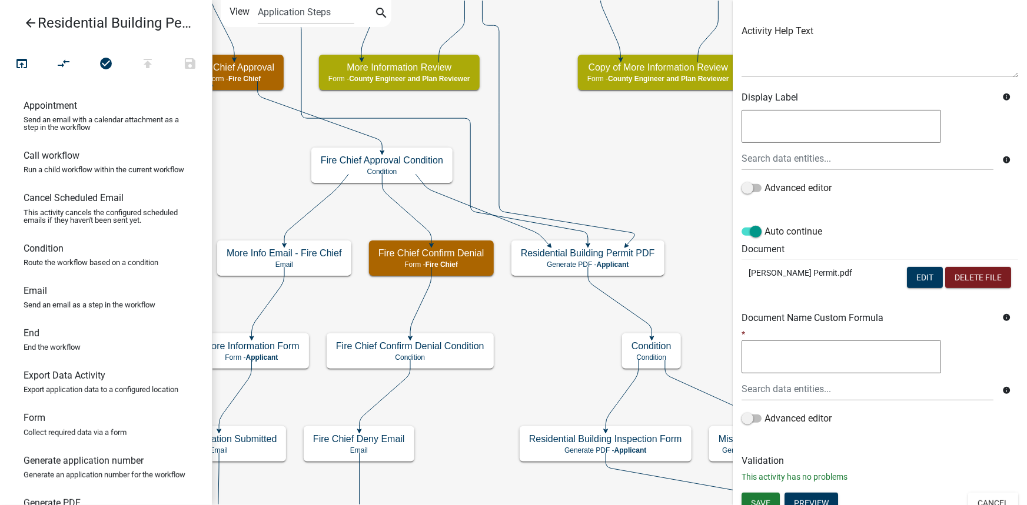
scroll to position [138, 0]
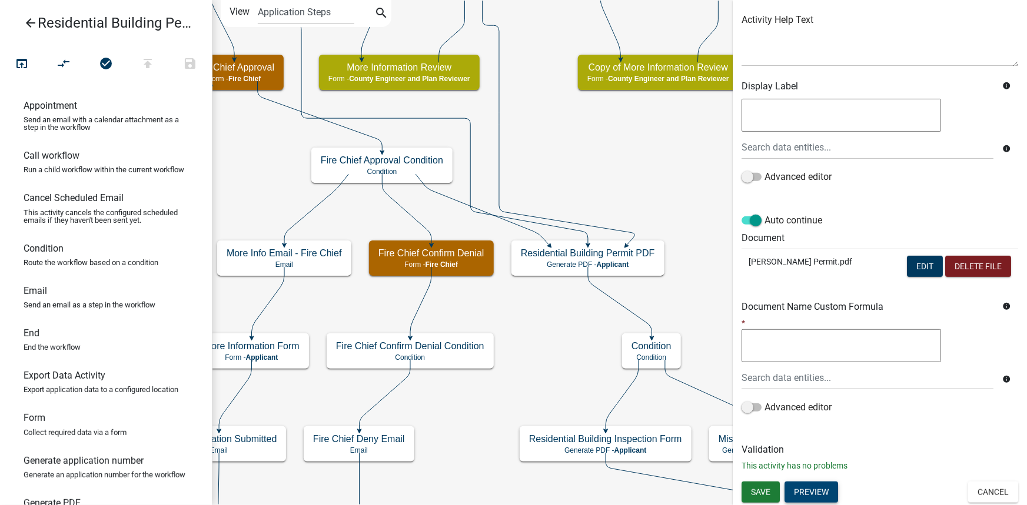
click at [831, 486] on button "Preview" at bounding box center [811, 492] width 54 height 21
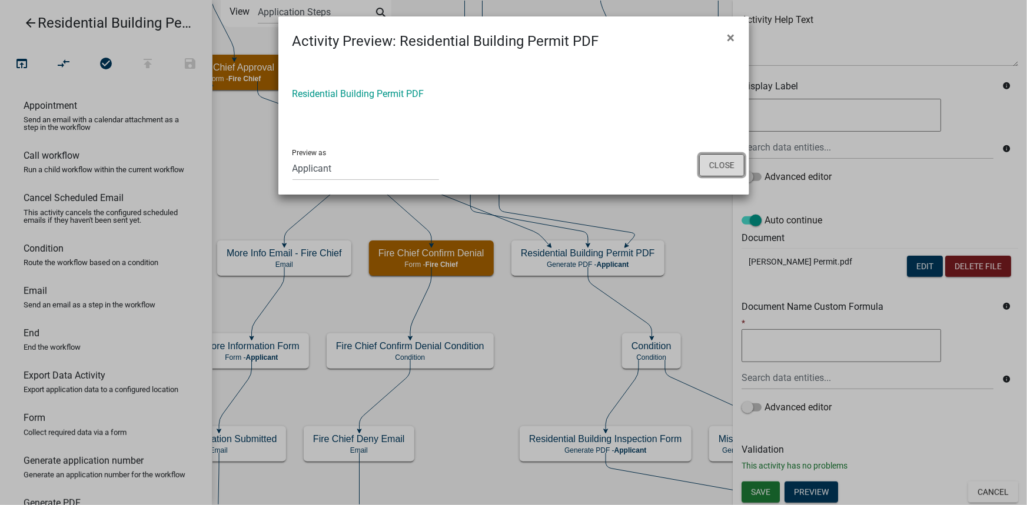
click at [732, 165] on button "Close" at bounding box center [721, 165] width 45 height 22
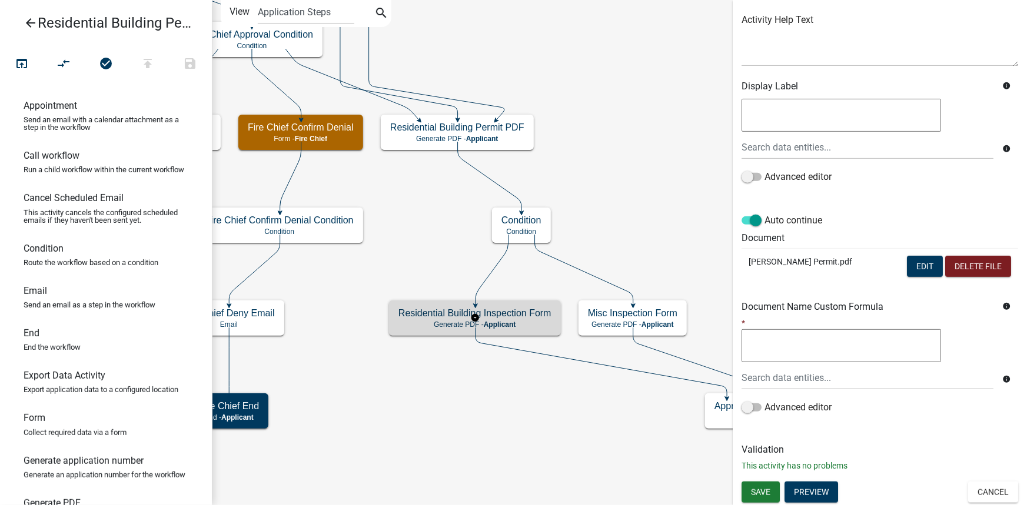
scroll to position [0, 0]
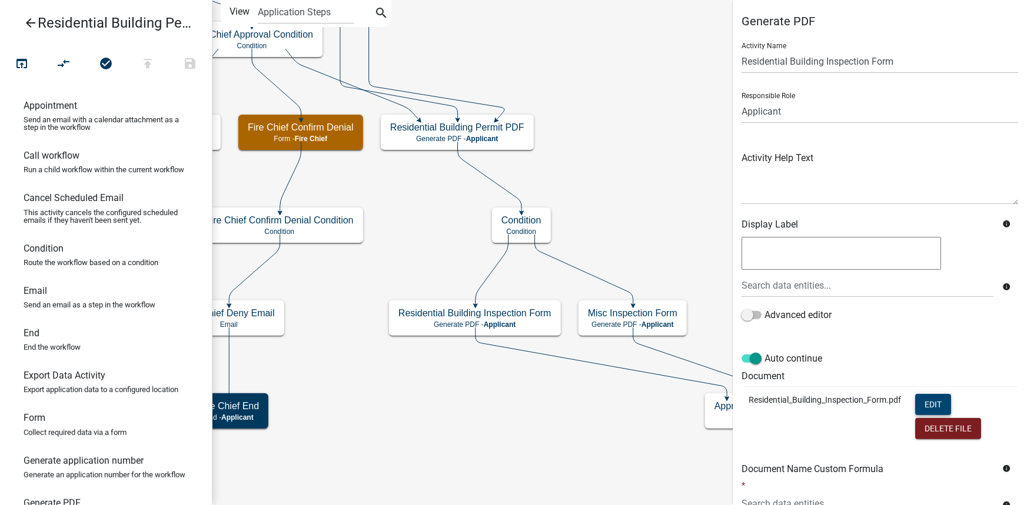
click at [936, 337] on form "Activity Name Residential Building Inspection Form Responsible Role Applicant C…" at bounding box center [879, 294] width 277 height 523
click at [933, 404] on button "Edit" at bounding box center [933, 404] width 36 height 21
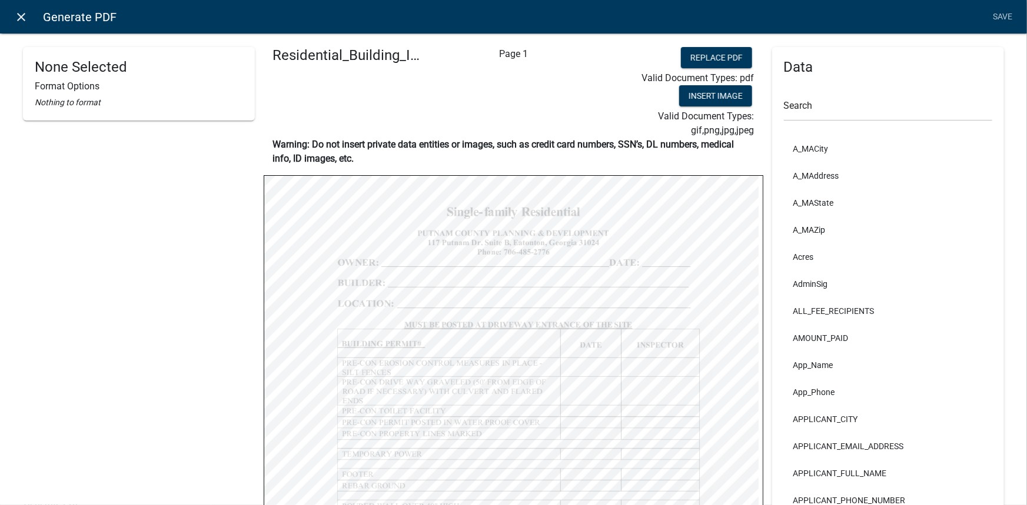
click at [15, 16] on icon "close" at bounding box center [22, 17] width 14 height 14
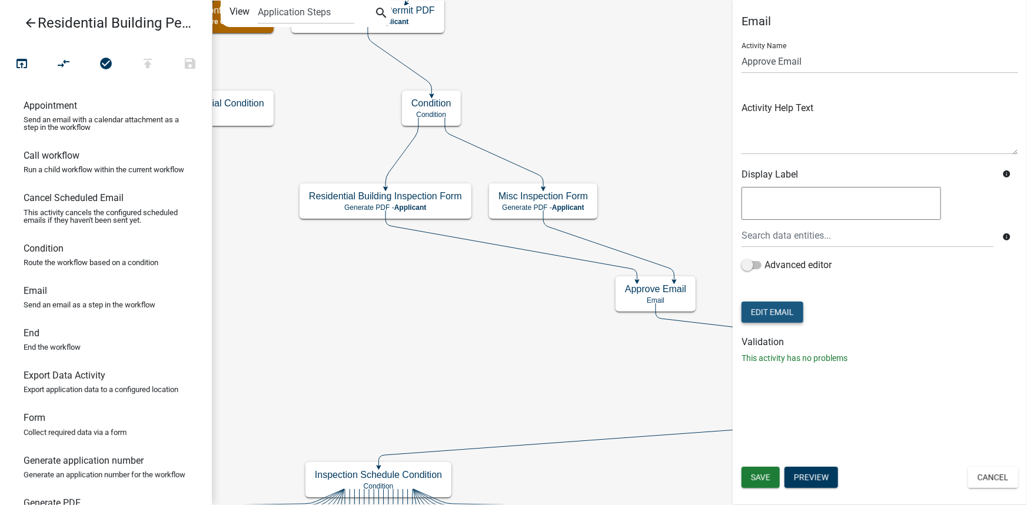
click at [791, 313] on button "Edit Email" at bounding box center [772, 312] width 62 height 21
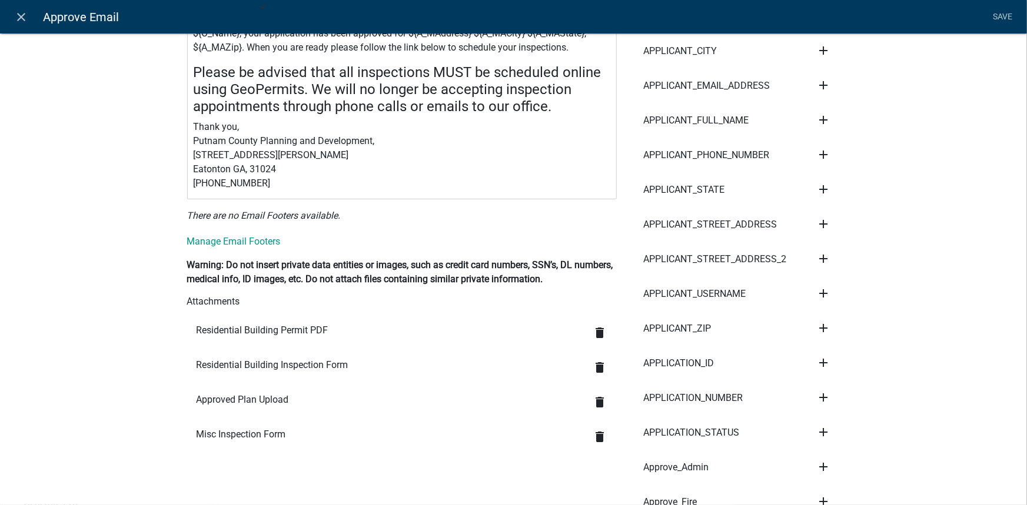
scroll to position [374, 0]
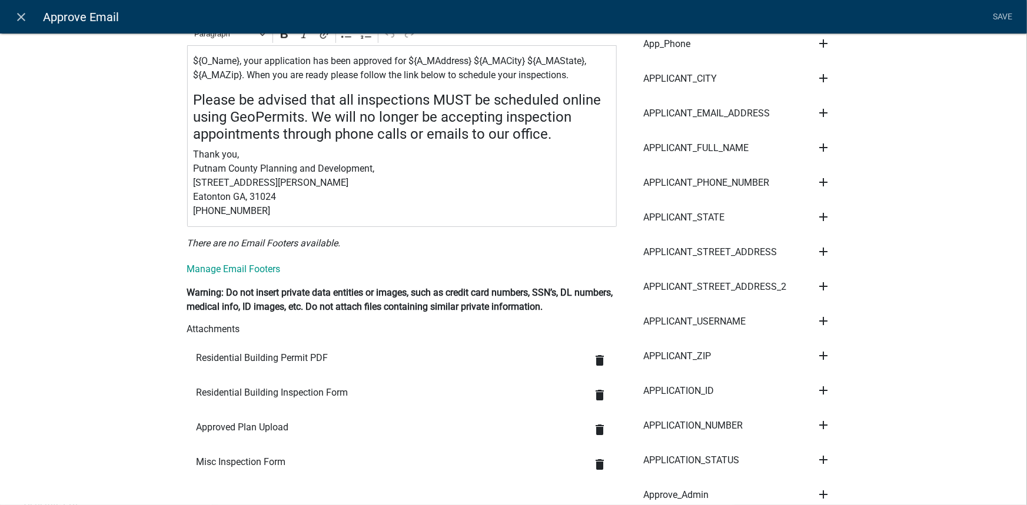
click at [420, 154] on p "Thank you, Putnam County Planning and Development, 117 Putnam Drive Suite B Eat…" at bounding box center [401, 183] width 417 height 71
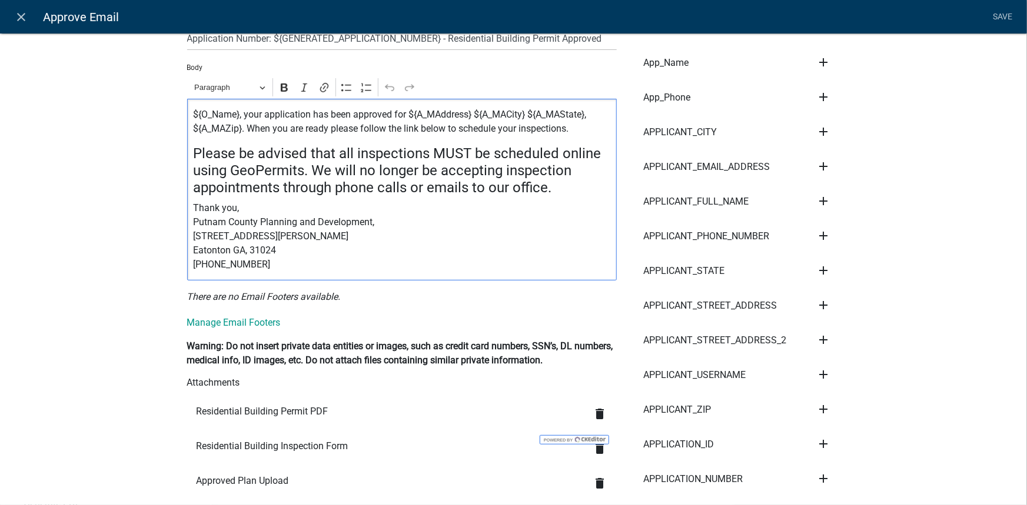
scroll to position [160, 0]
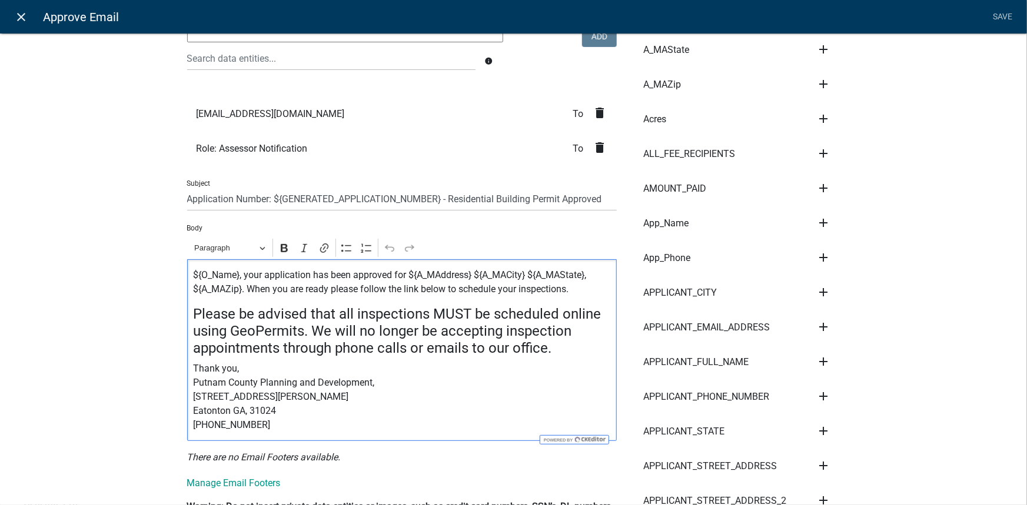
click at [18, 11] on icon "close" at bounding box center [22, 17] width 14 height 14
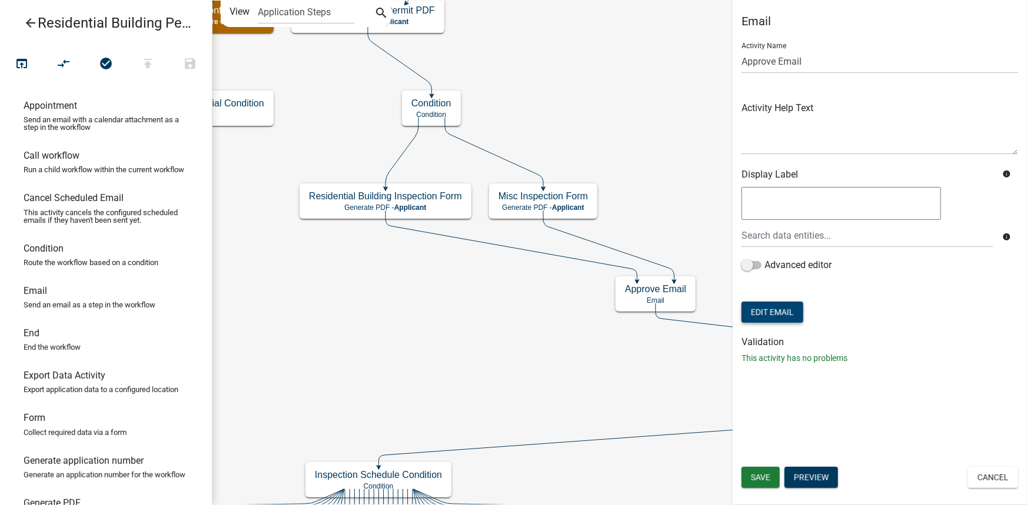
scroll to position [0, 0]
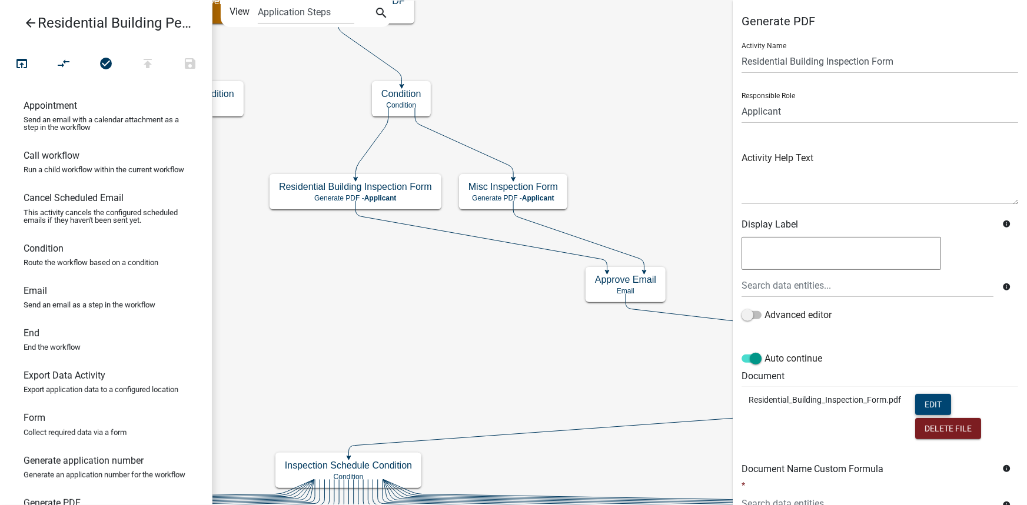
click at [940, 403] on button "Edit" at bounding box center [933, 404] width 36 height 21
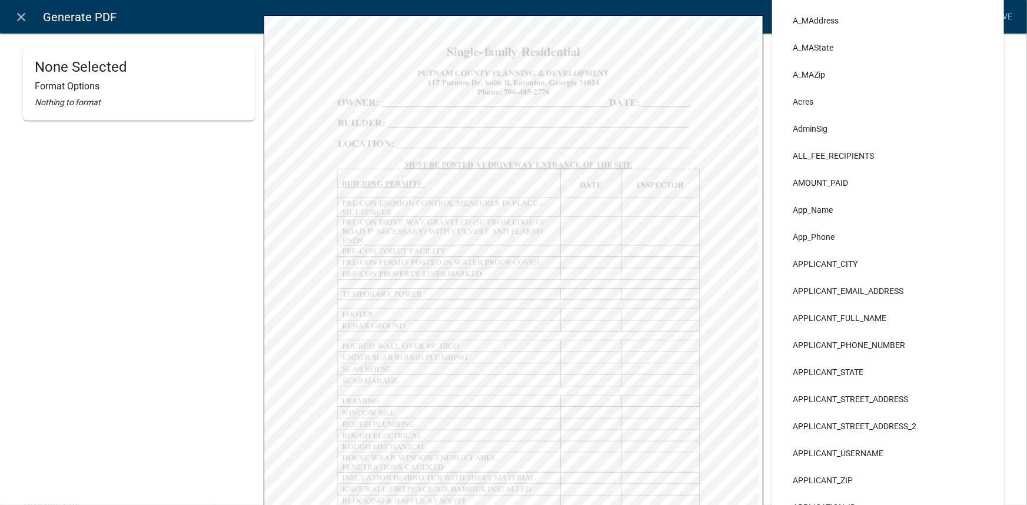
scroll to position [53, 0]
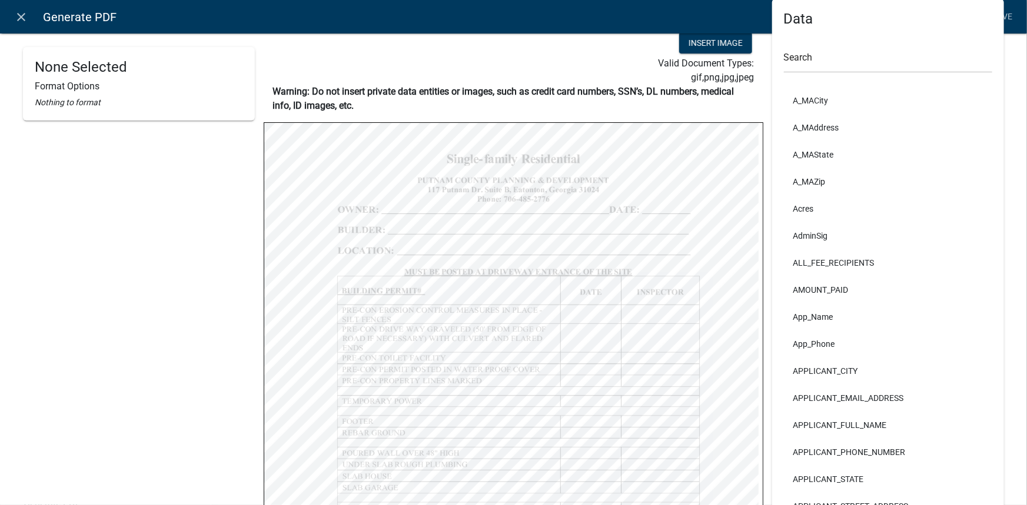
click at [25, 21] on icon "close" at bounding box center [22, 17] width 14 height 14
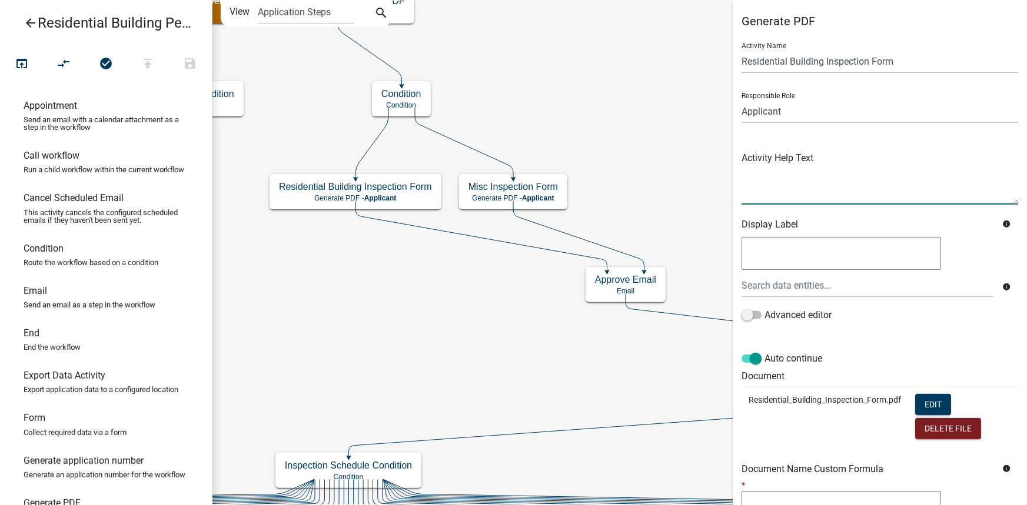
click at [796, 188] on textarea at bounding box center [879, 176] width 277 height 55
click at [770, 161] on textarea at bounding box center [879, 176] width 277 height 55
paste textarea "download and print the permit and plans (if applicable), and indicating that th…"
click at [747, 155] on textarea at bounding box center [879, 176] width 277 height 55
click at [850, 158] on textarea at bounding box center [879, 176] width 277 height 55
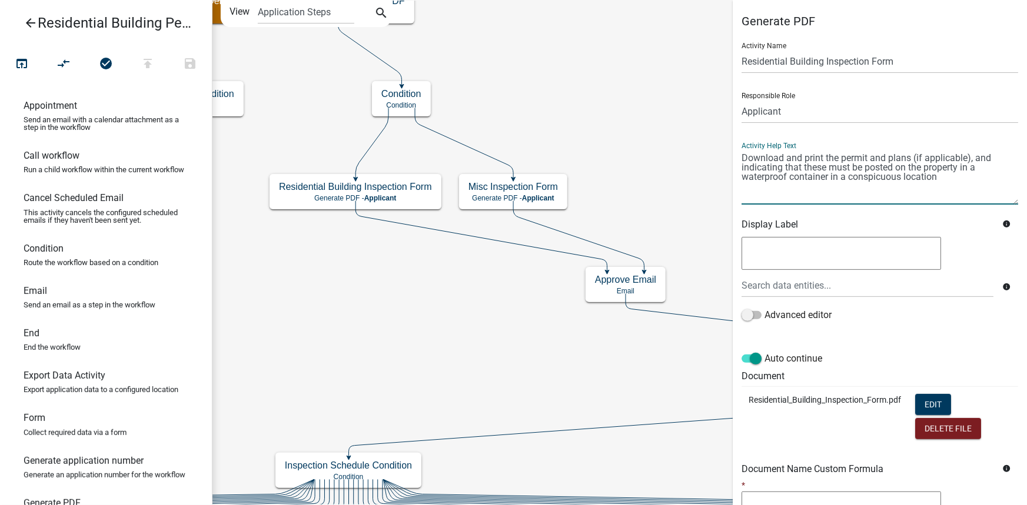
click at [850, 158] on textarea at bounding box center [879, 176] width 277 height 55
drag, startPoint x: 821, startPoint y: 170, endPoint x: 743, endPoint y: 166, distance: 77.8
click at [743, 166] on textarea at bounding box center [879, 176] width 277 height 55
click at [857, 181] on textarea at bounding box center [879, 176] width 277 height 55
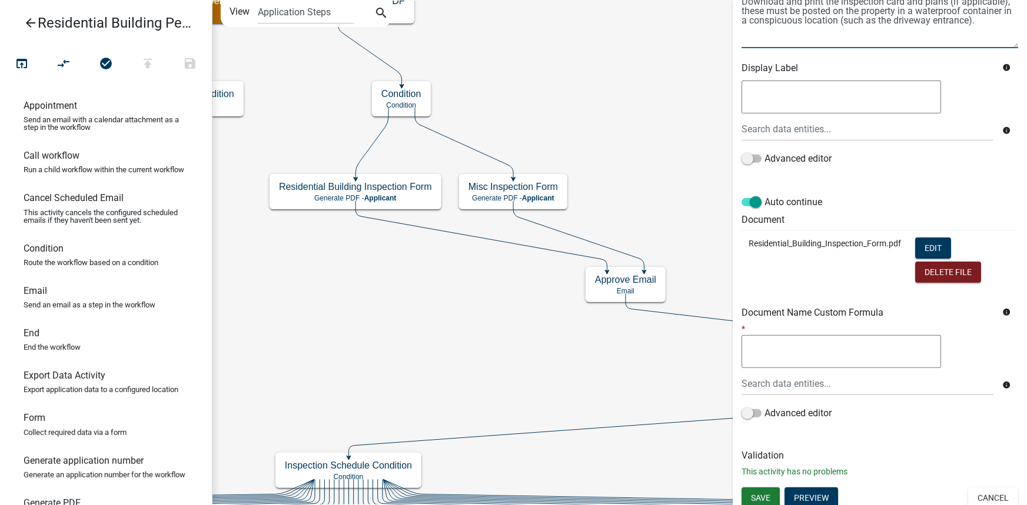
scroll to position [162, 0]
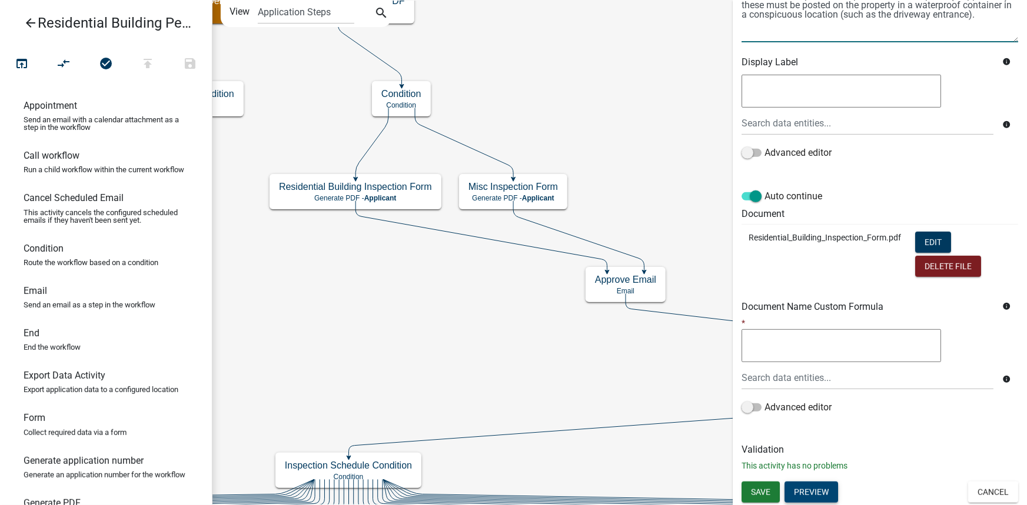
type textarea "Download and print the inspection card and plans (if applicable), these must be…"
click at [806, 492] on button "Preview" at bounding box center [811, 492] width 54 height 21
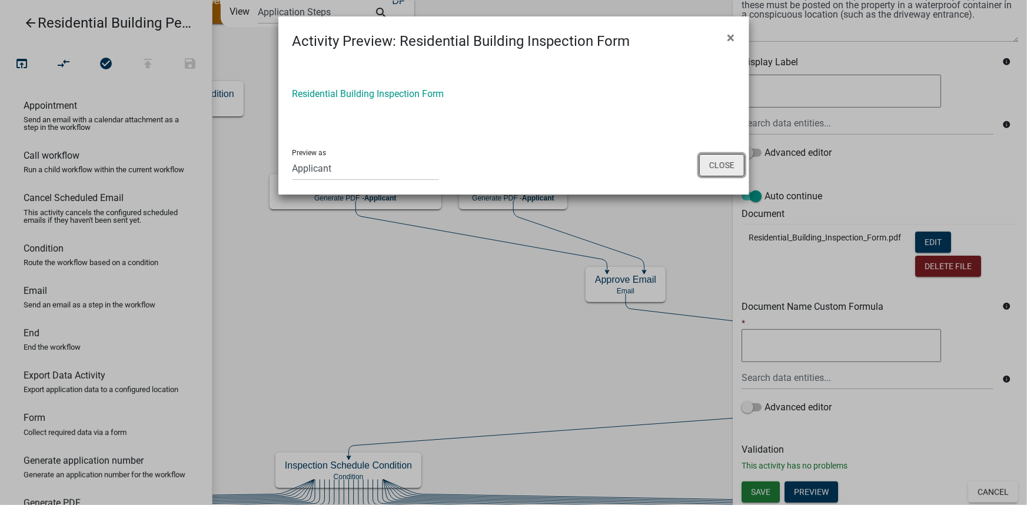
click at [718, 161] on button "Close" at bounding box center [721, 165] width 45 height 22
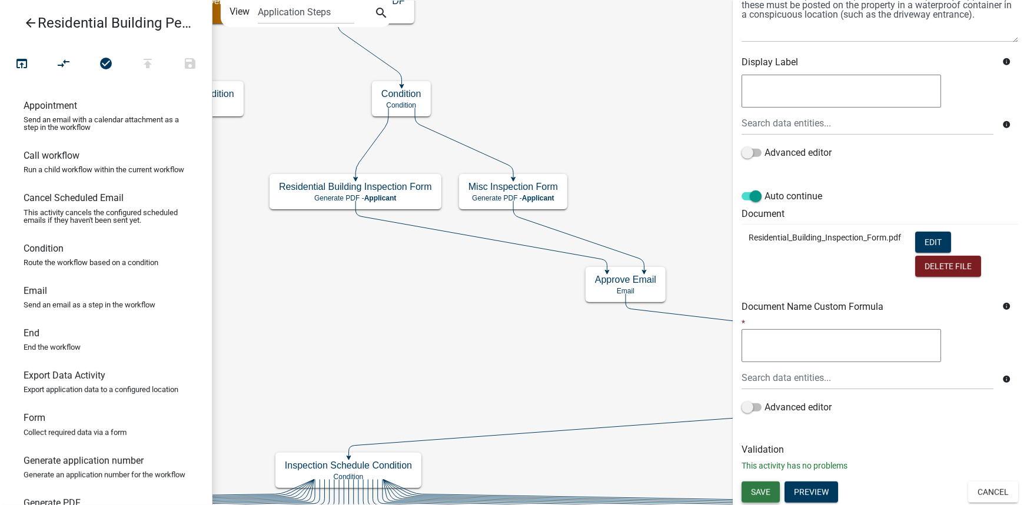
click at [758, 490] on span "Save" at bounding box center [760, 491] width 19 height 9
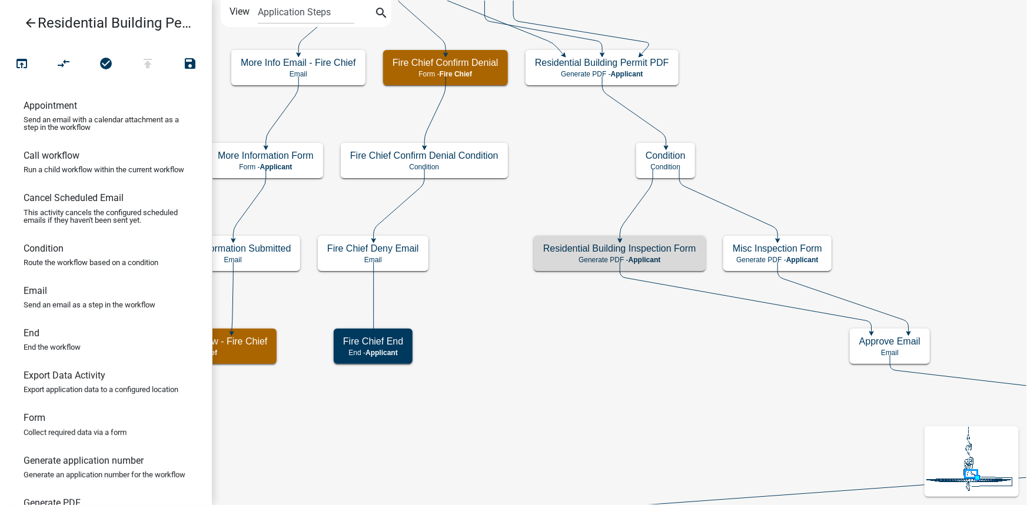
scroll to position [0, 0]
click at [675, 254] on h5 "Residential Building Inspection Form" at bounding box center [619, 248] width 153 height 11
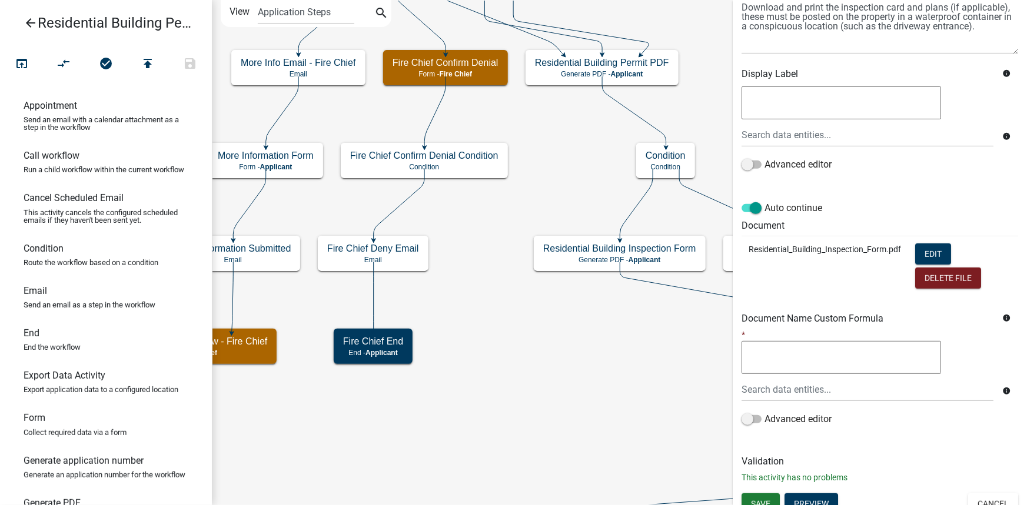
scroll to position [162, 0]
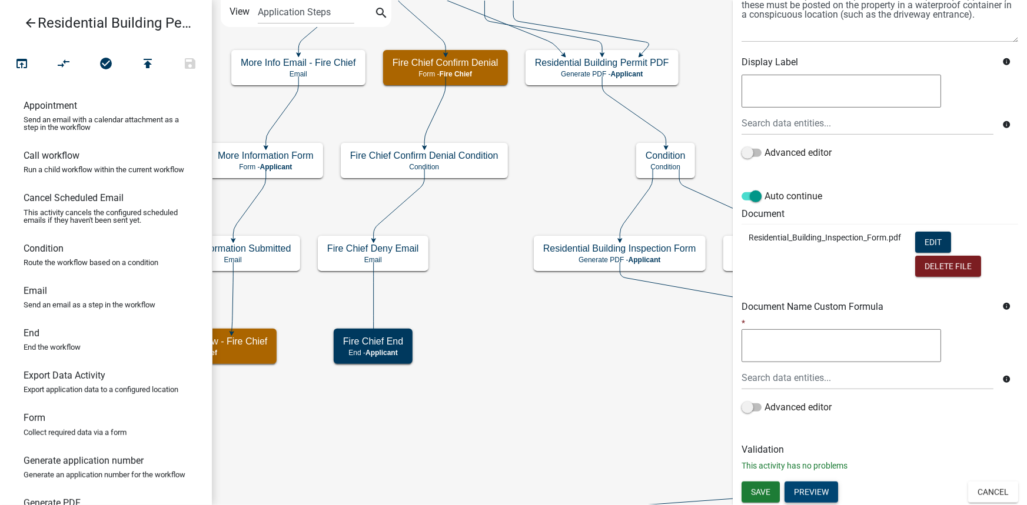
click at [817, 490] on button "Preview" at bounding box center [811, 492] width 54 height 21
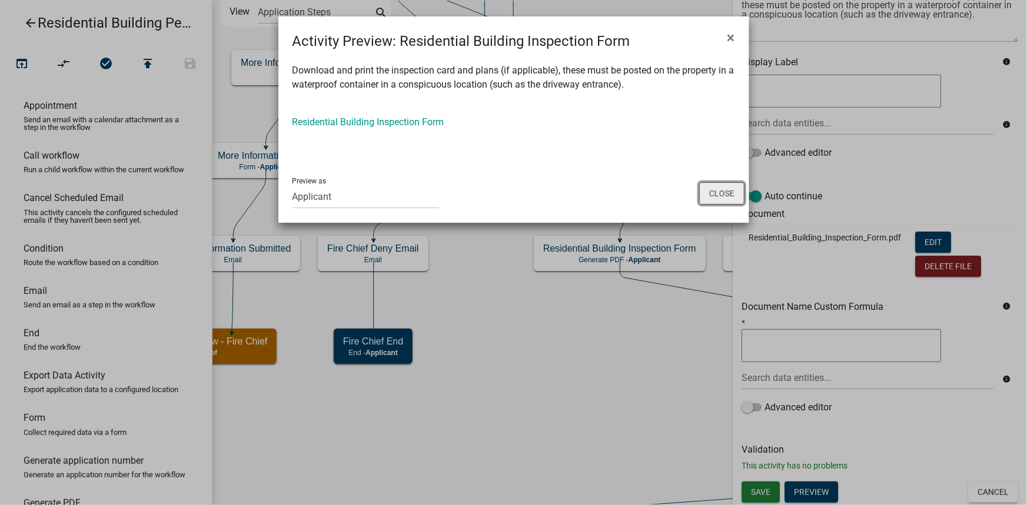
drag, startPoint x: 730, startPoint y: 197, endPoint x: 733, endPoint y: 206, distance: 9.7
click at [730, 197] on button "Close" at bounding box center [721, 193] width 45 height 22
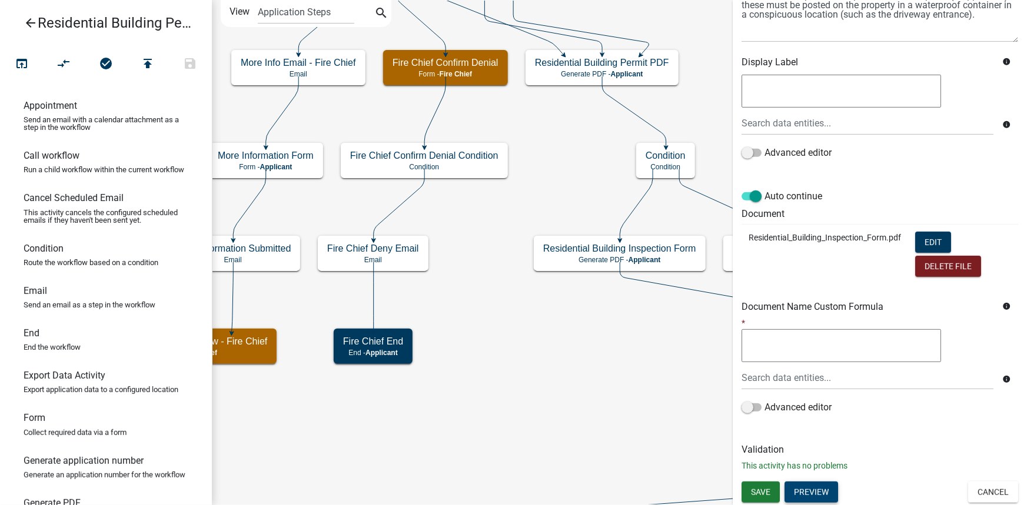
click at [813, 494] on button "Preview" at bounding box center [811, 492] width 54 height 21
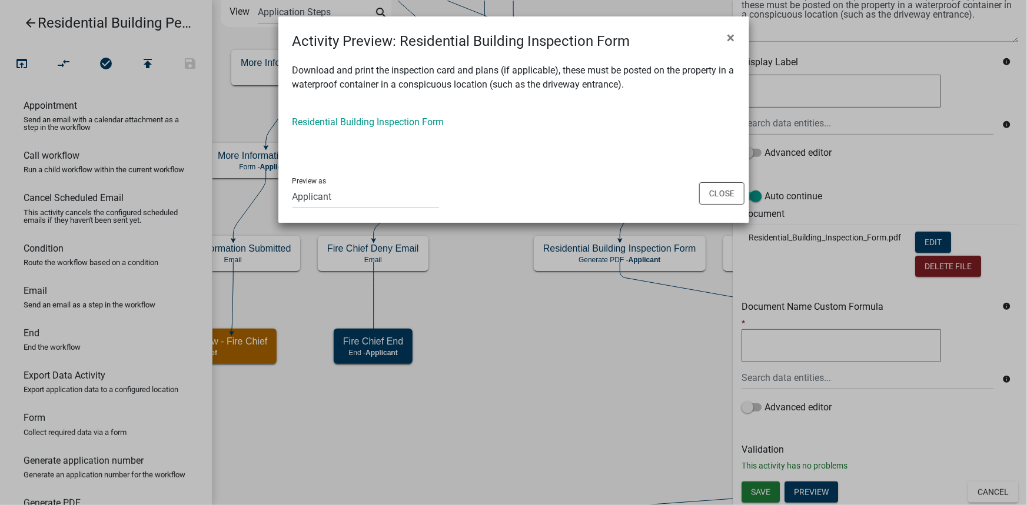
drag, startPoint x: 304, startPoint y: 165, endPoint x: 382, endPoint y: 160, distance: 77.8
click at [382, 160] on wm-workflow-activity-preview-modal "Activity Preview : Residential Building Inspection Form × Download and print th…" at bounding box center [513, 119] width 471 height 207
click at [348, 161] on div "Download and print the inspection card and plans (if applicable), these must be…" at bounding box center [513, 108] width 471 height 112
drag, startPoint x: 723, startPoint y: 197, endPoint x: 746, endPoint y: 239, distance: 48.0
click at [723, 197] on button "Close" at bounding box center [721, 193] width 45 height 22
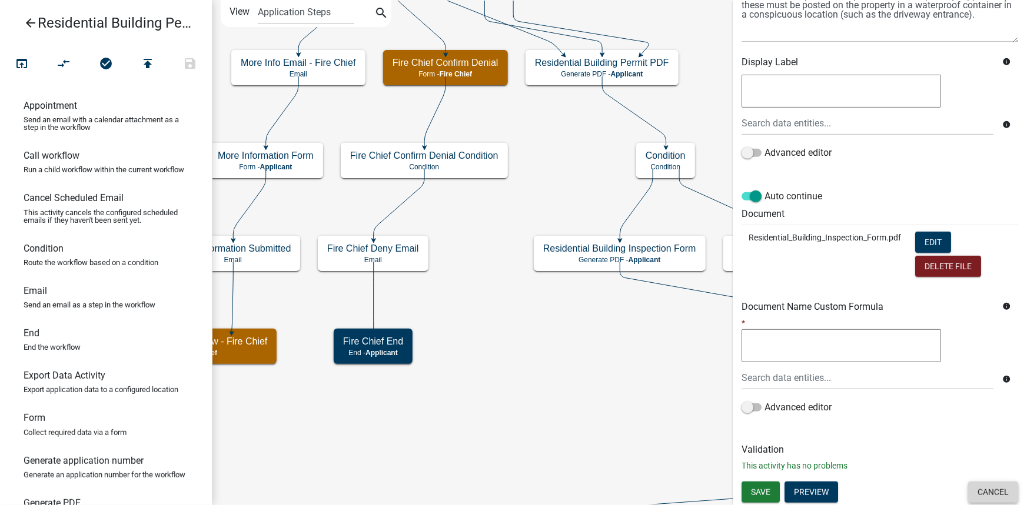
click at [991, 496] on button "Cancel" at bounding box center [993, 492] width 50 height 21
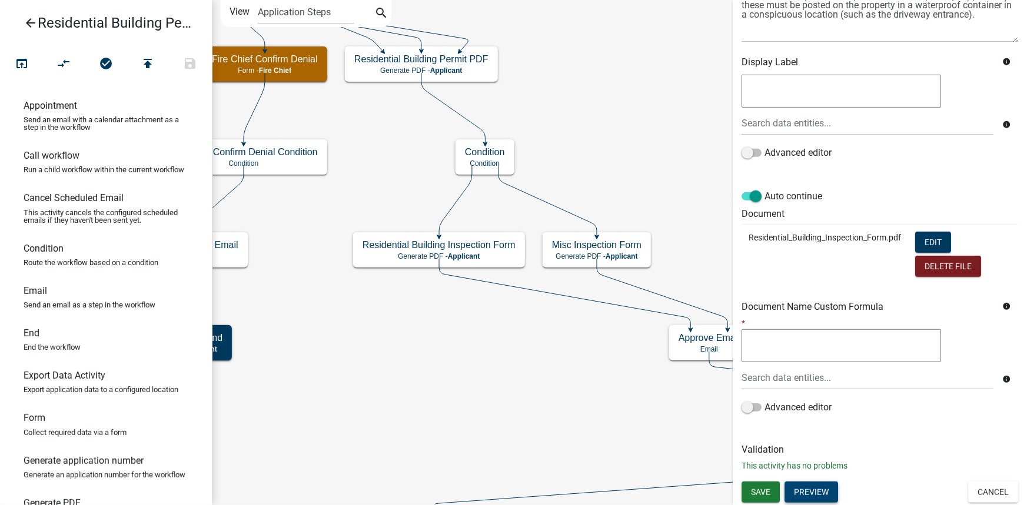
click at [820, 498] on button "Preview" at bounding box center [811, 492] width 54 height 21
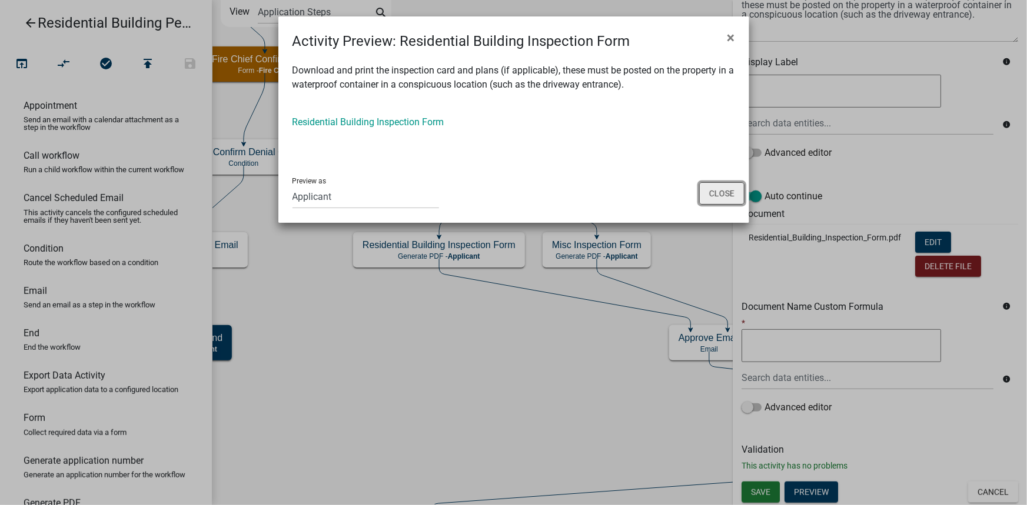
click at [708, 193] on button "Close" at bounding box center [721, 193] width 45 height 22
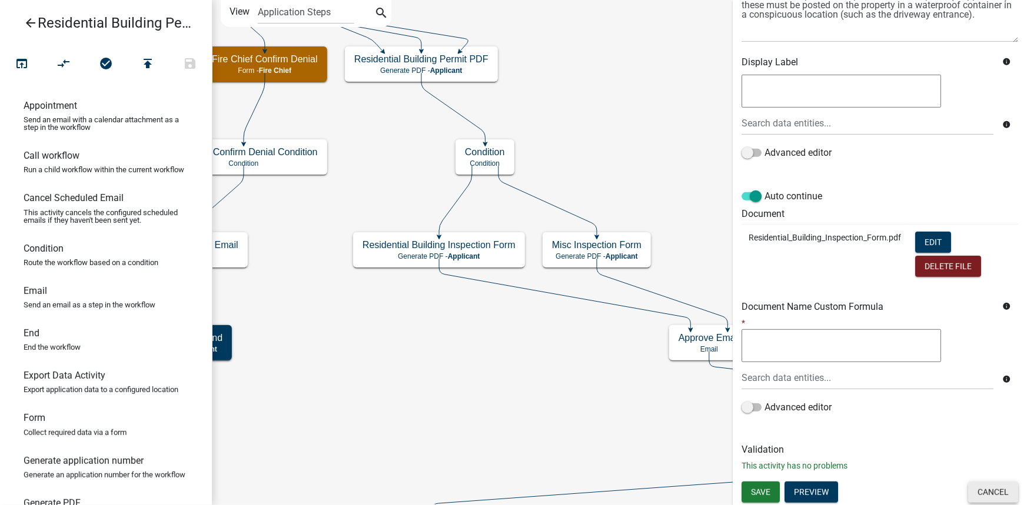
click at [986, 494] on button "Cancel" at bounding box center [993, 492] width 50 height 21
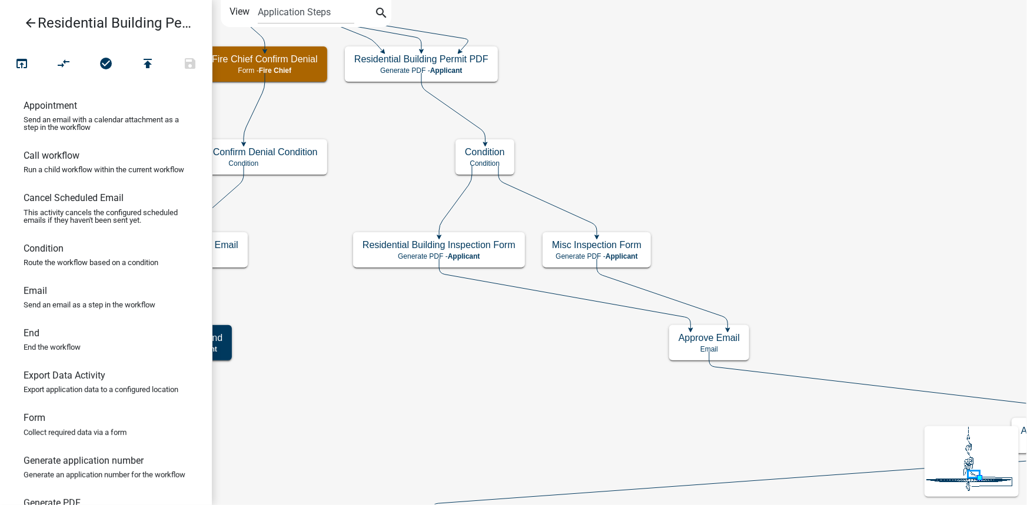
scroll to position [0, 0]
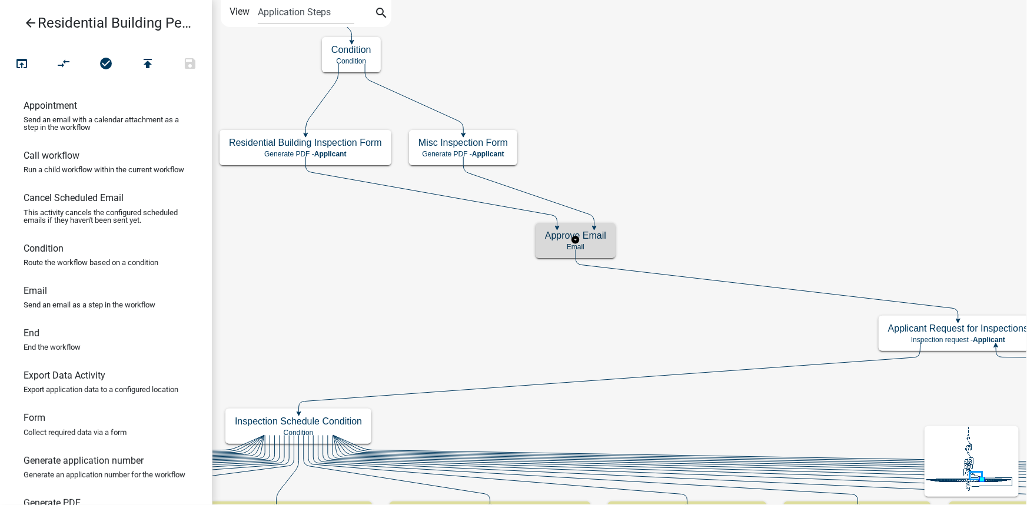
click at [602, 244] on p "Email" at bounding box center [575, 247] width 61 height 8
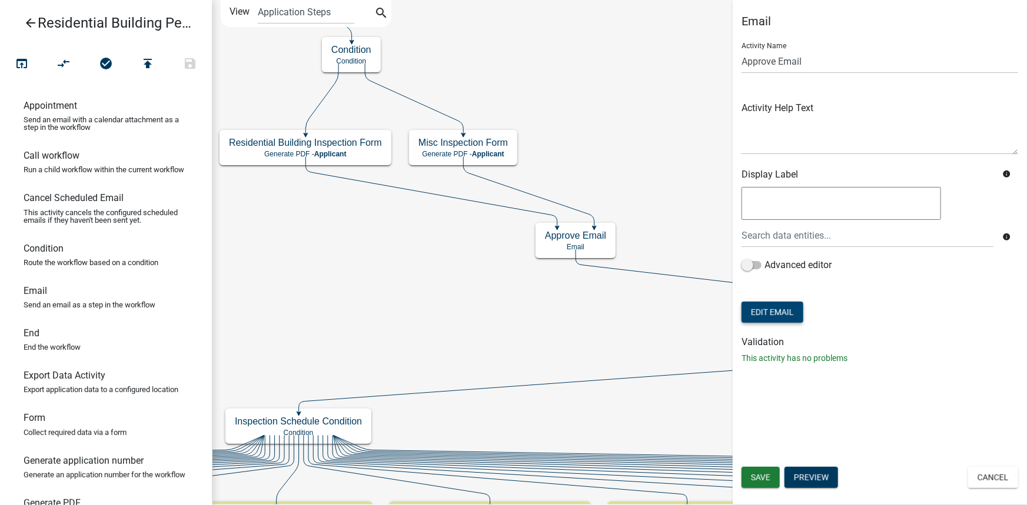
click at [756, 308] on button "Edit Email" at bounding box center [772, 312] width 62 height 21
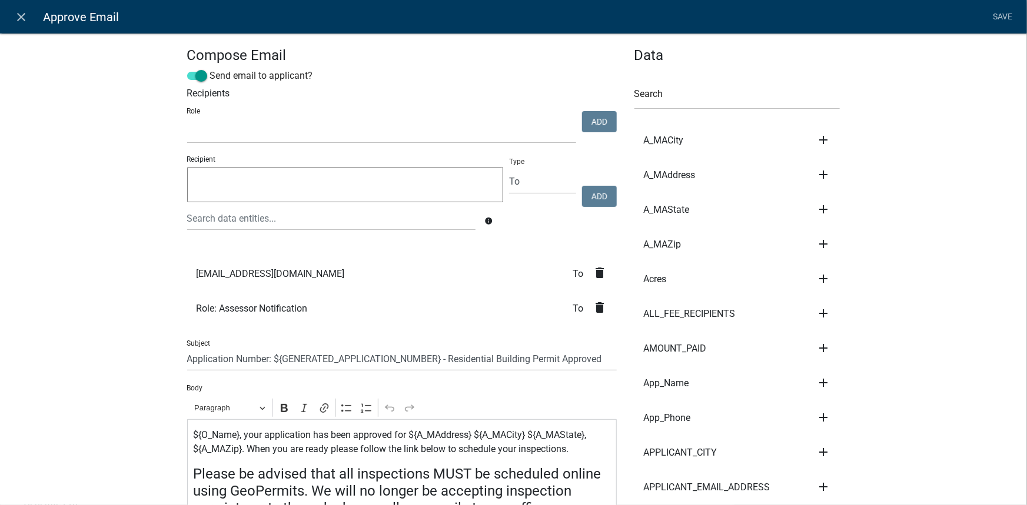
scroll to position [107, 0]
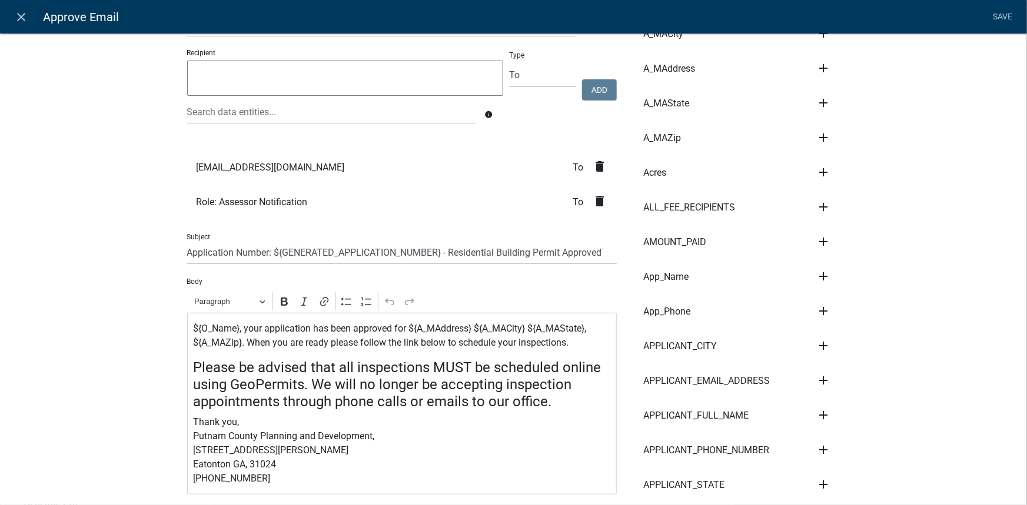
click at [24, 16] on icon "close" at bounding box center [22, 17] width 14 height 14
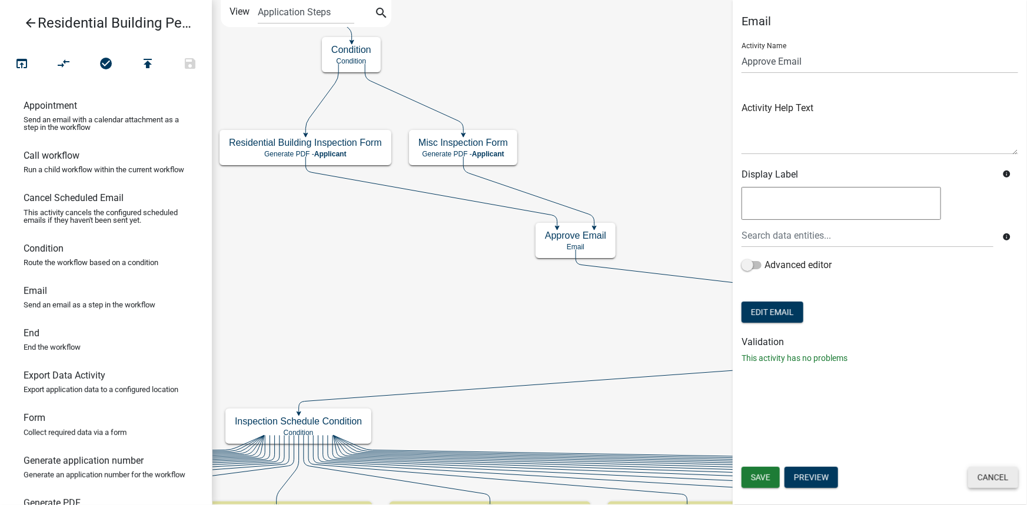
click at [1007, 478] on button "Cancel" at bounding box center [993, 477] width 50 height 21
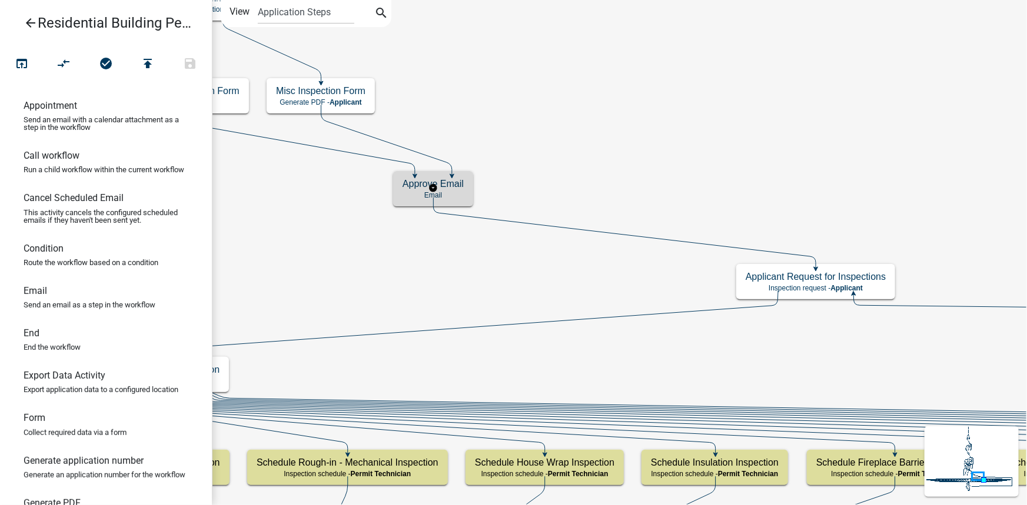
click at [461, 194] on p "Email" at bounding box center [432, 195] width 61 height 8
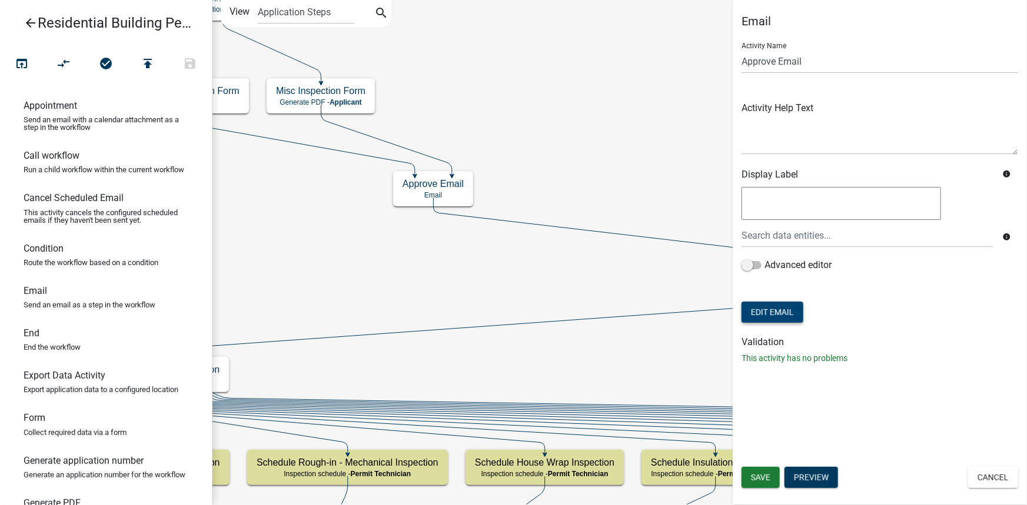
click at [774, 317] on button "Edit Email" at bounding box center [772, 312] width 62 height 21
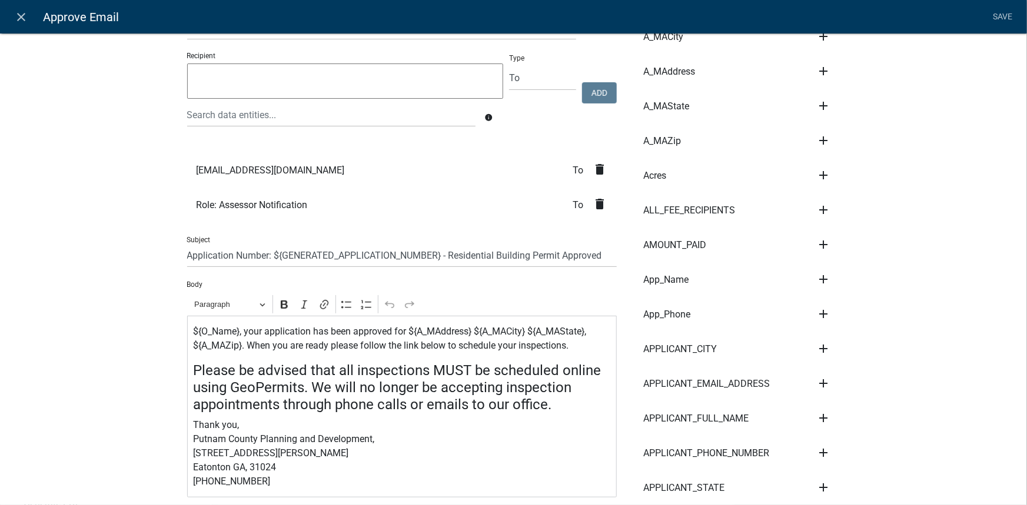
scroll to position [107, 0]
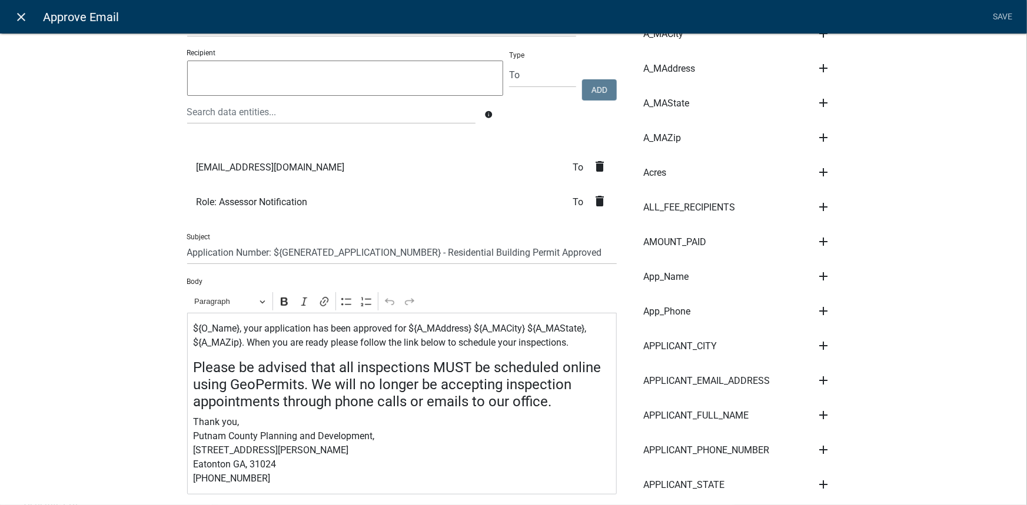
click at [29, 24] on link "close" at bounding box center [21, 17] width 24 height 24
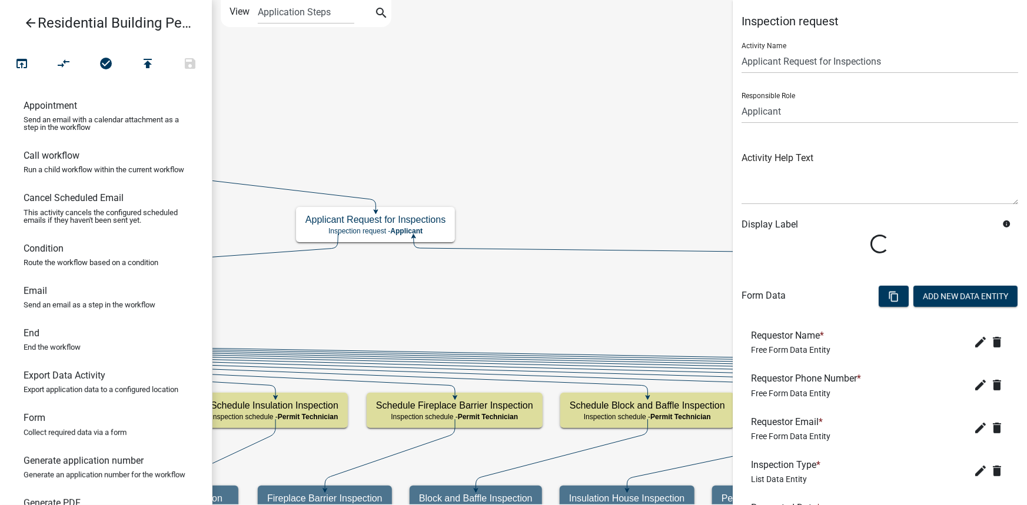
scroll to position [150, 0]
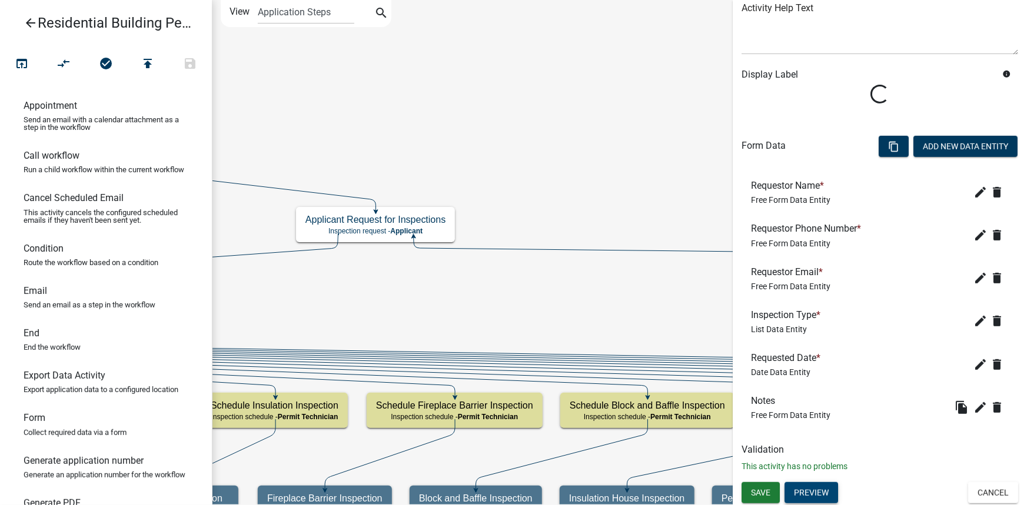
click at [812, 420] on span "Free Form Data Entity" at bounding box center [790, 415] width 79 height 9
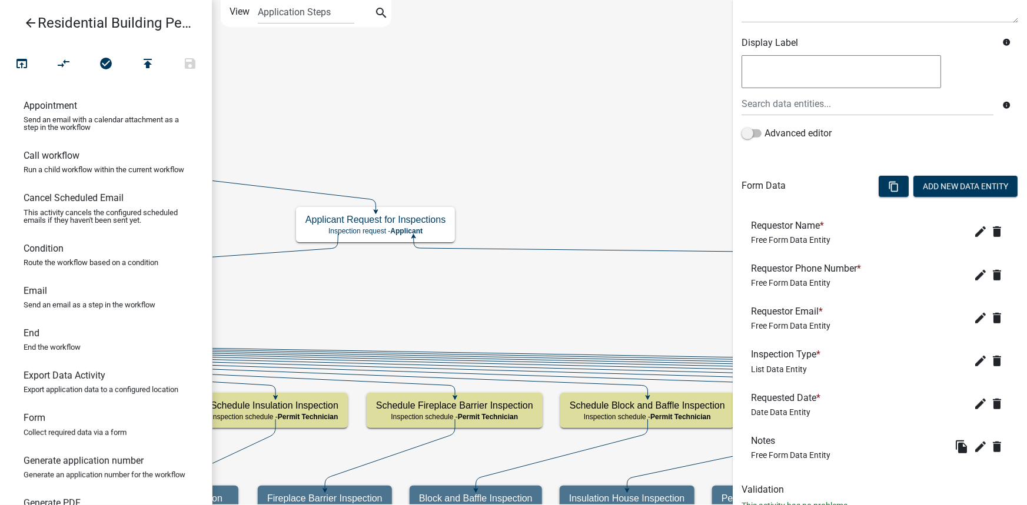
scroll to position [222, 0]
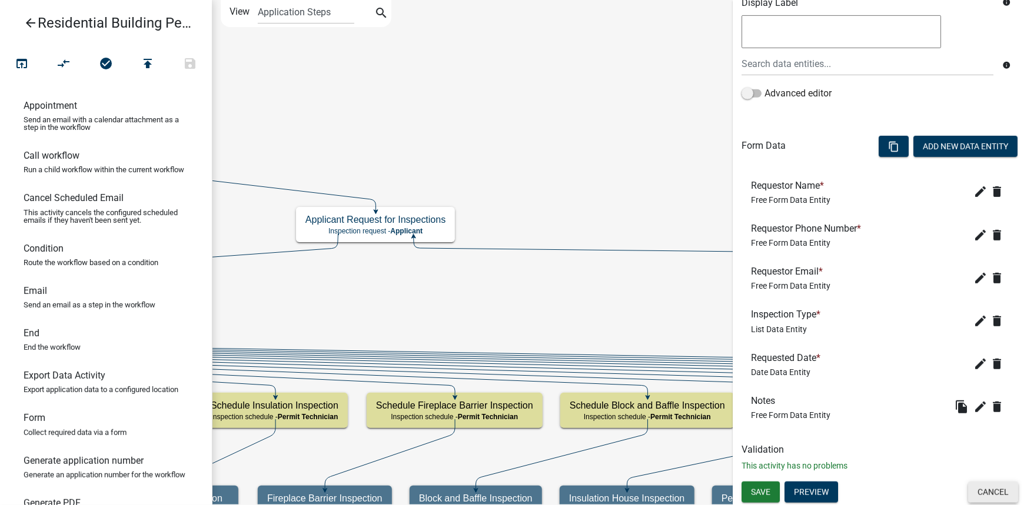
click at [994, 485] on button "Cancel" at bounding box center [993, 492] width 50 height 21
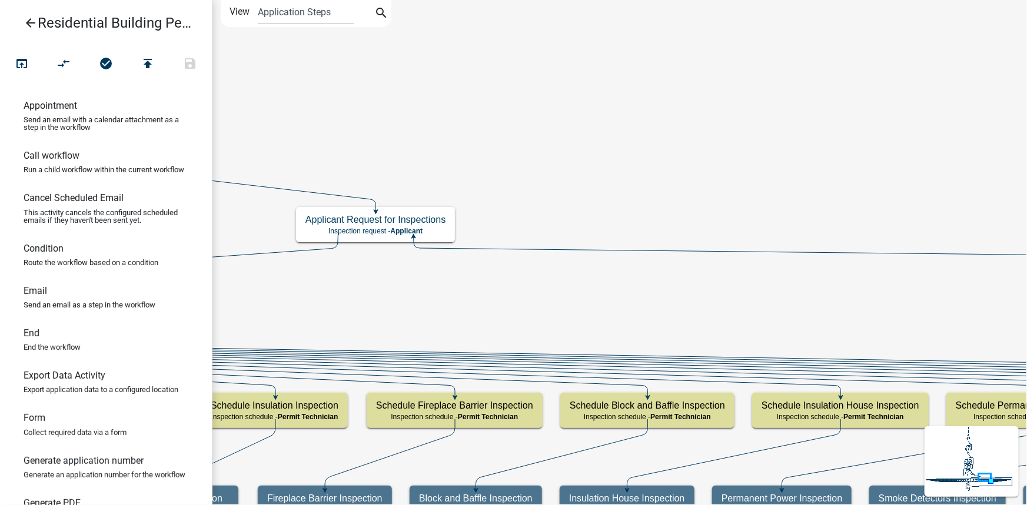
scroll to position [0, 0]
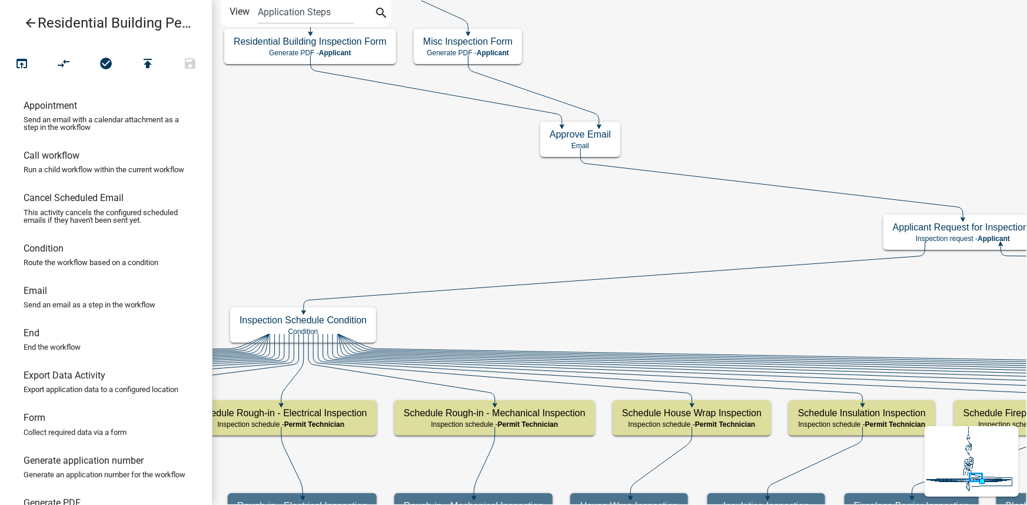
click at [33, 27] on icon "arrow_back" at bounding box center [31, 24] width 14 height 16
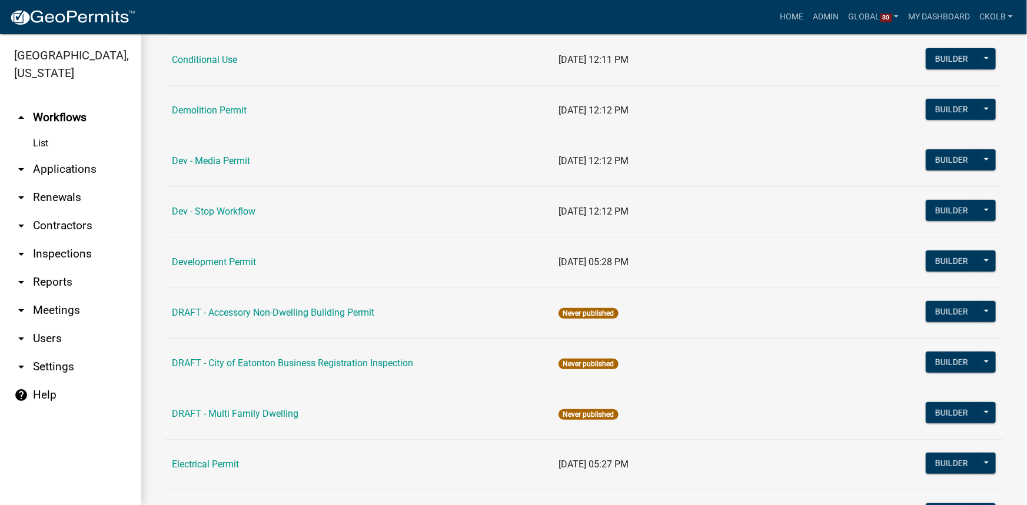
scroll to position [428, 0]
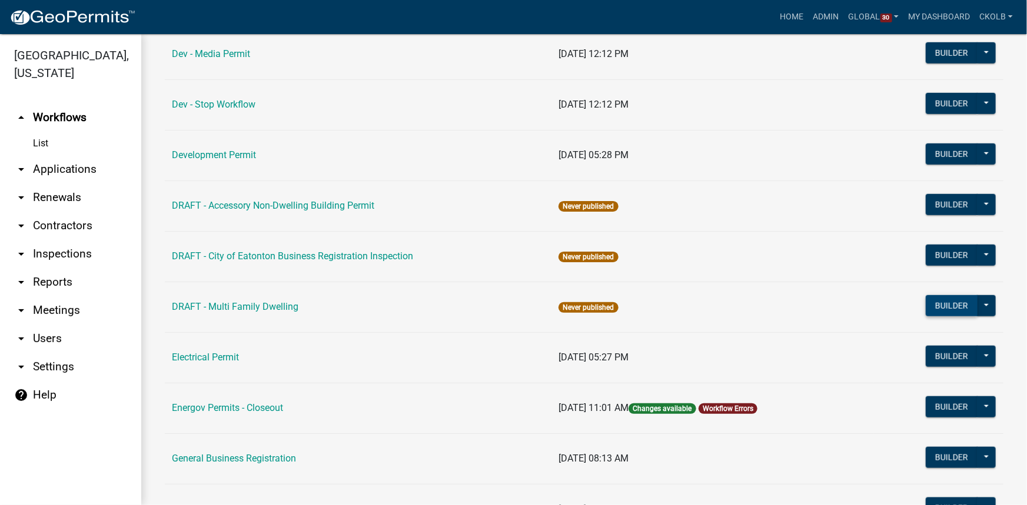
click at [926, 308] on button "Builder" at bounding box center [952, 305] width 52 height 21
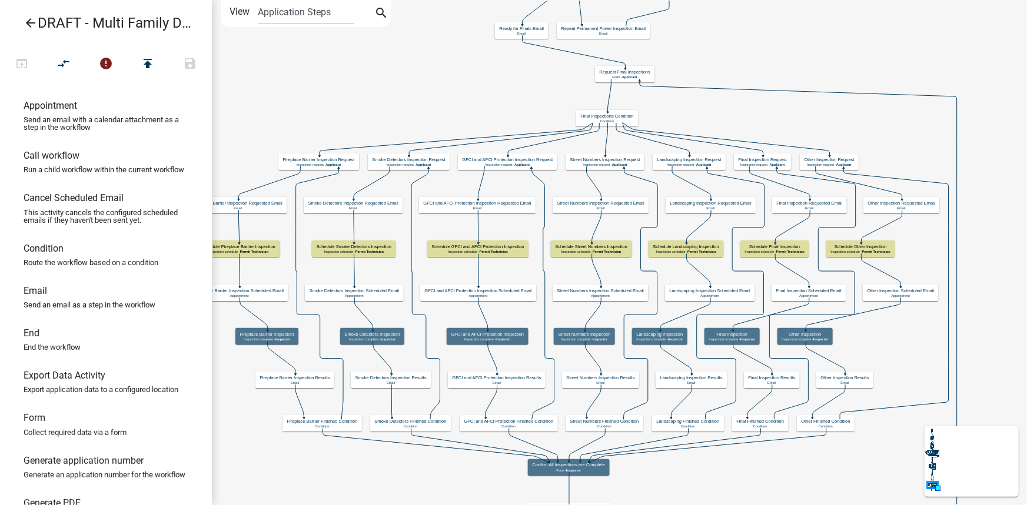
click at [26, 22] on icon "arrow_back" at bounding box center [31, 24] width 14 height 16
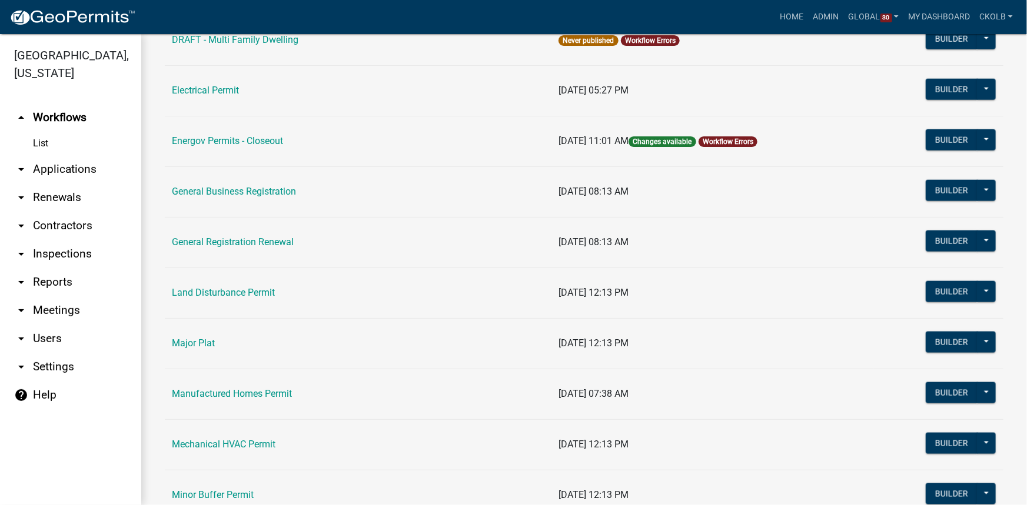
scroll to position [481, 0]
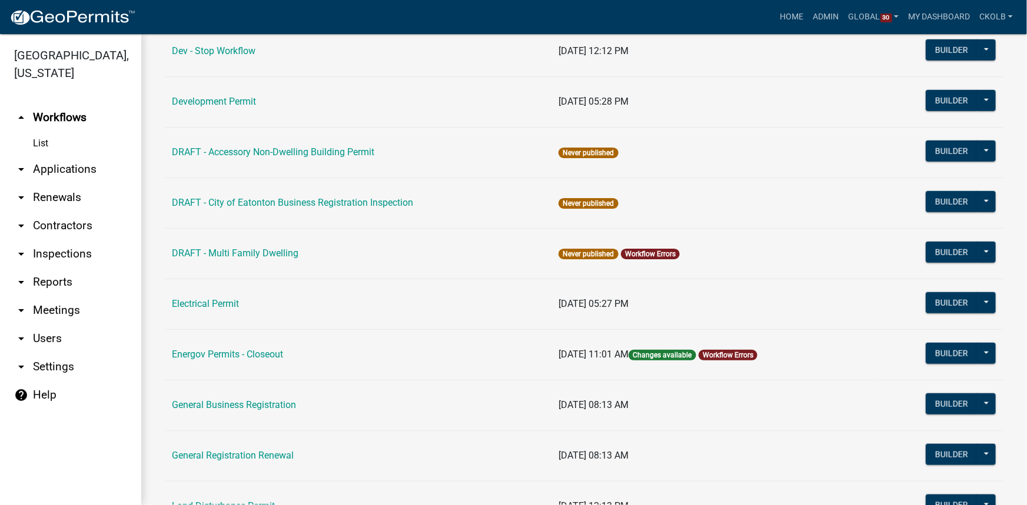
click at [48, 338] on link "arrow_drop_down Users" at bounding box center [70, 339] width 141 height 28
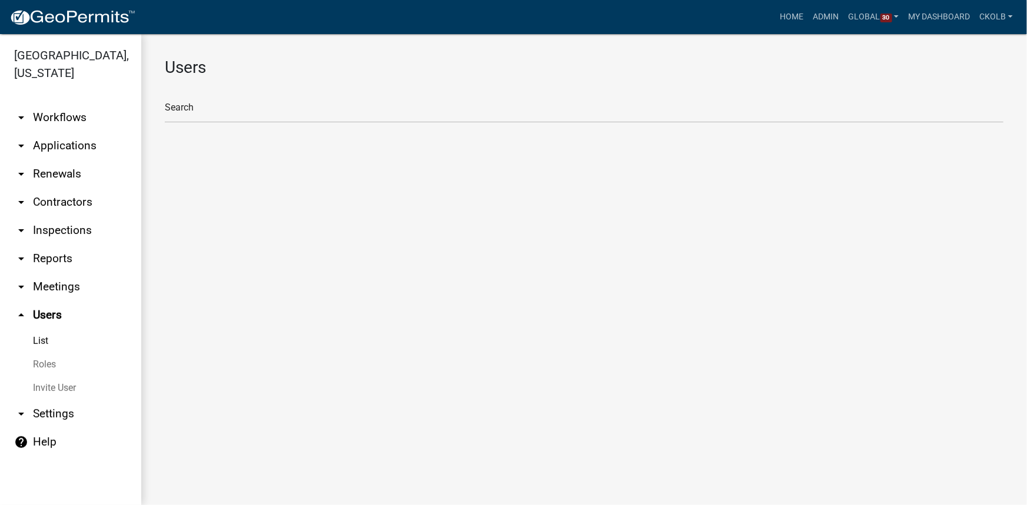
click at [60, 362] on link "Roles" at bounding box center [70, 365] width 141 height 24
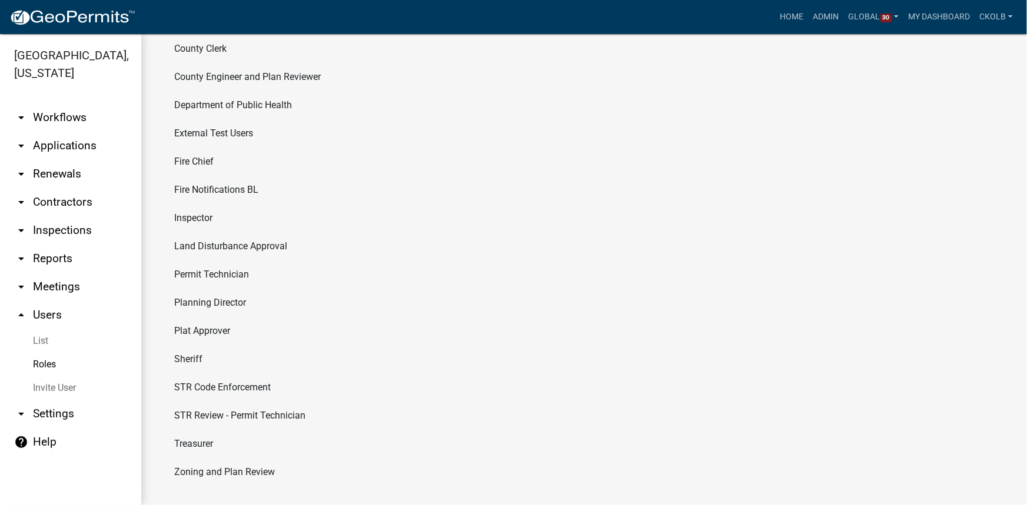
scroll to position [231, 0]
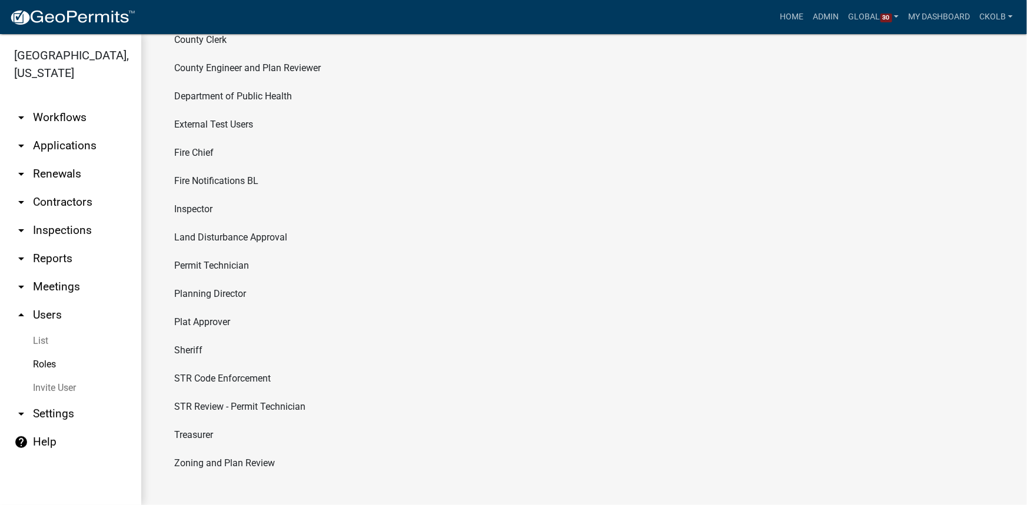
click at [241, 182] on li "Fire Notifications BL" at bounding box center [584, 181] width 838 height 28
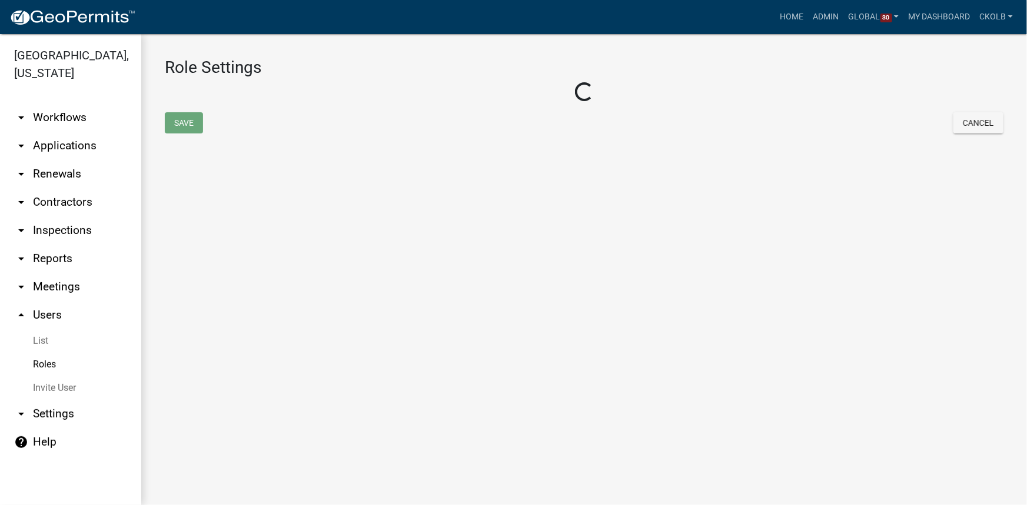
select select "3: orange"
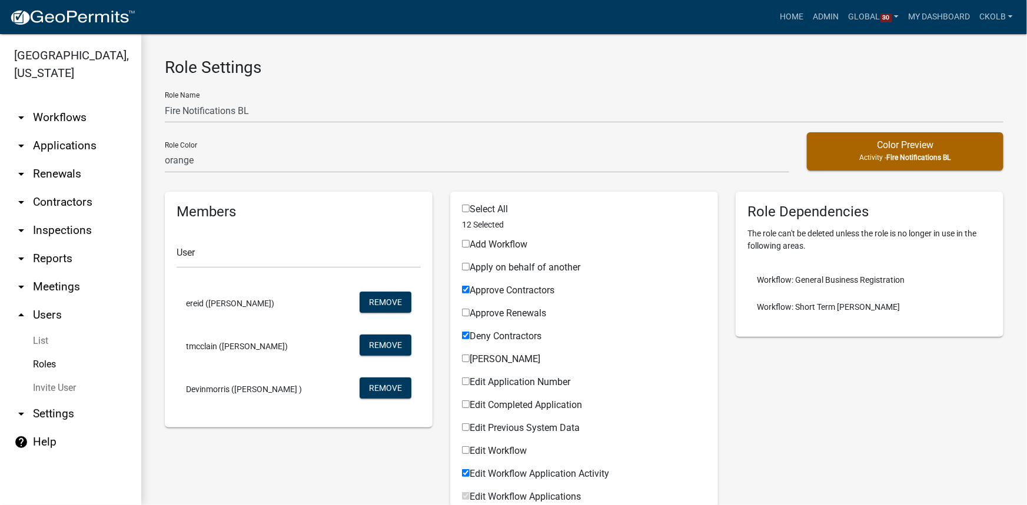
click at [51, 364] on link "Roles" at bounding box center [70, 365] width 141 height 24
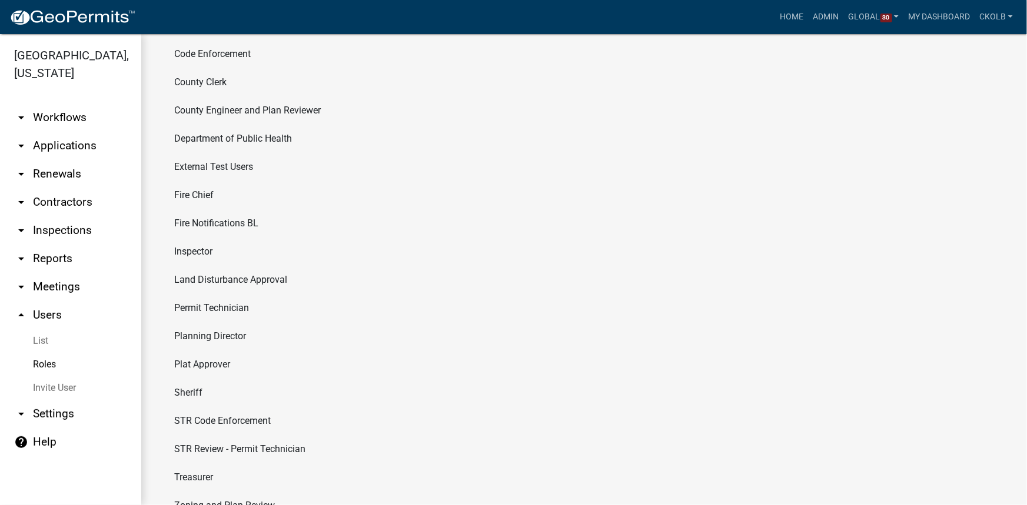
scroll to position [214, 0]
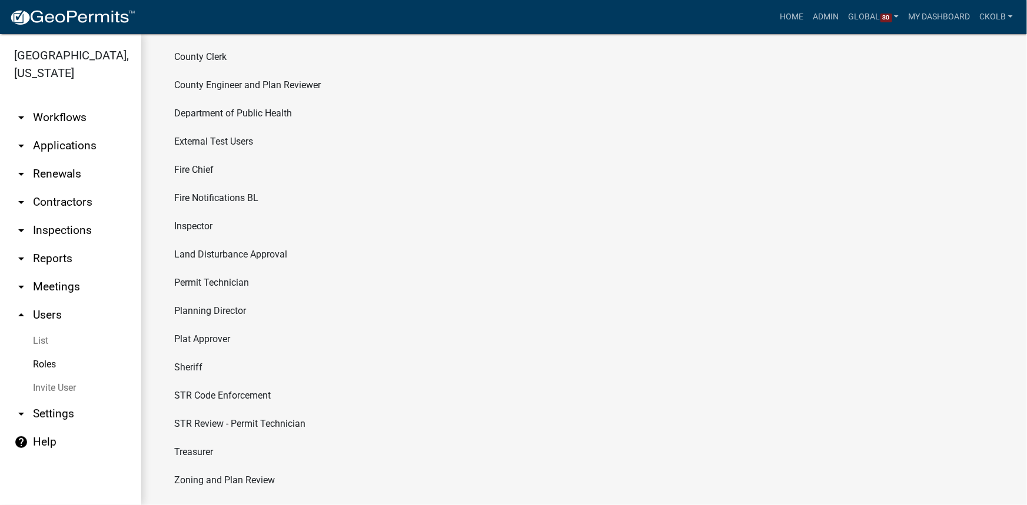
click at [197, 365] on li "Sheriff" at bounding box center [584, 368] width 838 height 28
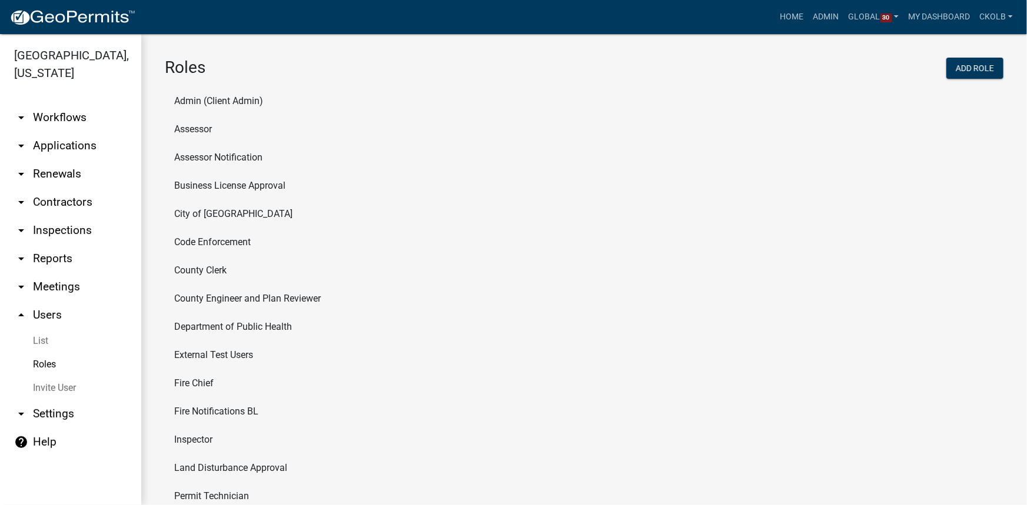
select select "5: purple"
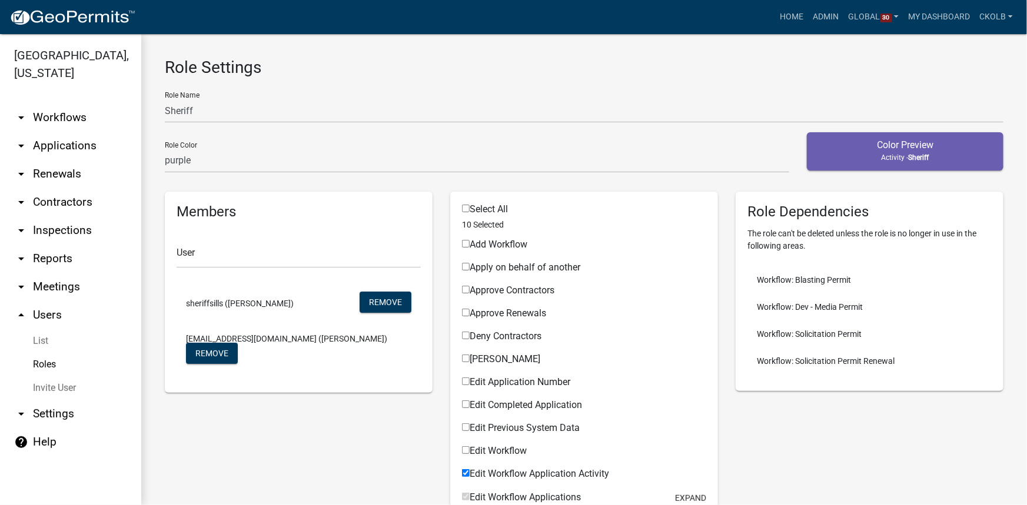
click at [77, 112] on link "arrow_drop_down Workflows" at bounding box center [70, 118] width 141 height 28
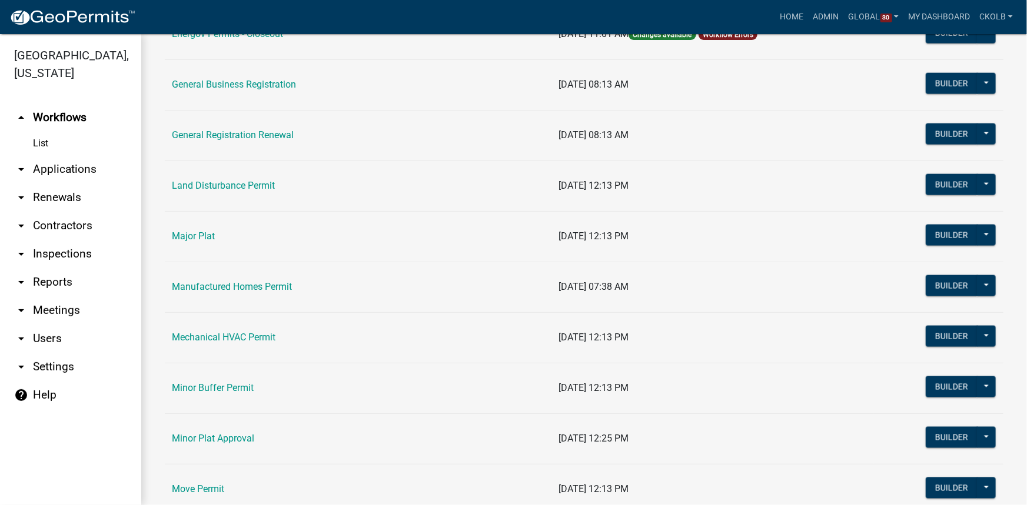
scroll to position [802, 0]
click at [928, 283] on button "Builder" at bounding box center [952, 285] width 52 height 21
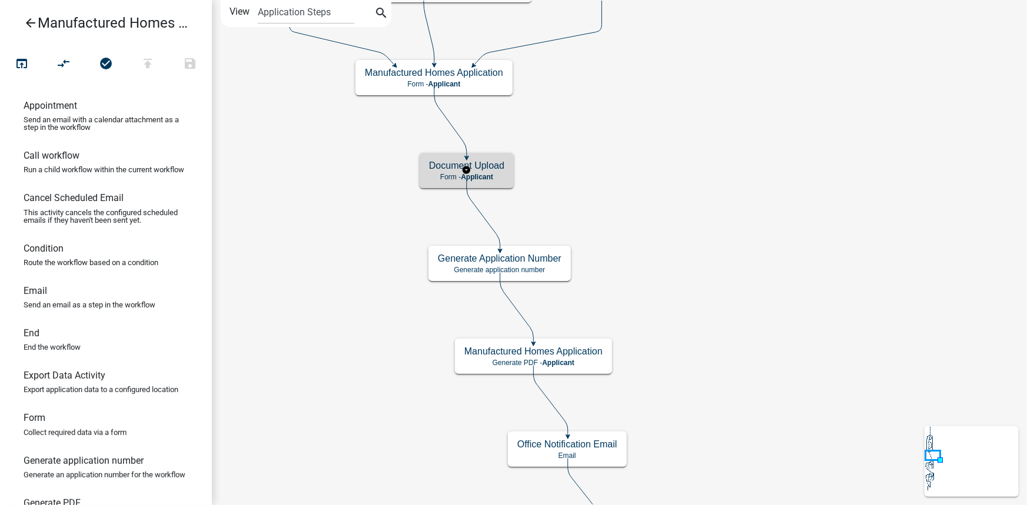
click at [494, 164] on h5 "Document Upload" at bounding box center [466, 165] width 75 height 11
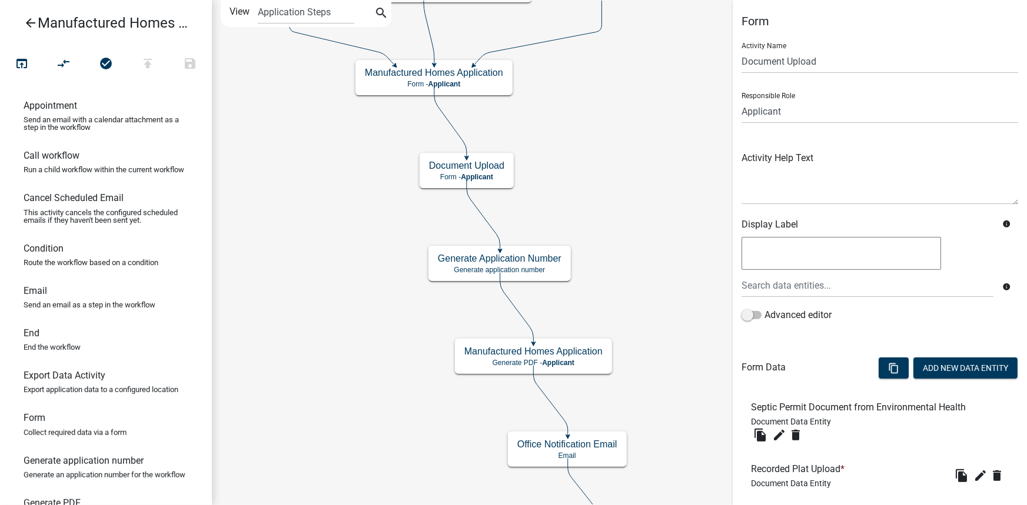
scroll to position [198, 0]
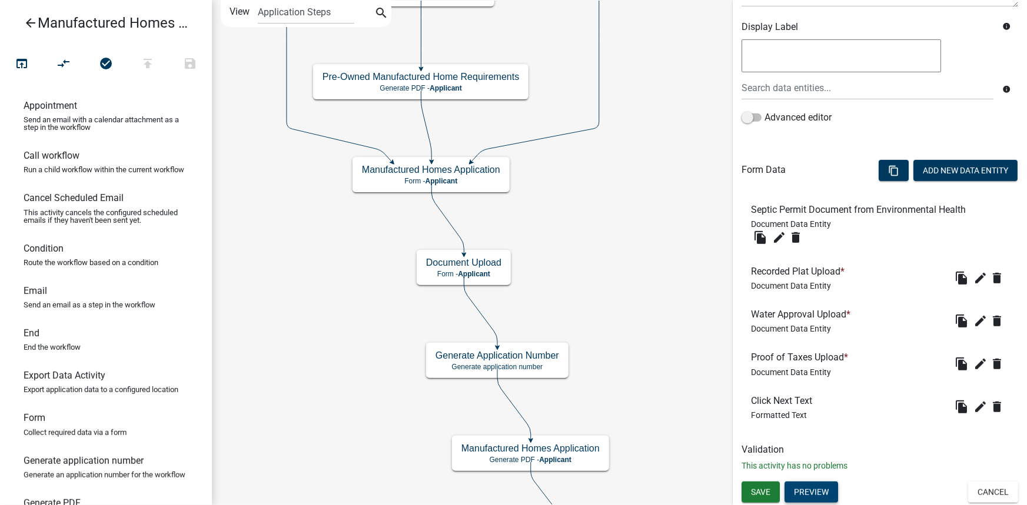
click at [811, 493] on button "Preview" at bounding box center [811, 492] width 54 height 21
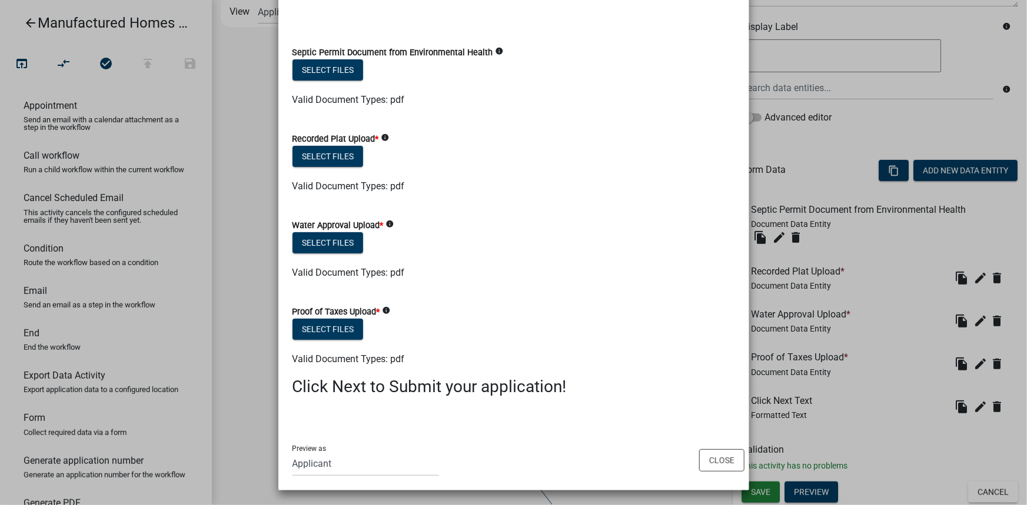
scroll to position [57, 0]
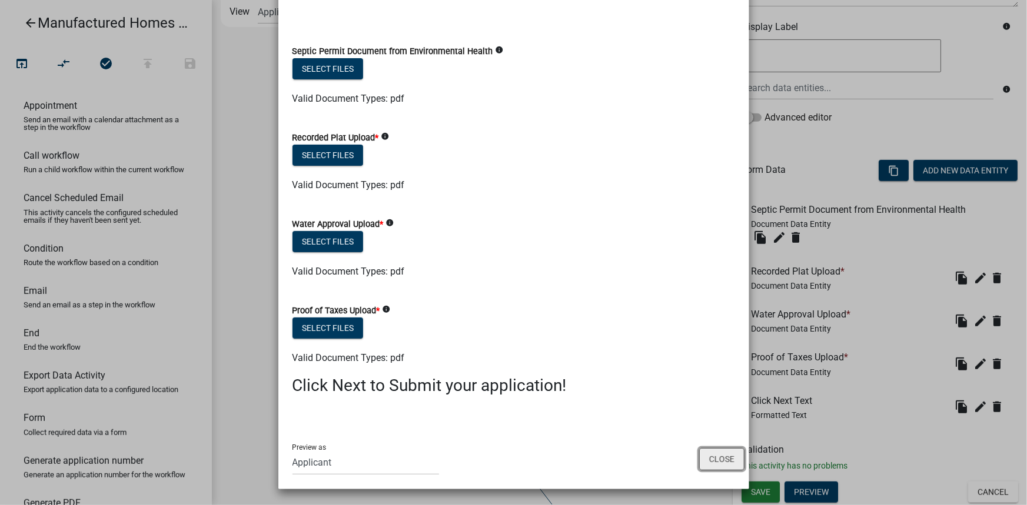
click at [718, 454] on button "Close" at bounding box center [721, 459] width 45 height 22
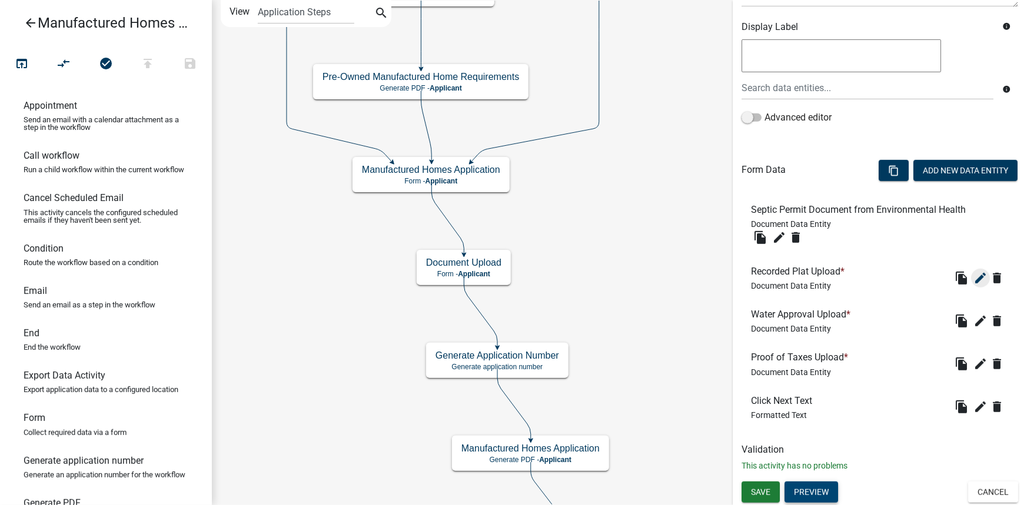
click at [974, 276] on icon "edit" at bounding box center [980, 278] width 14 height 14
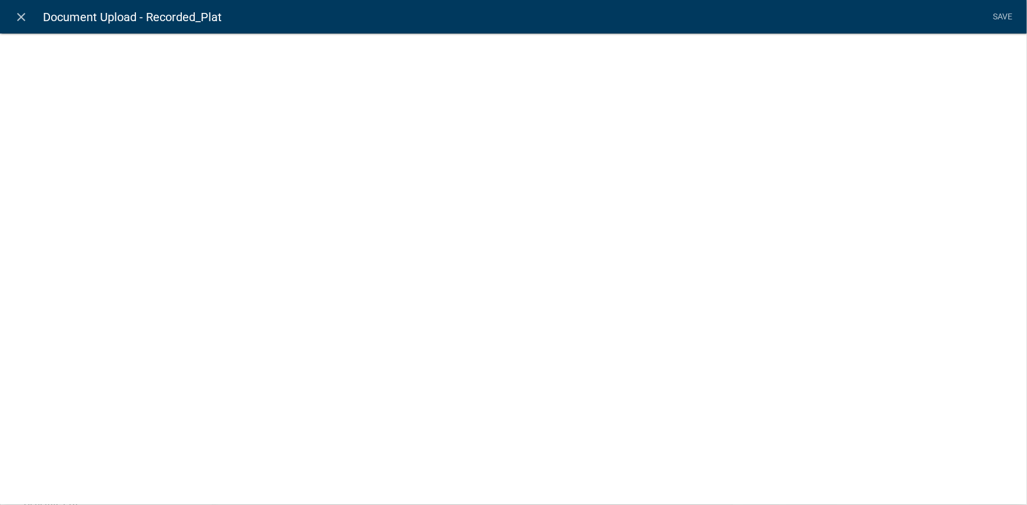
select select "document"
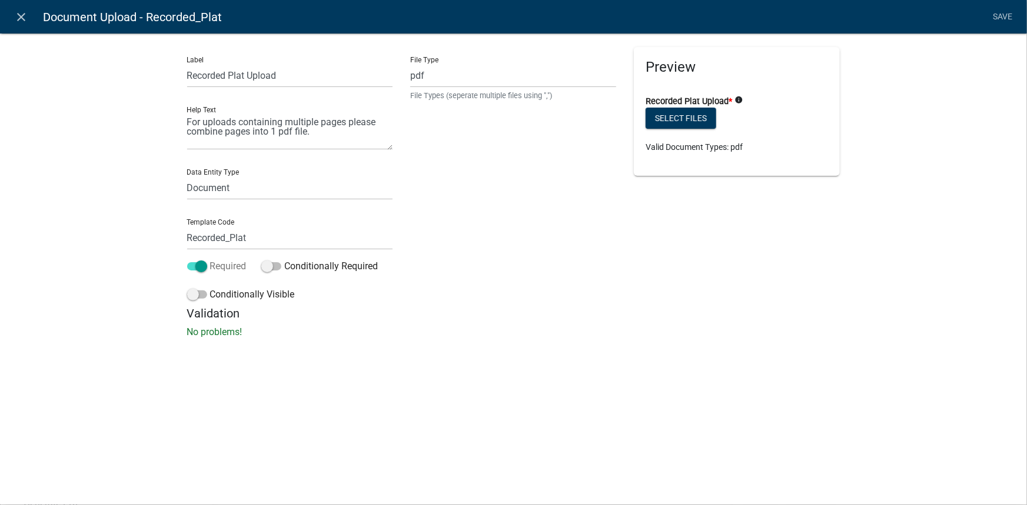
click at [202, 268] on span at bounding box center [197, 266] width 20 height 8
click at [210, 259] on input "Required" at bounding box center [210, 259] width 0 height 0
click at [202, 268] on span at bounding box center [197, 266] width 20 height 8
click at [210, 259] on input "Required" at bounding box center [210, 259] width 0 height 0
click at [22, 22] on icon "close" at bounding box center [22, 17] width 14 height 14
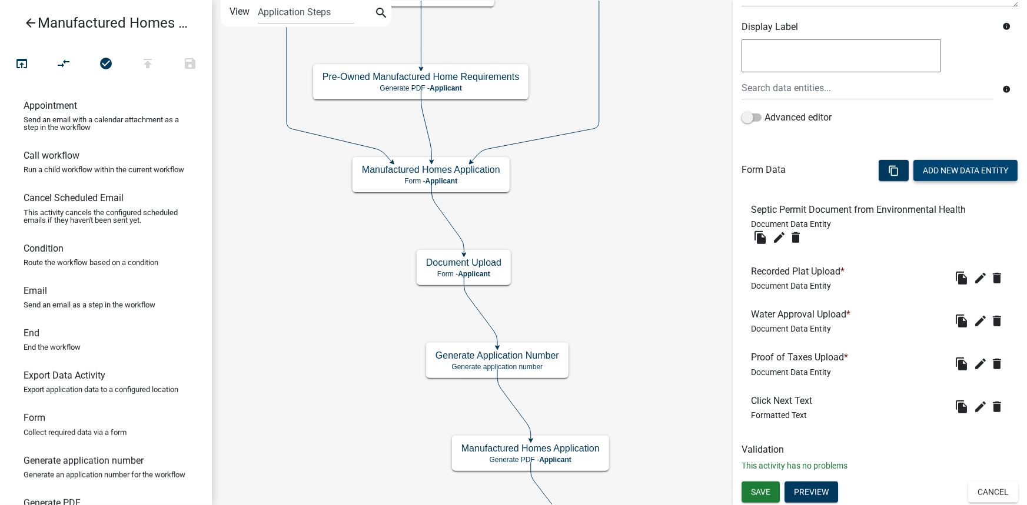
click at [962, 175] on button "Add New Data Entity" at bounding box center [965, 170] width 104 height 21
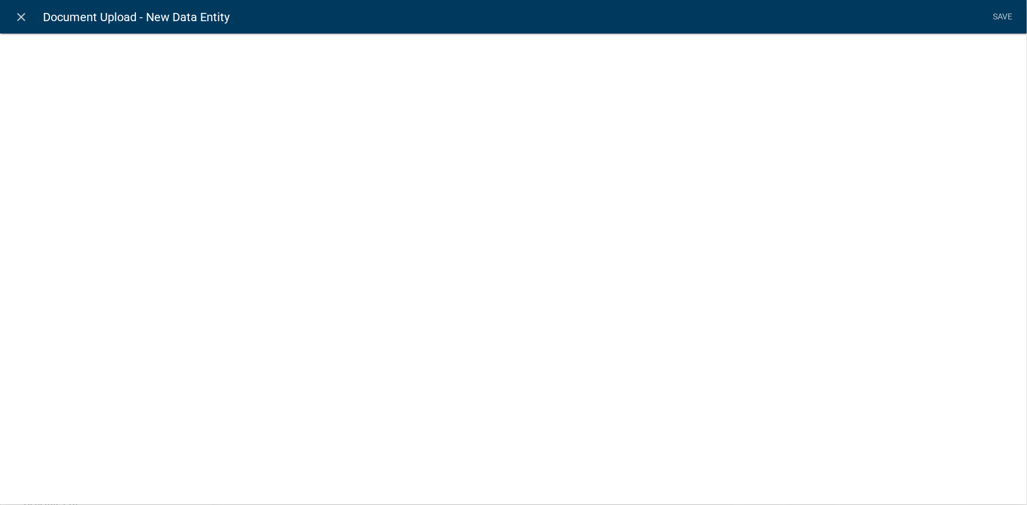
select select
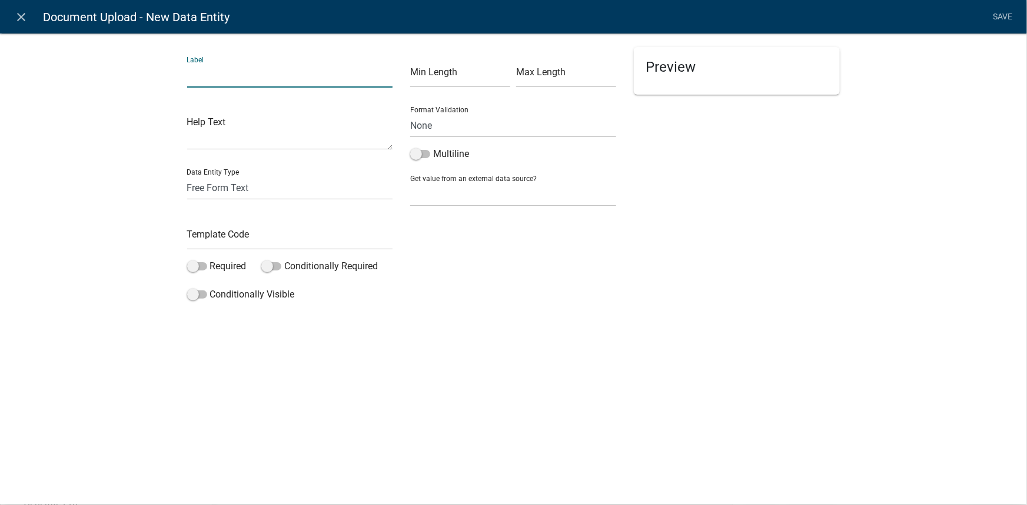
click at [262, 78] on input "text" at bounding box center [290, 76] width 206 height 24
type input "Site Plan"
click at [212, 234] on input "text" at bounding box center [290, 238] width 206 height 24
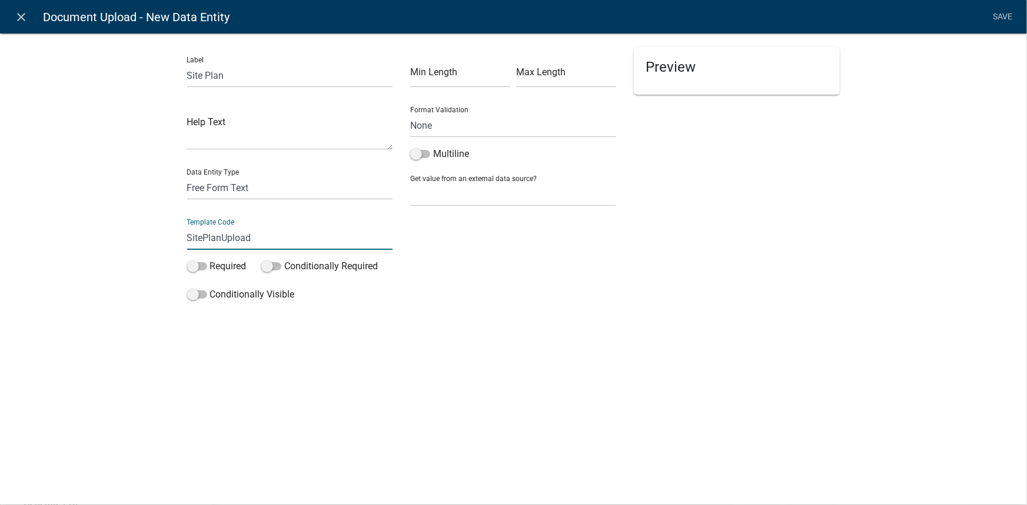
type input "SitePlanUpload"
click at [164, 261] on div "Label Site Plan Help Text Data Entity Type Free Form Text Document Display Enti…" at bounding box center [513, 189] width 1027 height 350
click at [200, 187] on select "Free Form Text Document Display Entity Value Fee Numeric Data Date Map Sketch D…" at bounding box center [290, 188] width 206 height 24
select select "document"
click at [187, 176] on select "Free Form Text Document Display Entity Value Fee Numeric Data Date Map Sketch D…" at bounding box center [290, 188] width 206 height 24
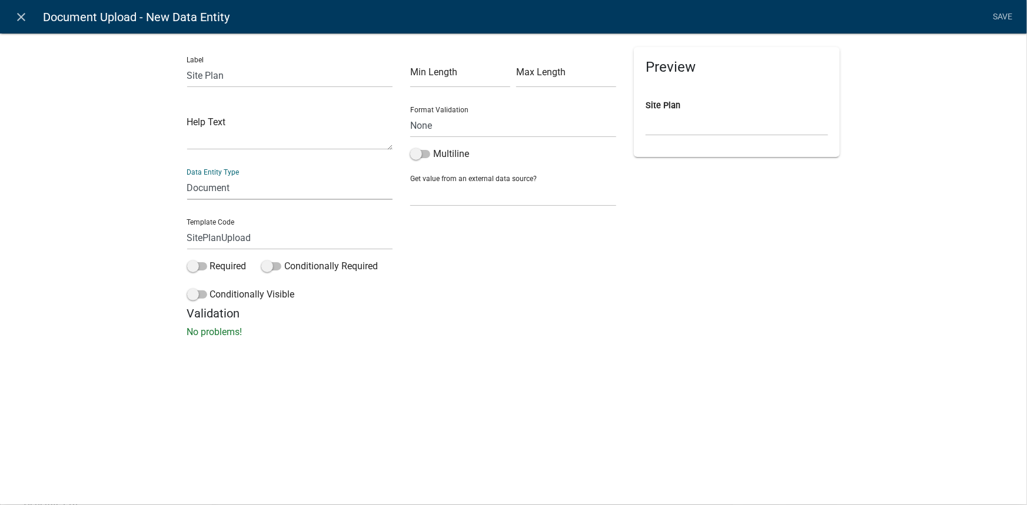
click at [118, 233] on div "Label Site Plan Help Text Data Entity Type Free Form Text Document Display Enti…" at bounding box center [513, 189] width 1027 height 350
select select "document"
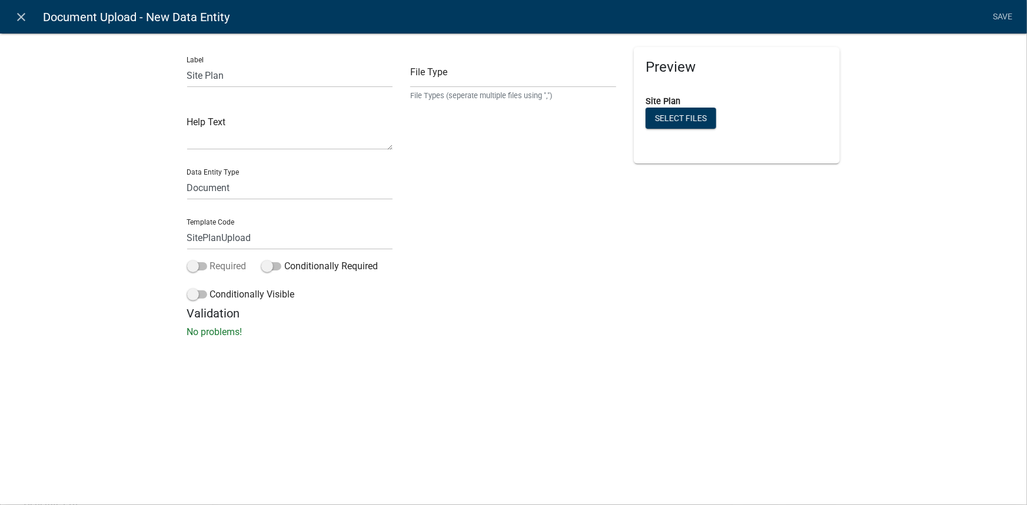
click at [201, 269] on span at bounding box center [197, 266] width 20 height 8
click at [210, 259] on input "Required" at bounding box center [210, 259] width 0 height 0
click at [481, 79] on input "text" at bounding box center [513, 76] width 206 height 24
type input "pdf,jpg,jpeg,png,doc,docx"
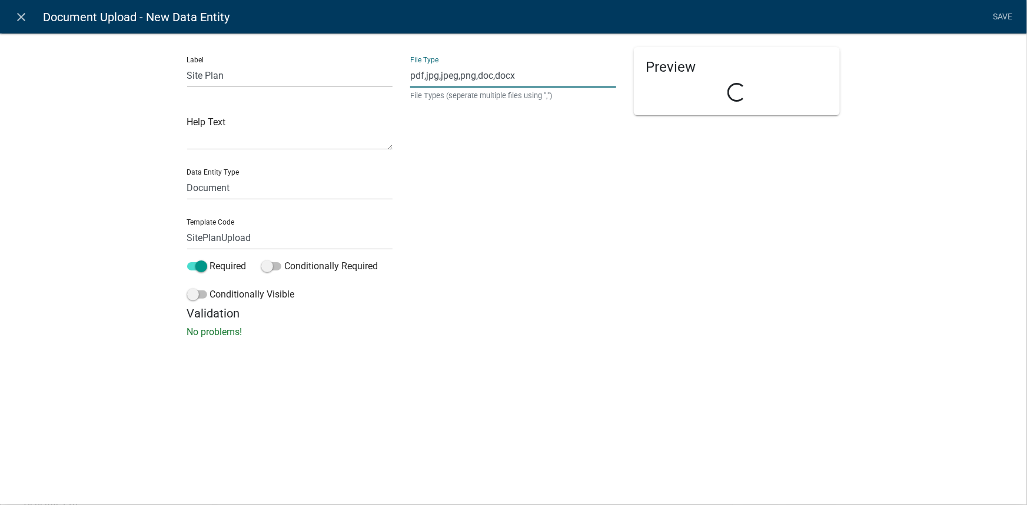
click at [835, 247] on div "Preview Loading..." at bounding box center [737, 176] width 224 height 259
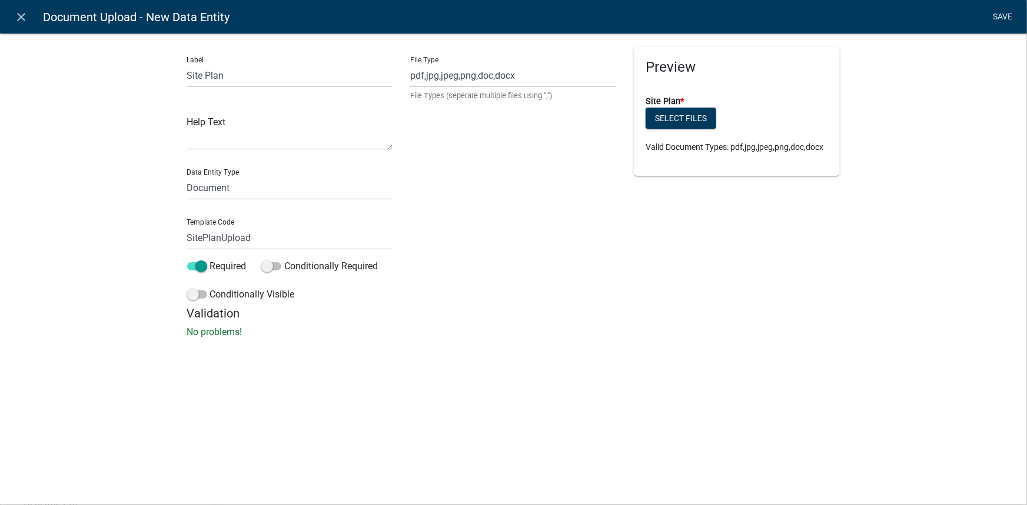
click at [1006, 17] on link "Save" at bounding box center [1002, 17] width 29 height 22
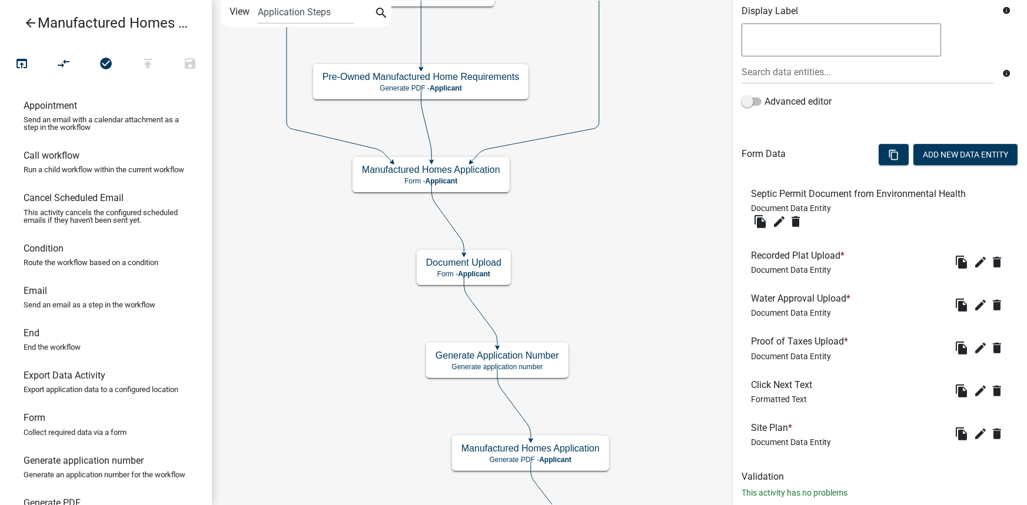
scroll to position [241, 0]
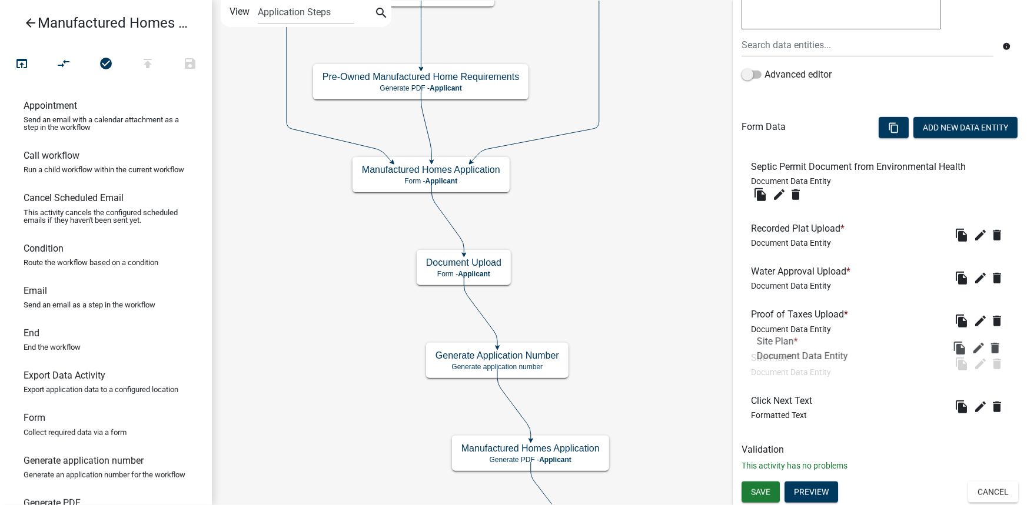
drag, startPoint x: 781, startPoint y: 410, endPoint x: 787, endPoint y: 350, distance: 59.7
click at [973, 366] on icon "edit" at bounding box center [980, 364] width 14 height 14
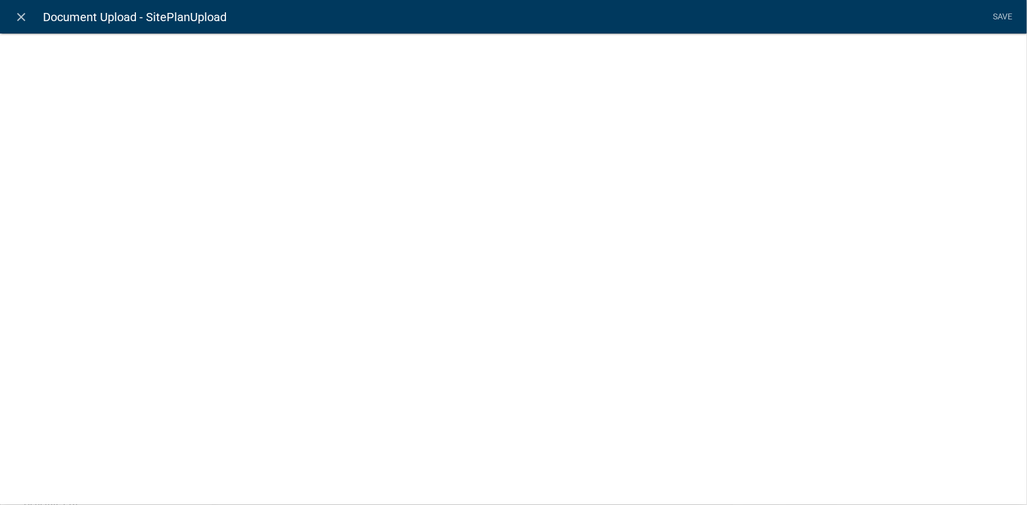
select select "document"
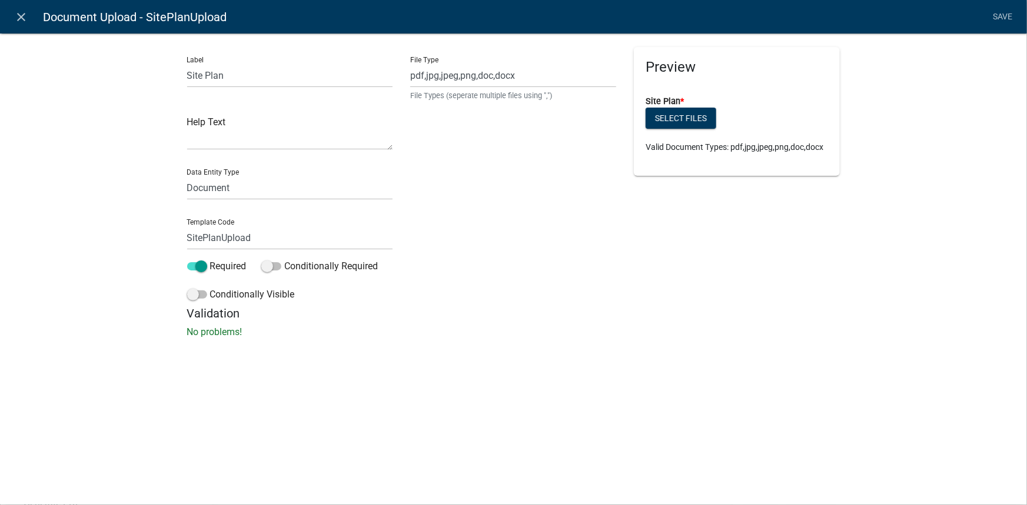
click at [539, 87] on div "File Type pdf,jpg,jpeg,png,doc,docx File Types (seperate multiple files using "…" at bounding box center [513, 74] width 206 height 54
click at [541, 78] on input "pdf,jpg,jpeg,png,doc,docx" at bounding box center [513, 76] width 206 height 24
drag, startPoint x: 548, startPoint y: 76, endPoint x: 425, endPoint y: 83, distance: 122.6
click at [425, 83] on input "pdf,jpg,jpeg,png,doc,docx" at bounding box center [513, 76] width 206 height 24
click at [494, 79] on input "pdf,jpg,jpeg,png,doc,docx" at bounding box center [513, 76] width 206 height 24
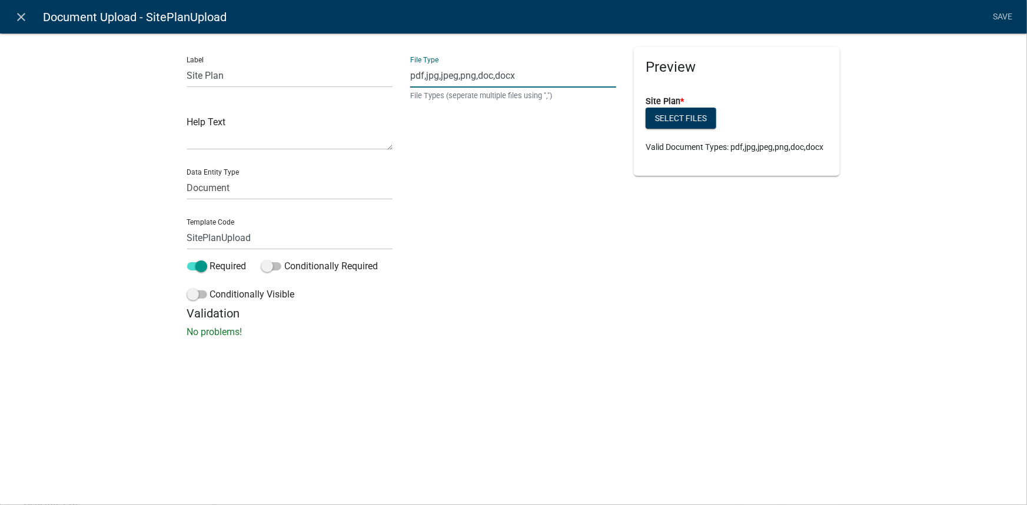
drag, startPoint x: 524, startPoint y: 76, endPoint x: 479, endPoint y: 79, distance: 45.4
click at [479, 79] on input "pdf,jpg,jpeg,png,doc,docx" at bounding box center [513, 76] width 206 height 24
type input "pdf,jpg,jpeg,png"
click at [552, 227] on div "File Type pdf,jpg,jpeg,png File Types (seperate multiple files using ",")" at bounding box center [513, 176] width 224 height 259
click at [996, 17] on link "Save" at bounding box center [1002, 17] width 29 height 22
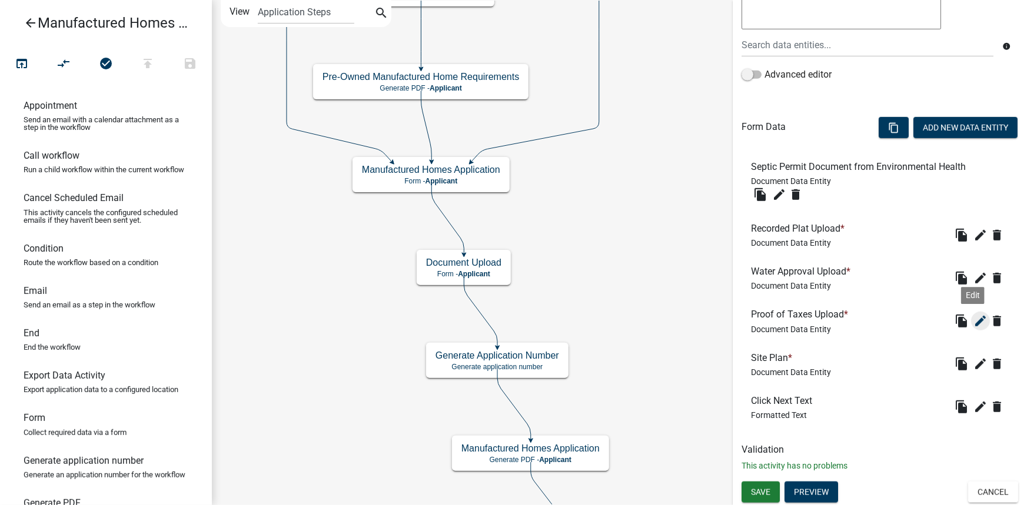
click at [976, 313] on button "edit" at bounding box center [980, 321] width 19 height 19
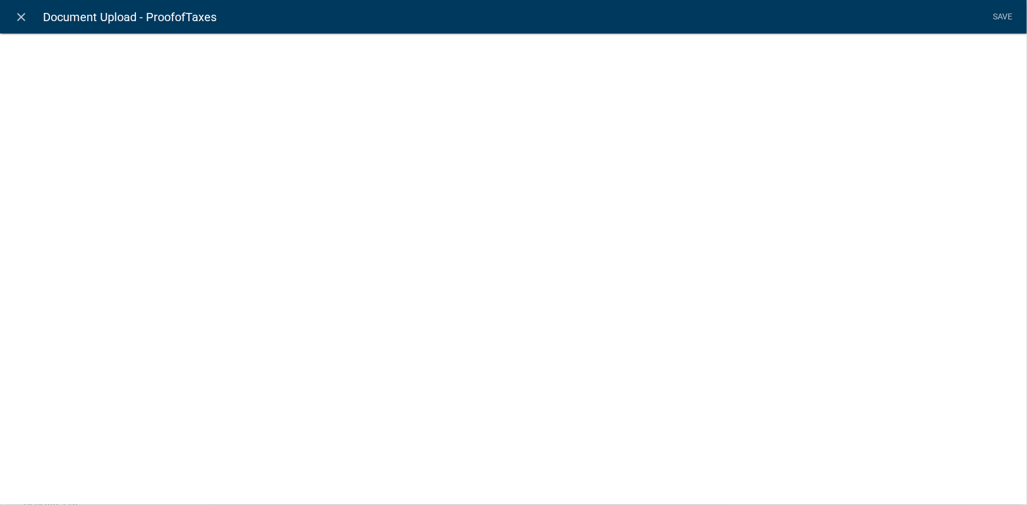
select select "document"
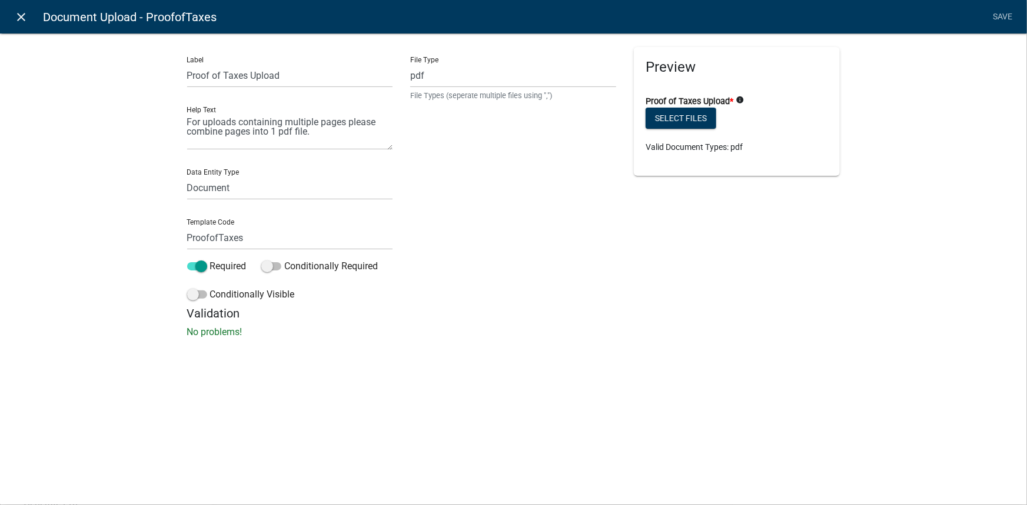
click at [24, 16] on icon "close" at bounding box center [22, 17] width 14 height 14
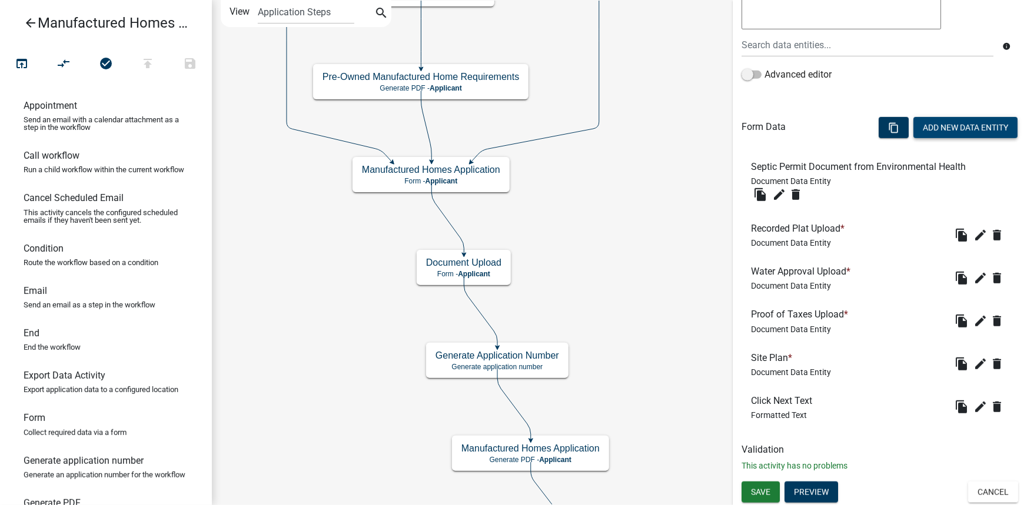
click at [930, 127] on button "Add New Data Entity" at bounding box center [965, 127] width 104 height 21
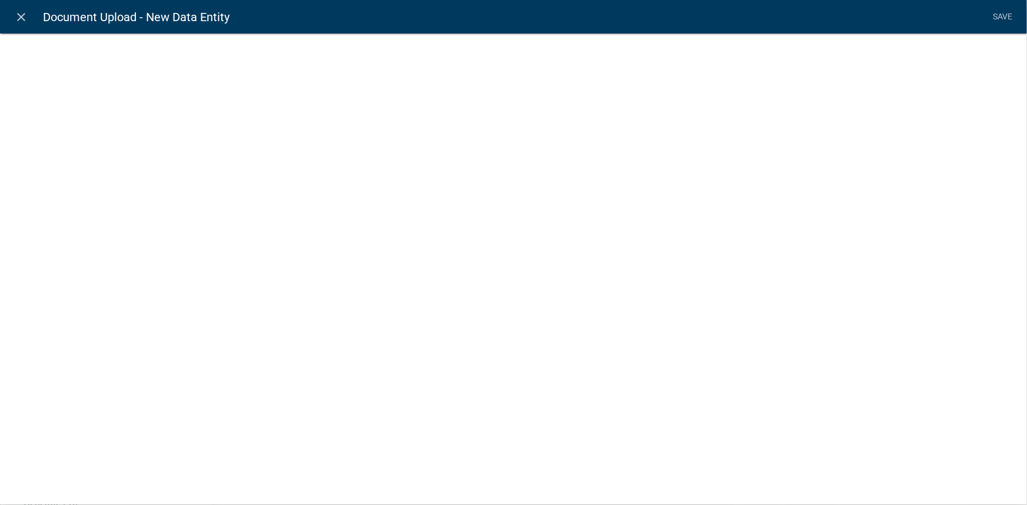
select select
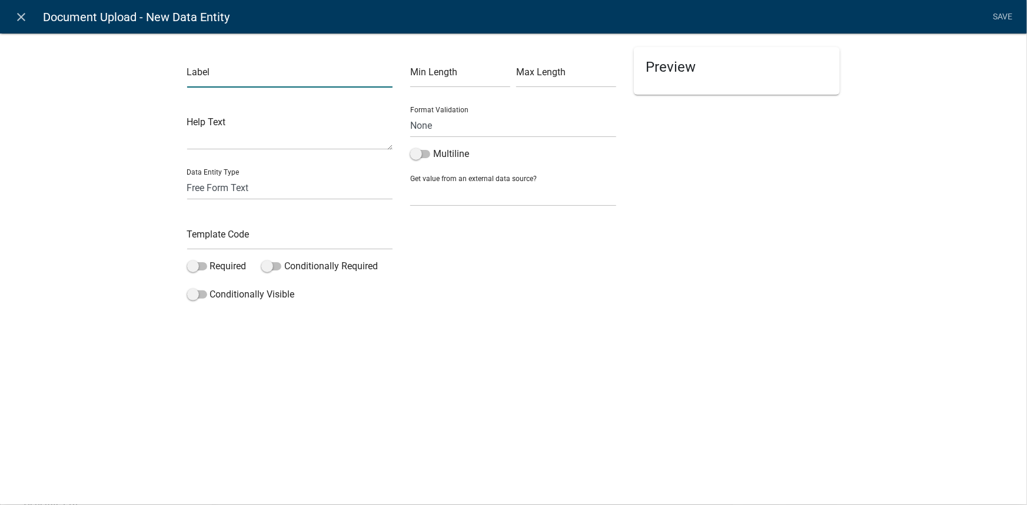
drag, startPoint x: 217, startPoint y: 73, endPoint x: 298, endPoint y: 71, distance: 81.2
click at [217, 72] on input "text" at bounding box center [290, 76] width 206 height 24
type input "Other Documents (as applicable)"
click at [220, 234] on input "text" at bounding box center [290, 238] width 206 height 24
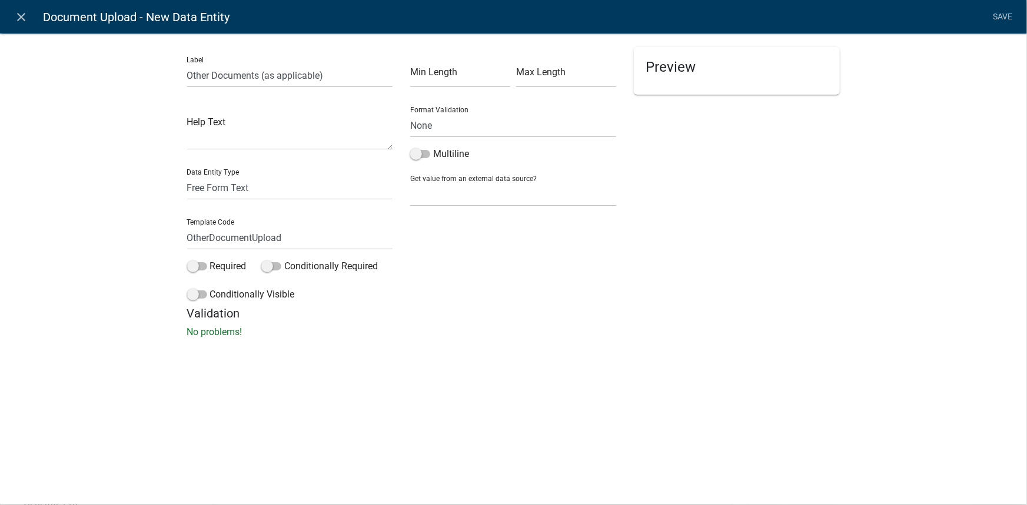
click at [139, 259] on div "Label Other Documents (as applicable) Help Text Data Entity Type Free Form Text…" at bounding box center [513, 189] width 1027 height 350
click at [254, 238] on input "OtherDocumentUpload" at bounding box center [290, 238] width 206 height 24
type input "OtherDocumentsUpload"
click at [523, 267] on div "Min Length Max Length Format Validation None Email PhoneNumber Multiline Get va…" at bounding box center [513, 176] width 224 height 259
click at [1003, 17] on link "Save" at bounding box center [1002, 17] width 29 height 22
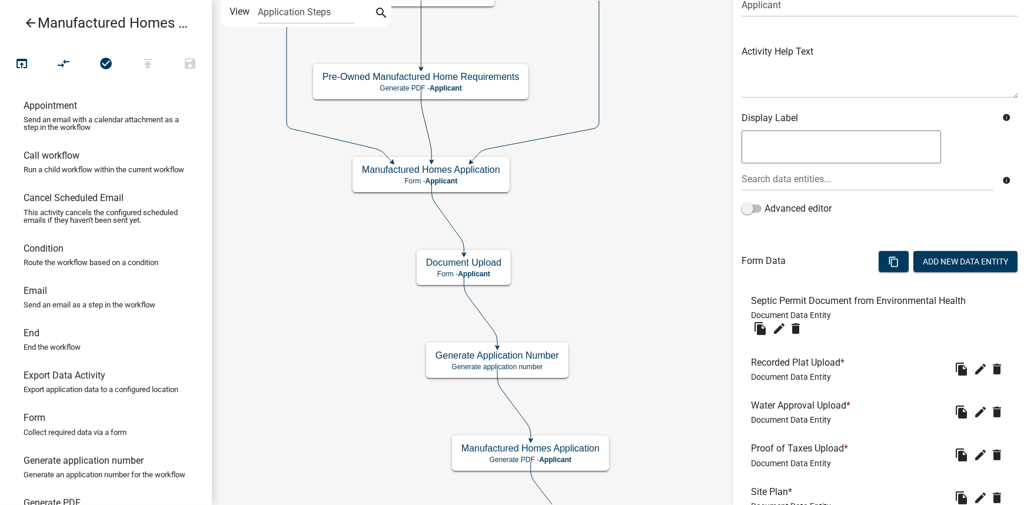
scroll to position [284, 0]
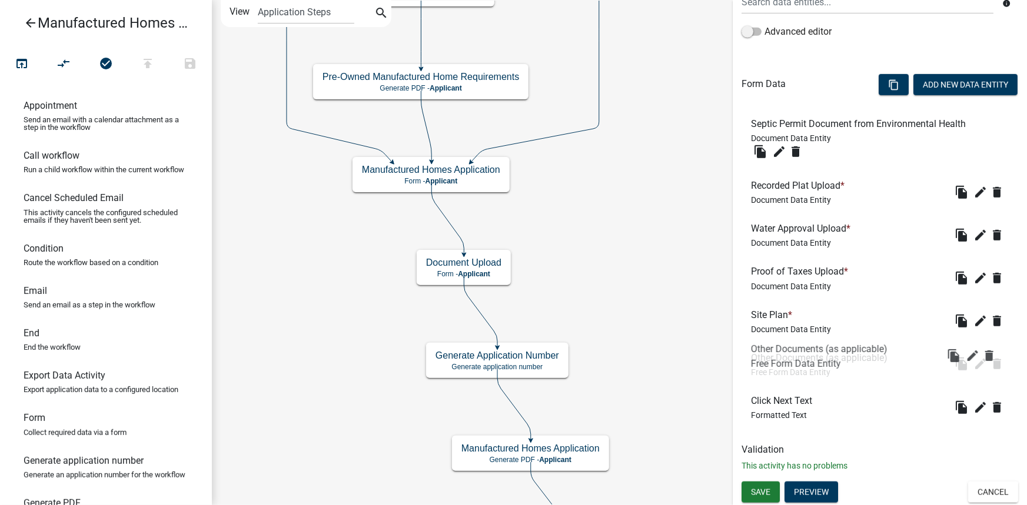
drag, startPoint x: 791, startPoint y: 405, endPoint x: 791, endPoint y: 350, distance: 55.3
click at [771, 491] on button "Save" at bounding box center [760, 492] width 38 height 21
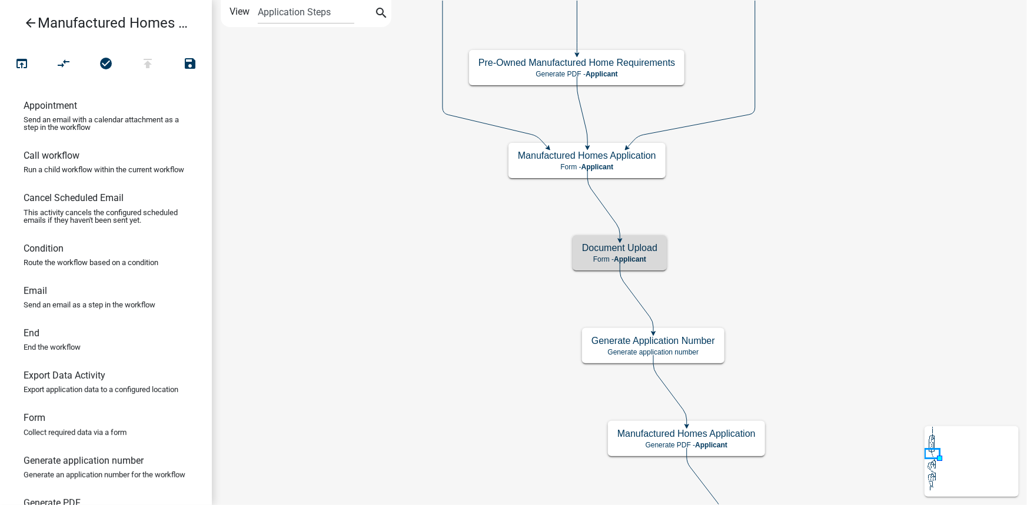
scroll to position [0, 0]
